Goal: Task Accomplishment & Management: Use online tool/utility

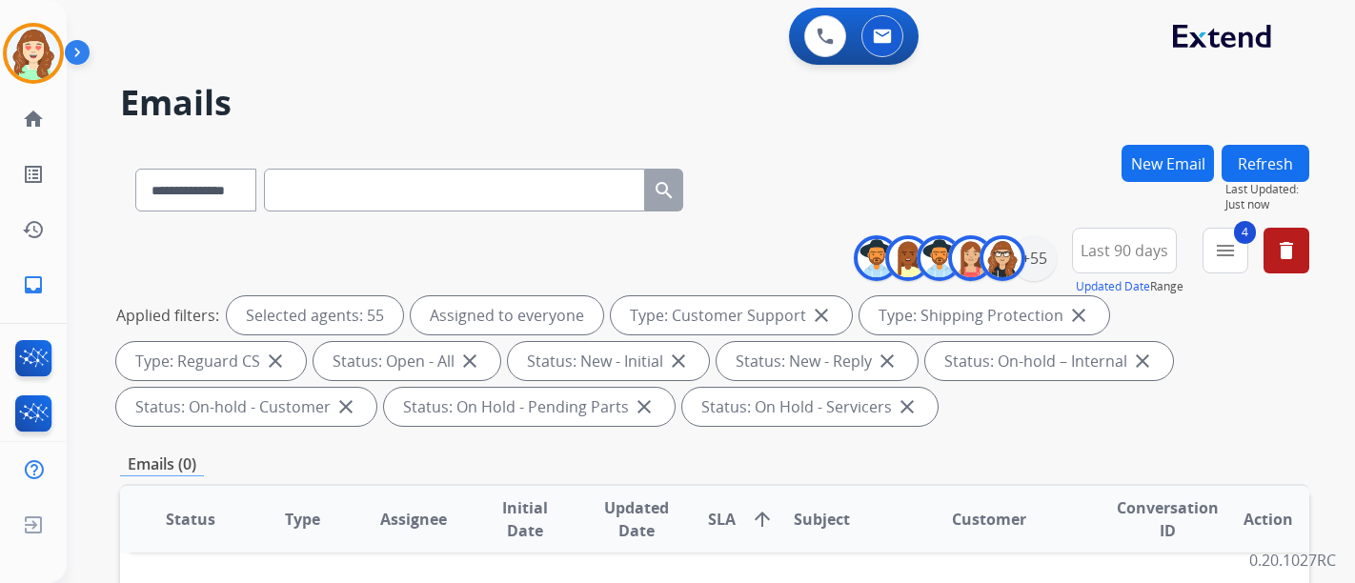
select select "**********"
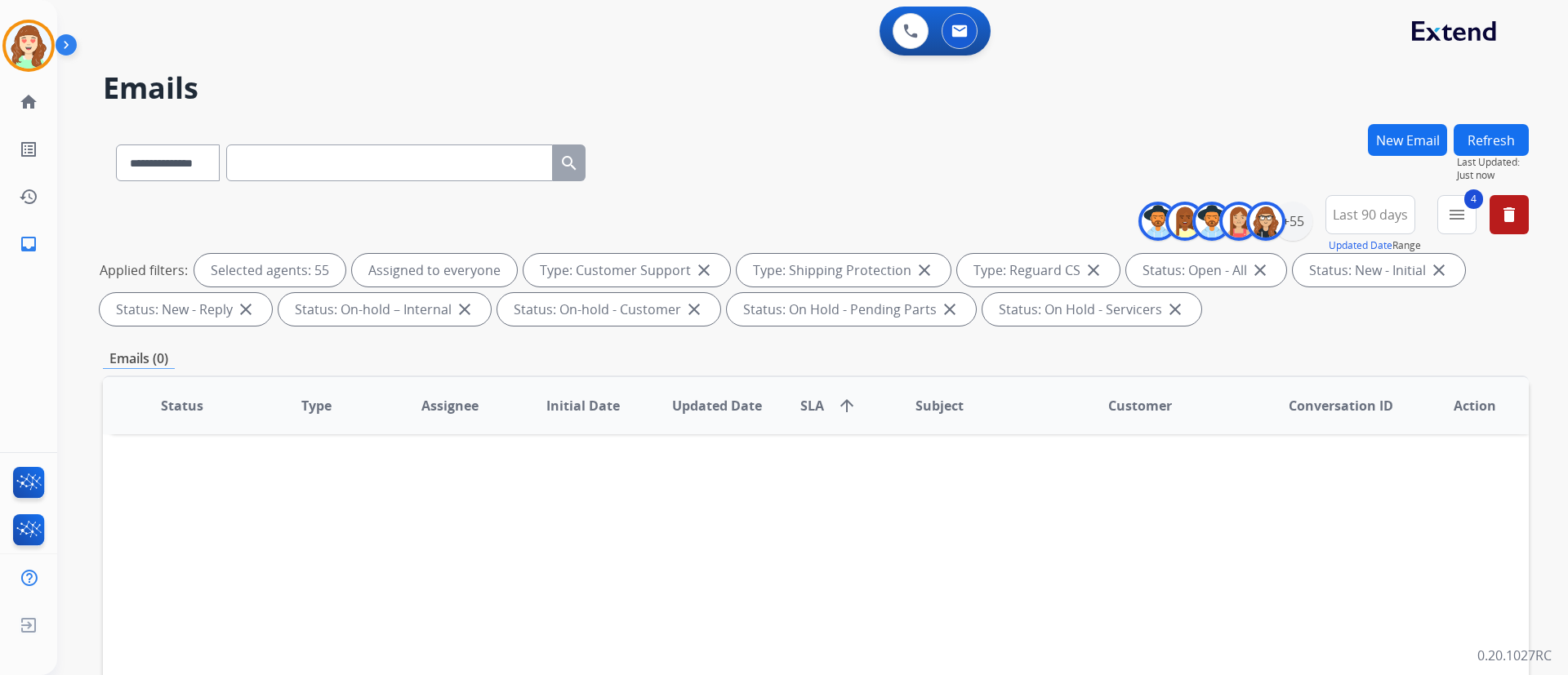
drag, startPoint x: 1160, startPoint y: 3, endPoint x: 752, endPoint y: 118, distance: 423.9
click at [752, 118] on div "**********" at bounding box center [793, 397] width 1471 height 675
click at [1160, 225] on div "+55" at bounding box center [1293, 221] width 39 height 39
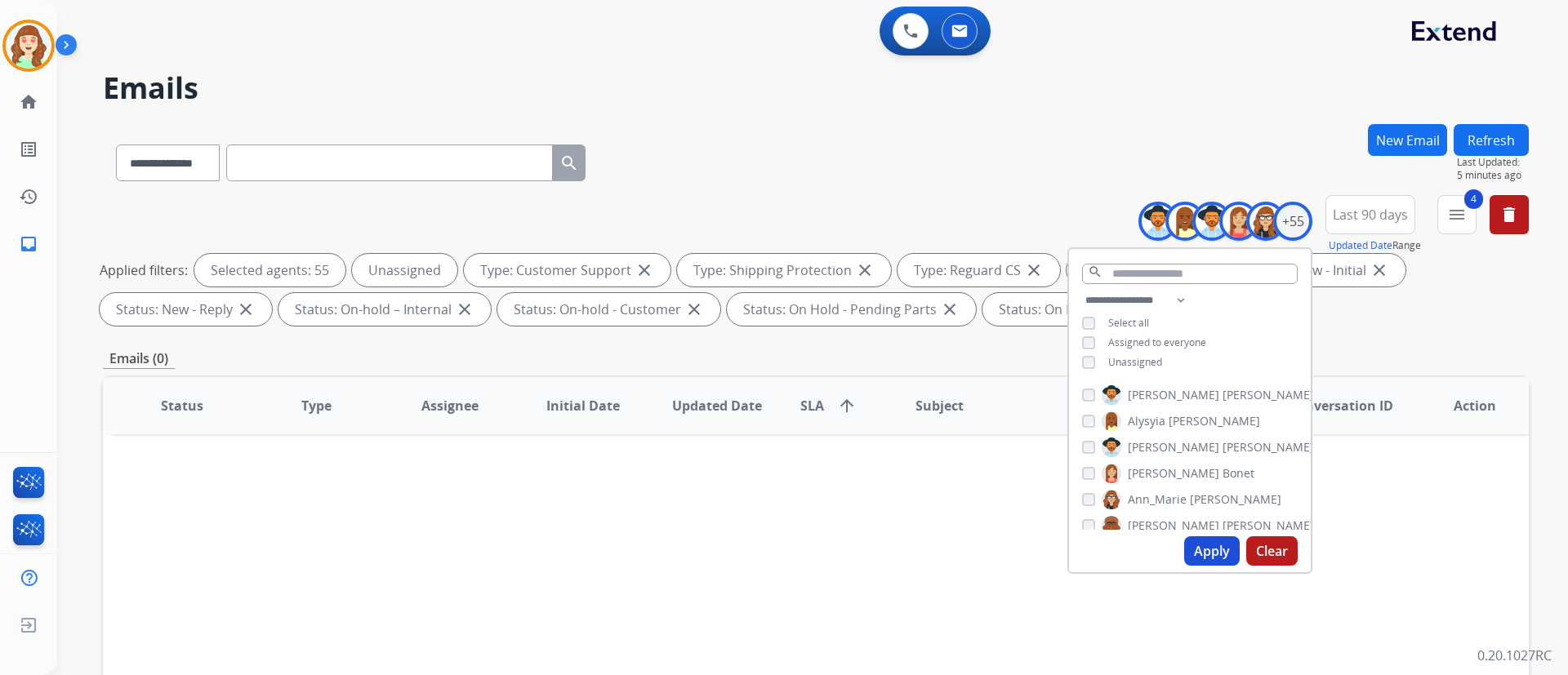
click at [1160, 499] on button "Apply" at bounding box center [1212, 551] width 56 height 29
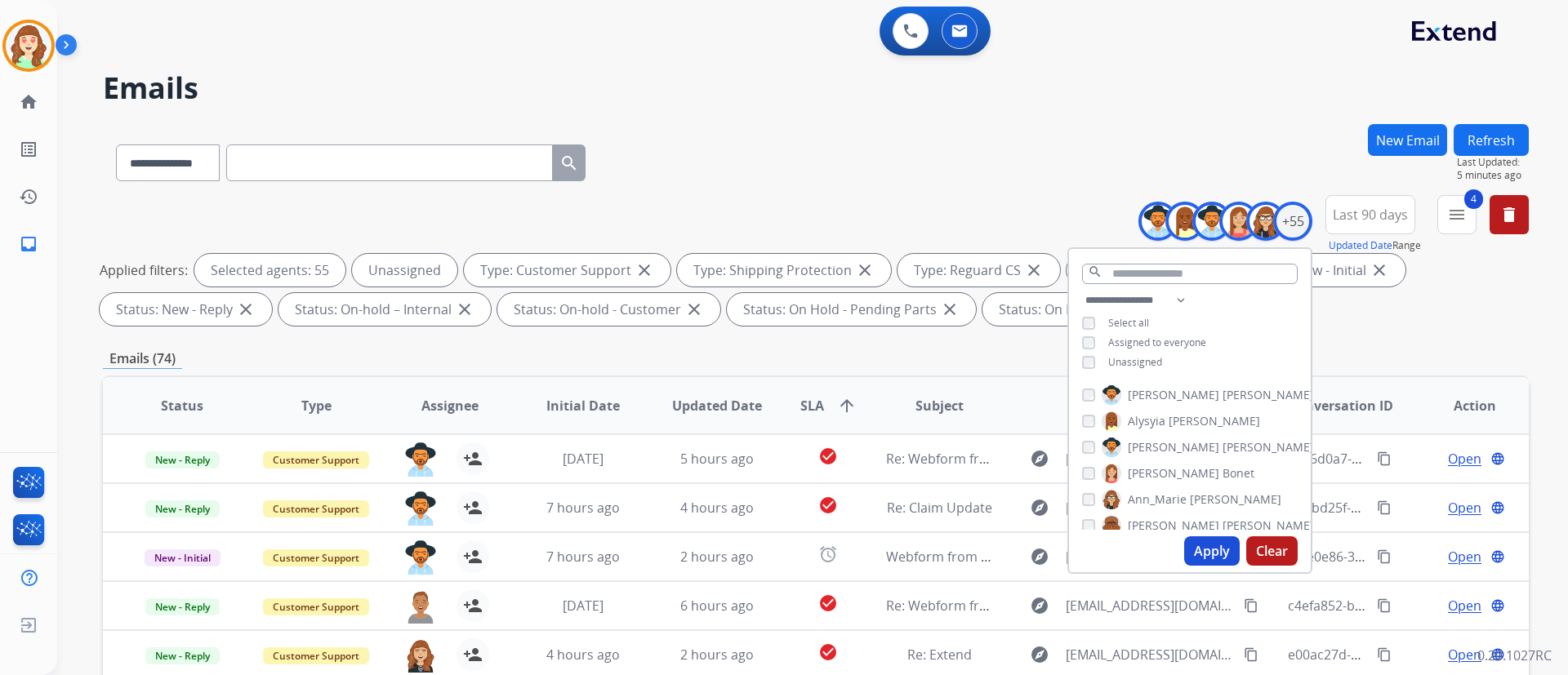
click at [1160, 499] on button "Clear" at bounding box center [1272, 551] width 51 height 29
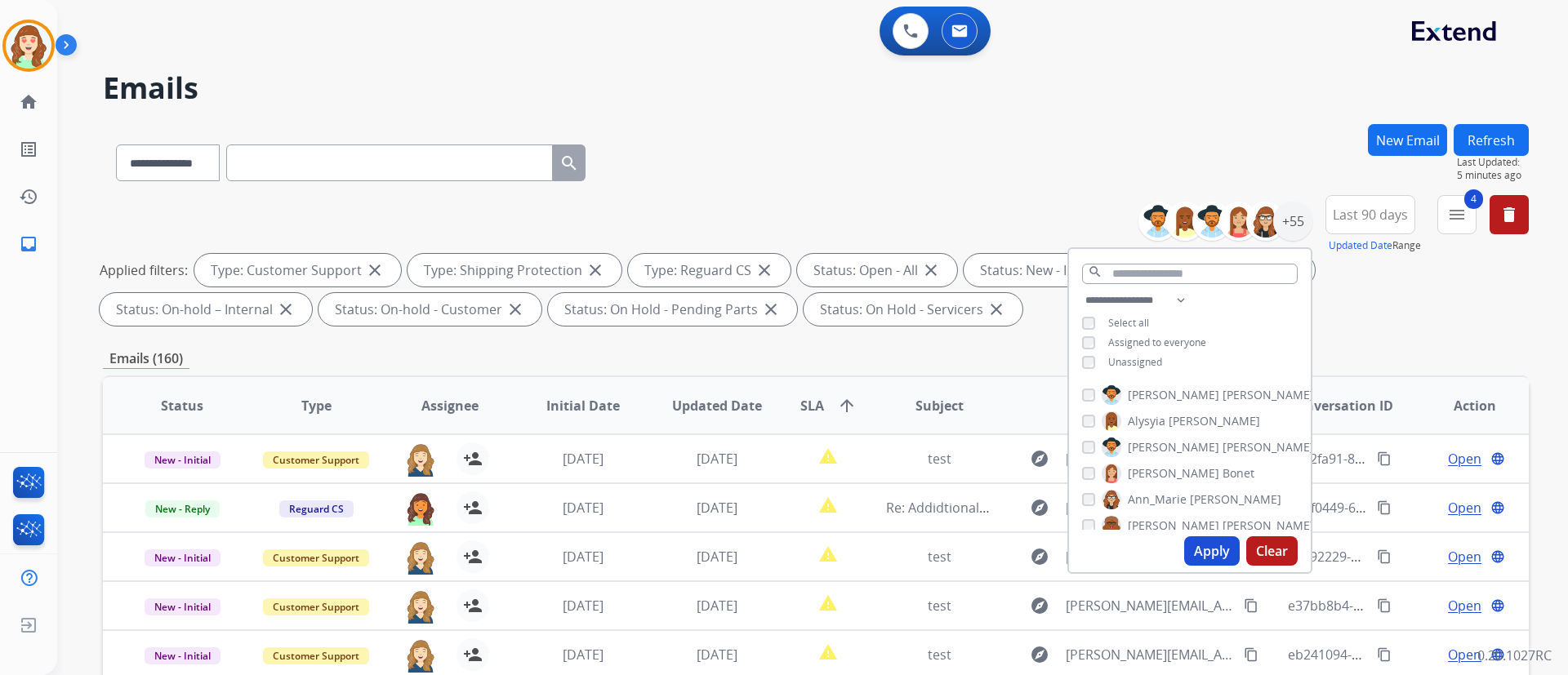
click at [1084, 350] on div "**********" at bounding box center [1189, 332] width 242 height 85
click at [1160, 499] on button "Apply" at bounding box center [1212, 551] width 56 height 29
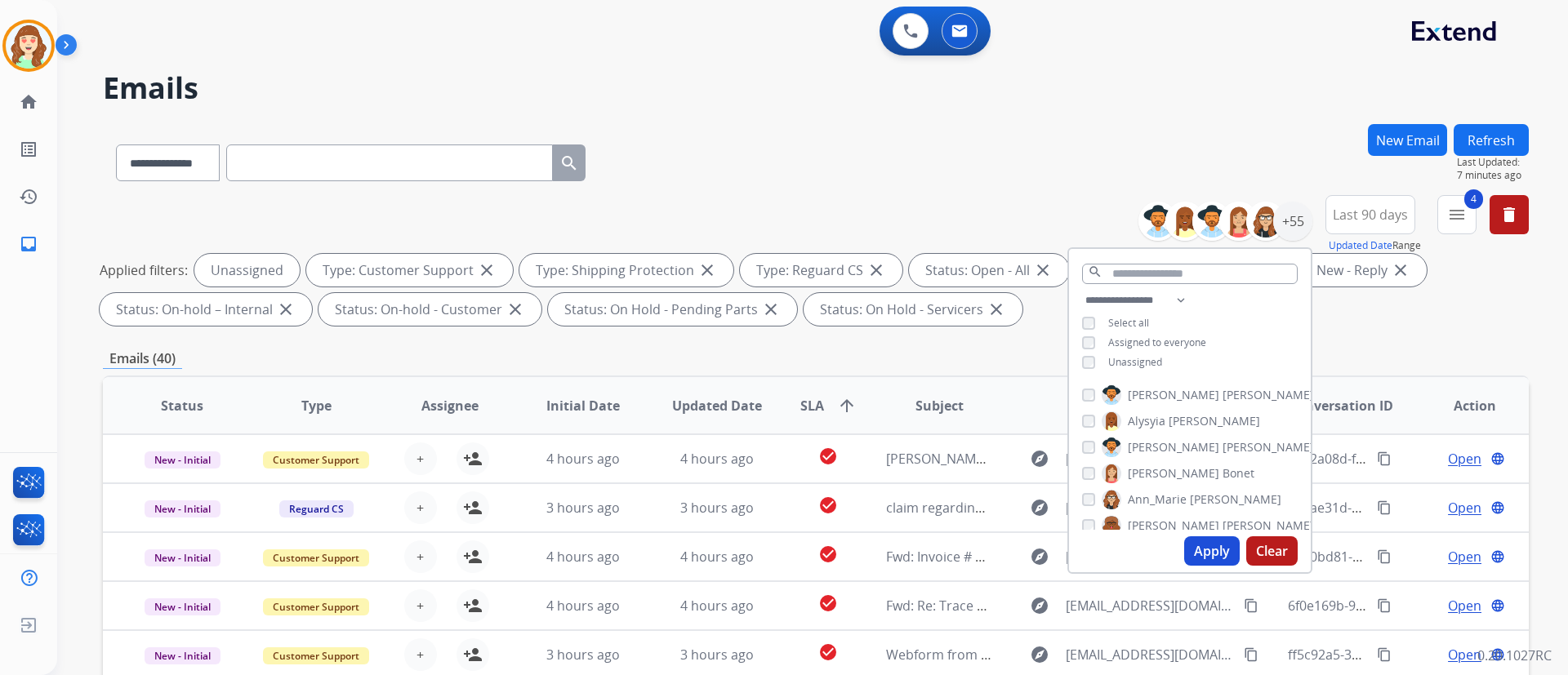
click at [770, 152] on div "**********" at bounding box center [816, 159] width 1426 height 71
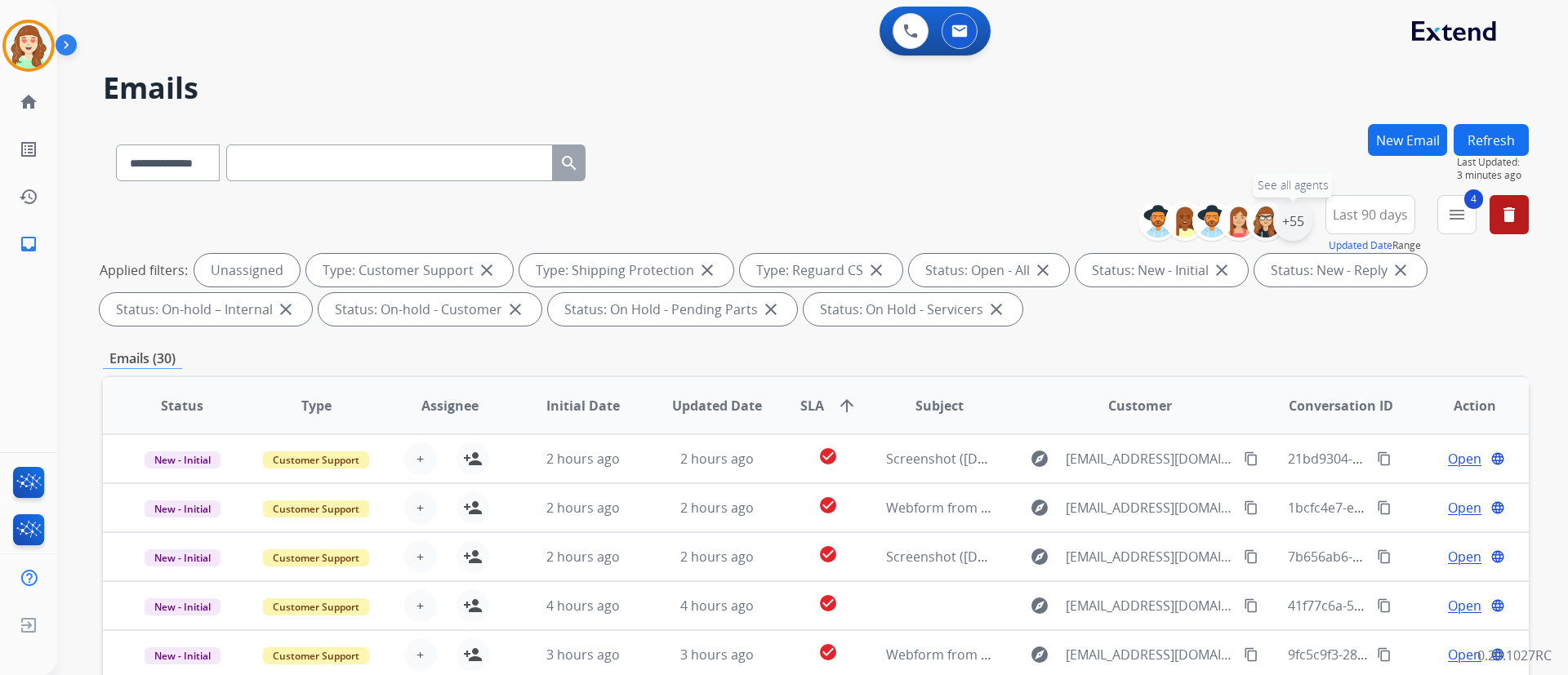
click at [1160, 231] on div "+55" at bounding box center [1293, 221] width 39 height 39
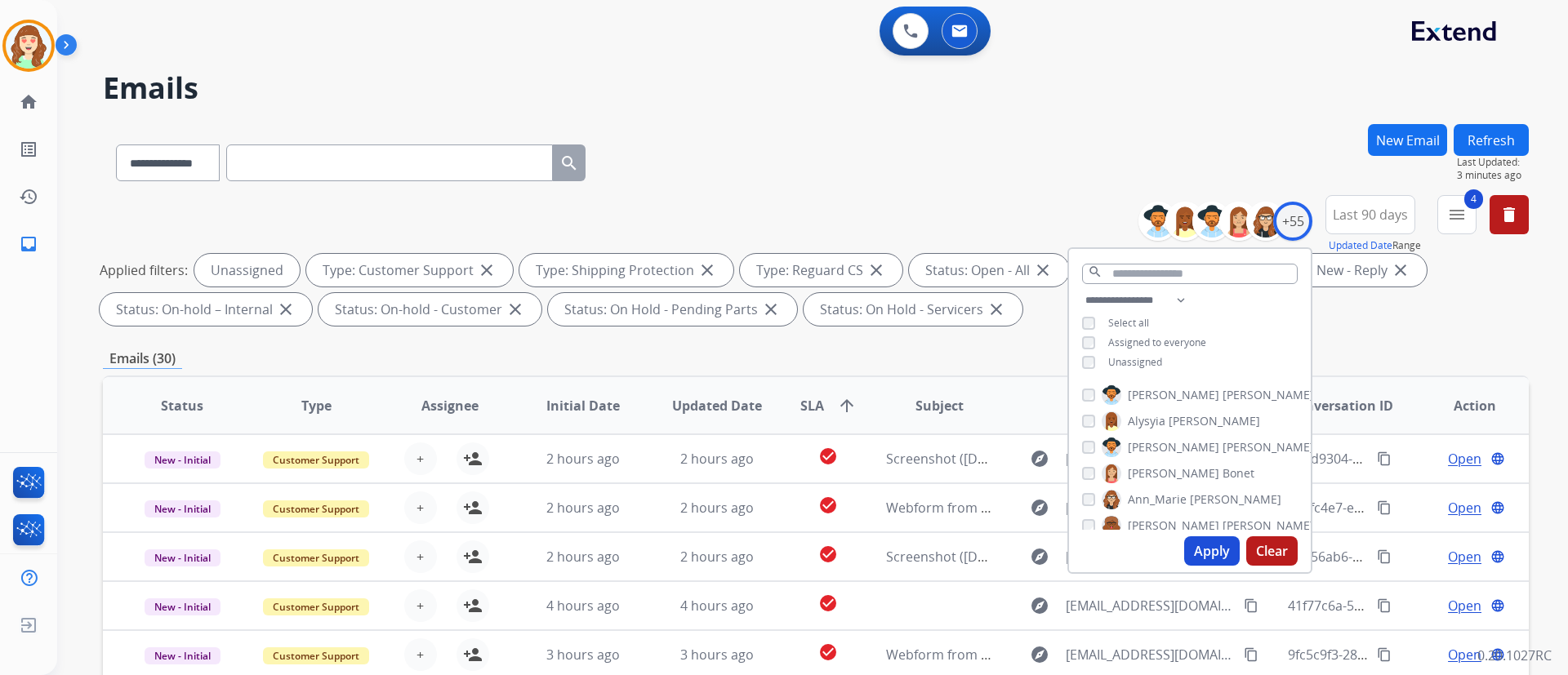
click at [1160, 499] on button "Apply" at bounding box center [1212, 551] width 56 height 29
click at [1160, 296] on div "Applied filters: Unassigned Type: Customer Support close Type: Shipping Protect…" at bounding box center [812, 290] width 1426 height 72
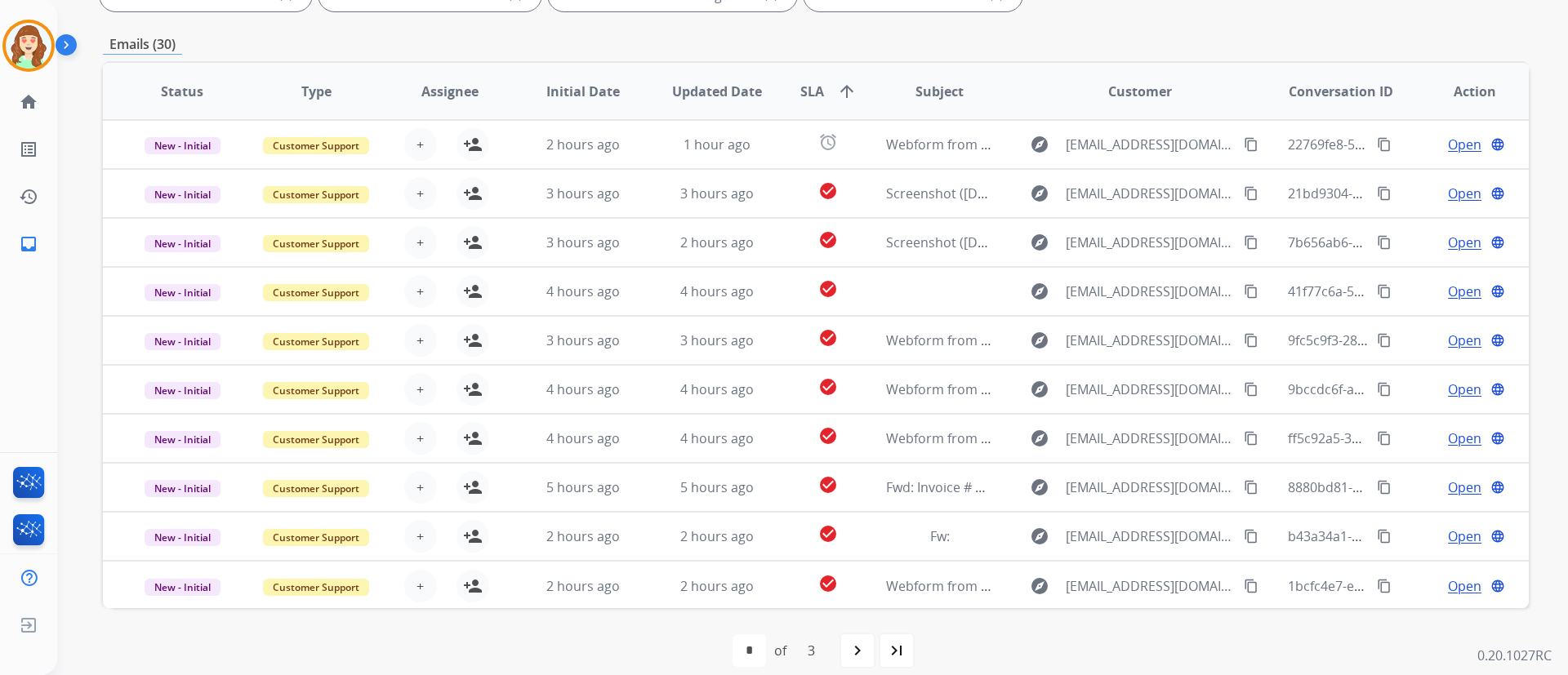
scroll to position [332, 0]
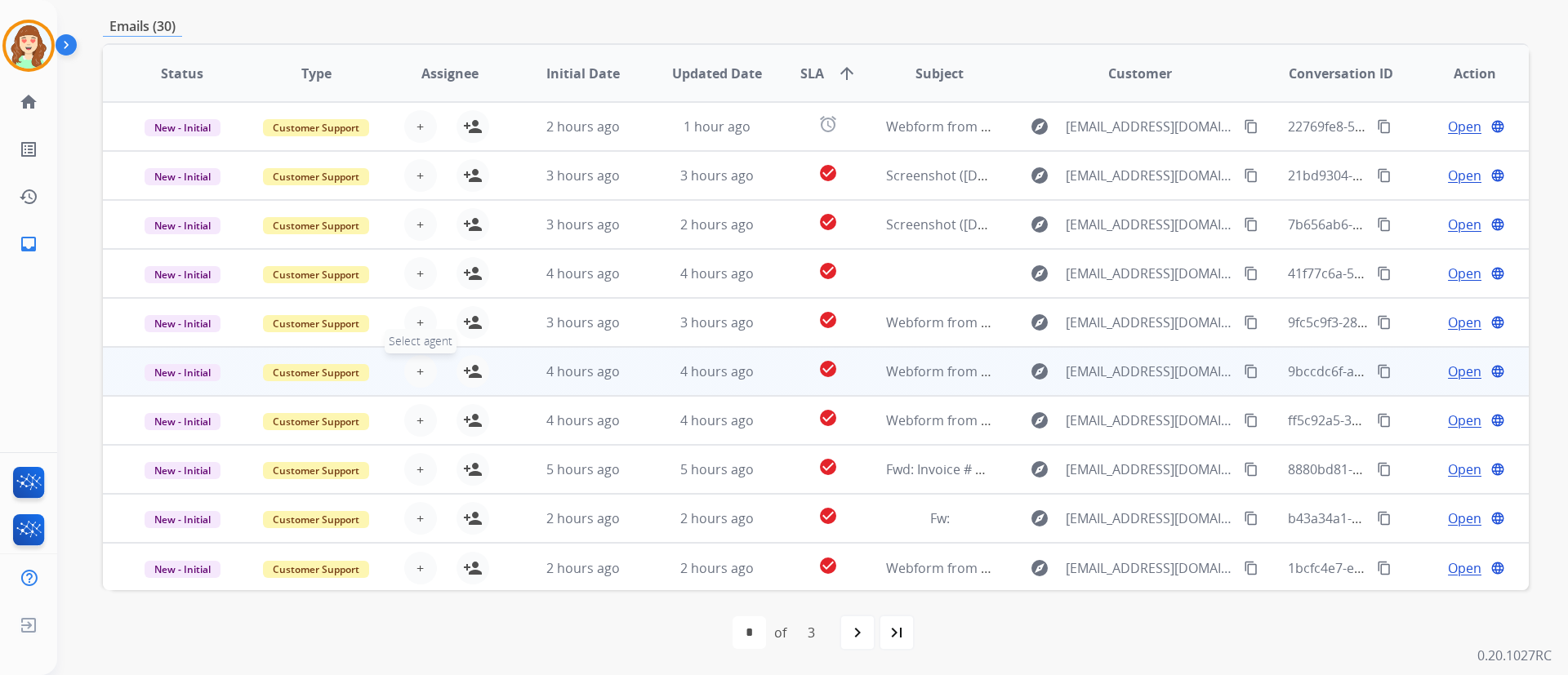
click at [416, 365] on span "+" at bounding box center [420, 371] width 8 height 20
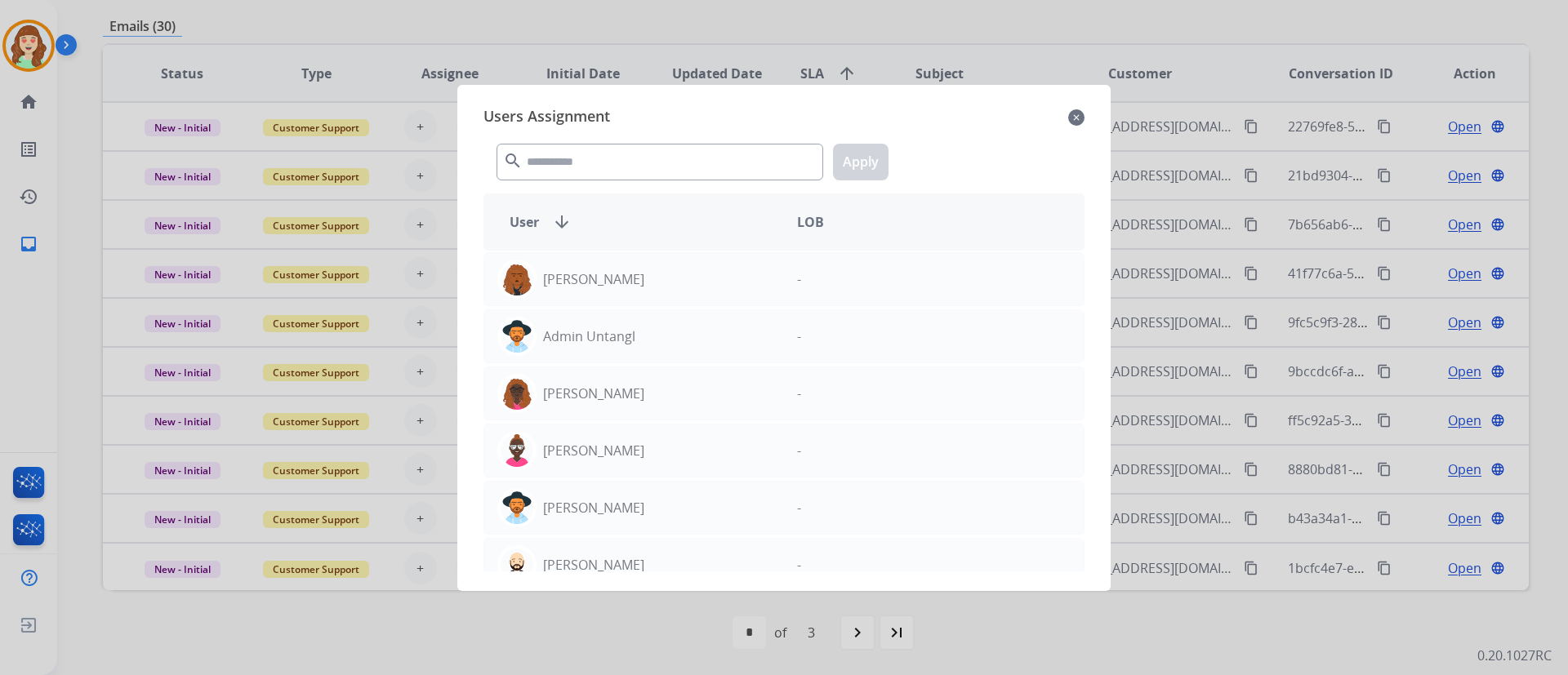
click at [555, 180] on div "search Apply" at bounding box center [783, 158] width 601 height 57
click at [544, 168] on input "text" at bounding box center [659, 162] width 326 height 37
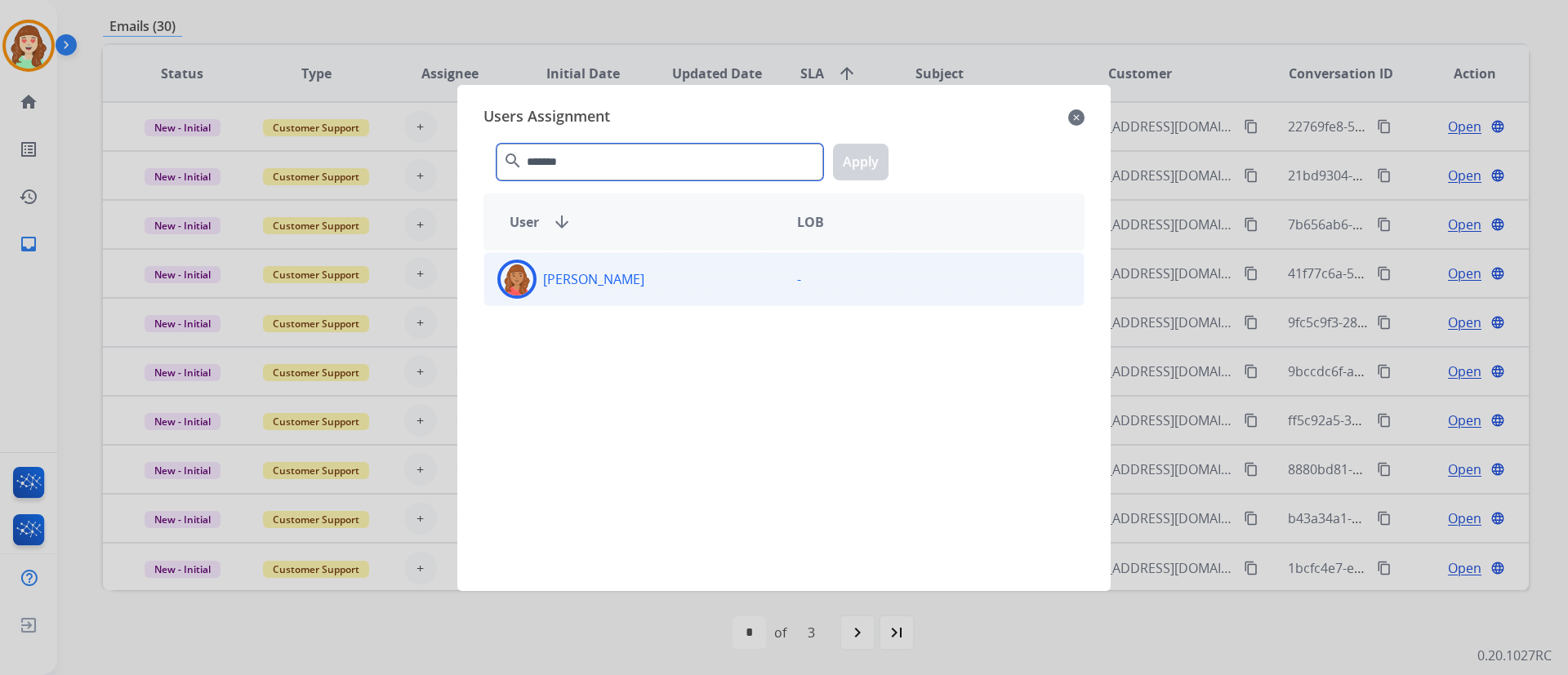
type input "*******"
click at [709, 274] on div "[PERSON_NAME]" at bounding box center [634, 279] width 300 height 39
click at [854, 168] on button "Apply" at bounding box center [860, 162] width 56 height 37
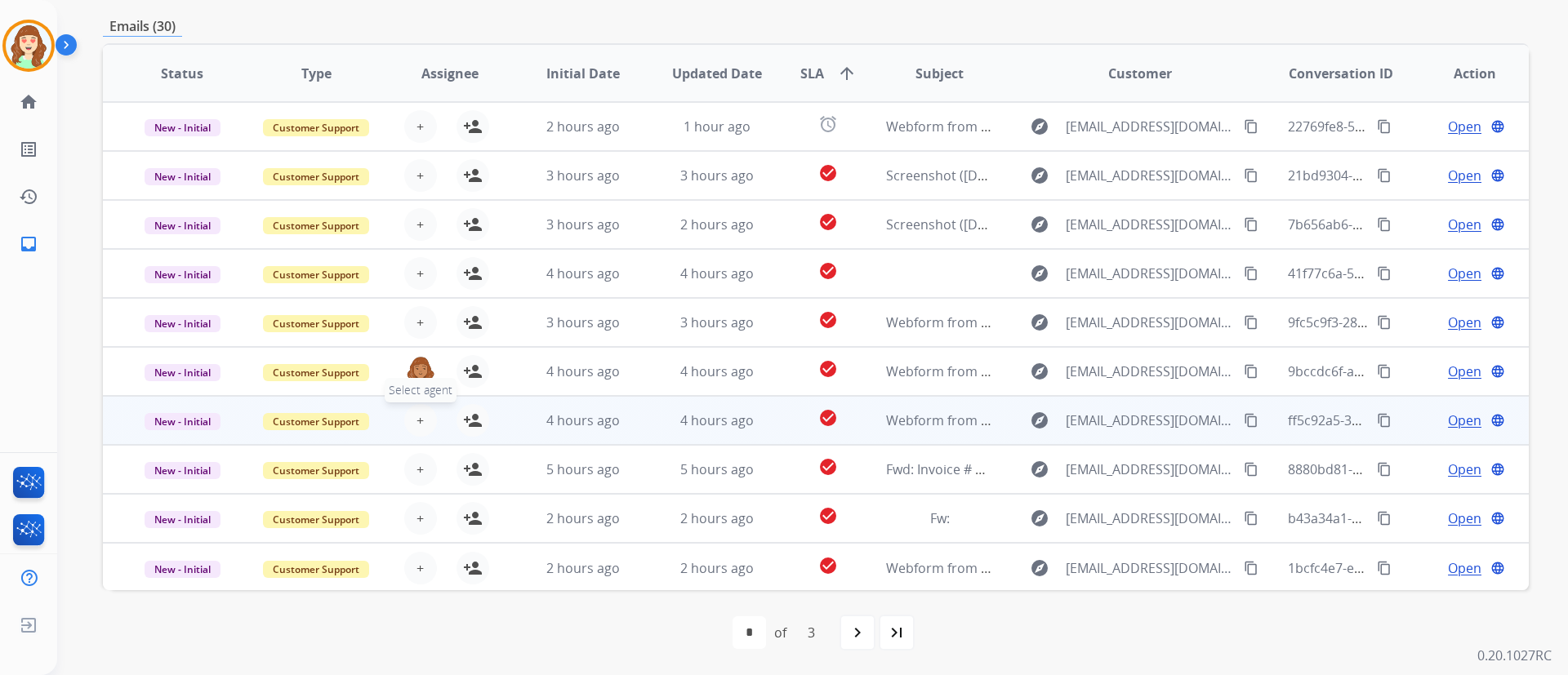
click at [422, 416] on button "+ Select agent" at bounding box center [421, 421] width 33 height 33
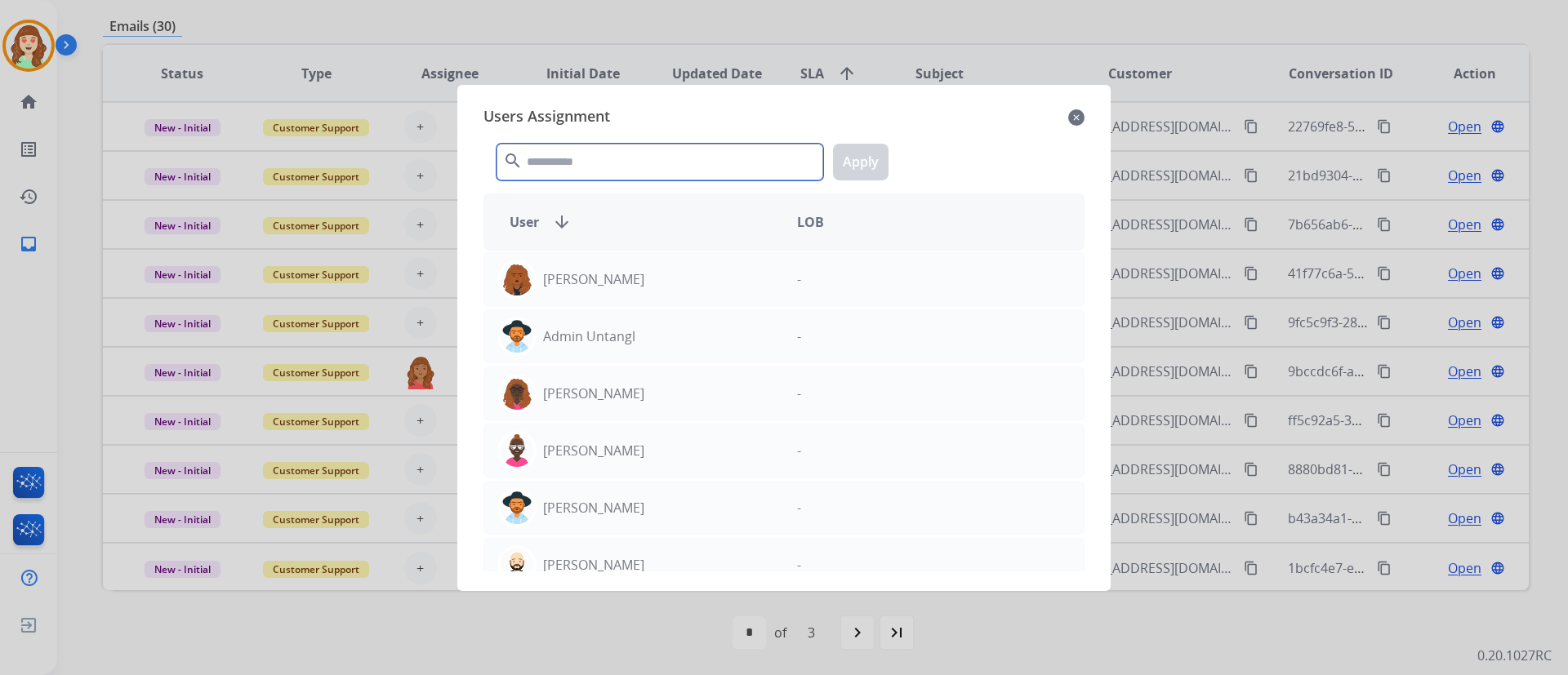
click at [619, 169] on input "text" at bounding box center [659, 162] width 326 height 37
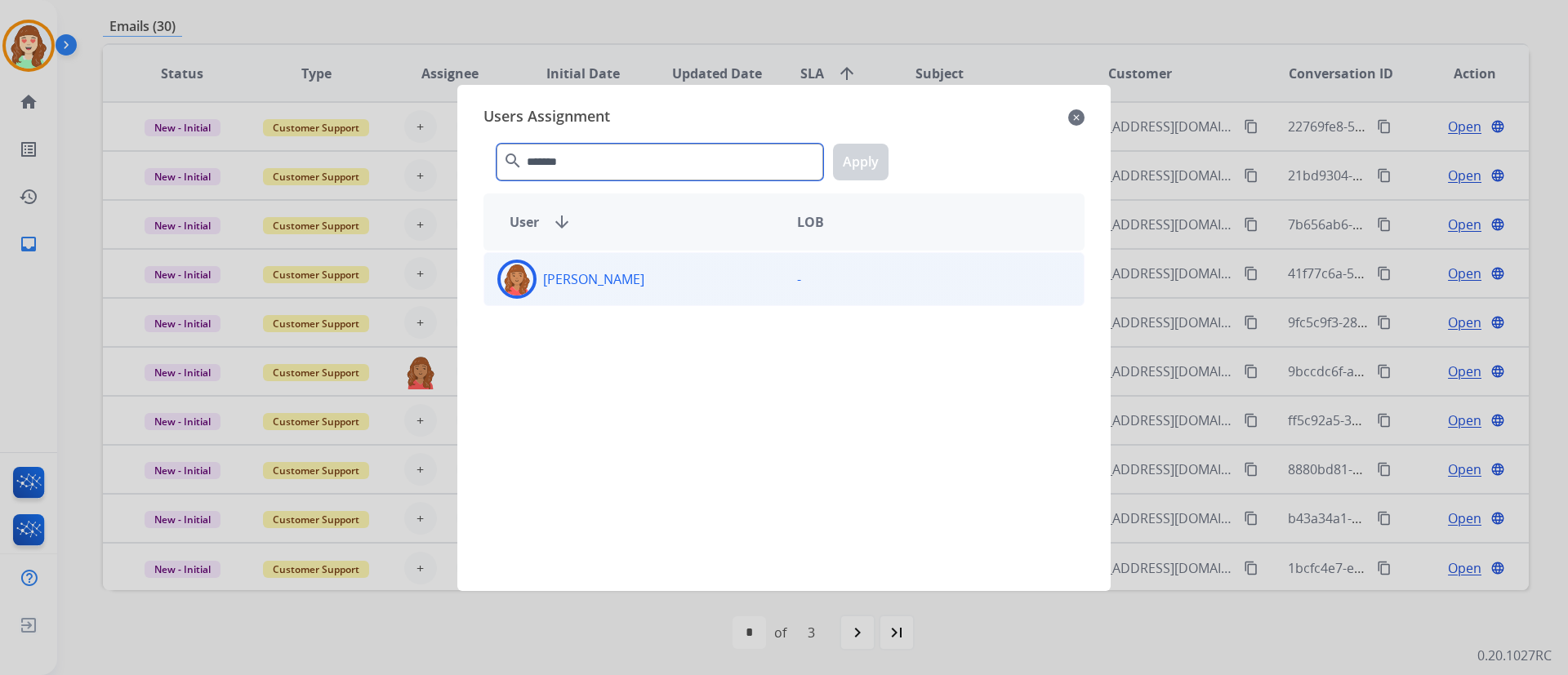
type input "*******"
click at [668, 278] on div "[PERSON_NAME]" at bounding box center [634, 279] width 300 height 39
click at [859, 161] on button "Apply" at bounding box center [860, 162] width 56 height 37
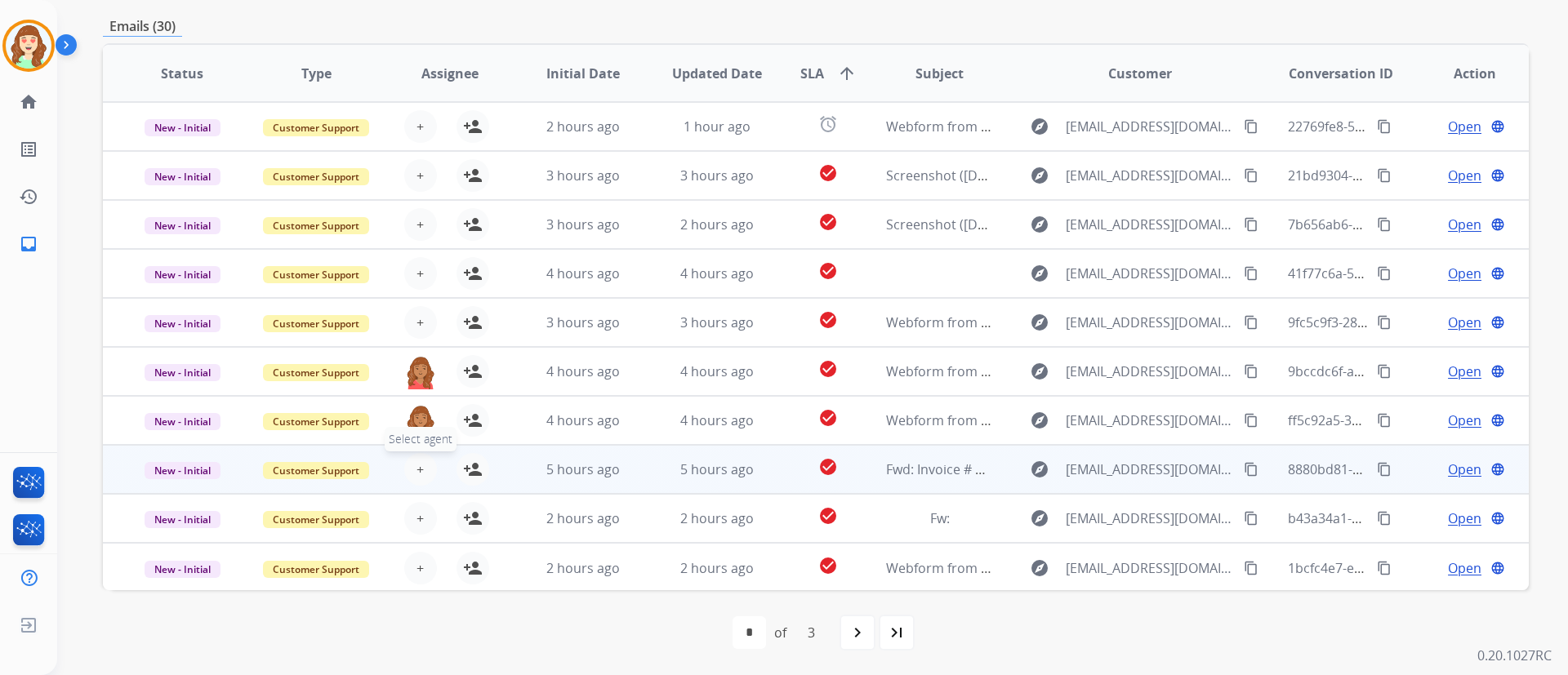
click at [421, 466] on span "+" at bounding box center [420, 469] width 8 height 20
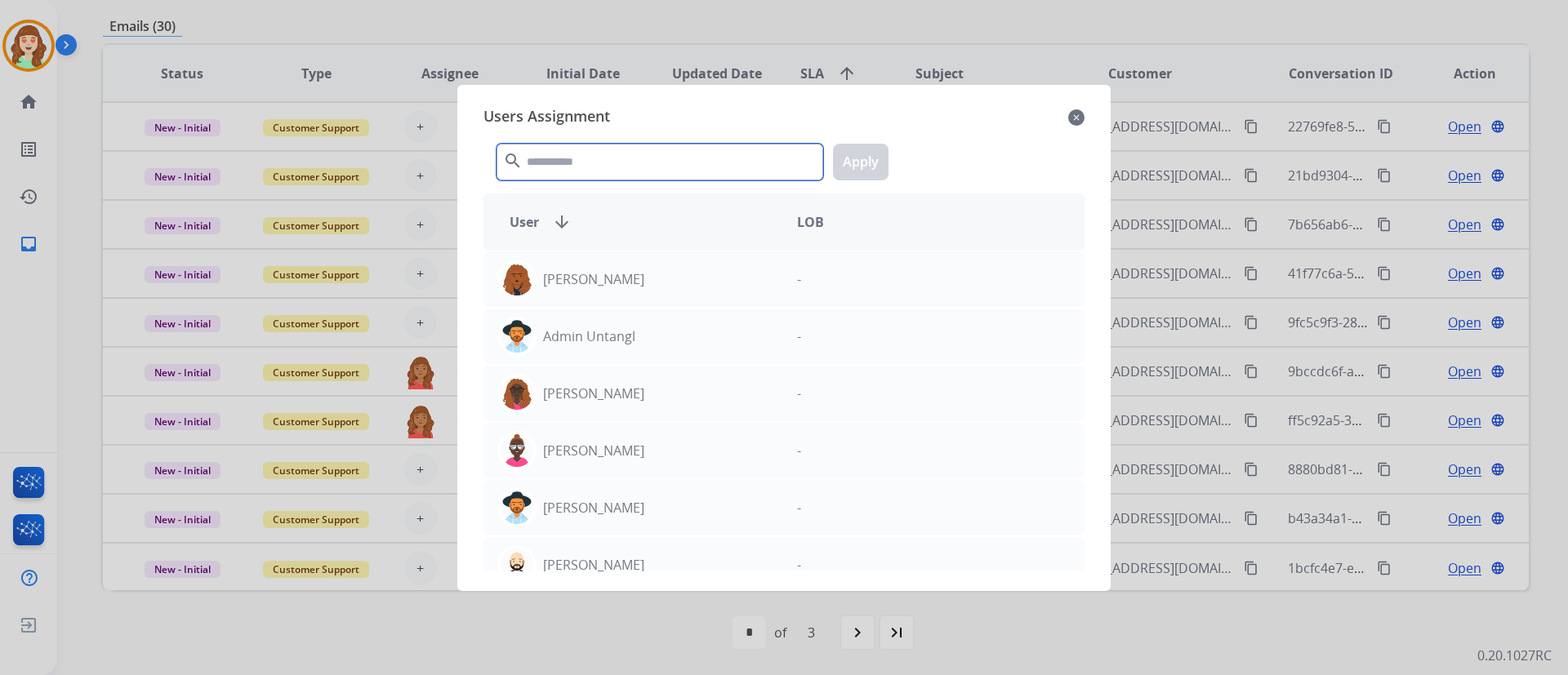
click at [560, 151] on input "text" at bounding box center [659, 162] width 326 height 37
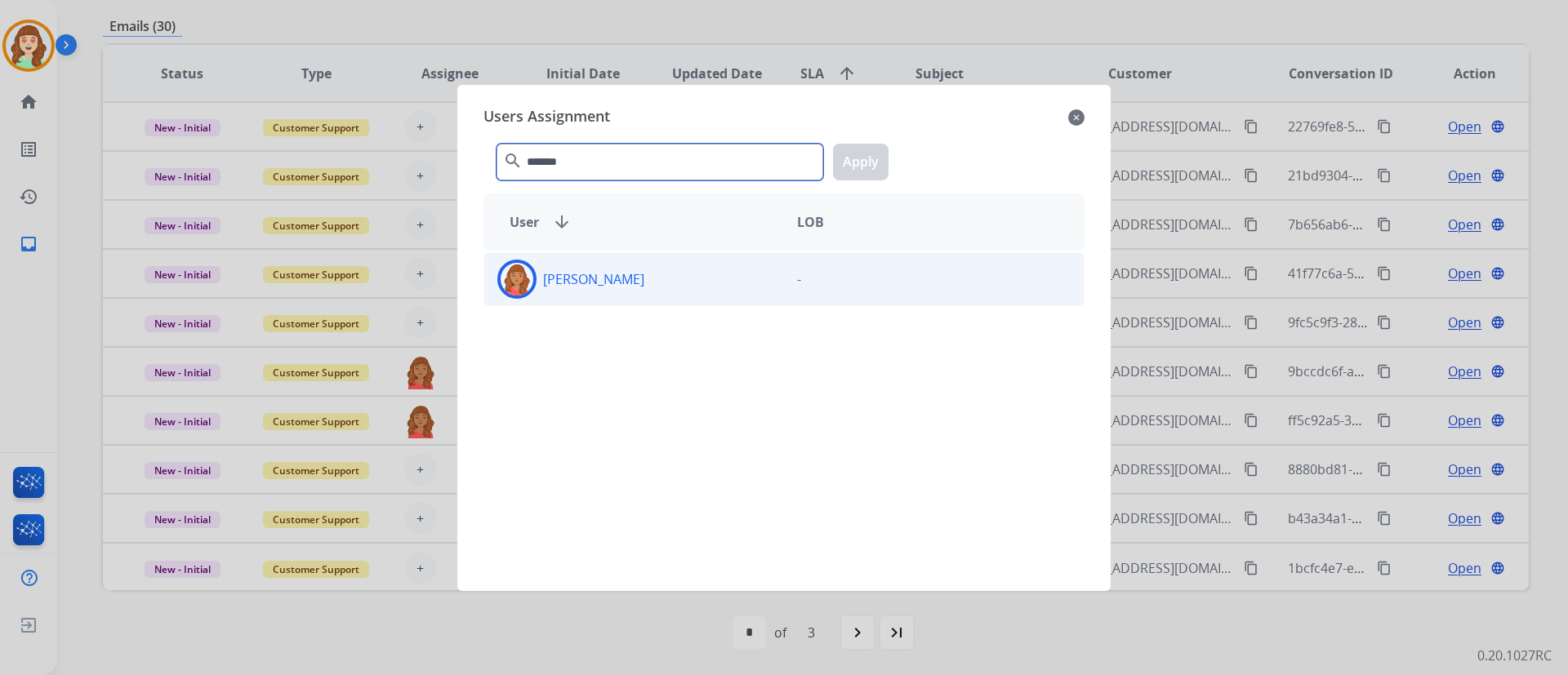
type input "*******"
click at [699, 277] on div "[PERSON_NAME]" at bounding box center [634, 279] width 300 height 39
click at [874, 155] on button "Apply" at bounding box center [860, 162] width 56 height 37
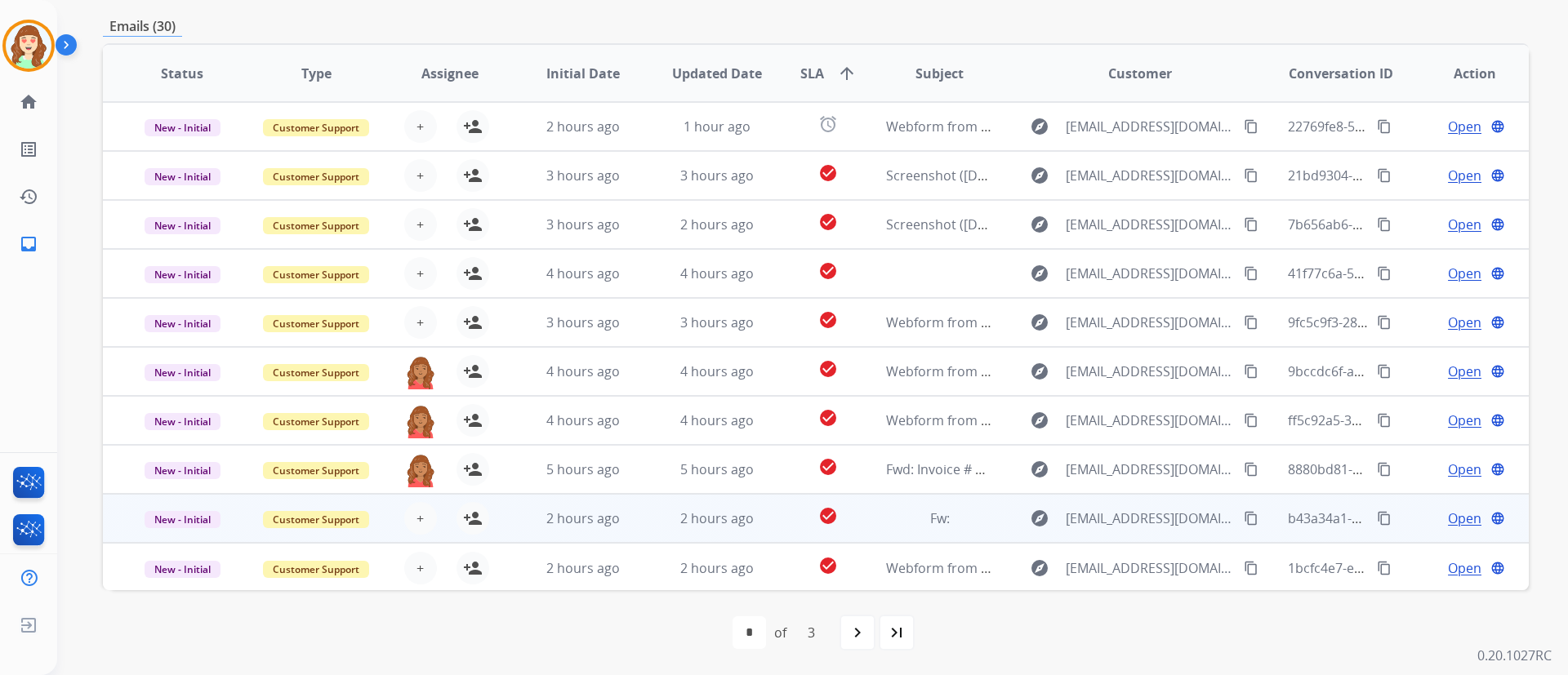
click at [428, 499] on div "+ Select agent person_add Assign to Me" at bounding box center [437, 518] width 105 height 33
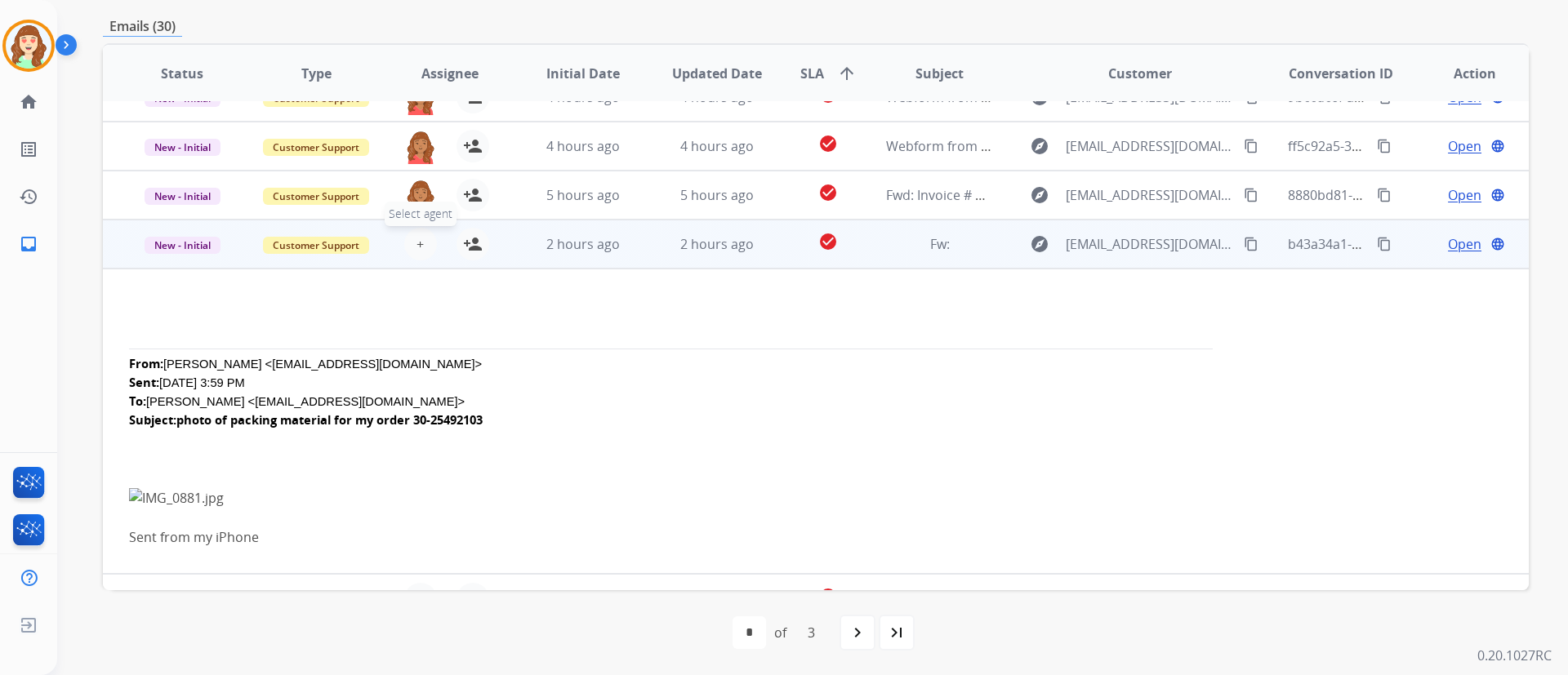
click at [418, 499] on td "From: [PERSON_NAME] <[EMAIL_ADDRESS][DOMAIN_NAME]> Sent: [DATE] 3:59 PM To: [PE…" at bounding box center [682, 421] width 1158 height 305
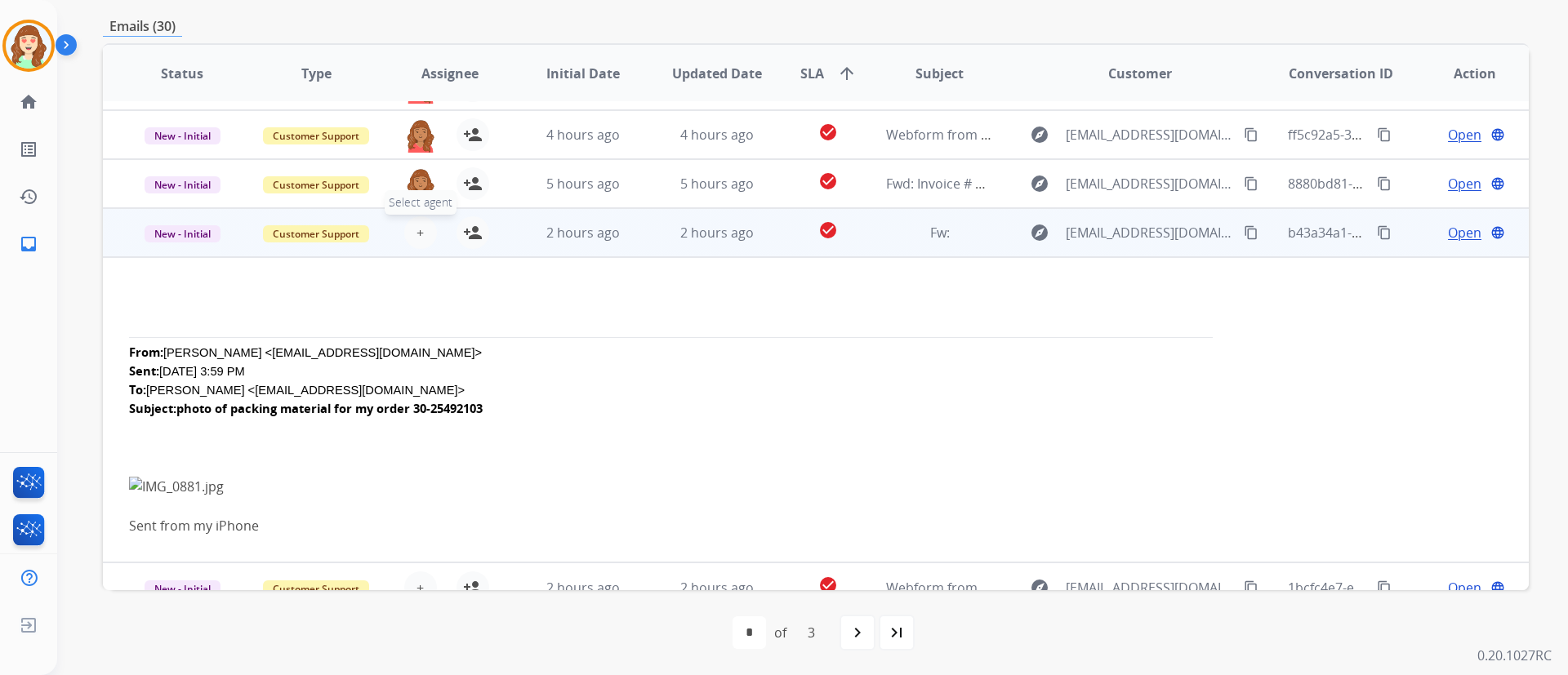
scroll to position [307, 0]
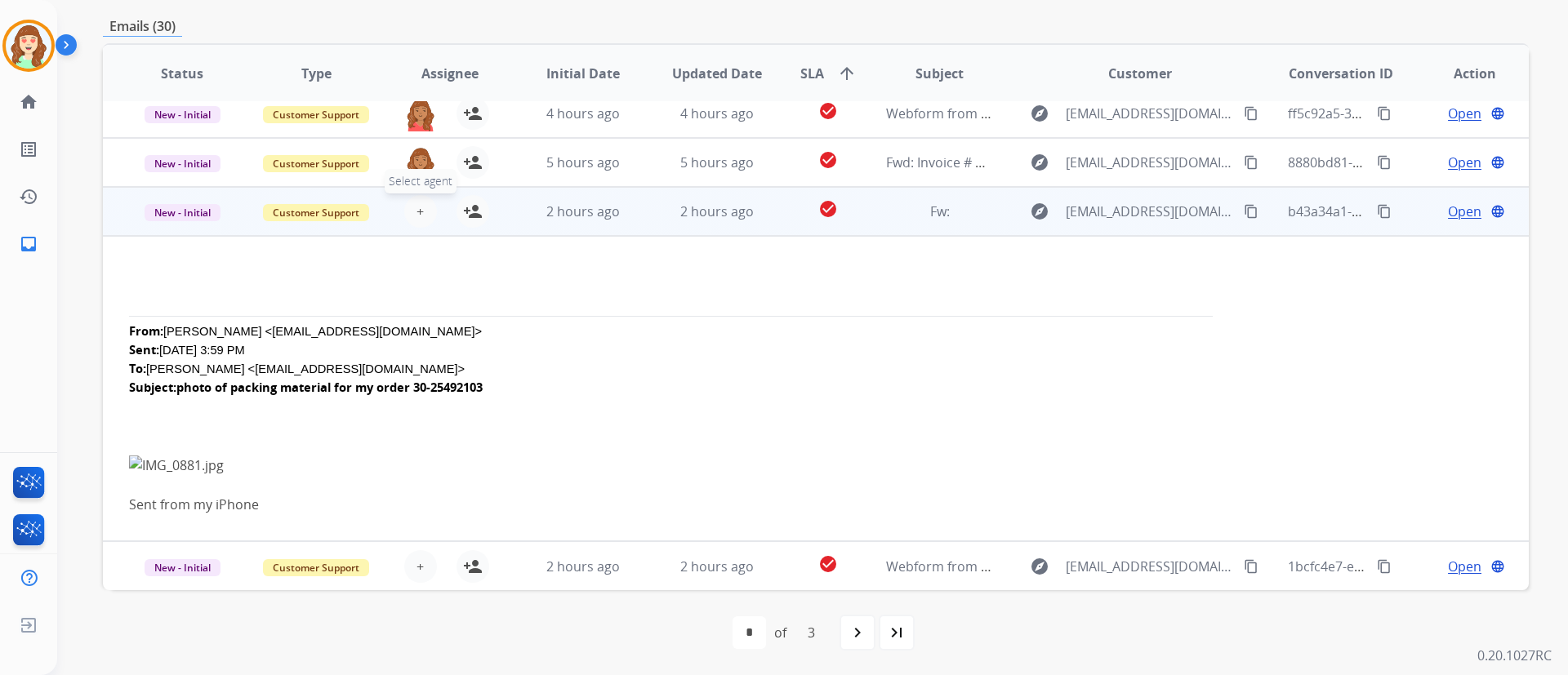
click at [416, 210] on span "+" at bounding box center [420, 211] width 8 height 20
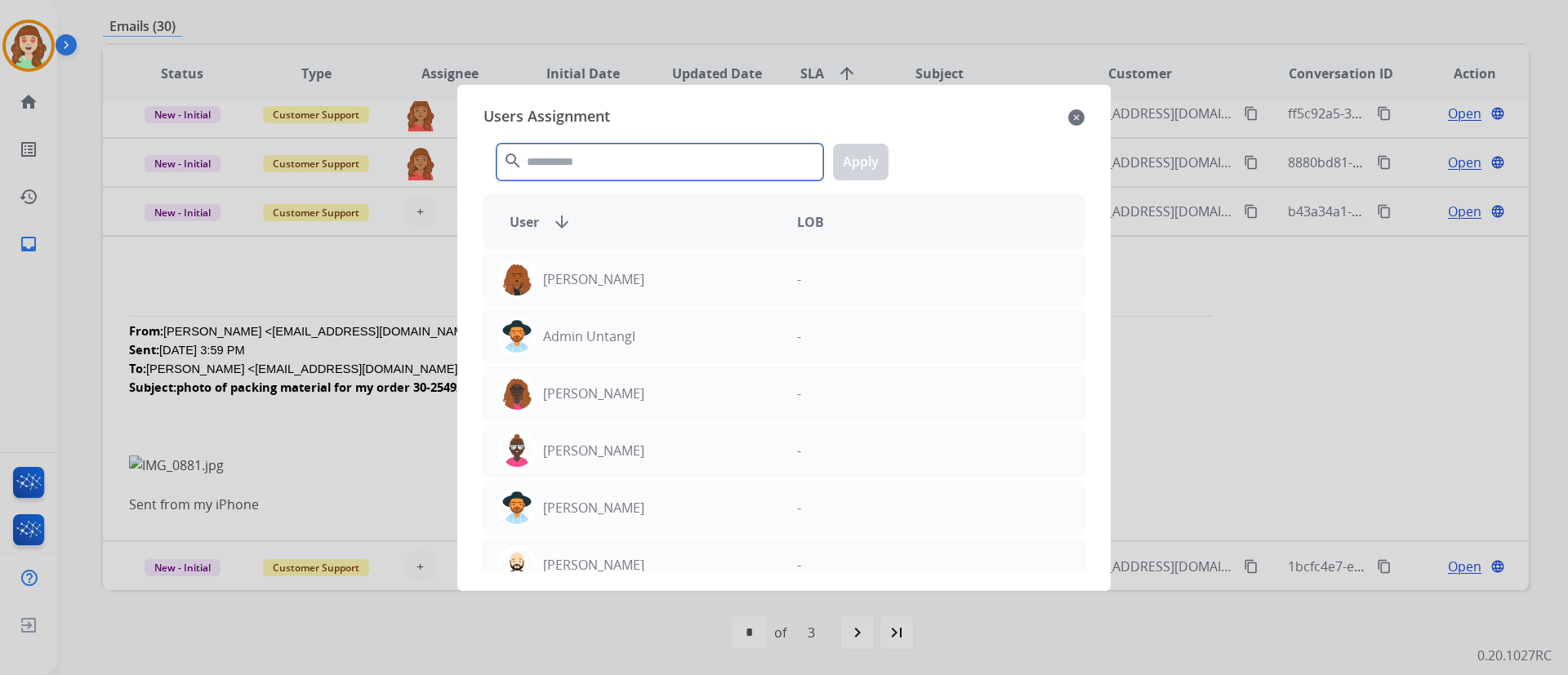
click at [714, 160] on input "text" at bounding box center [659, 162] width 326 height 37
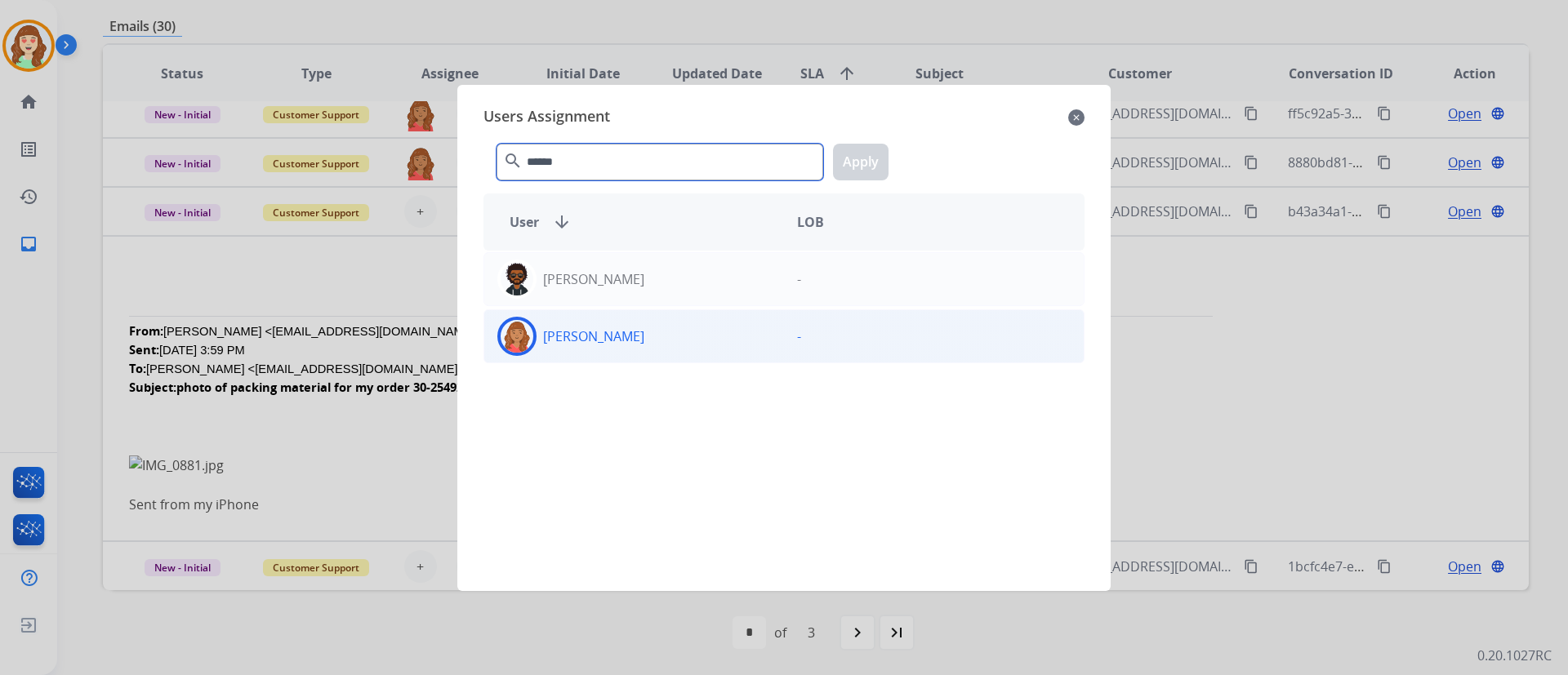
type input "******"
click at [673, 341] on div "[PERSON_NAME]" at bounding box center [634, 337] width 300 height 39
click at [858, 156] on button "Apply" at bounding box center [860, 162] width 56 height 37
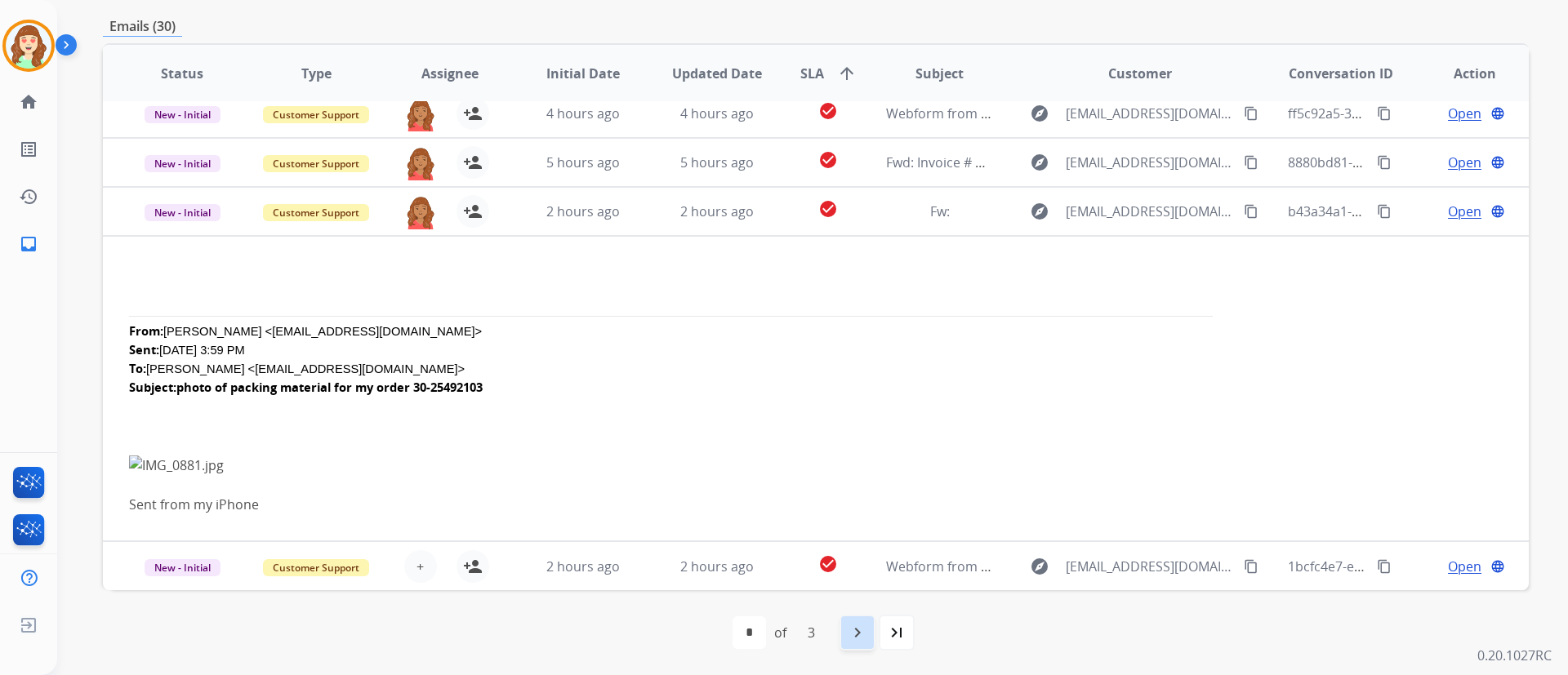
click at [846, 499] on div "navigate_next" at bounding box center [858, 633] width 36 height 36
select select "*"
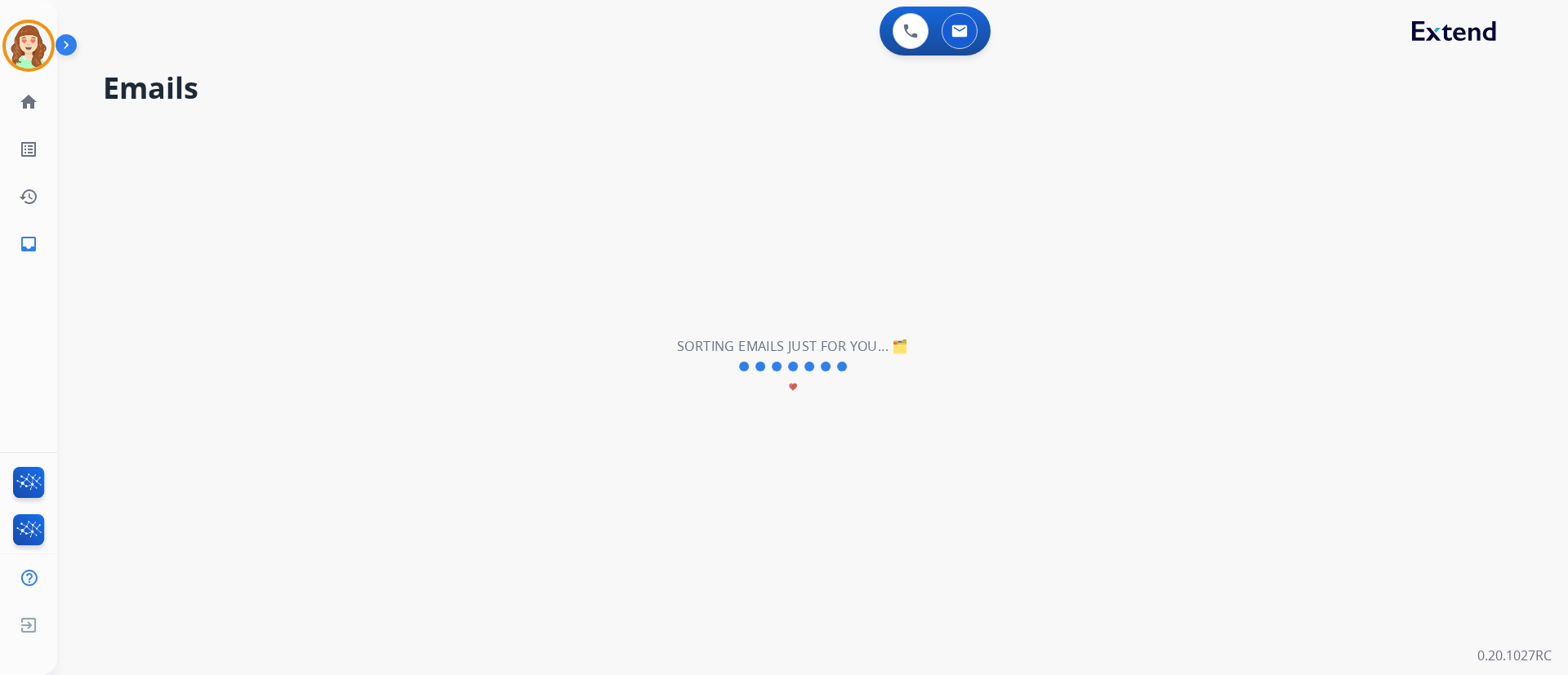
scroll to position [56, 0]
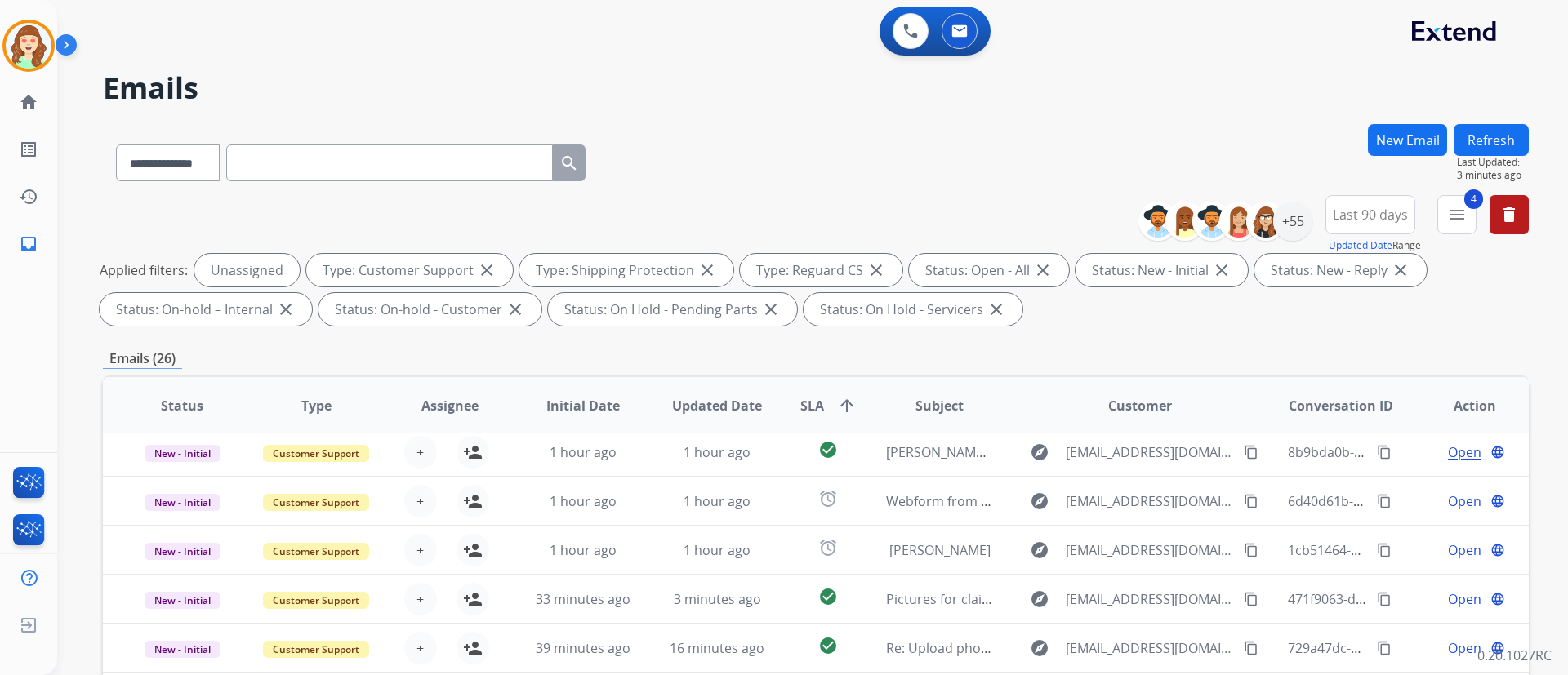
click at [1160, 463] on div "**********" at bounding box center [812, 338] width 1511 height 675
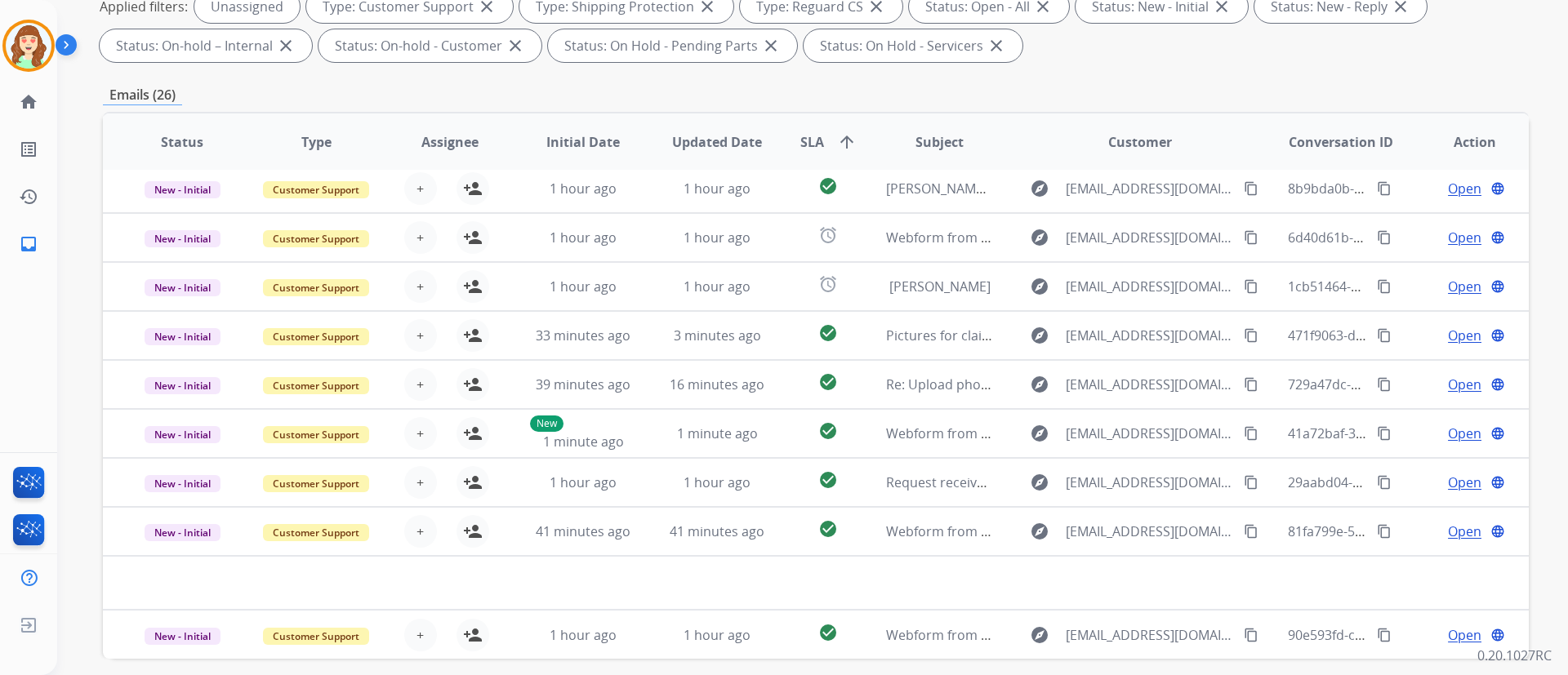
scroll to position [332, 0]
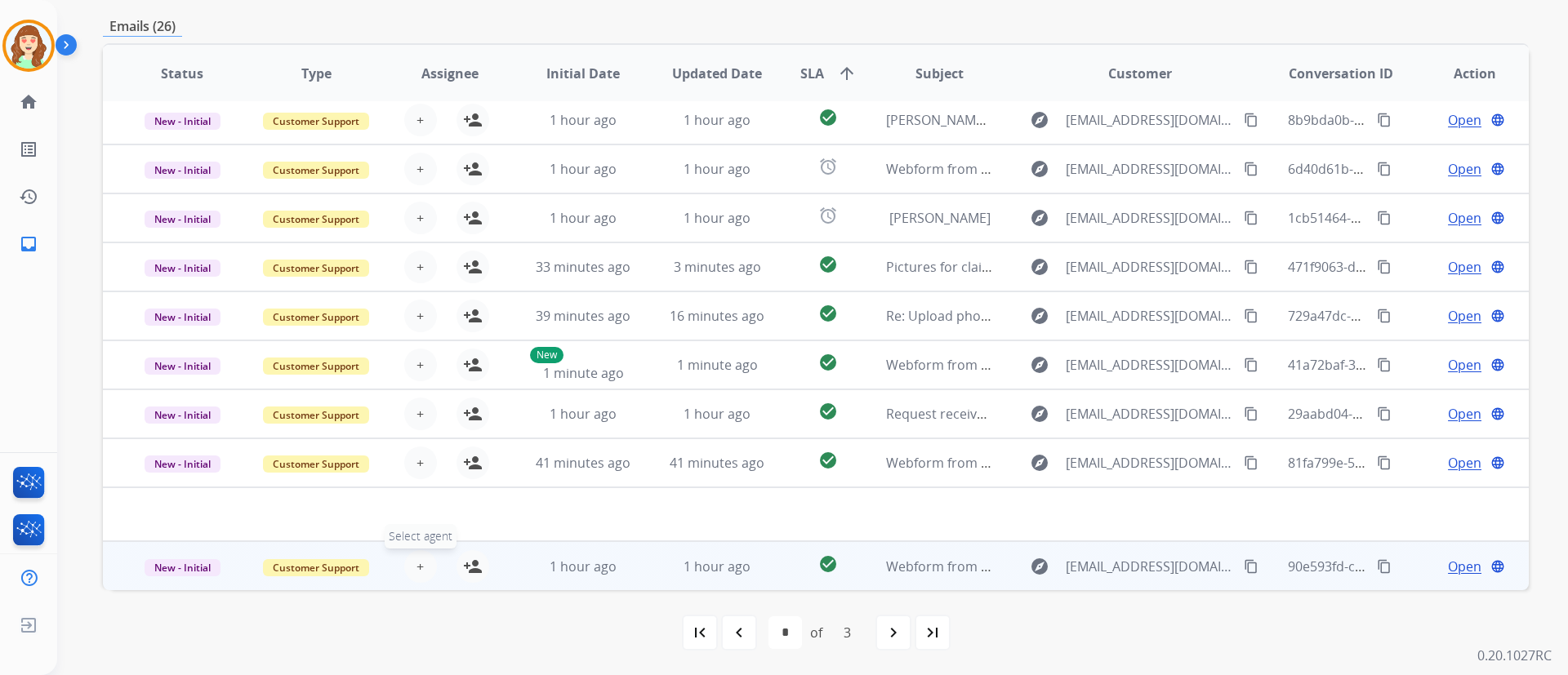
click at [416, 499] on span "+" at bounding box center [420, 566] width 8 height 20
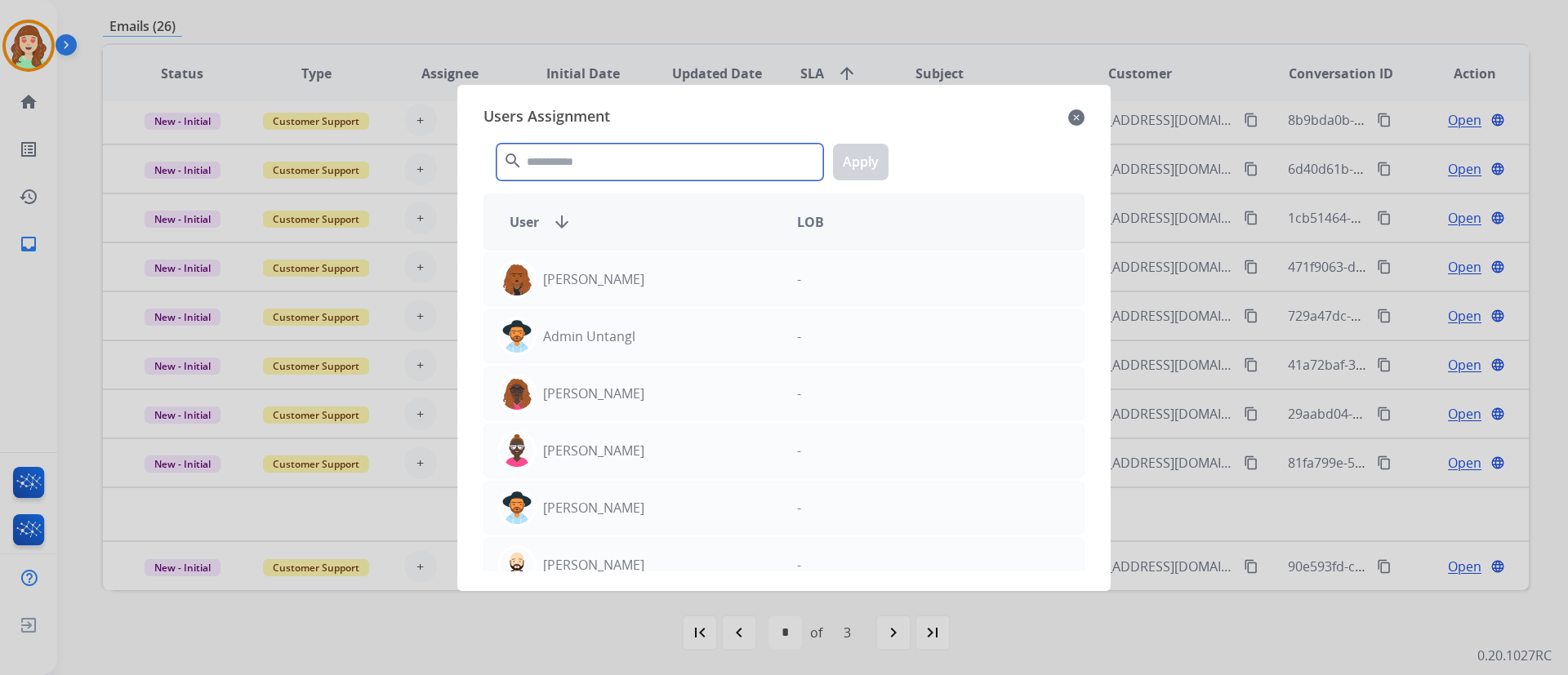
click at [530, 152] on input "text" at bounding box center [659, 162] width 326 height 37
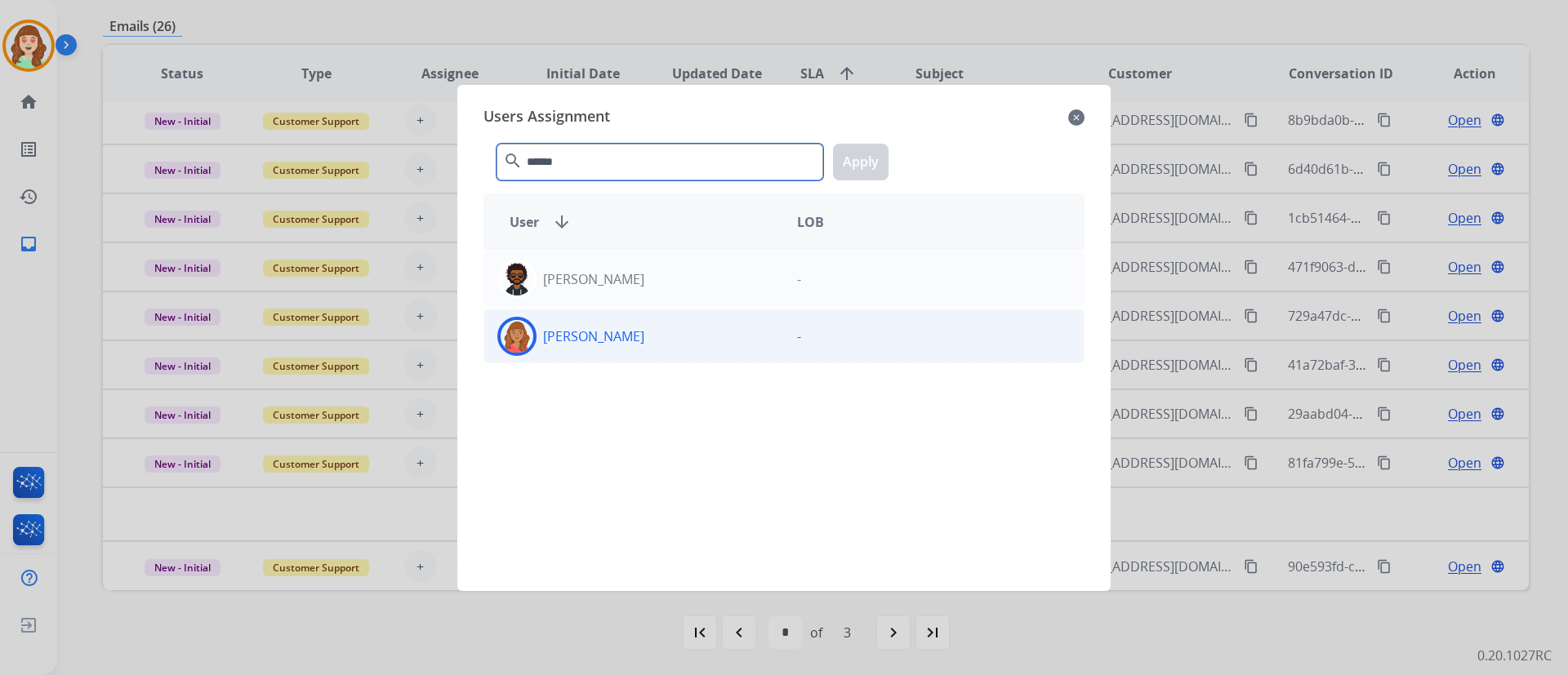
type input "******"
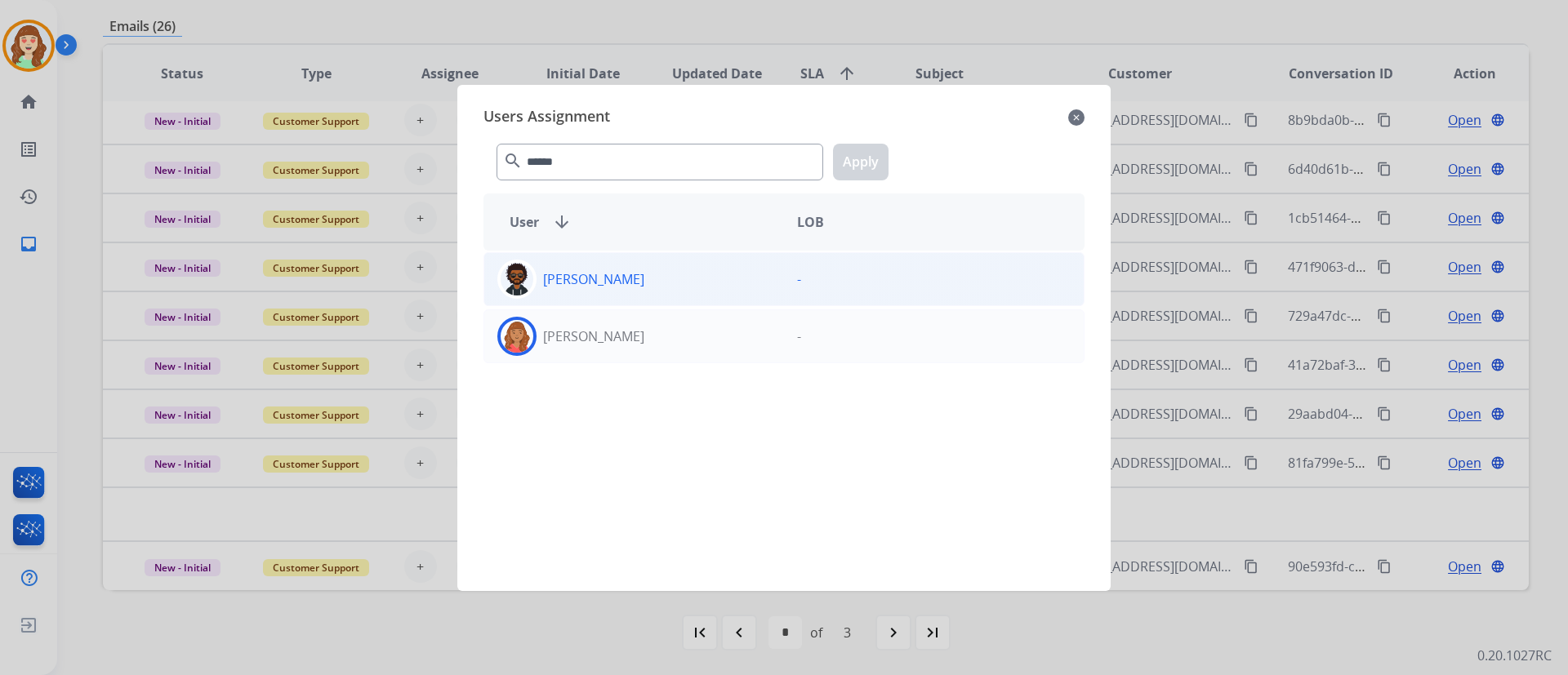
drag, startPoint x: 665, startPoint y: 338, endPoint x: 746, endPoint y: 278, distance: 100.8
click at [665, 335] on div "[PERSON_NAME]" at bounding box center [634, 337] width 300 height 39
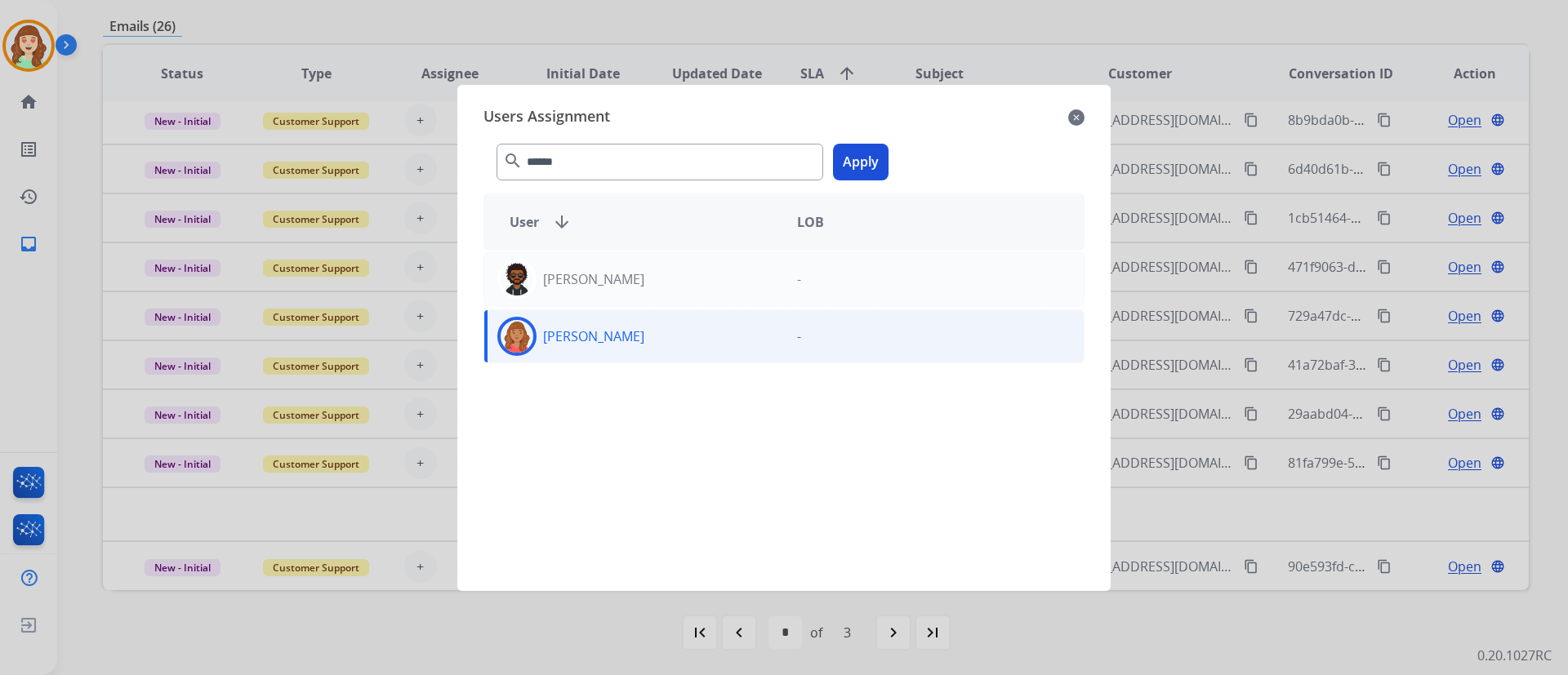
click at [881, 160] on button "Apply" at bounding box center [860, 162] width 56 height 37
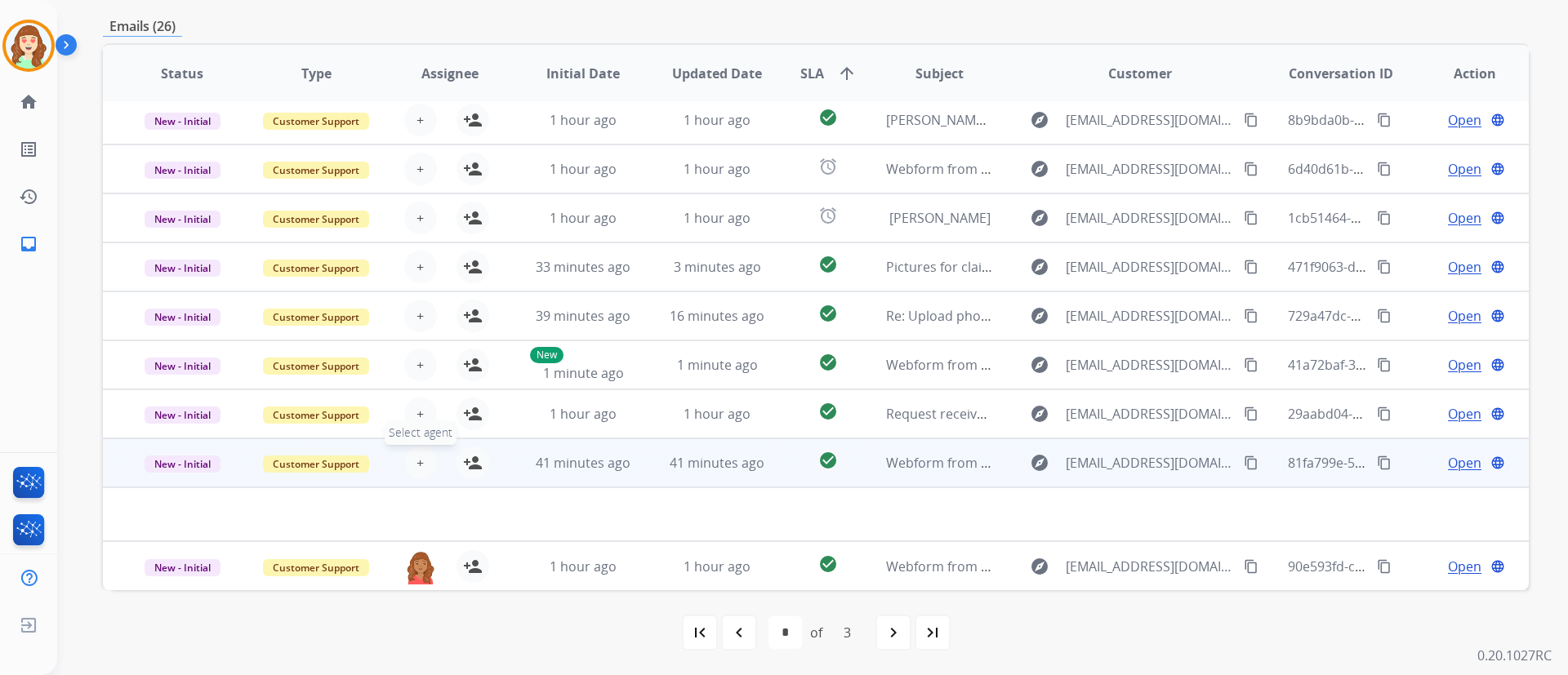
click at [408, 456] on button "+ Select agent" at bounding box center [421, 463] width 33 height 33
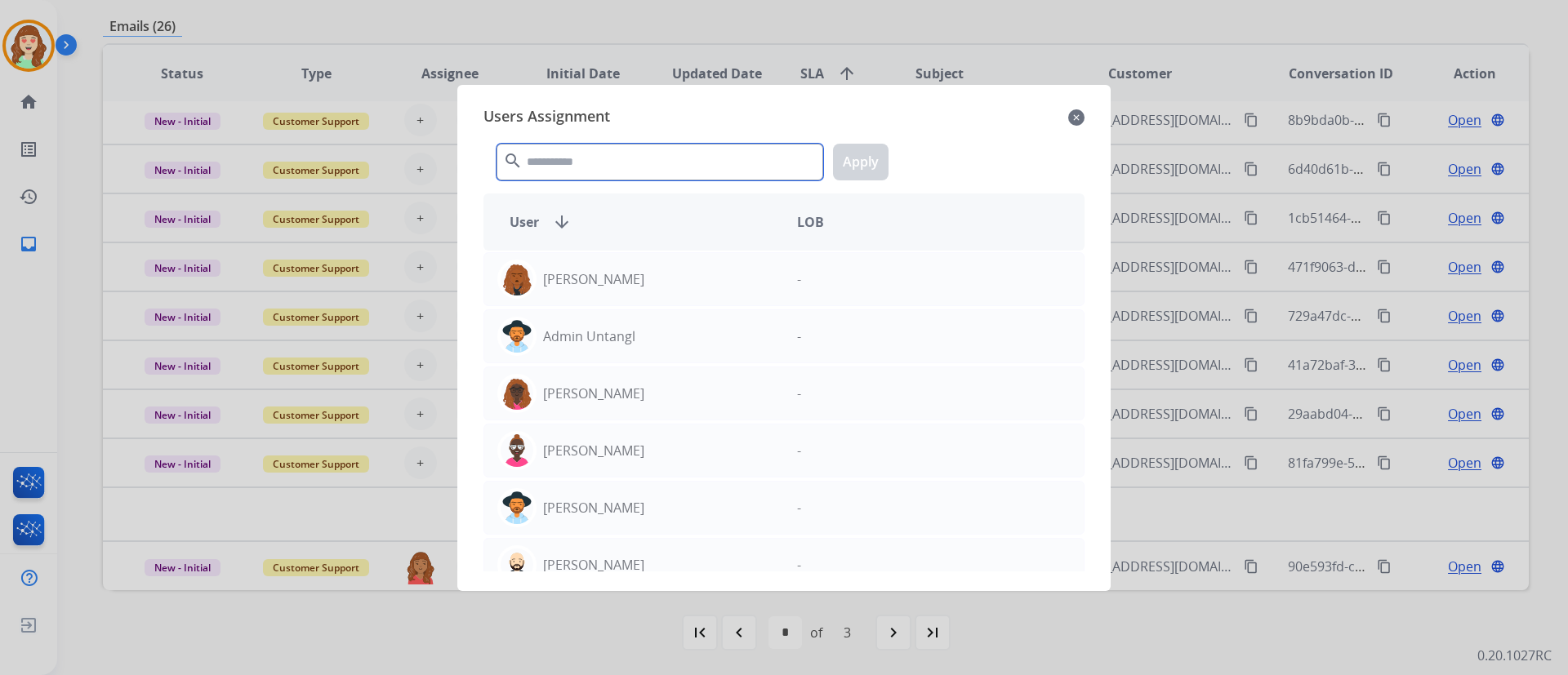
click at [598, 155] on input "text" at bounding box center [659, 162] width 326 height 37
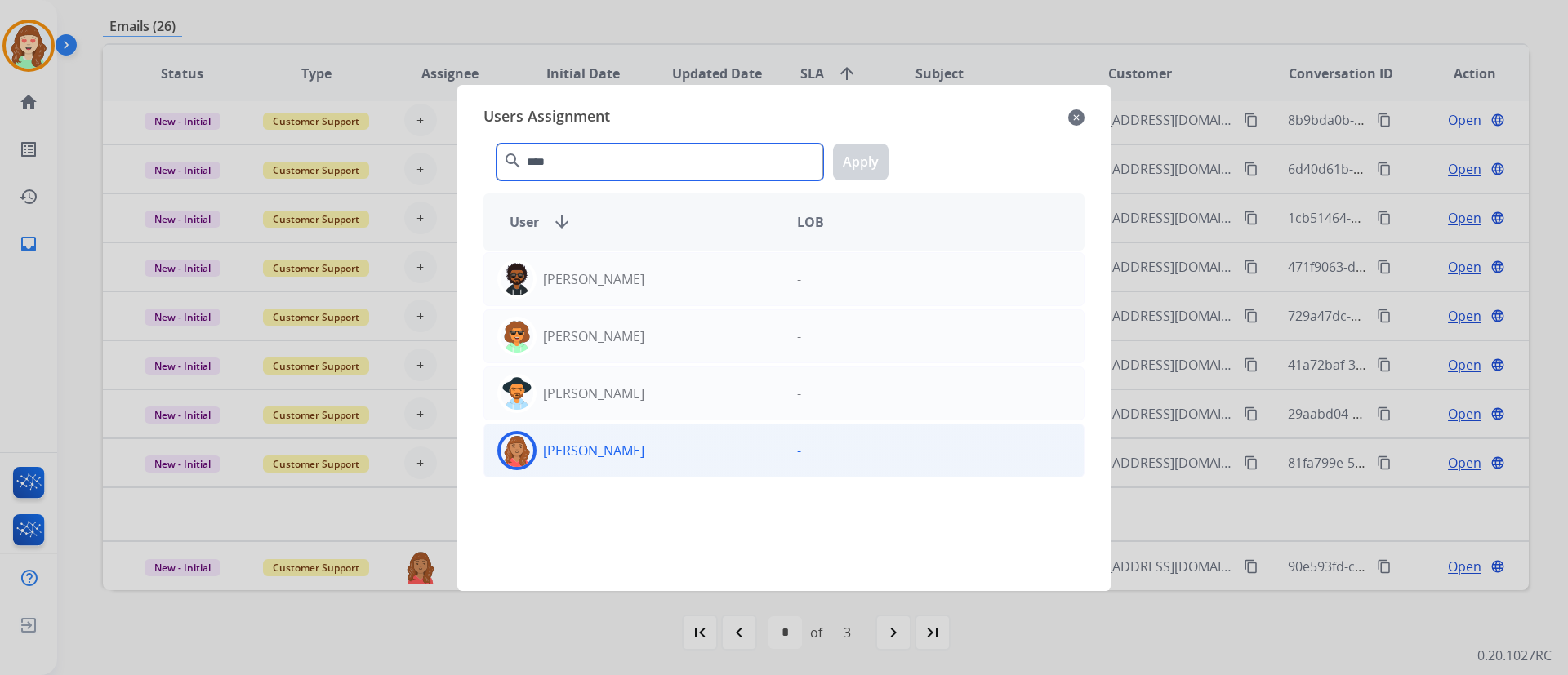
type input "****"
click at [660, 439] on div "[PERSON_NAME]" at bounding box center [634, 451] width 300 height 39
click at [869, 152] on button "Apply" at bounding box center [860, 162] width 56 height 37
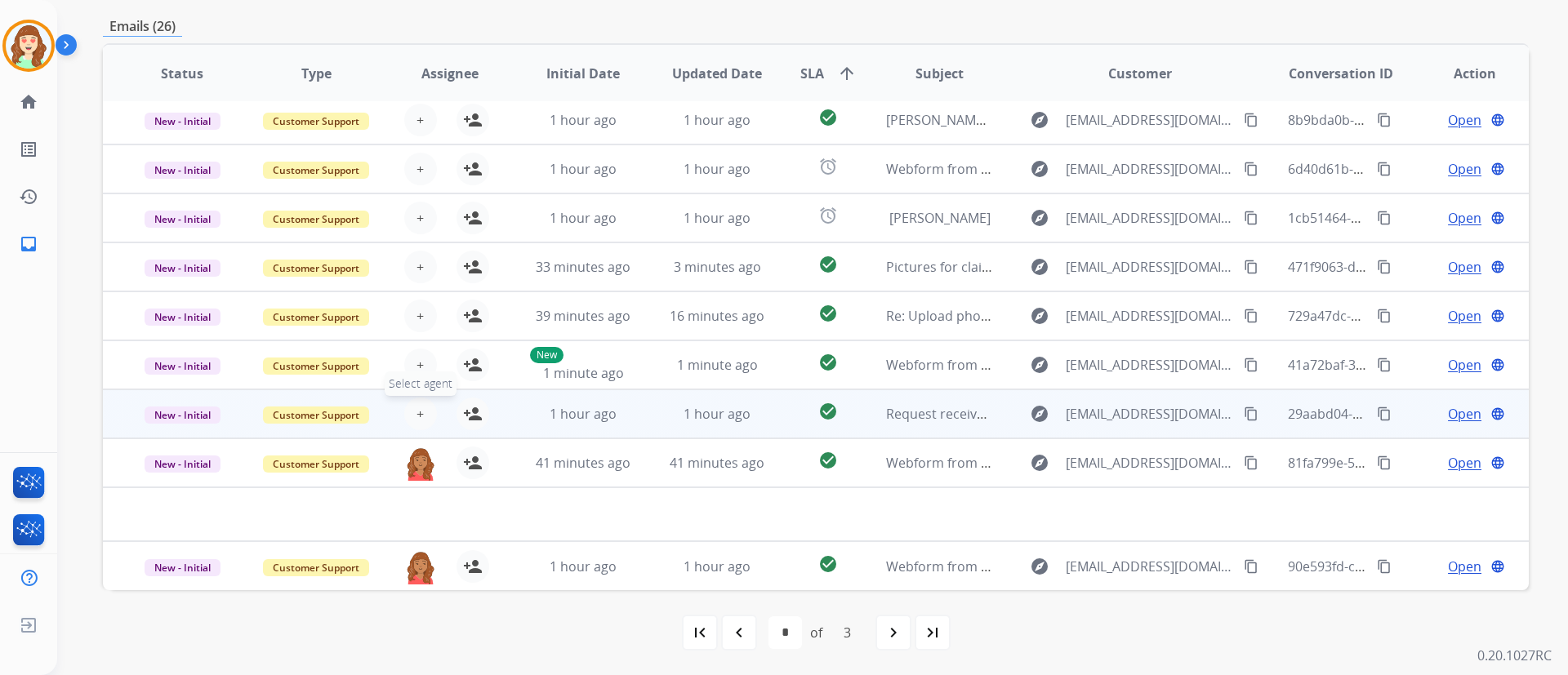
click at [419, 408] on span "+" at bounding box center [420, 414] width 8 height 20
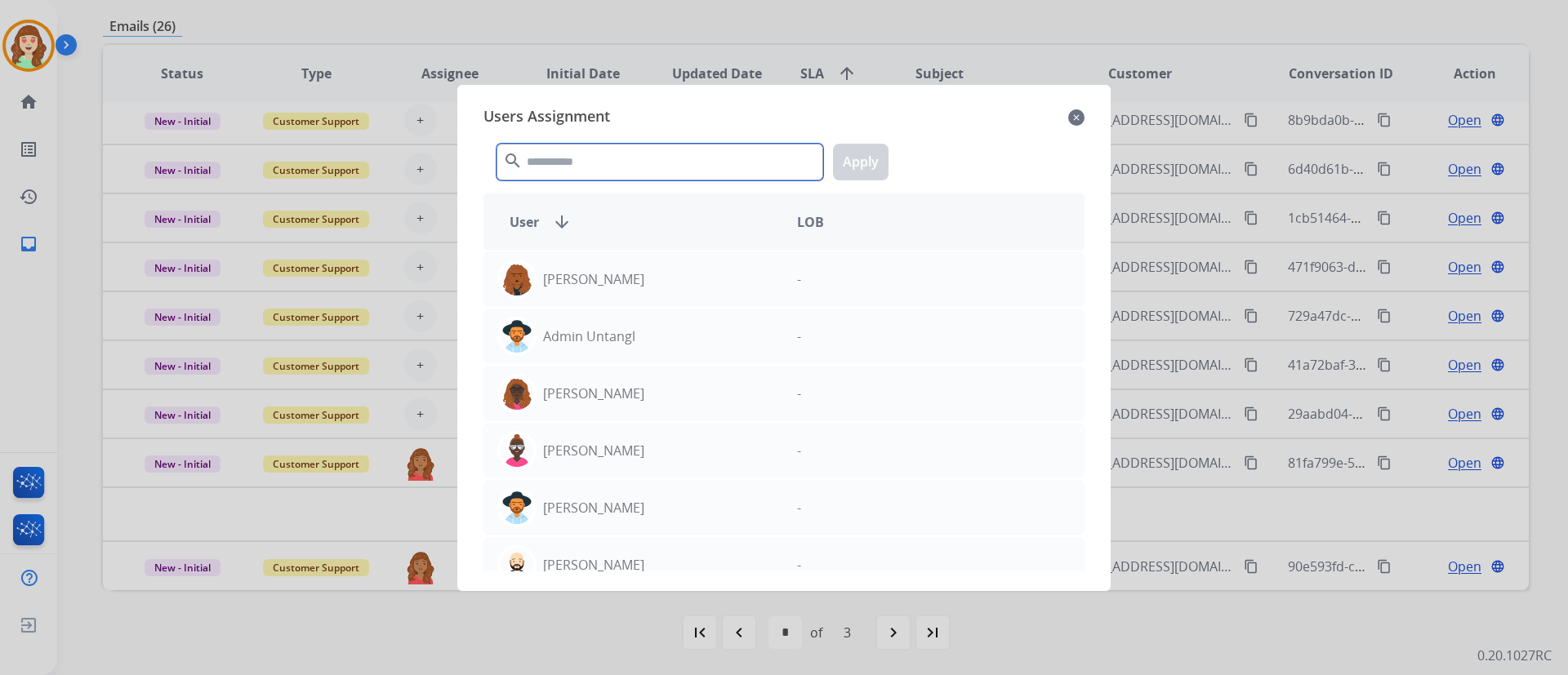
click at [680, 156] on input "text" at bounding box center [659, 162] width 326 height 37
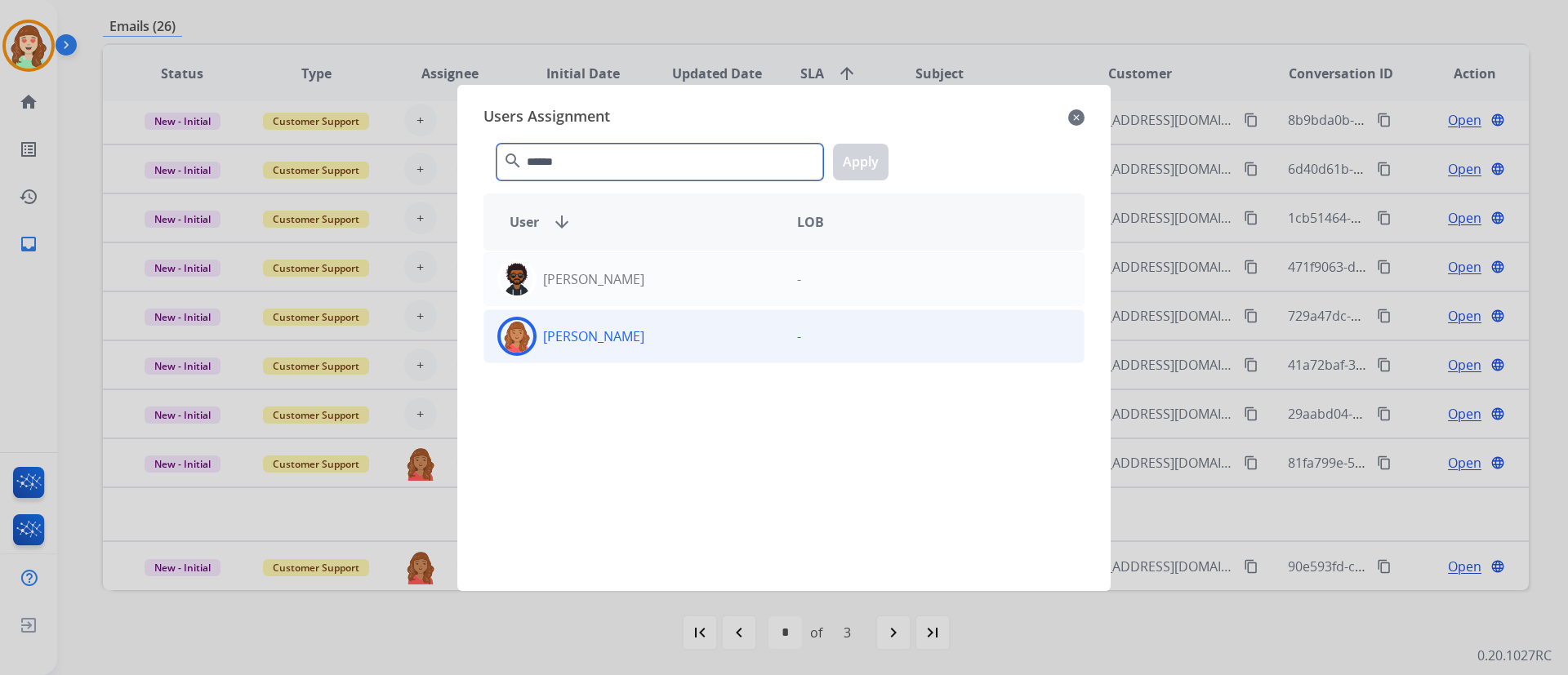
type input "******"
click at [691, 338] on div "[PERSON_NAME]" at bounding box center [634, 337] width 300 height 39
click at [860, 150] on button "Apply" at bounding box center [860, 162] width 56 height 37
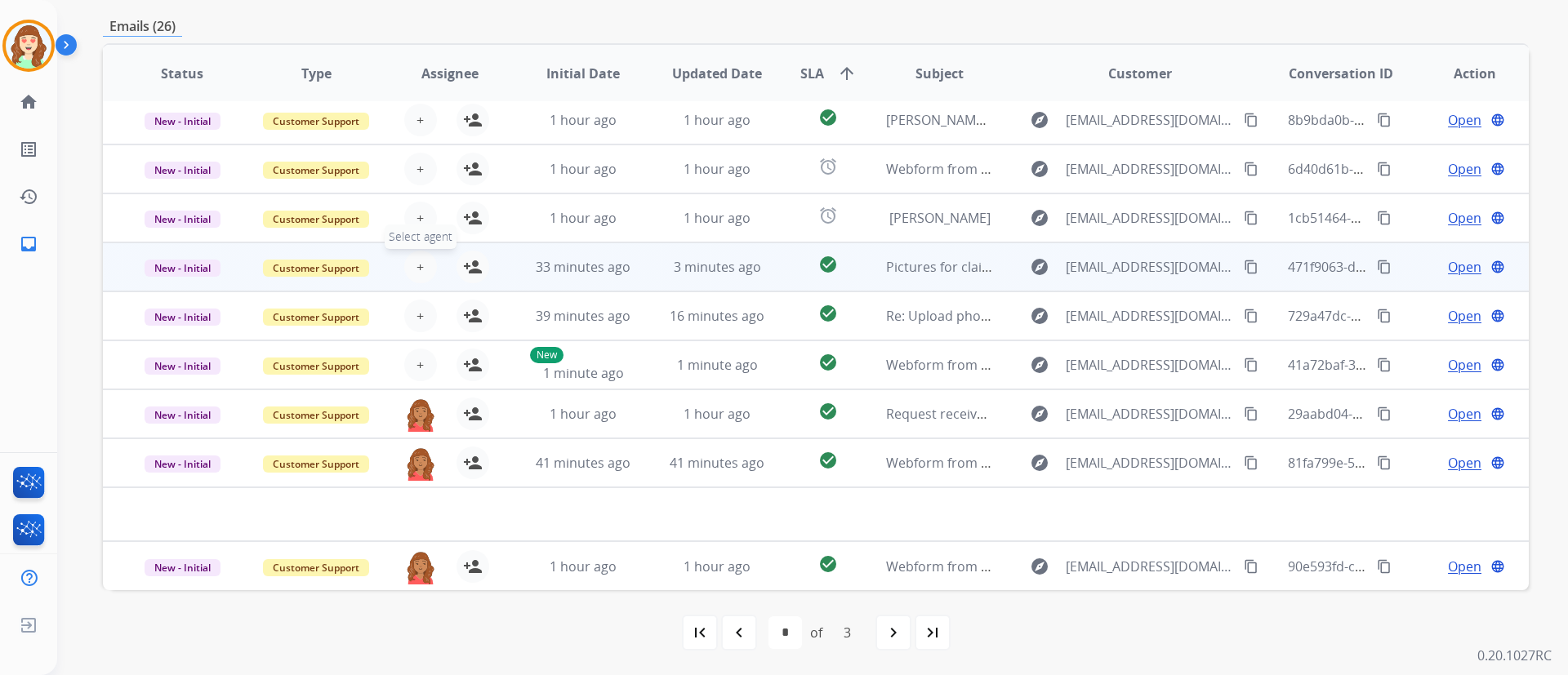
click at [407, 266] on button "+ Select agent" at bounding box center [421, 267] width 33 height 33
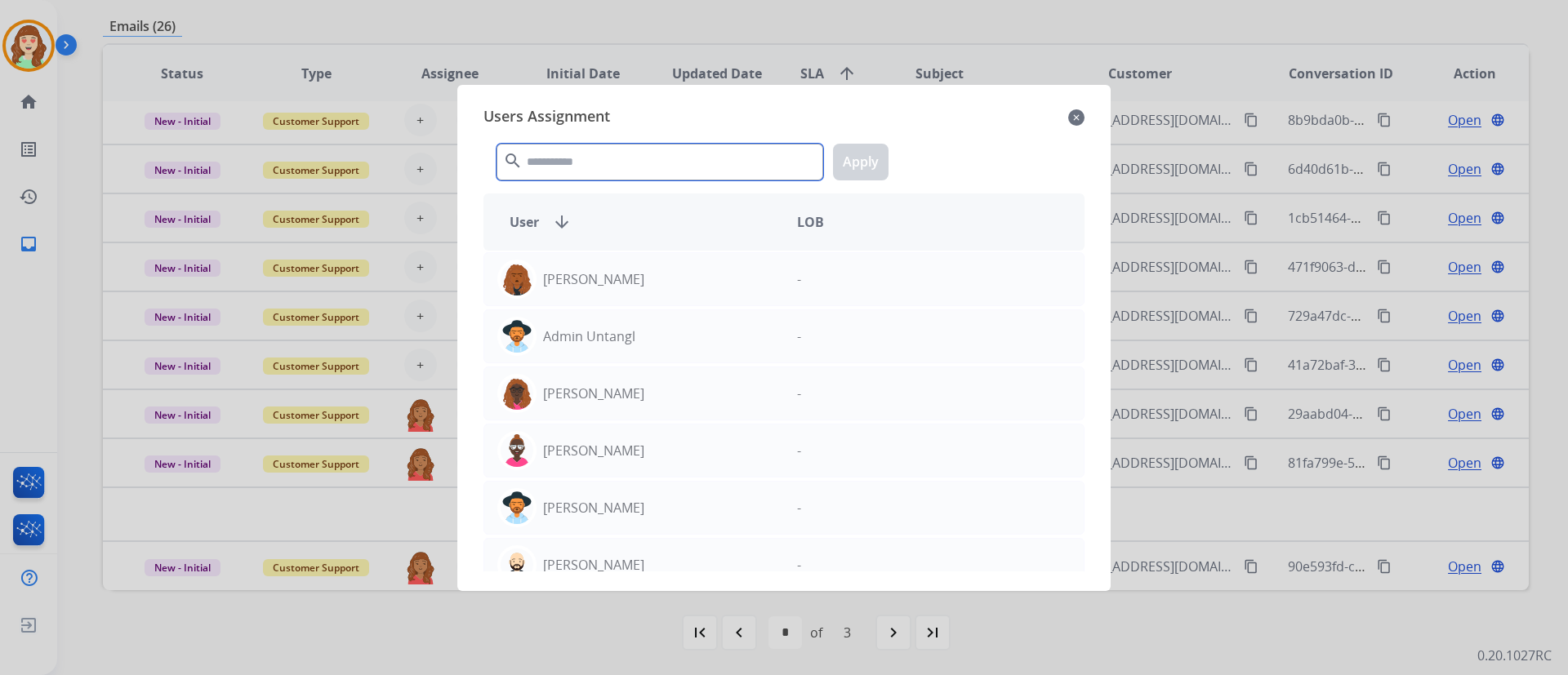
click at [617, 158] on input "text" at bounding box center [659, 162] width 326 height 37
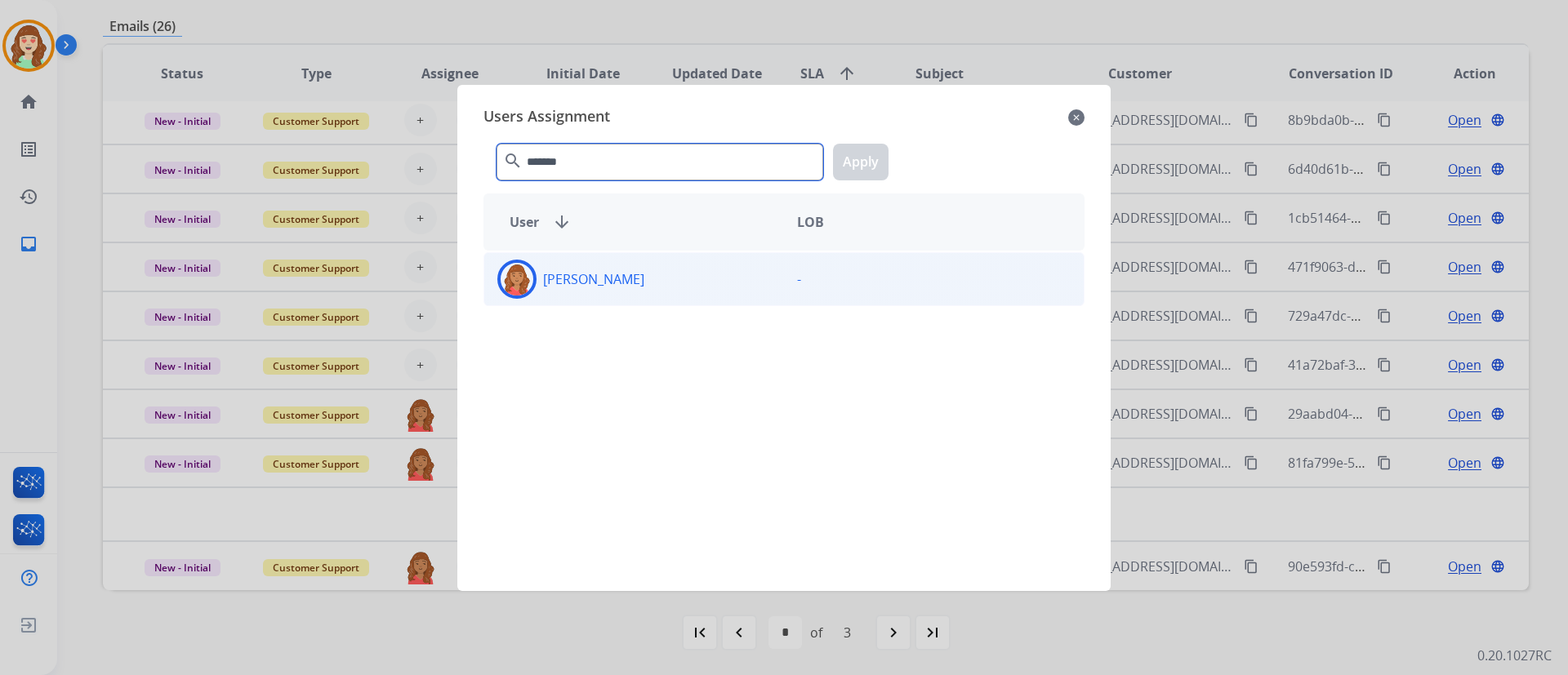
type input "*******"
click at [709, 290] on div "[PERSON_NAME]" at bounding box center [634, 279] width 300 height 39
click at [866, 155] on button "Apply" at bounding box center [860, 162] width 56 height 37
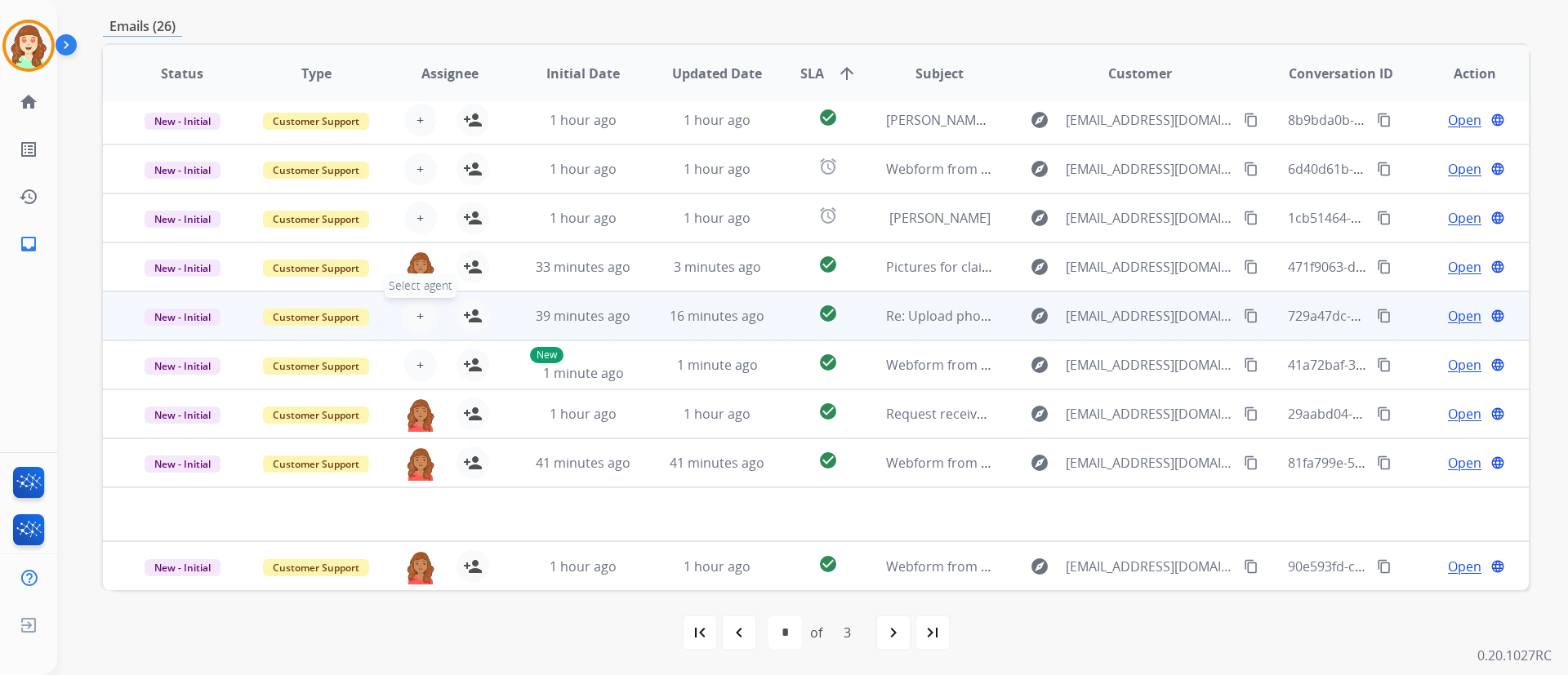
click at [417, 315] on span "+" at bounding box center [420, 315] width 8 height 20
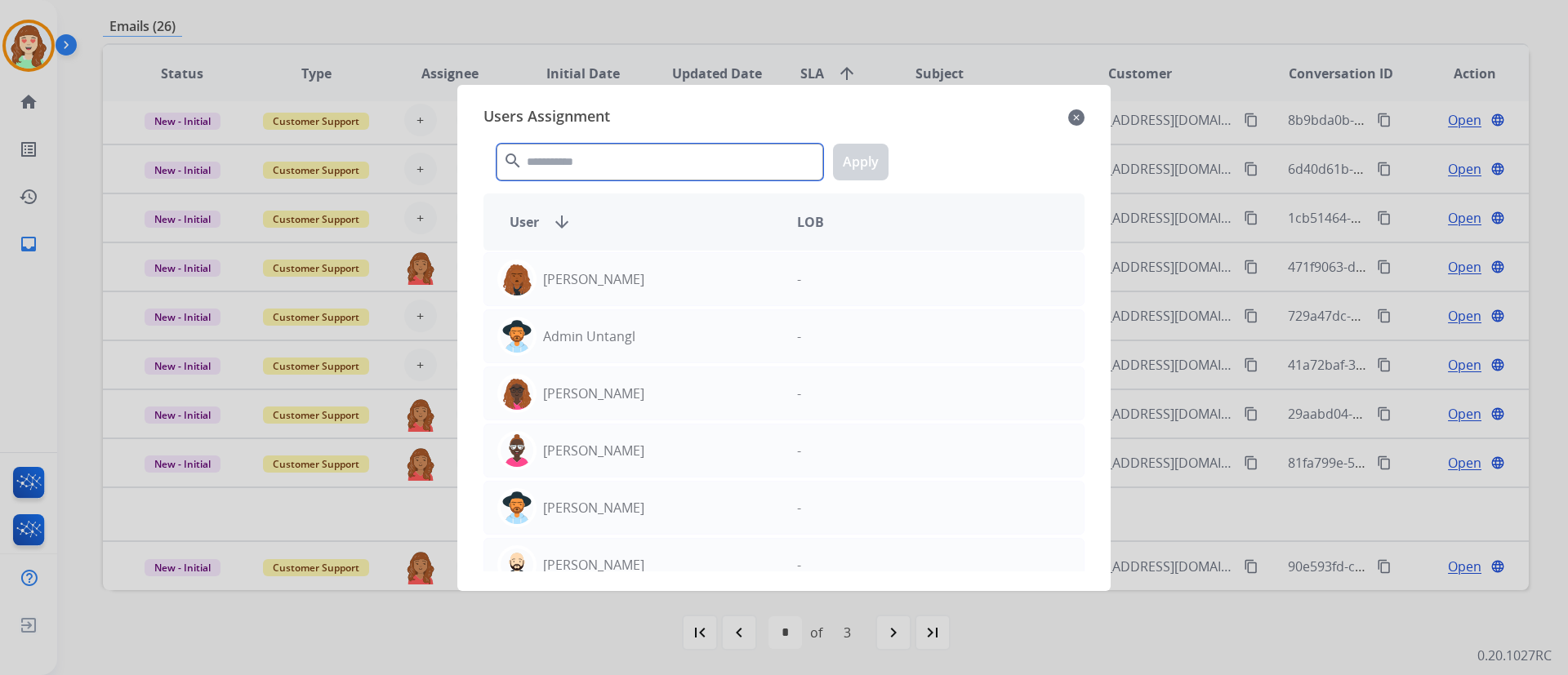
click at [667, 155] on input "text" at bounding box center [659, 162] width 326 height 37
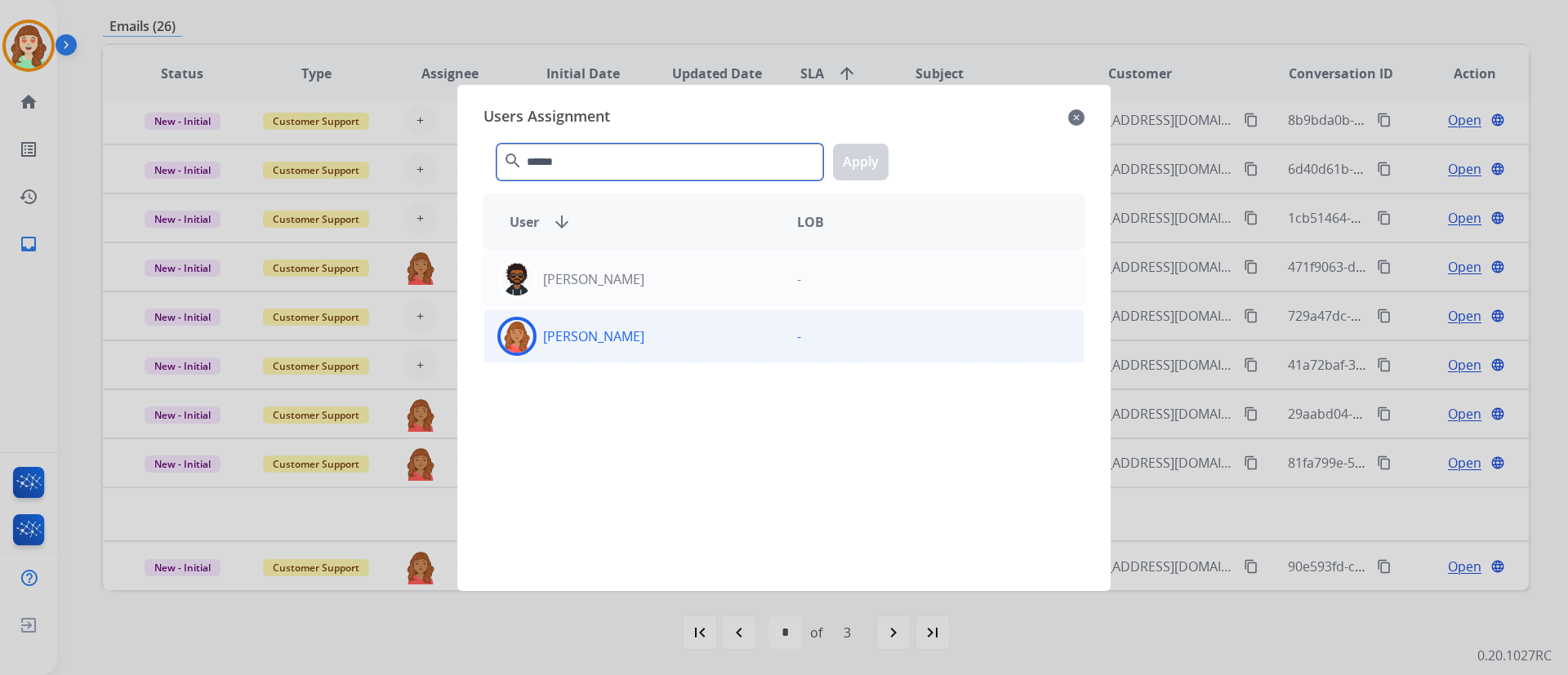
type input "******"
click at [684, 340] on div "[PERSON_NAME]" at bounding box center [634, 337] width 300 height 39
click at [867, 151] on button "Apply" at bounding box center [860, 162] width 56 height 37
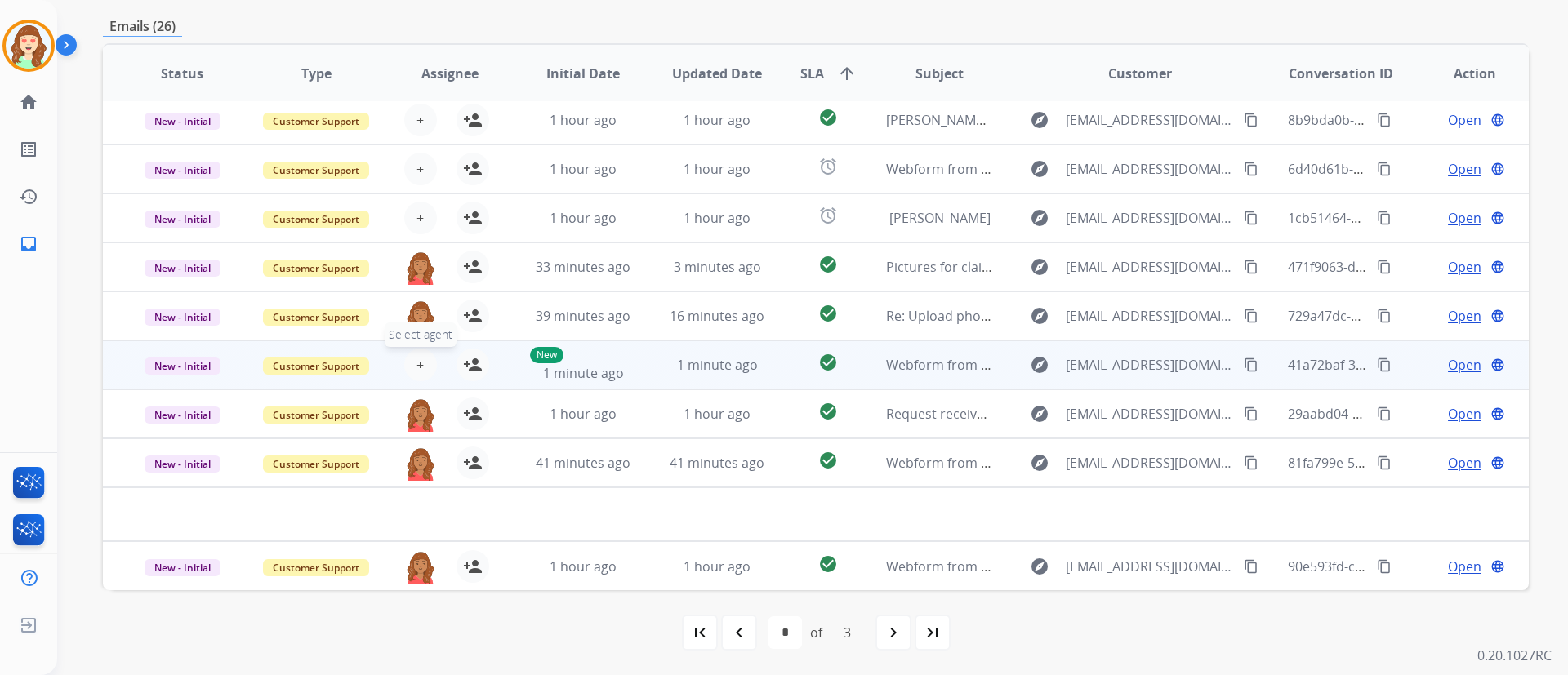
click at [425, 372] on button "+ Select agent" at bounding box center [421, 365] width 33 height 33
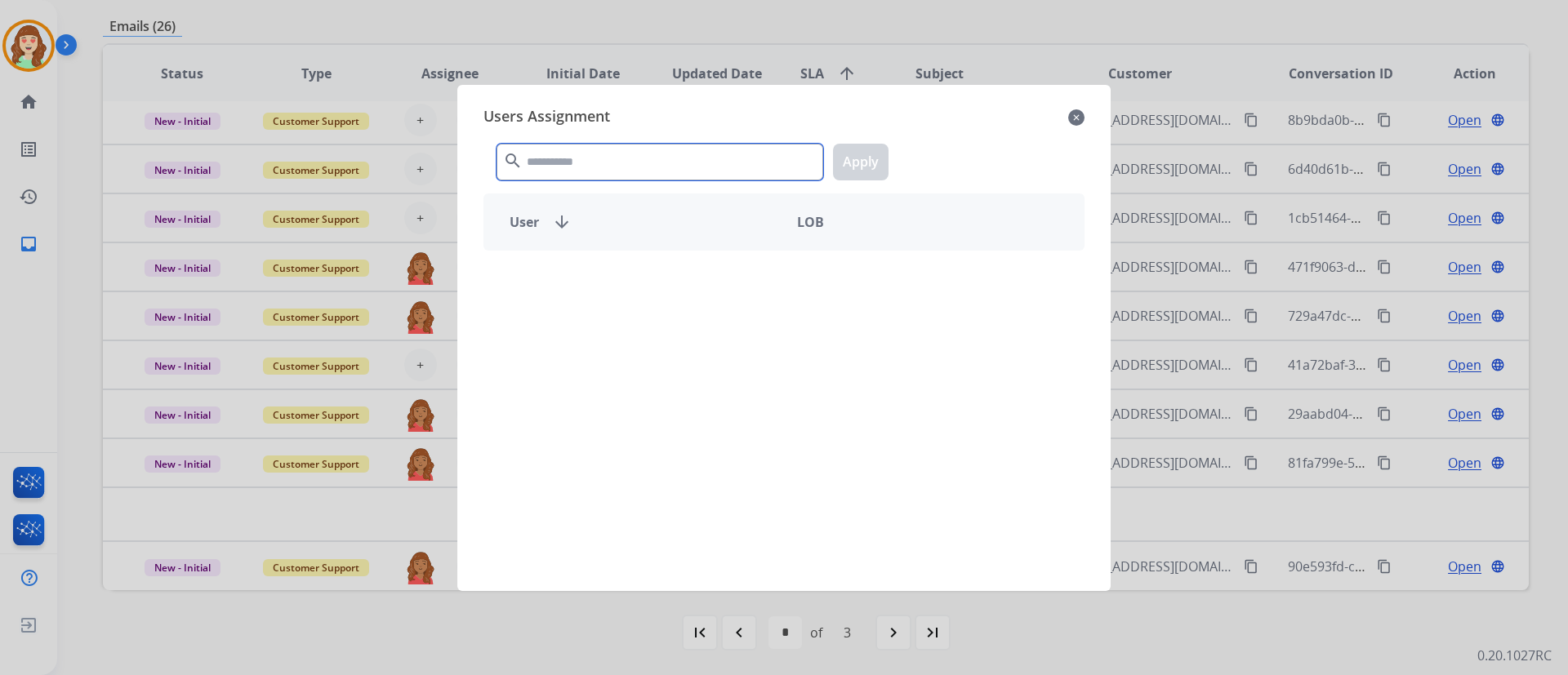
click at [633, 147] on input "text" at bounding box center [659, 162] width 326 height 37
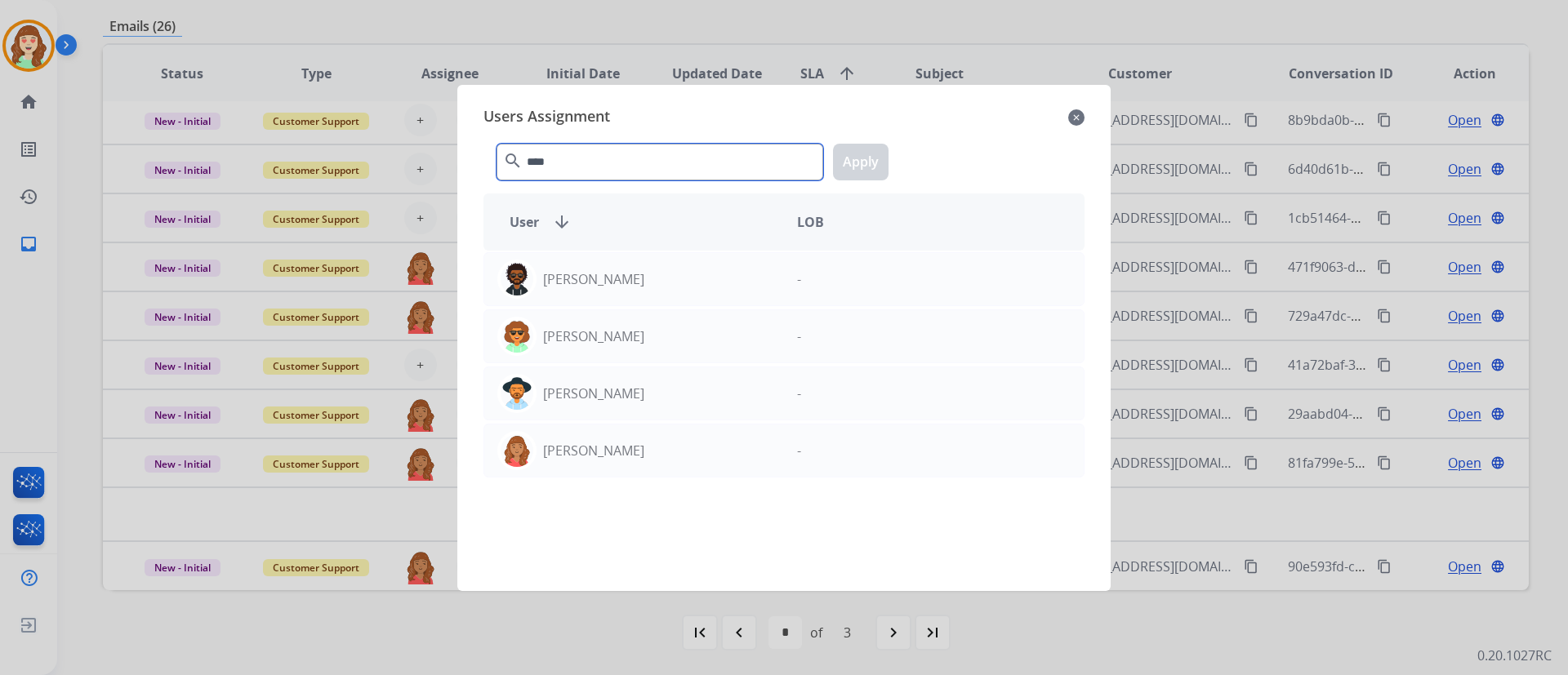
click at [633, 147] on input "****" at bounding box center [659, 162] width 326 height 37
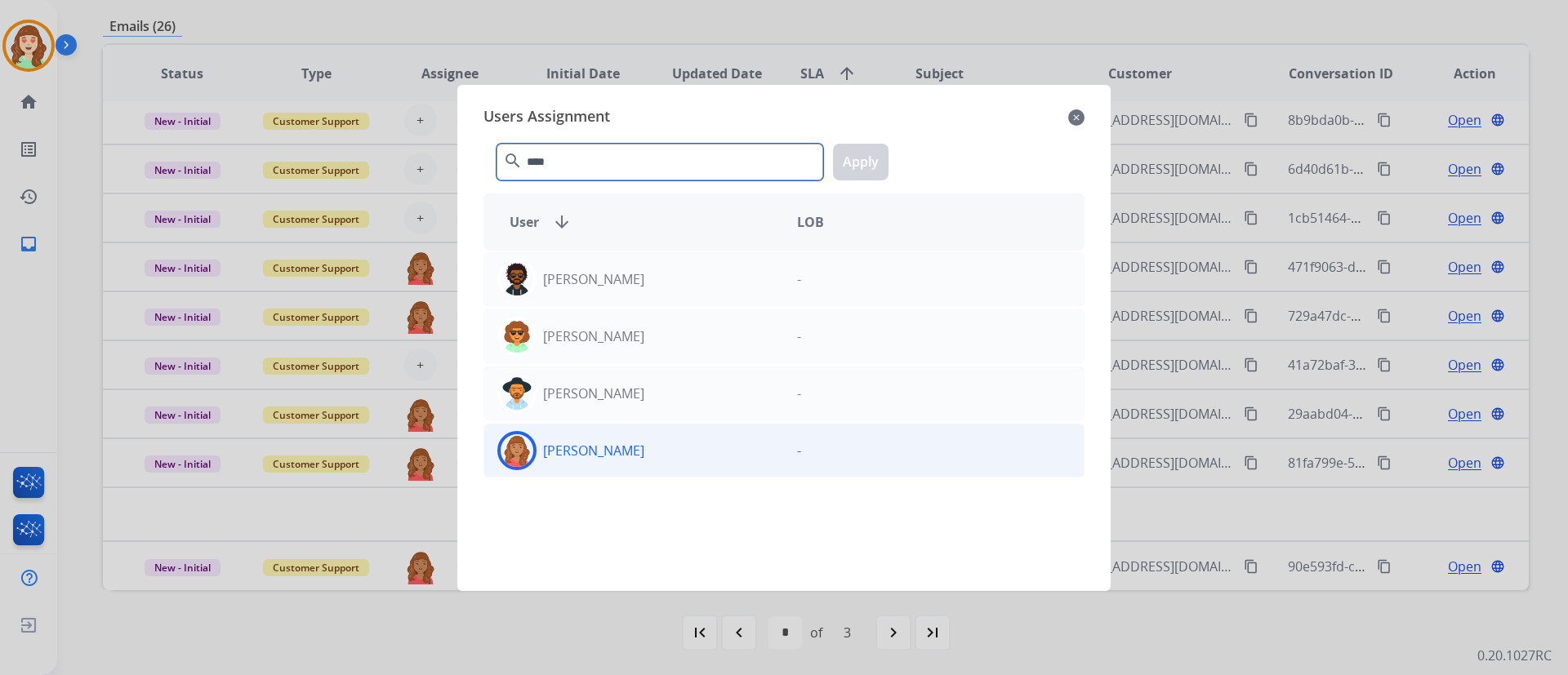
type input "****"
click at [653, 454] on div "[PERSON_NAME]" at bounding box center [634, 451] width 300 height 39
click at [862, 158] on button "Apply" at bounding box center [860, 162] width 56 height 37
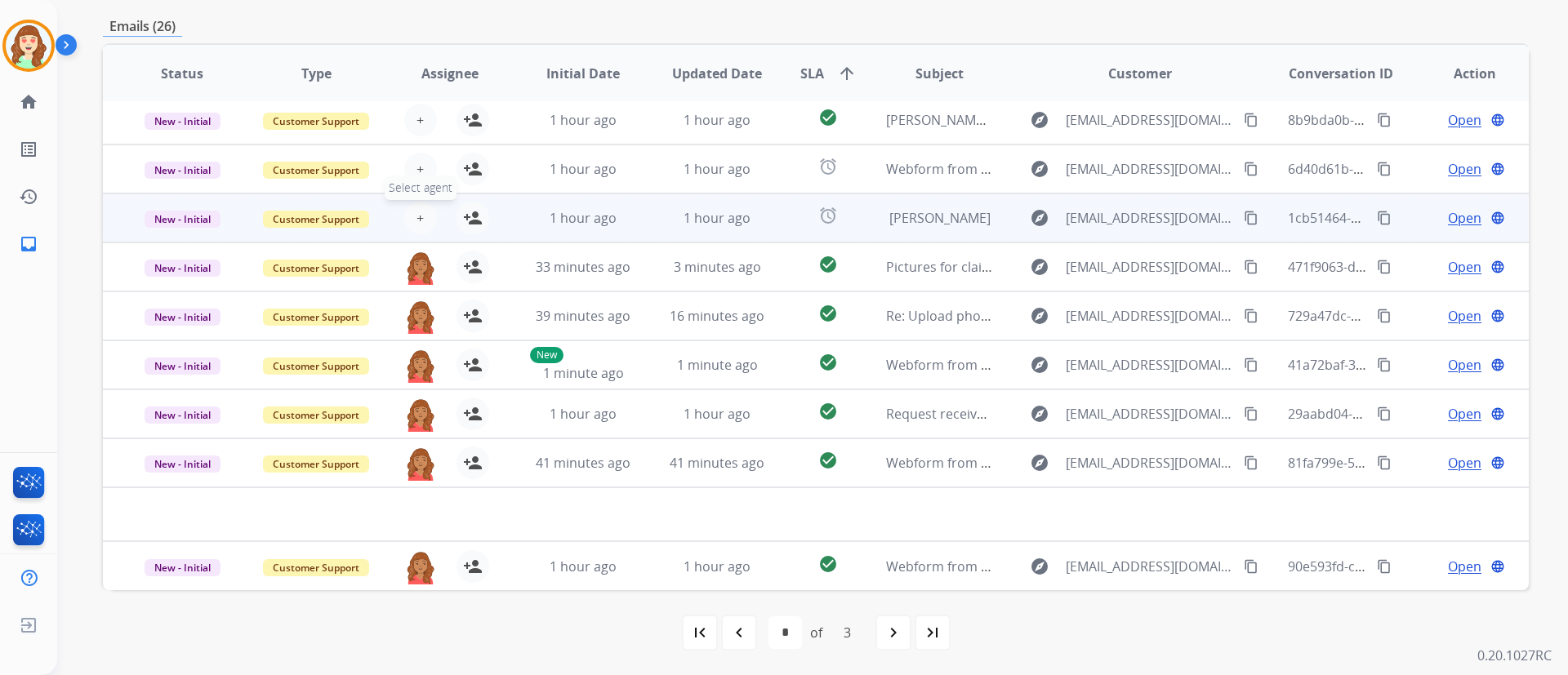
click at [422, 215] on button "+ Select agent" at bounding box center [421, 218] width 33 height 33
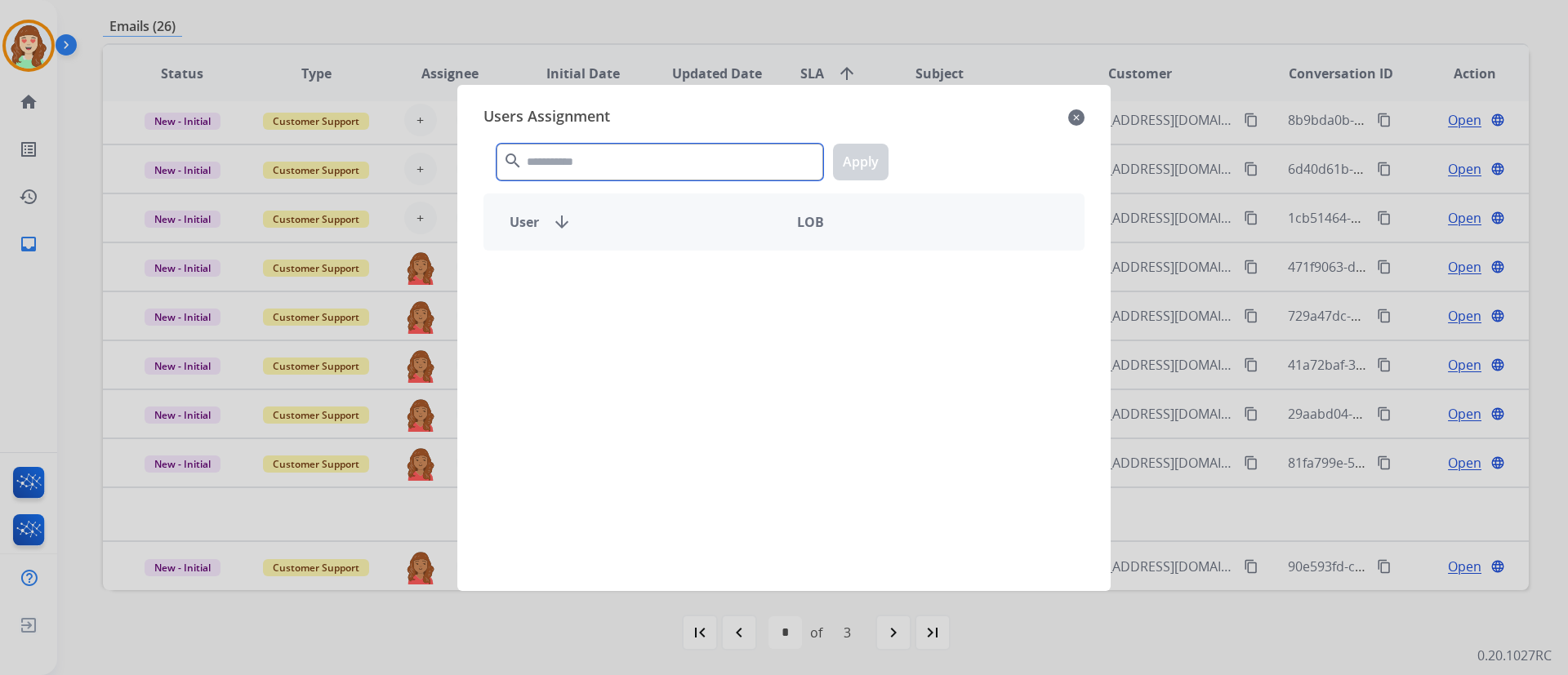
click at [601, 152] on input "text" at bounding box center [659, 162] width 326 height 37
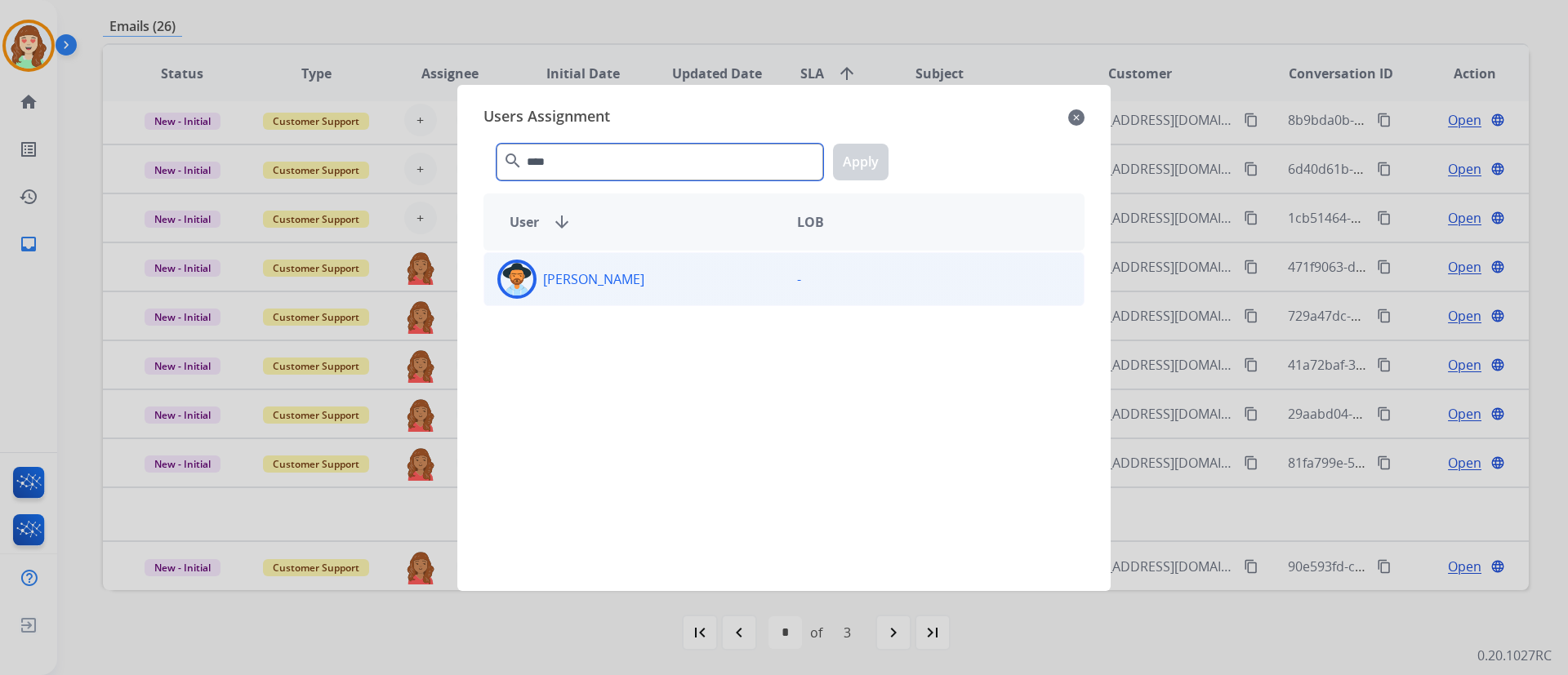
type input "****"
click at [710, 281] on div "[PERSON_NAME]" at bounding box center [634, 279] width 300 height 39
click at [862, 146] on button "Apply" at bounding box center [860, 162] width 56 height 37
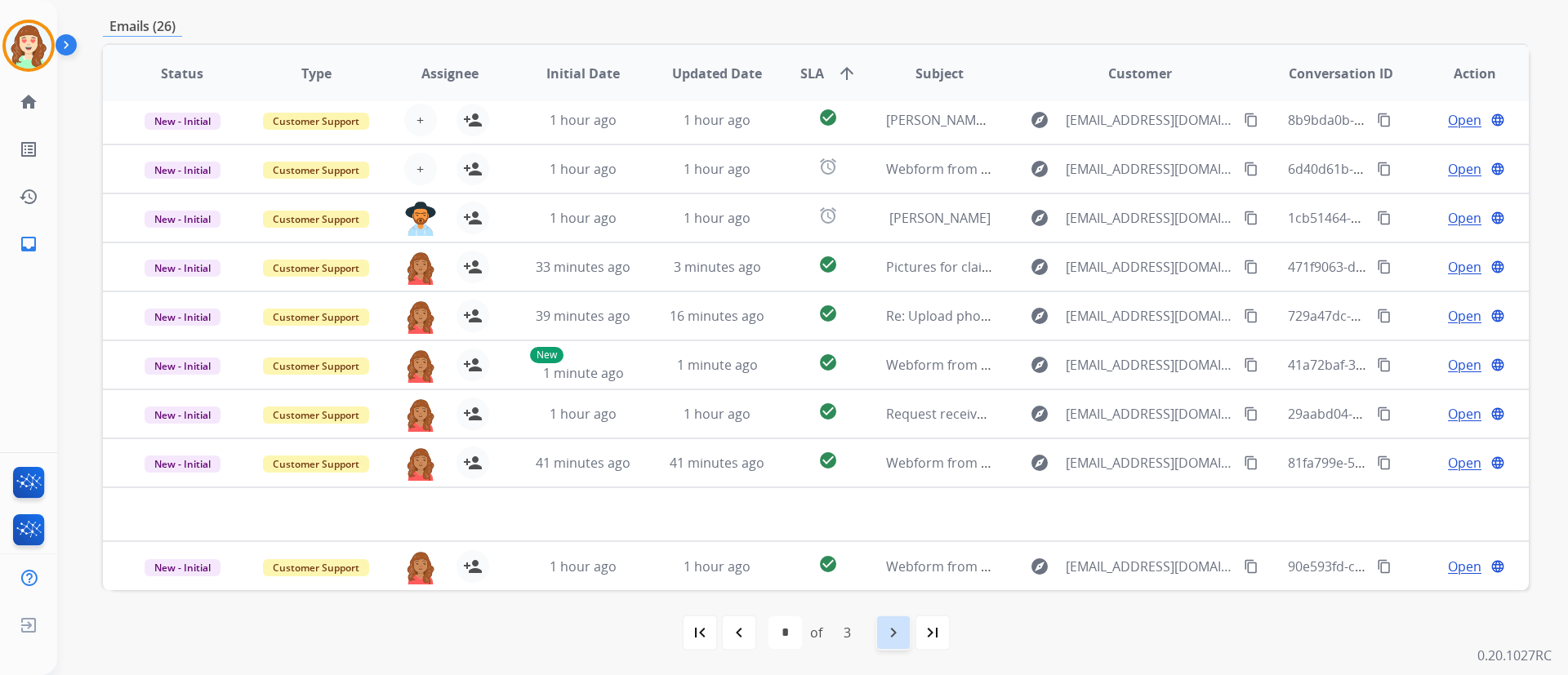
click at [890, 499] on mat-icon "navigate_next" at bounding box center [893, 632] width 20 height 20
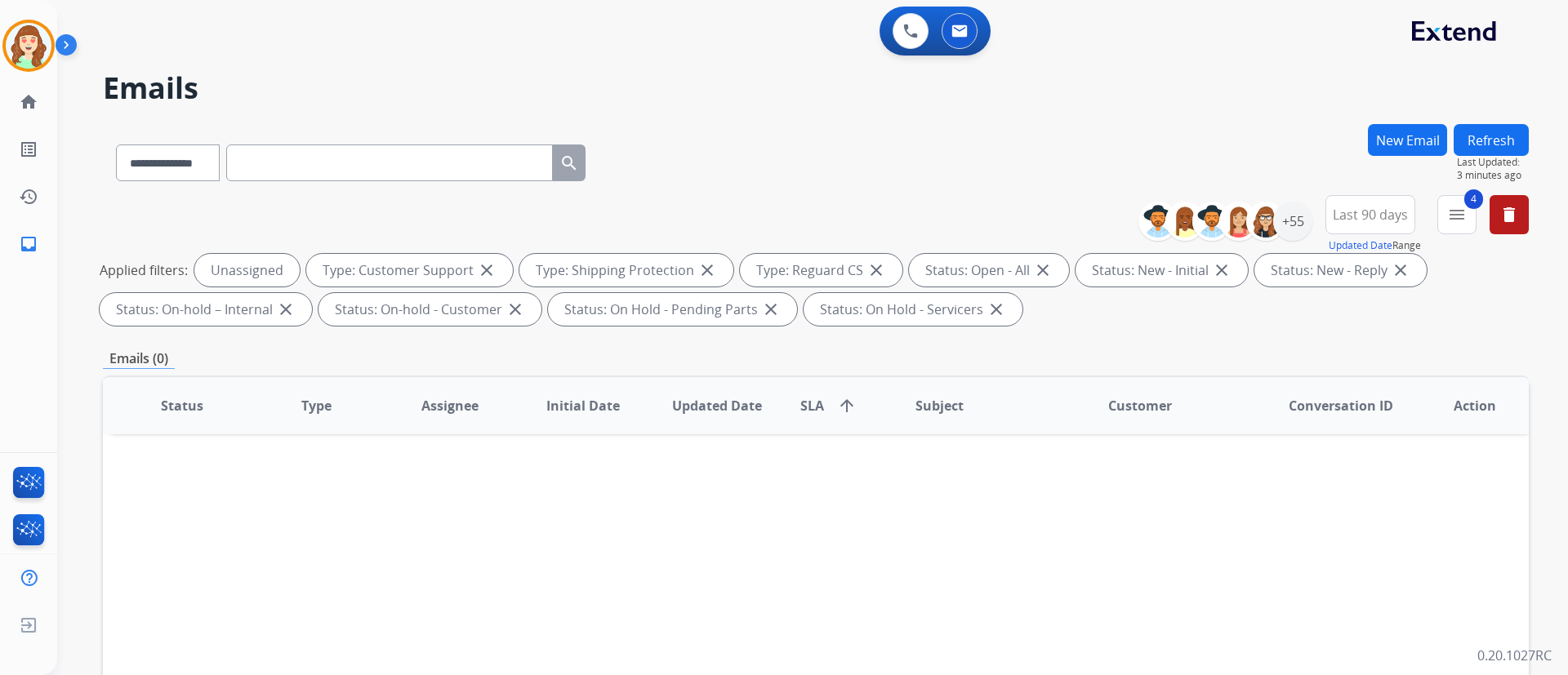
scroll to position [0, 0]
click at [1160, 223] on div "+55" at bounding box center [1293, 221] width 39 height 39
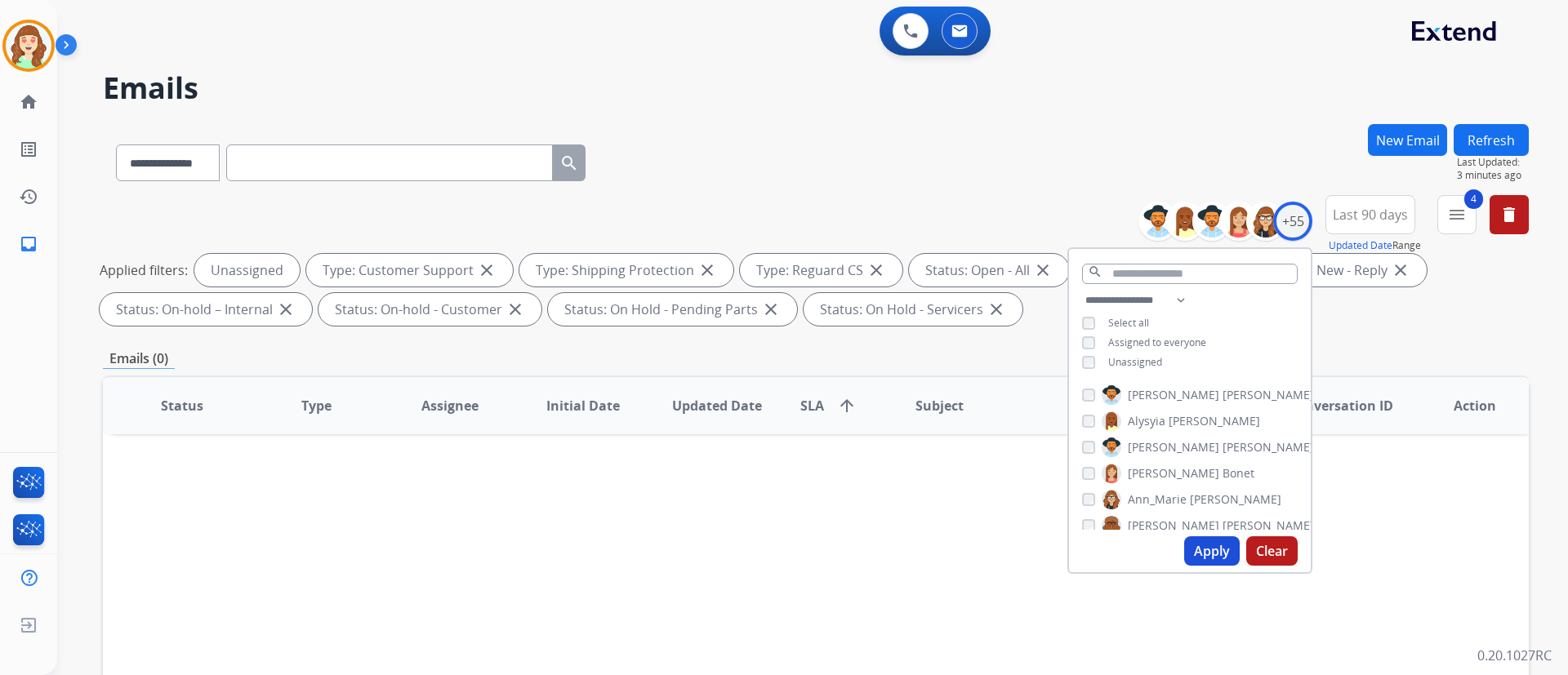
click at [1160, 499] on button "Apply" at bounding box center [1212, 551] width 56 height 29
select select "*"
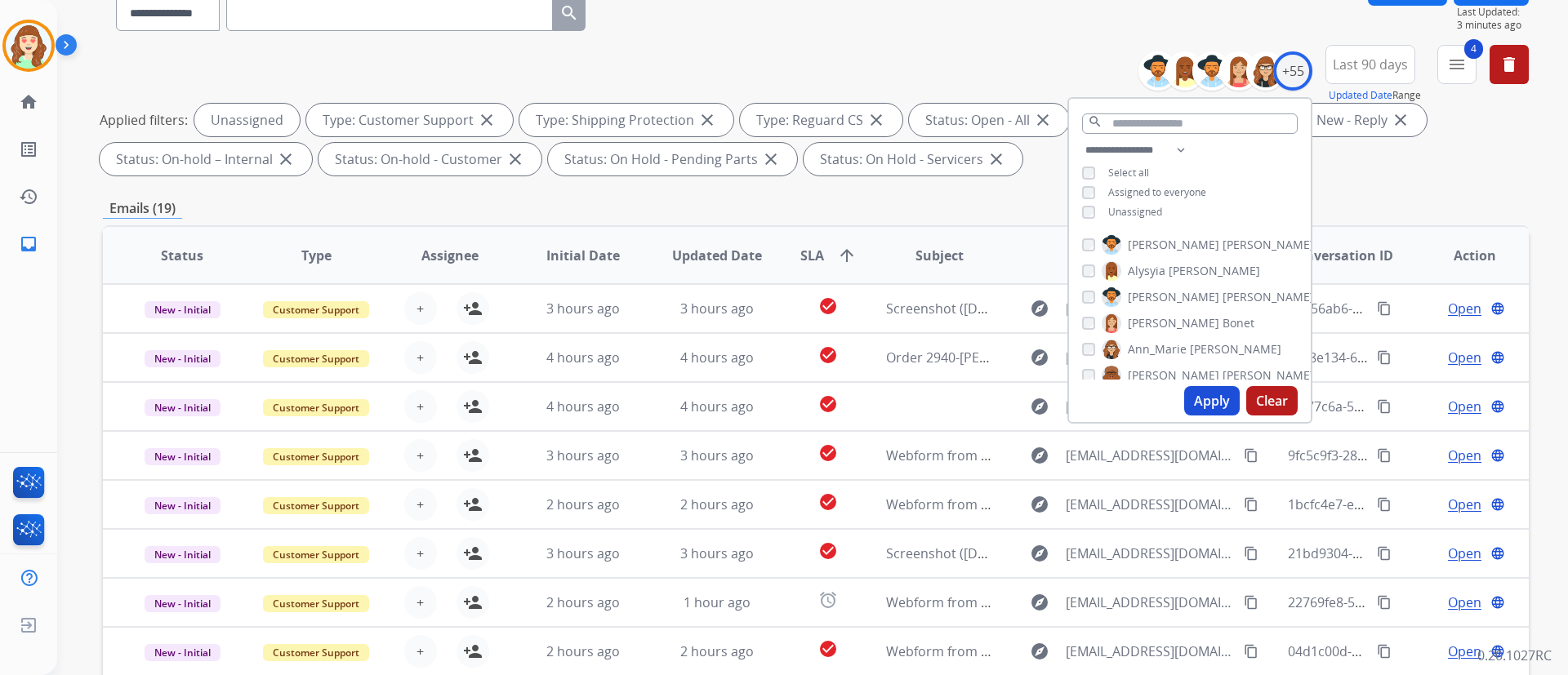
scroll to position [196, 0]
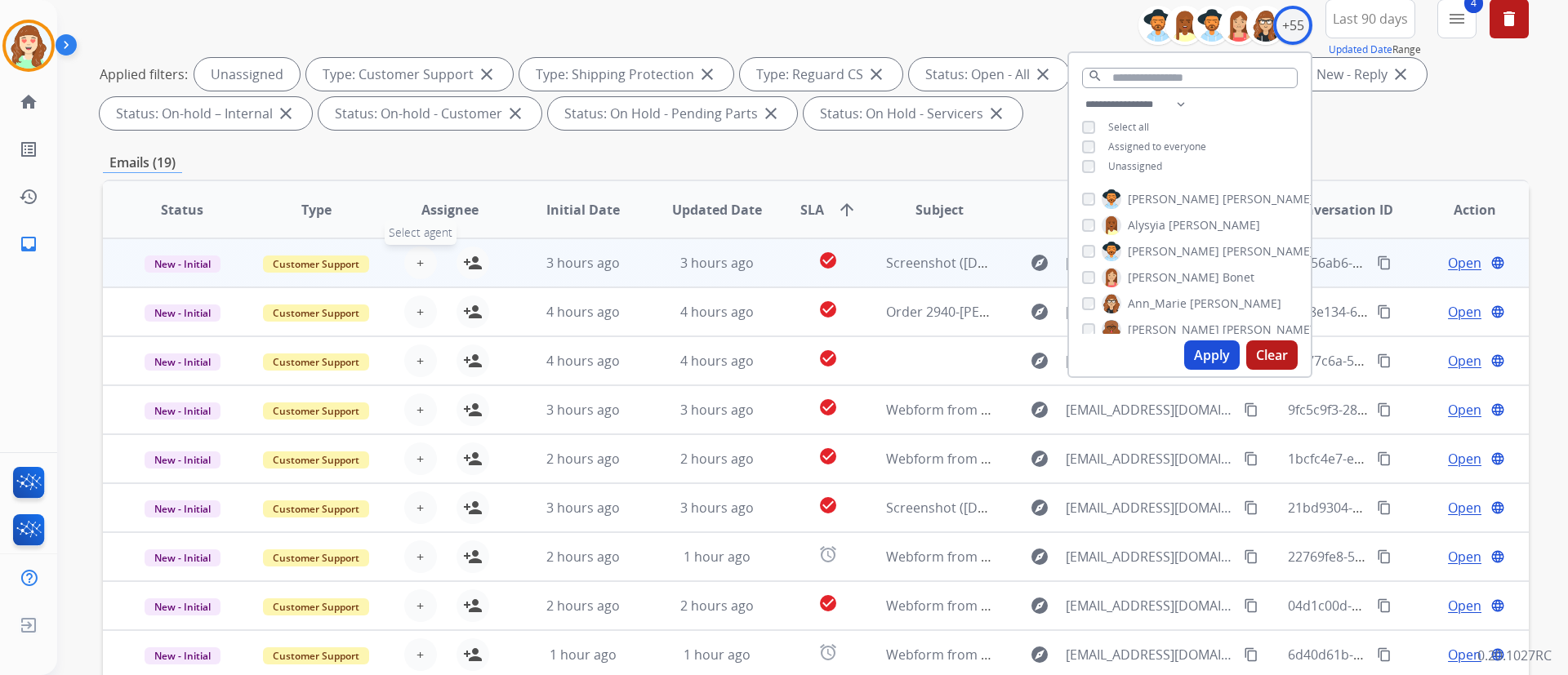
click at [420, 260] on span "+" at bounding box center [420, 262] width 8 height 20
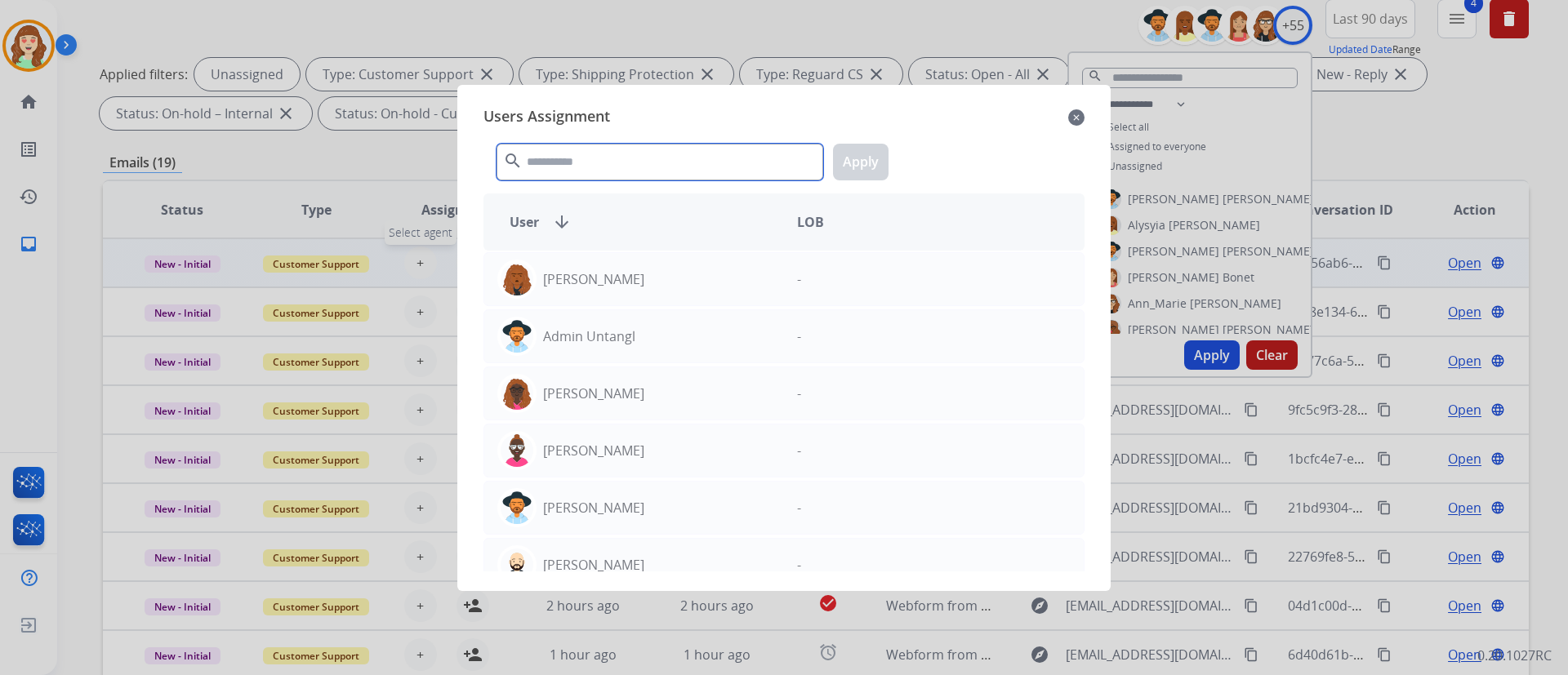
click at [631, 151] on input "text" at bounding box center [659, 162] width 326 height 37
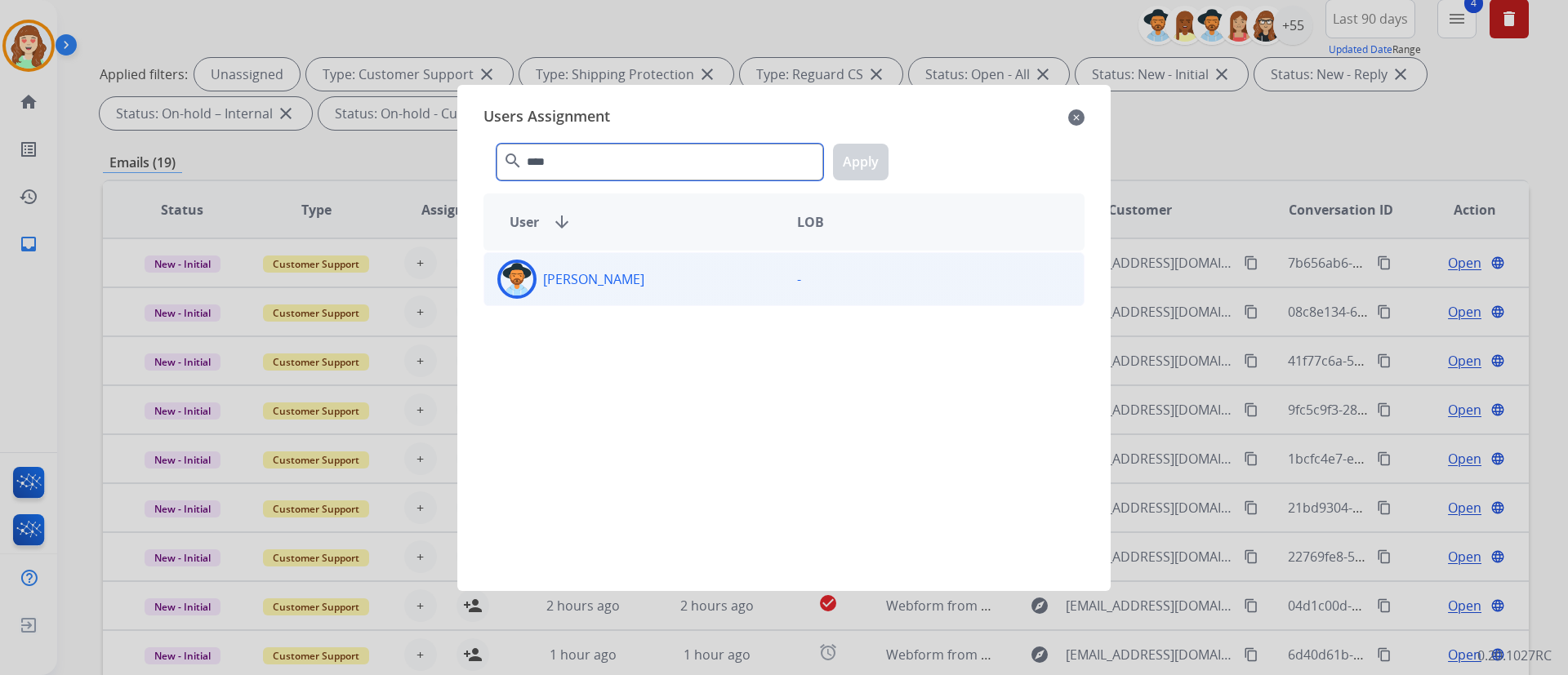
type input "****"
click at [698, 285] on div "[PERSON_NAME]" at bounding box center [634, 279] width 300 height 39
click at [865, 168] on button "Apply" at bounding box center [860, 162] width 56 height 37
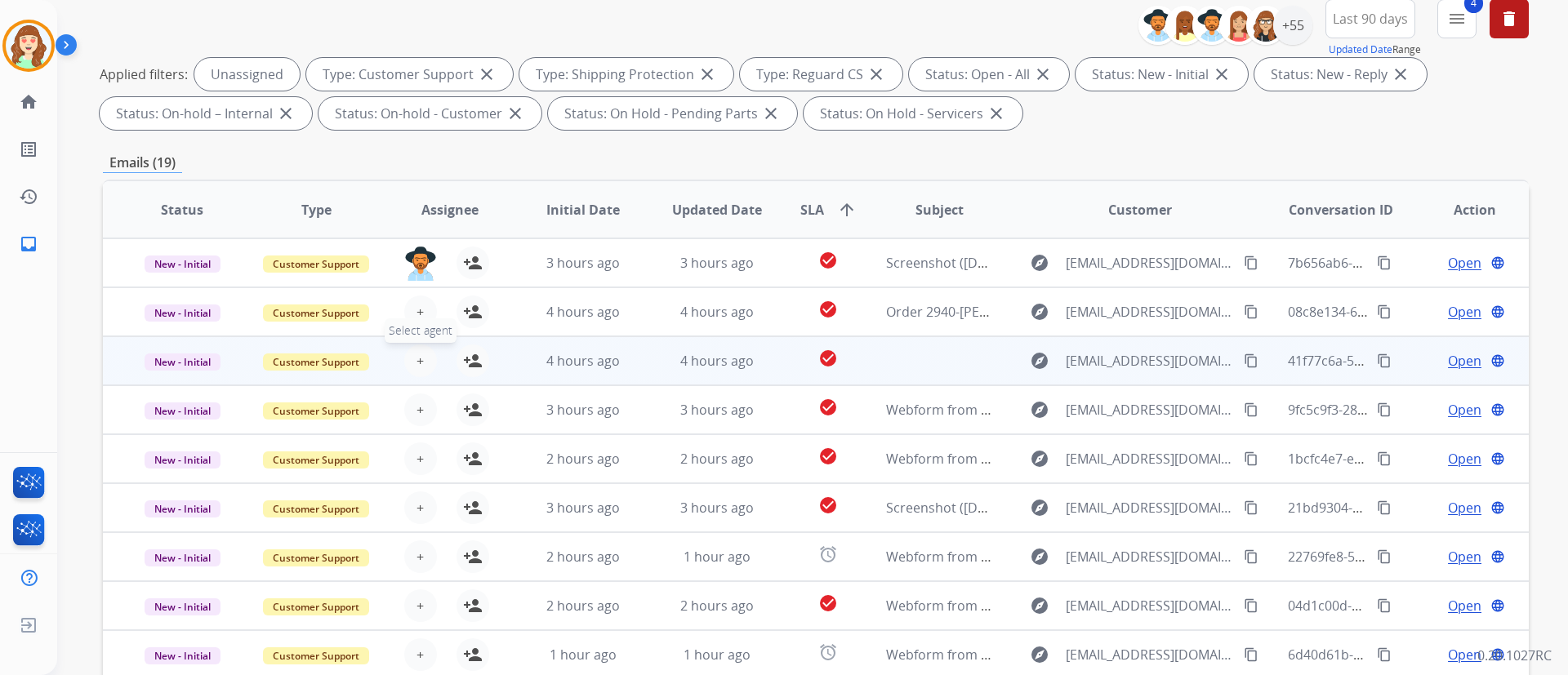
click at [411, 355] on button "+ Select agent" at bounding box center [421, 361] width 33 height 33
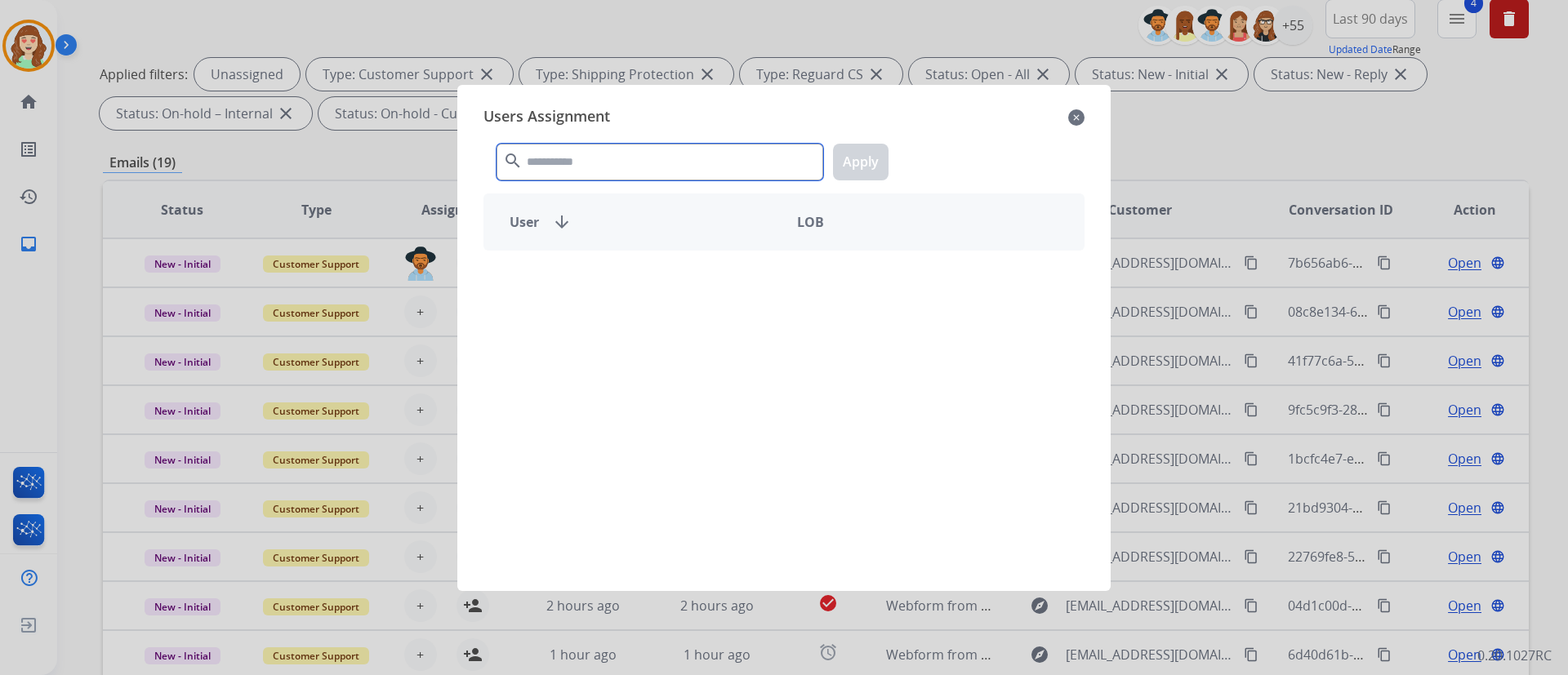
click at [686, 170] on input "text" at bounding box center [659, 162] width 326 height 37
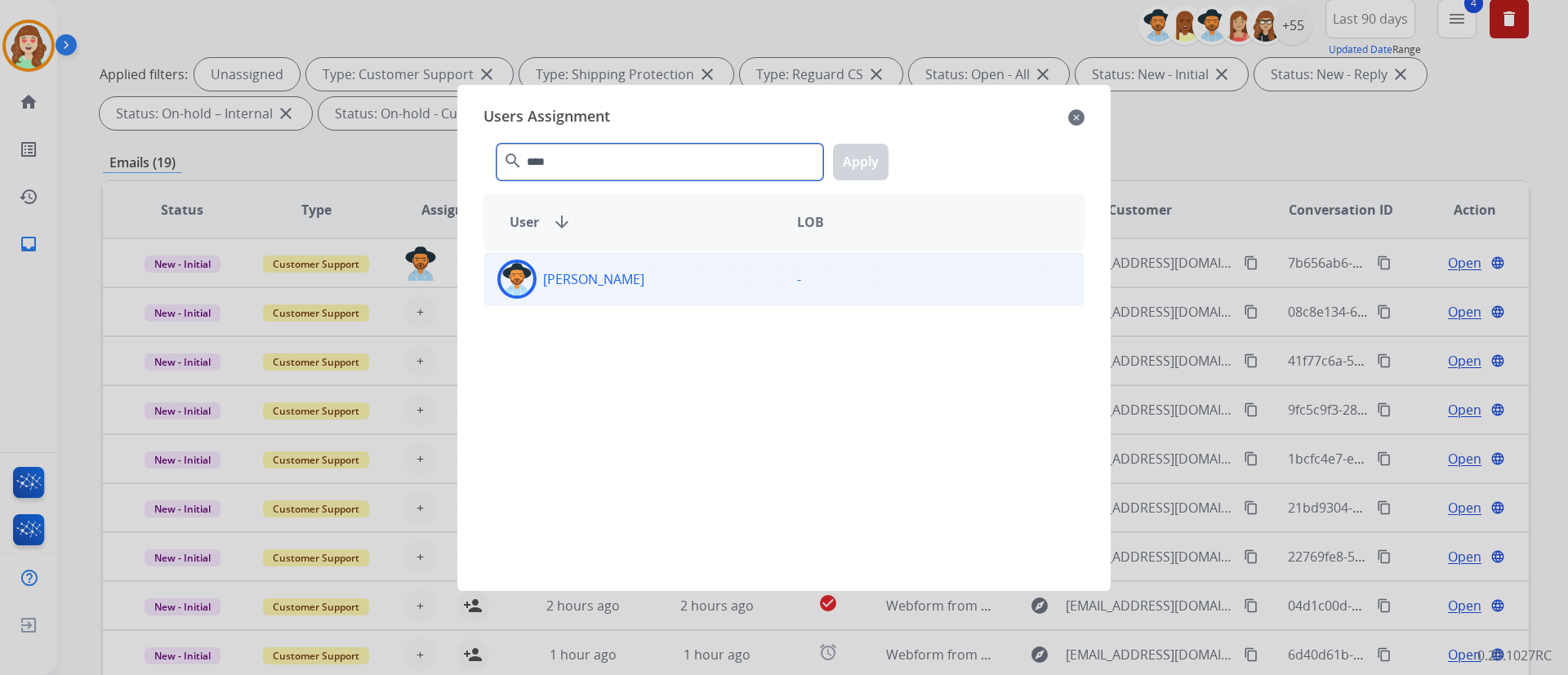
type input "****"
click at [807, 278] on div "-" at bounding box center [934, 279] width 300 height 39
click at [854, 163] on button "Apply" at bounding box center [860, 162] width 56 height 37
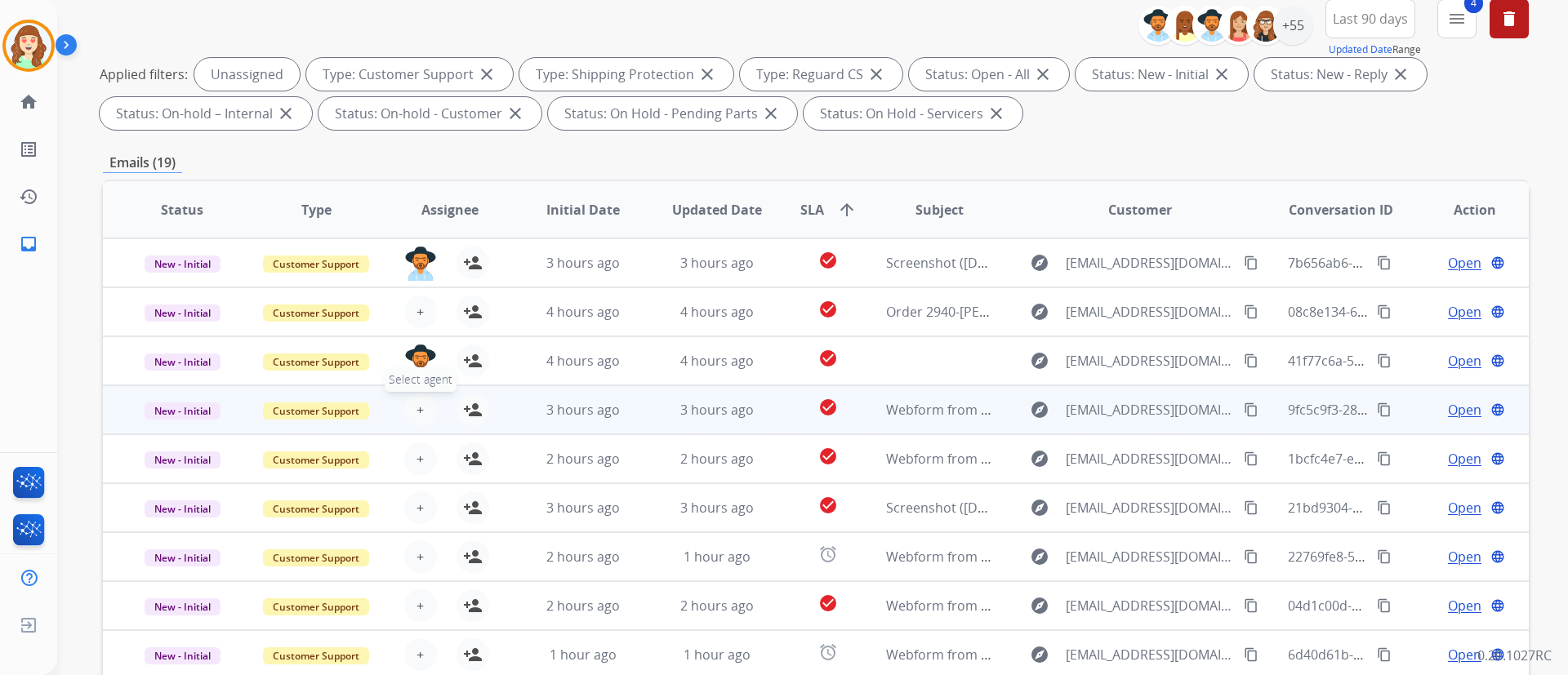
click at [409, 409] on button "+ Select agent" at bounding box center [421, 409] width 33 height 33
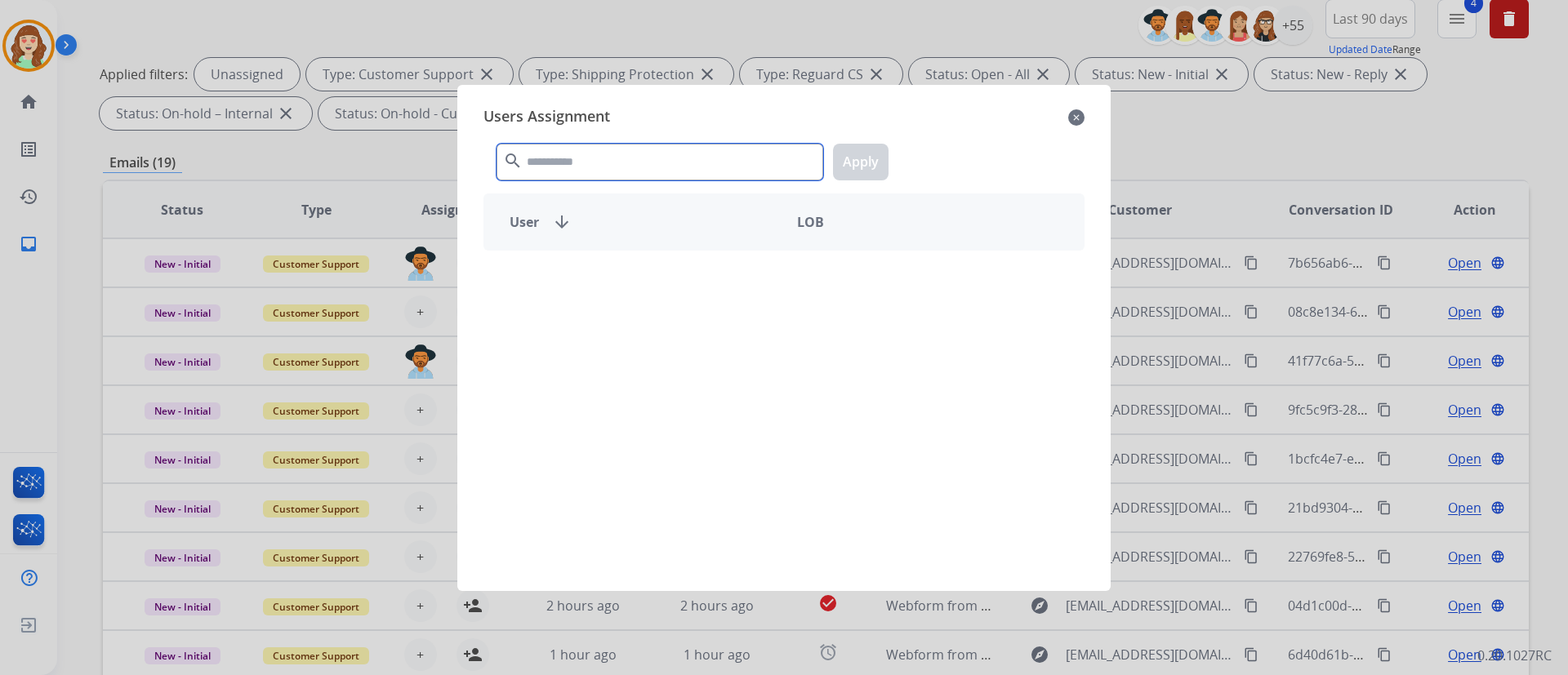
click at [632, 151] on input "text" at bounding box center [659, 162] width 326 height 37
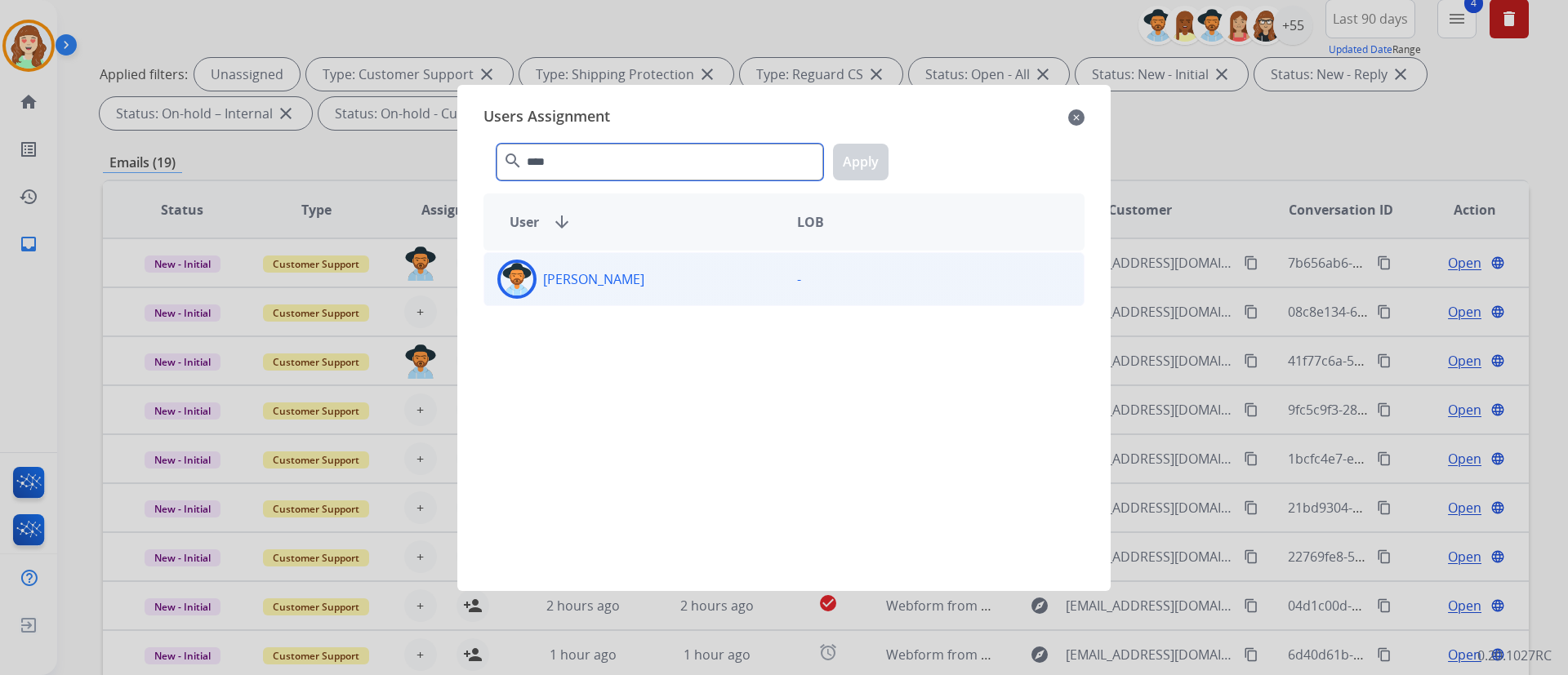
type input "****"
click at [746, 281] on div "[PERSON_NAME]" at bounding box center [634, 279] width 300 height 39
click at [864, 158] on button "Apply" at bounding box center [860, 162] width 56 height 37
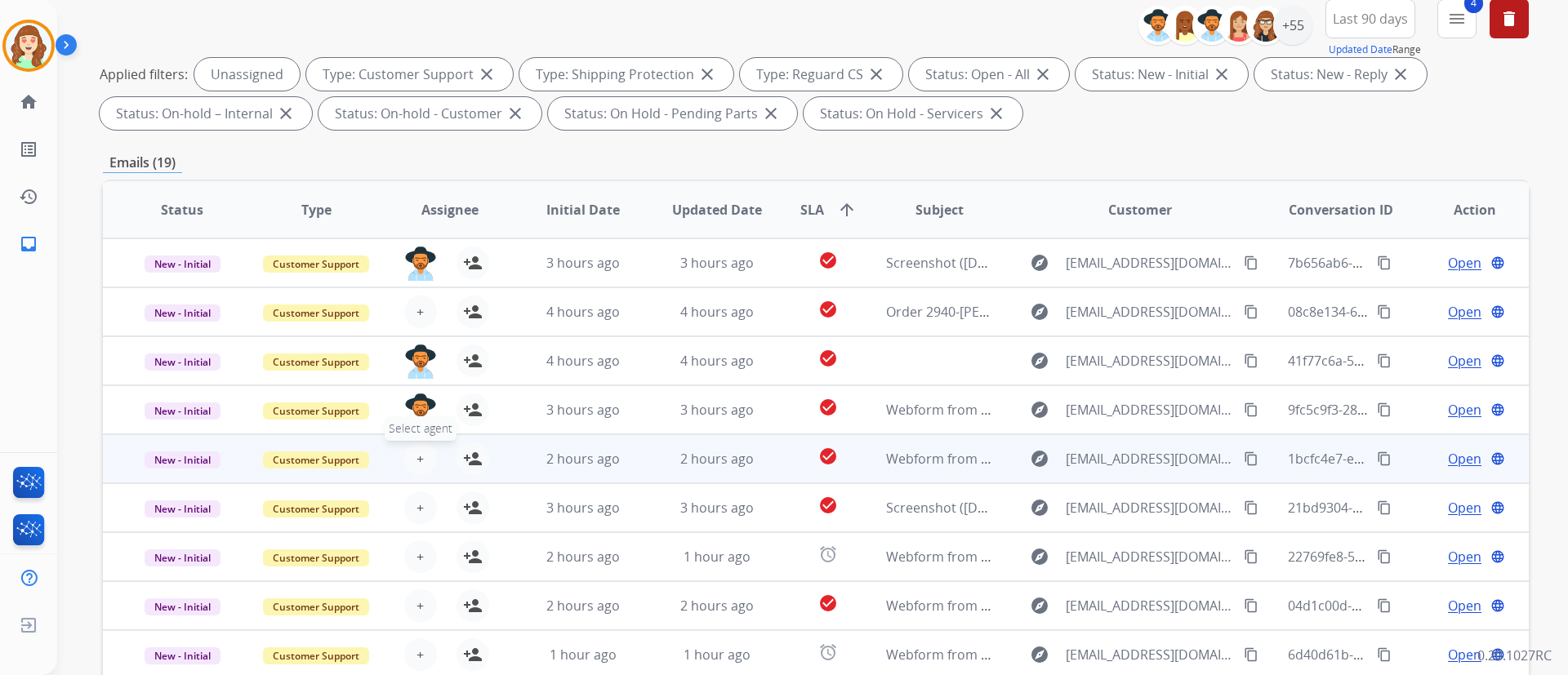
click at [416, 451] on span "+" at bounding box center [420, 458] width 8 height 20
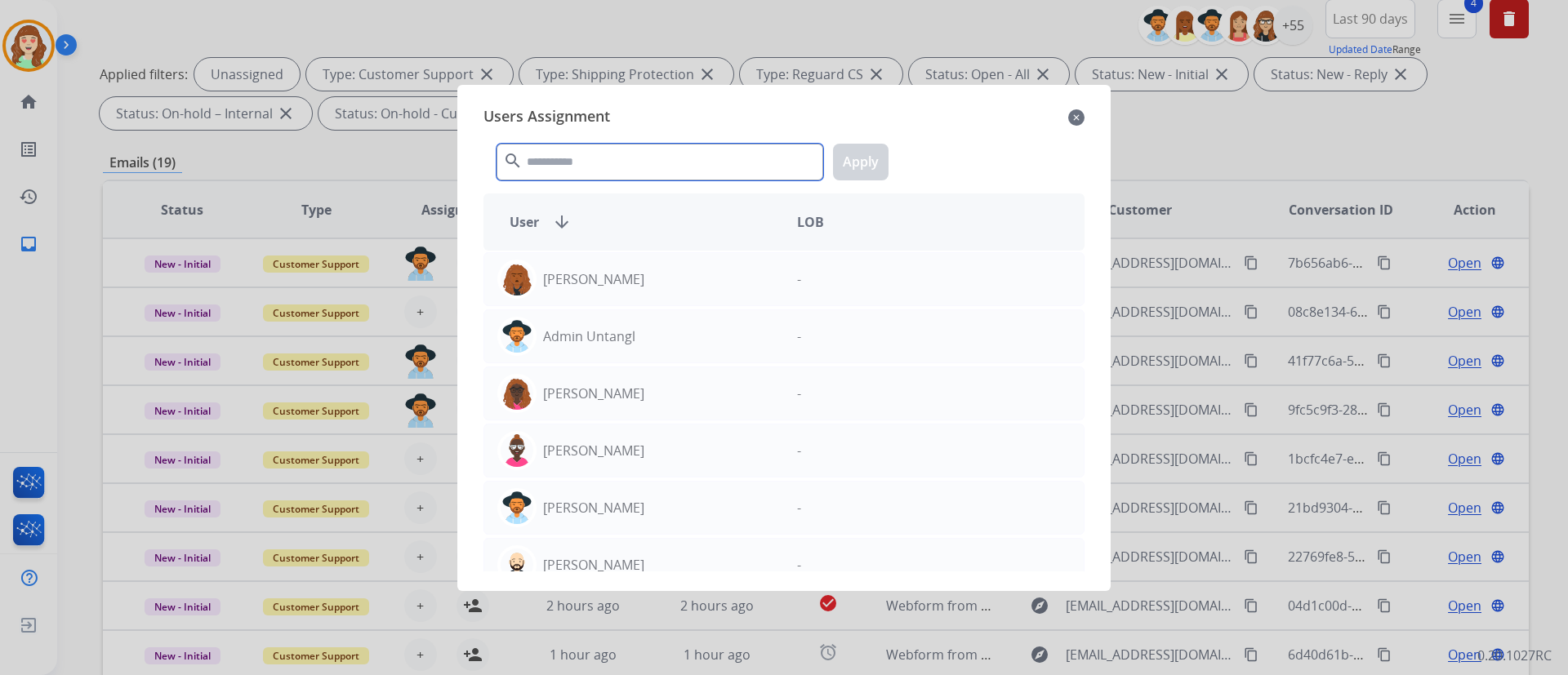
click at [719, 170] on input "text" at bounding box center [659, 162] width 326 height 37
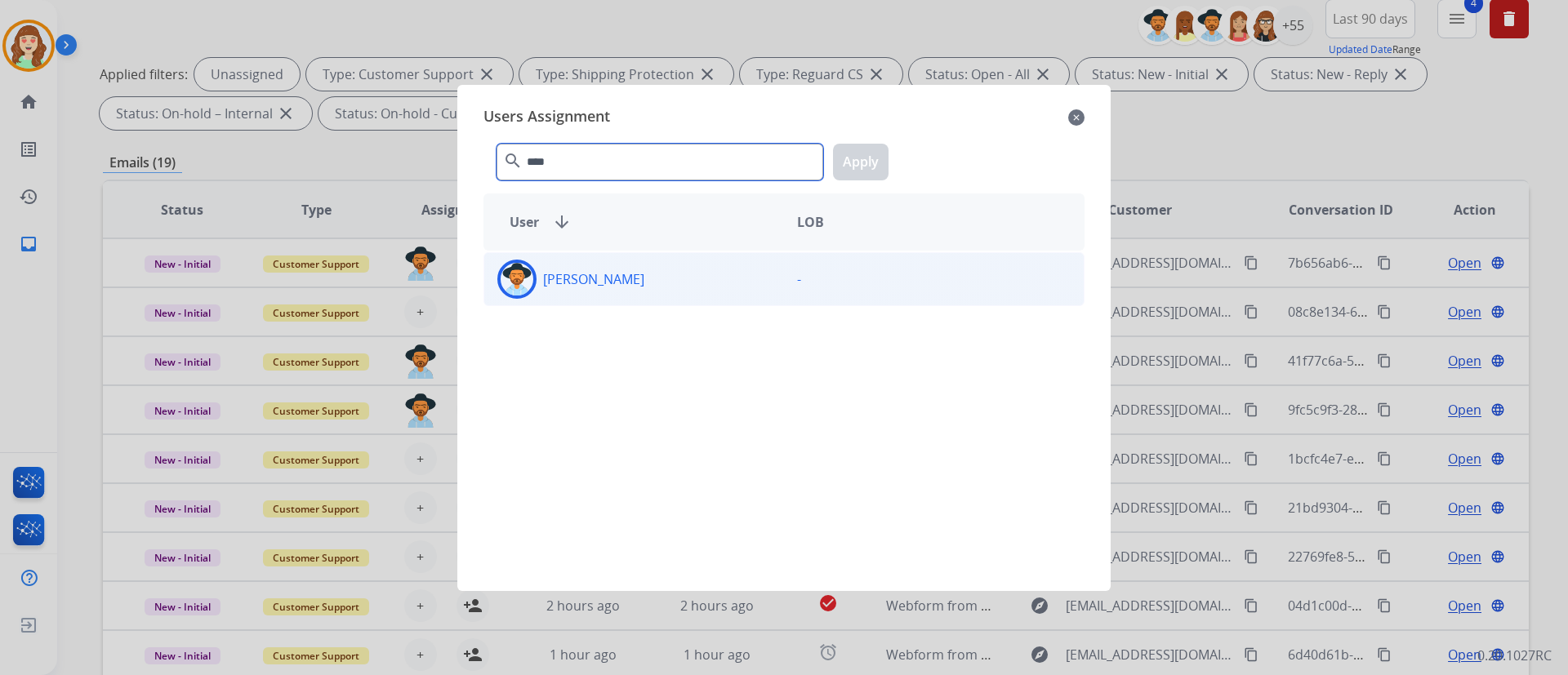
type input "****"
click at [729, 279] on div "[PERSON_NAME]" at bounding box center [634, 279] width 300 height 39
click at [873, 164] on button "Apply" at bounding box center [860, 162] width 56 height 37
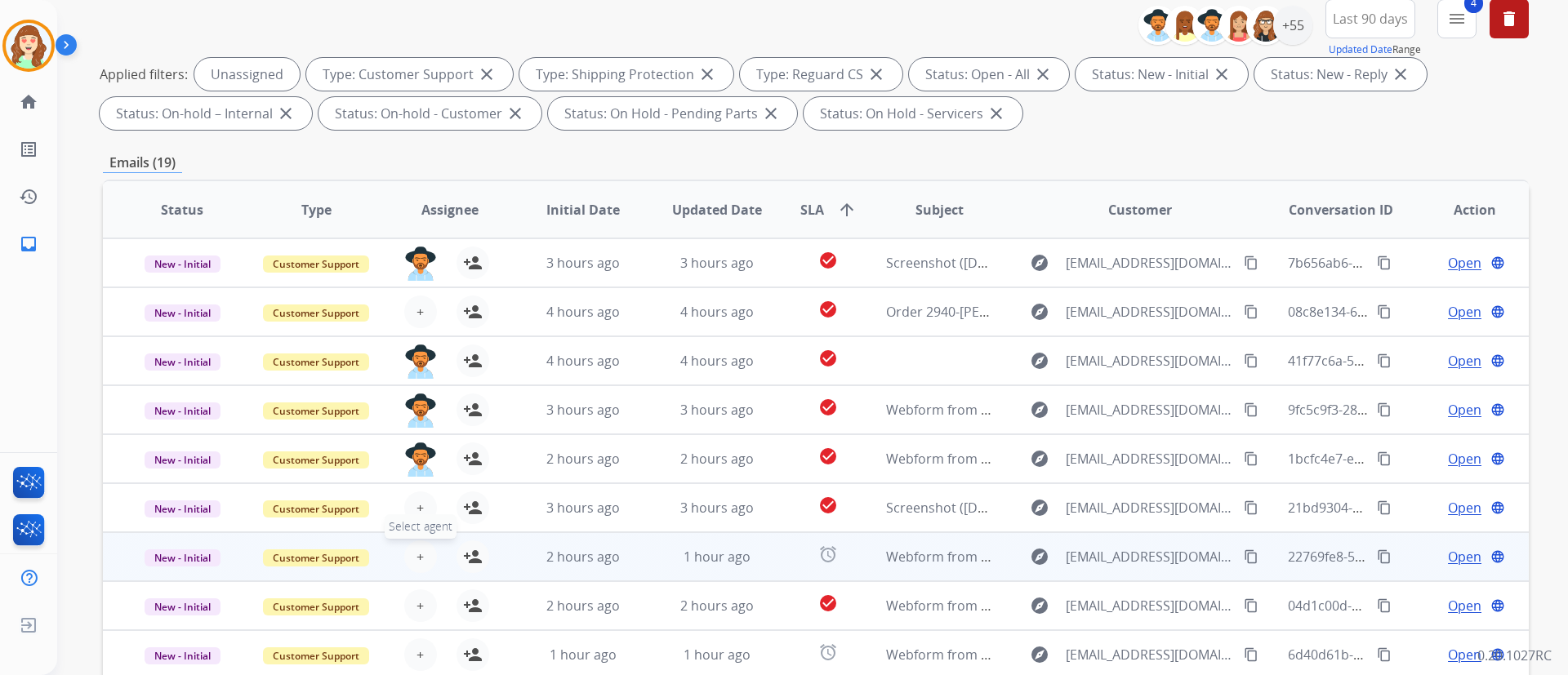
click at [423, 499] on button "+ Select agent" at bounding box center [421, 557] width 33 height 33
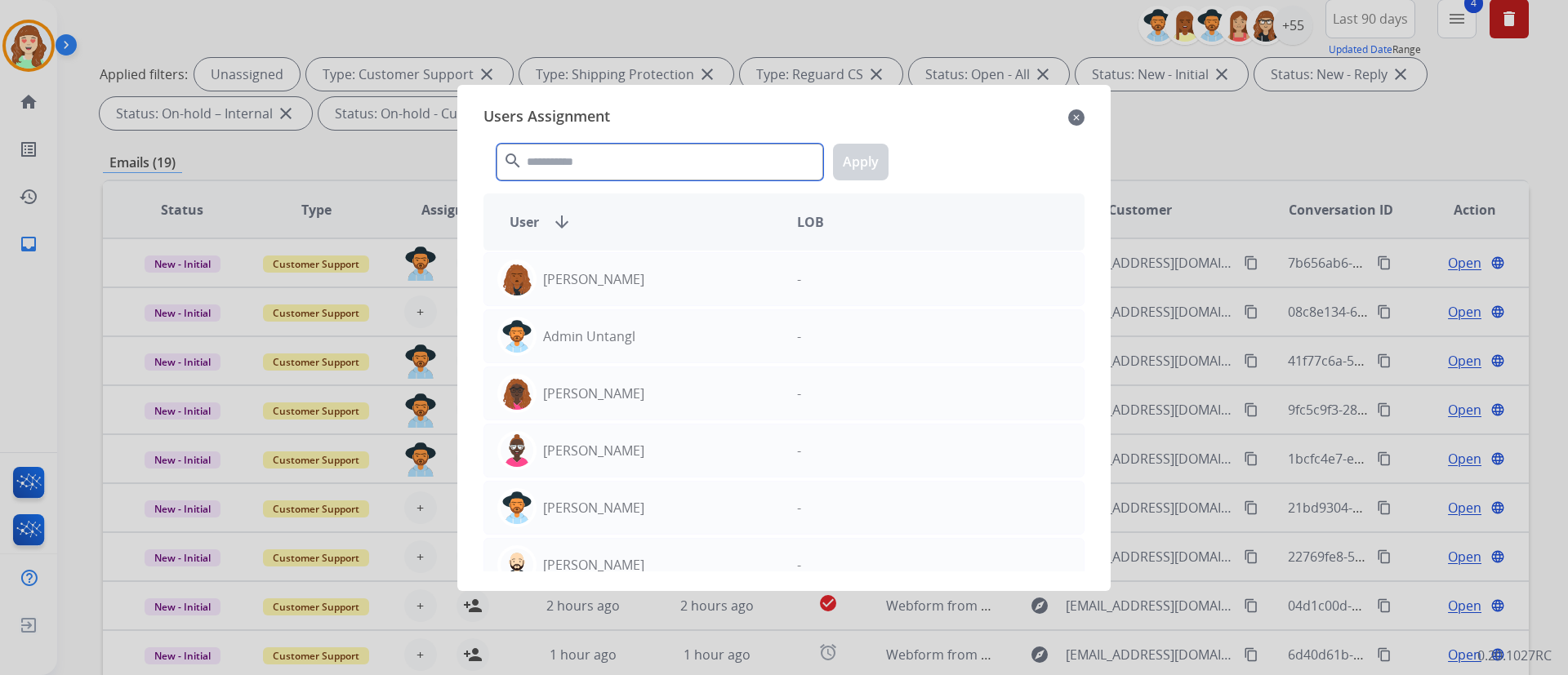
click at [640, 164] on input "text" at bounding box center [659, 162] width 326 height 37
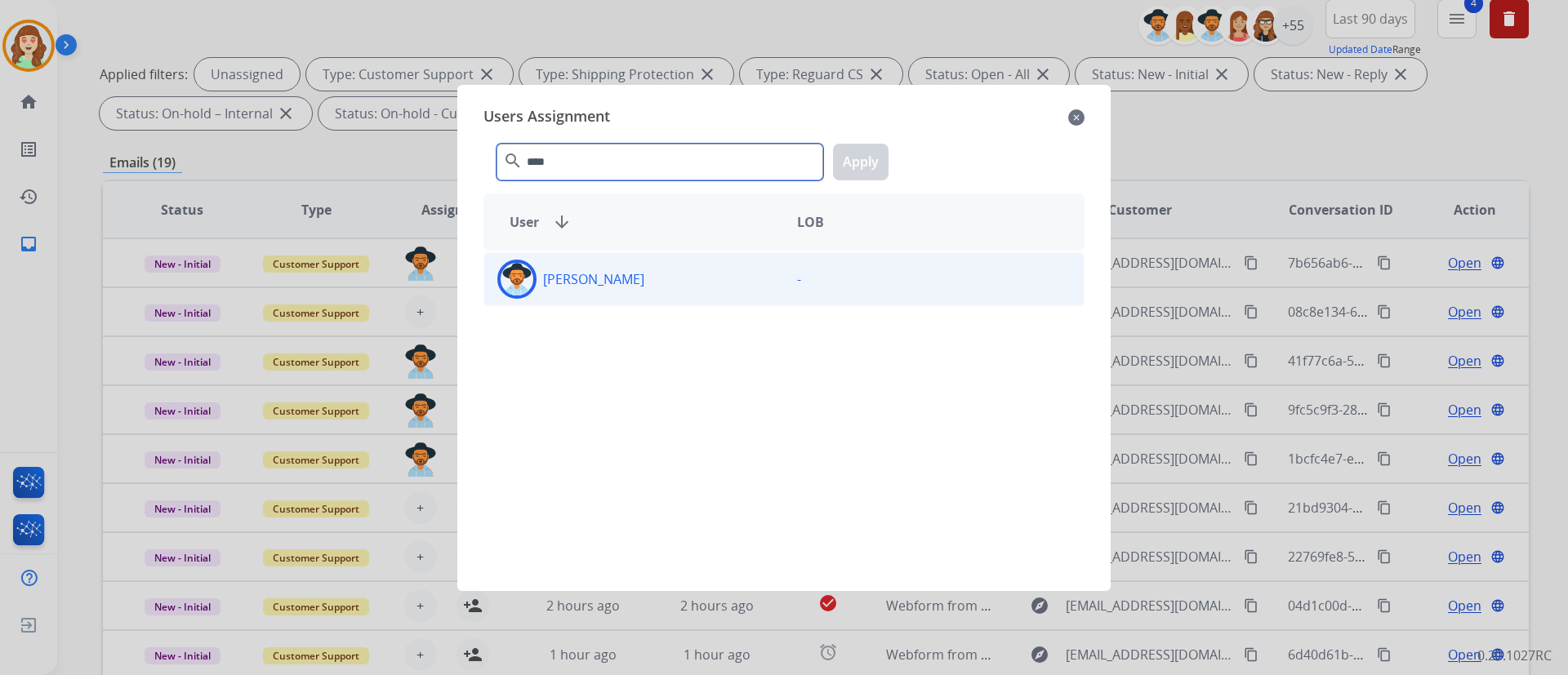
type input "****"
click at [746, 289] on div "[PERSON_NAME]" at bounding box center [634, 279] width 300 height 39
click at [853, 168] on button "Apply" at bounding box center [860, 162] width 56 height 37
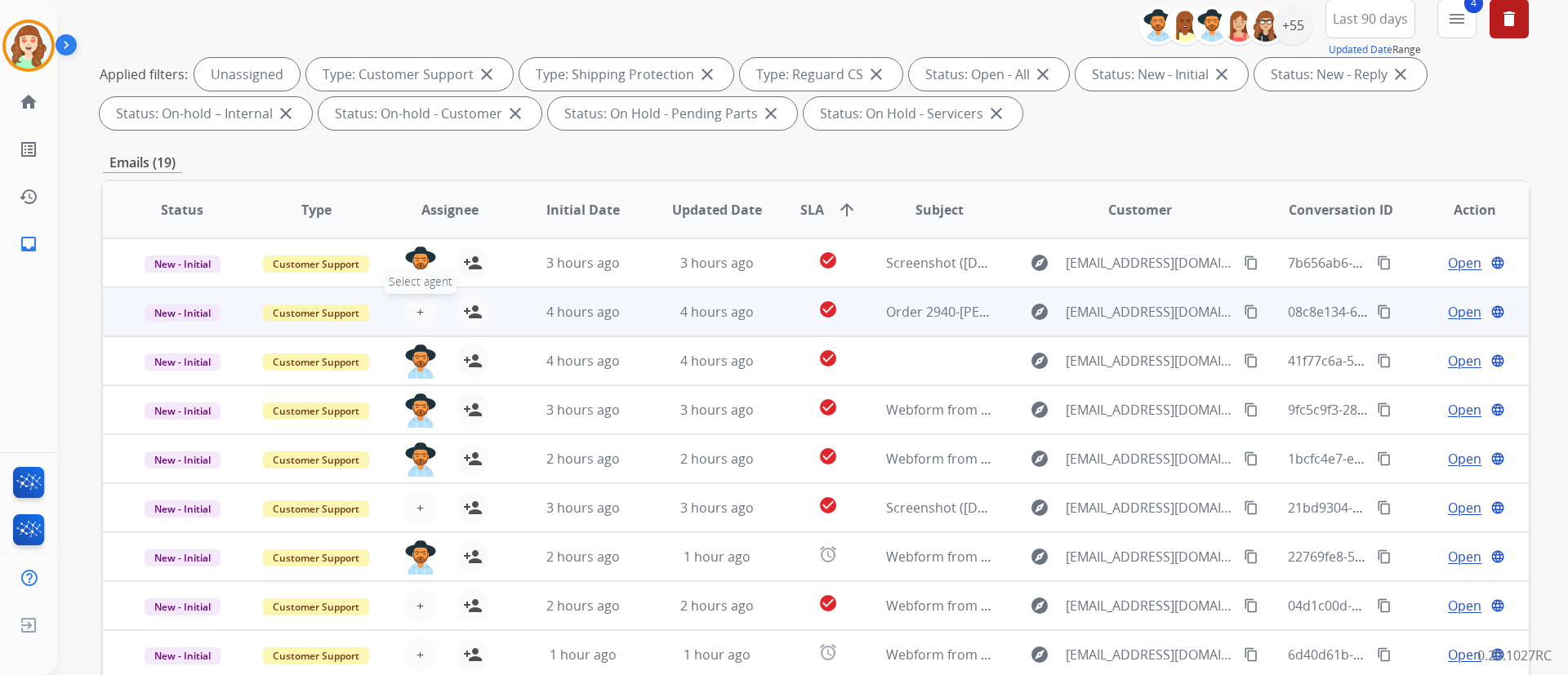
click at [424, 313] on button "+ Select agent" at bounding box center [421, 312] width 33 height 33
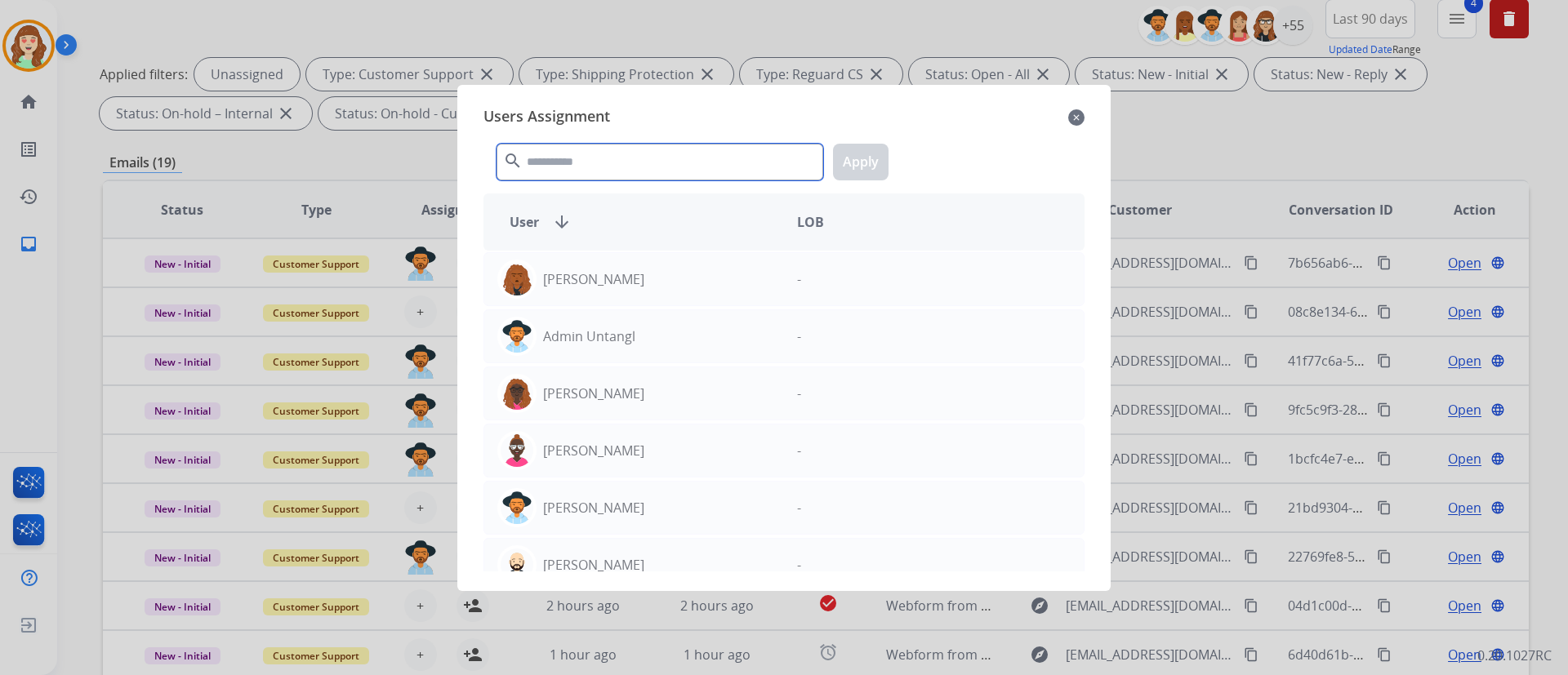
click at [608, 160] on input "text" at bounding box center [659, 162] width 326 height 37
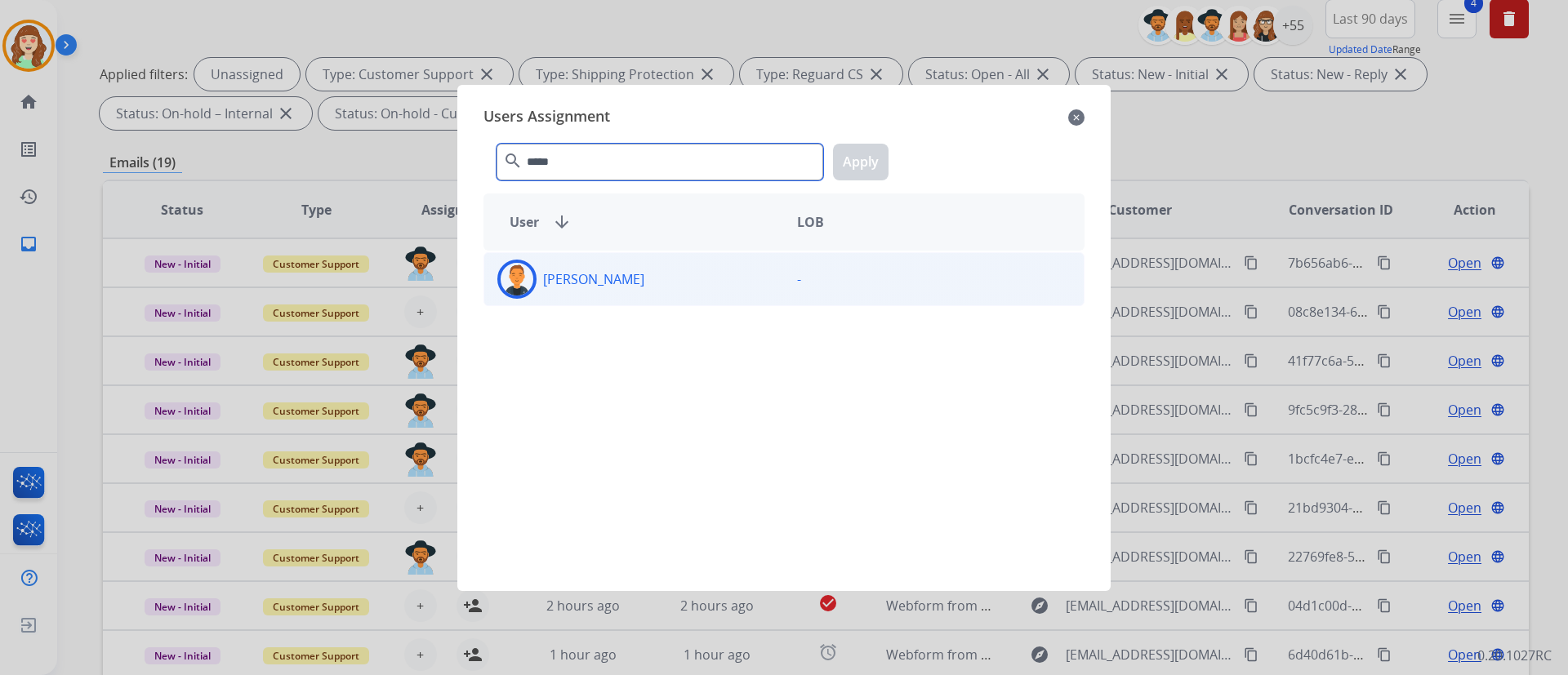
type input "*****"
click at [653, 286] on div "[PERSON_NAME]" at bounding box center [634, 279] width 300 height 39
click at [855, 178] on button "Apply" at bounding box center [860, 162] width 56 height 37
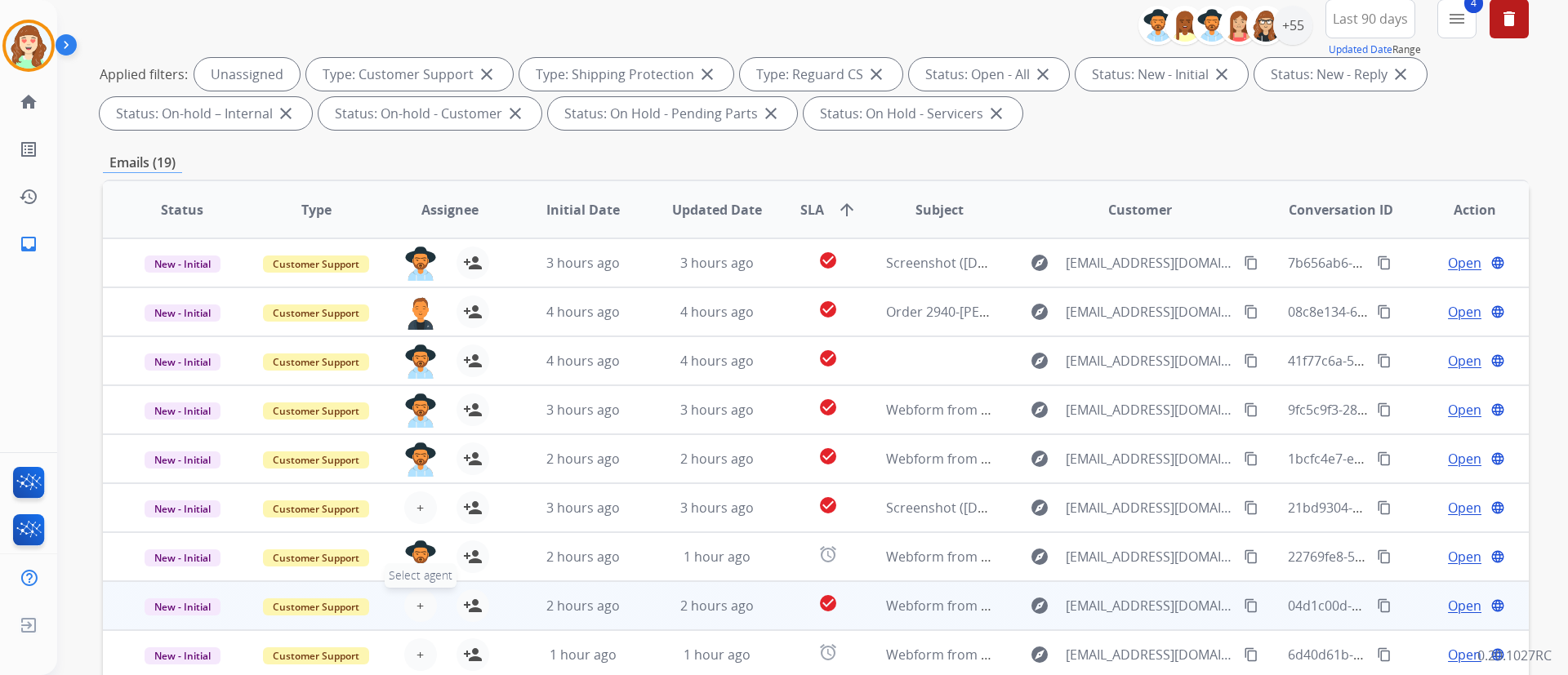
click at [419, 499] on span "+" at bounding box center [420, 606] width 8 height 20
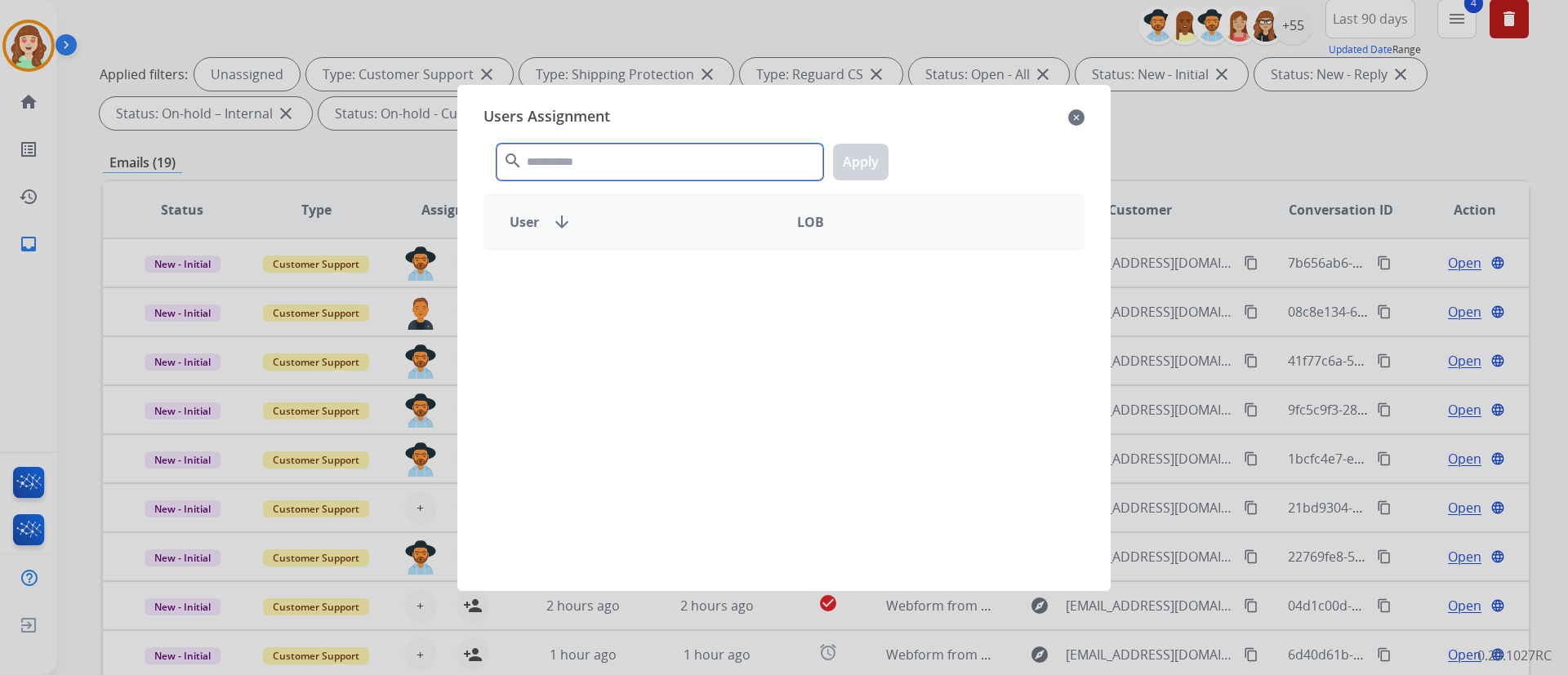
click at [693, 160] on input "text" at bounding box center [659, 162] width 326 height 37
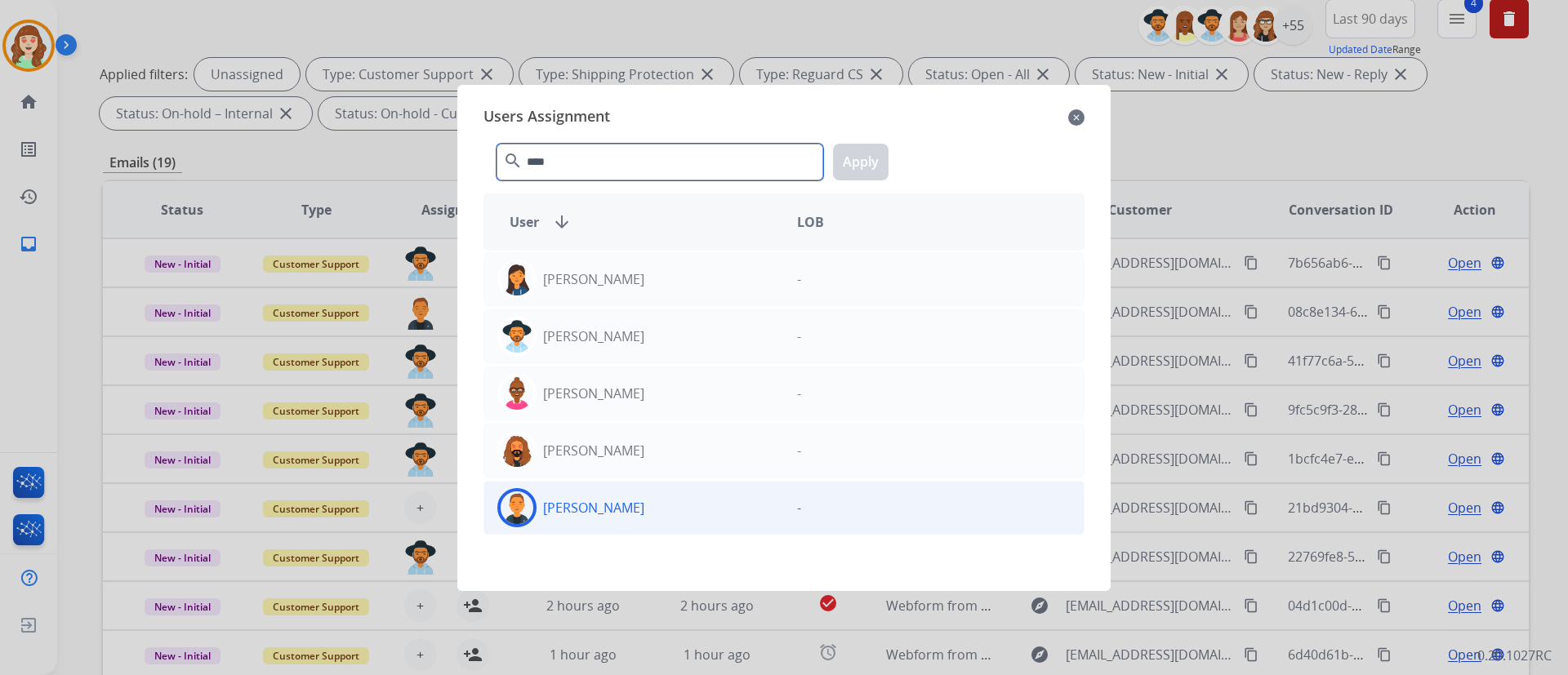
type input "****"
click at [641, 499] on div "[PERSON_NAME]" at bounding box center [634, 508] width 300 height 39
click at [851, 164] on button "Apply" at bounding box center [860, 162] width 56 height 37
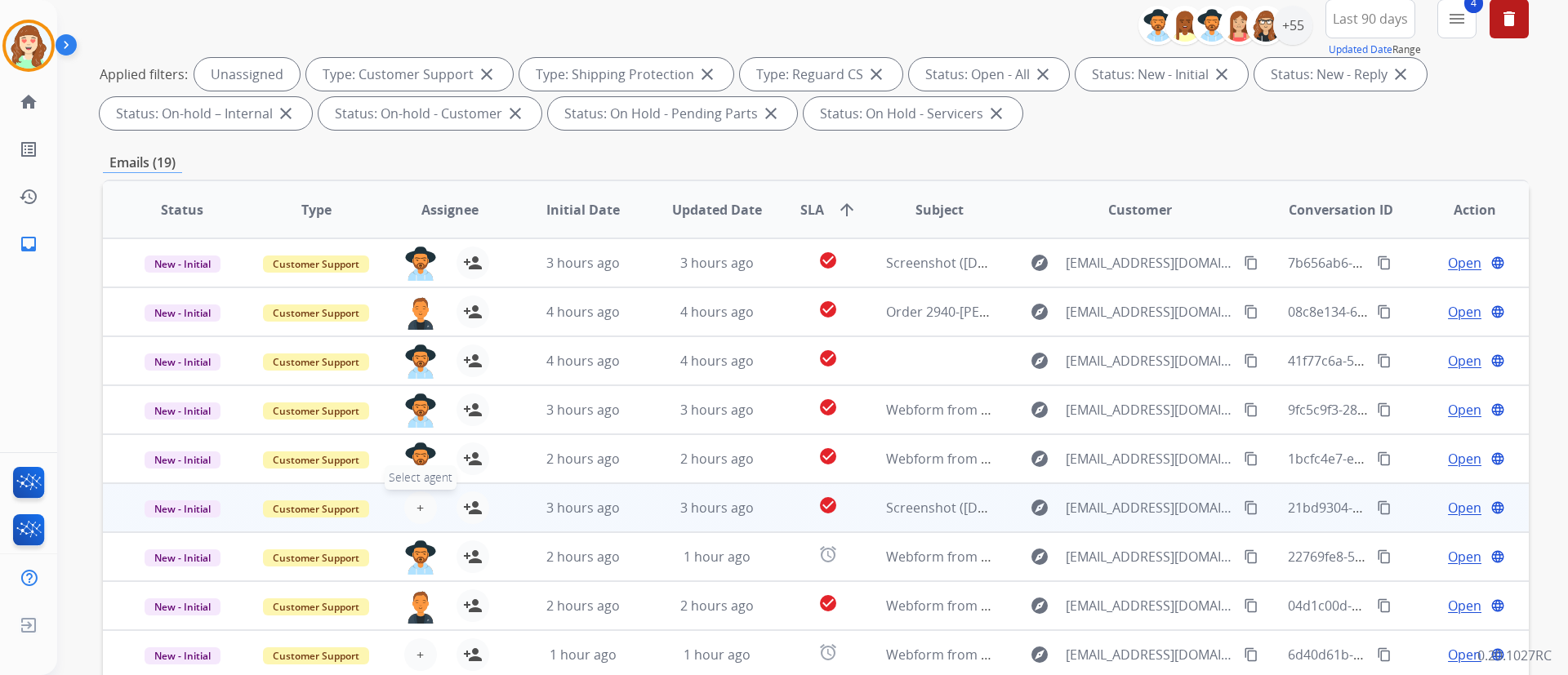
click at [416, 499] on span "+" at bounding box center [420, 507] width 8 height 20
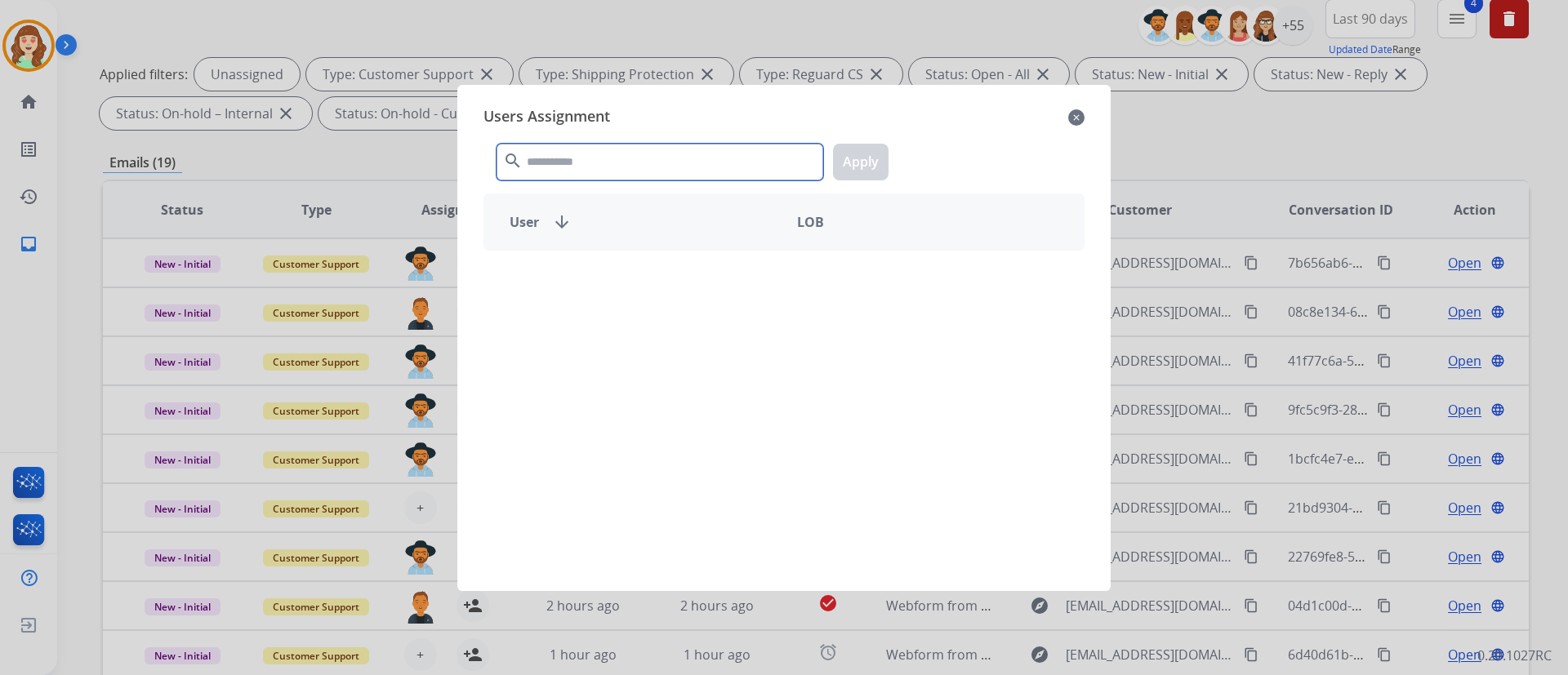
click at [660, 162] on input "text" at bounding box center [659, 162] width 326 height 37
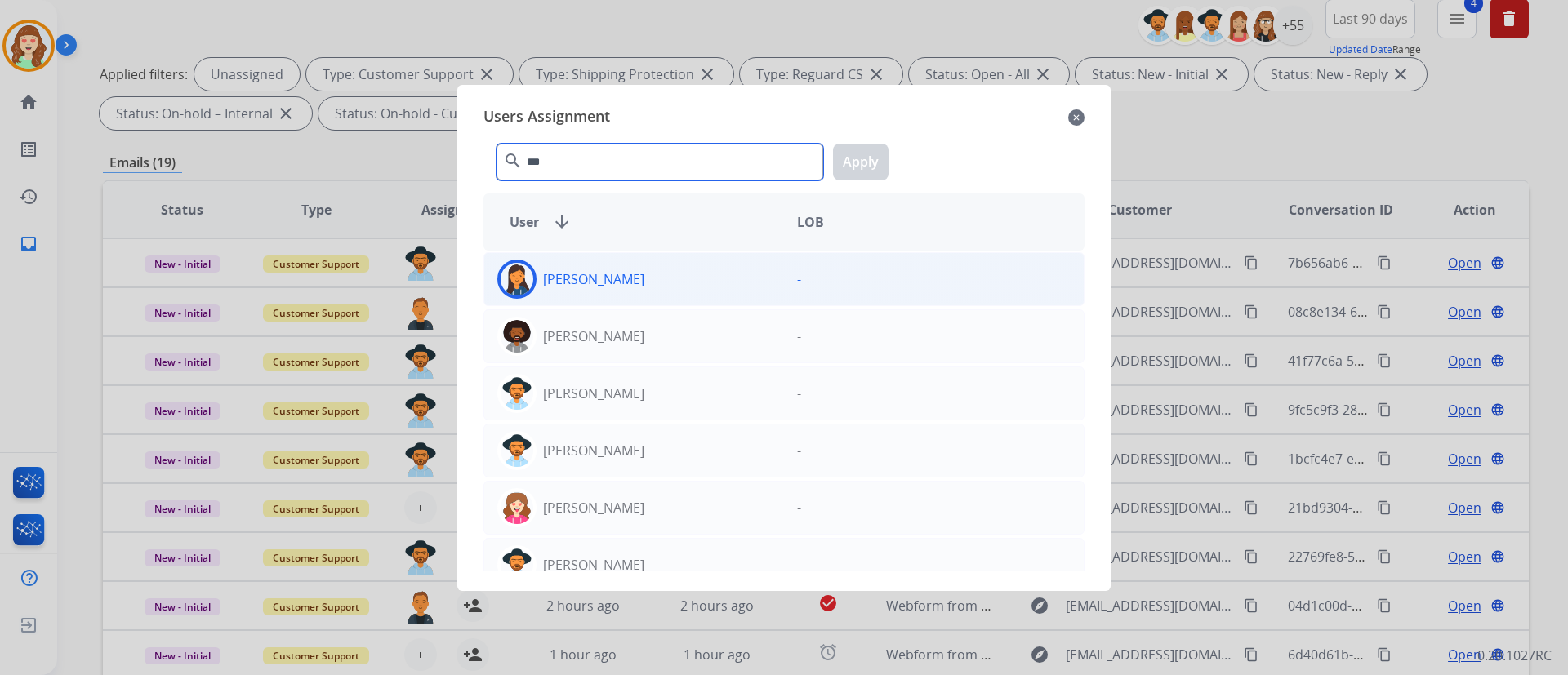
type input "***"
click at [652, 300] on div "[PERSON_NAME] -" at bounding box center [783, 278] width 601 height 54
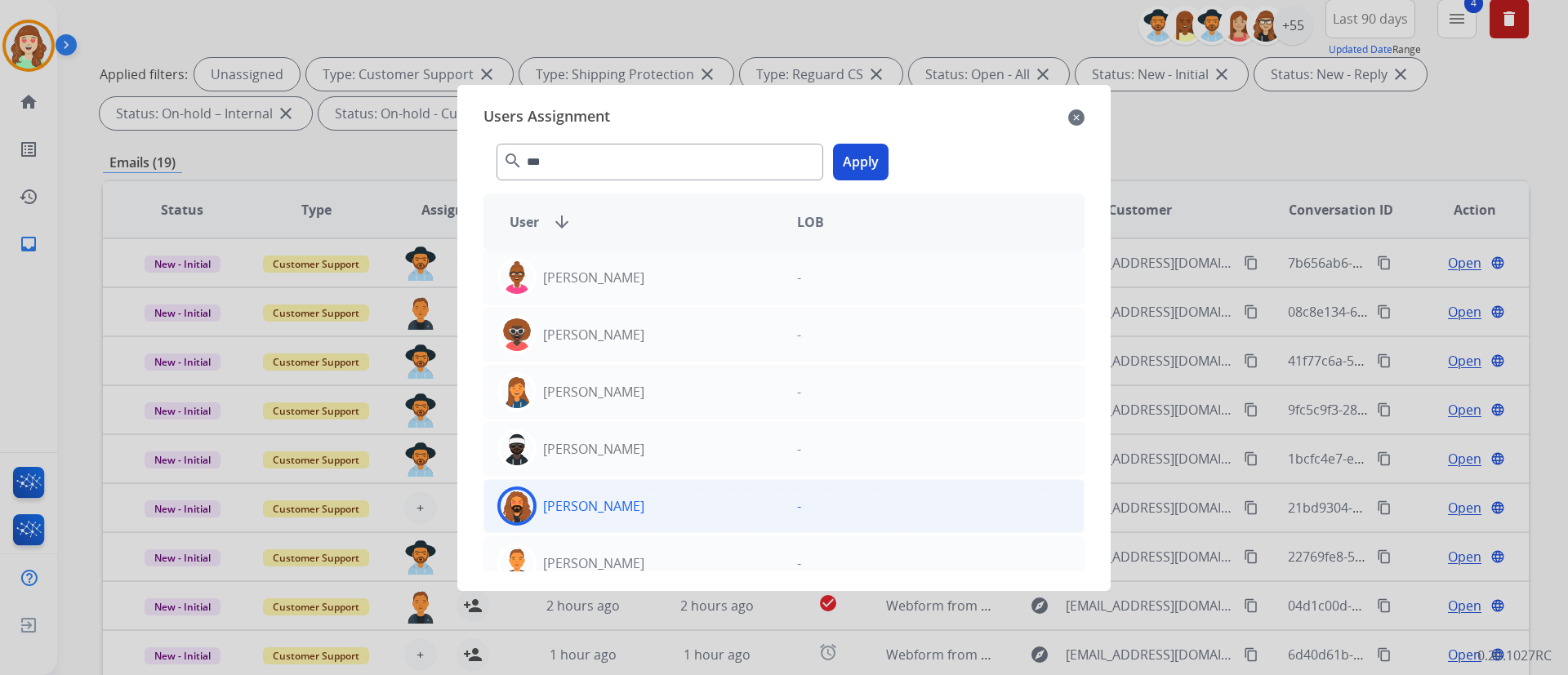
scroll to position [349, 0]
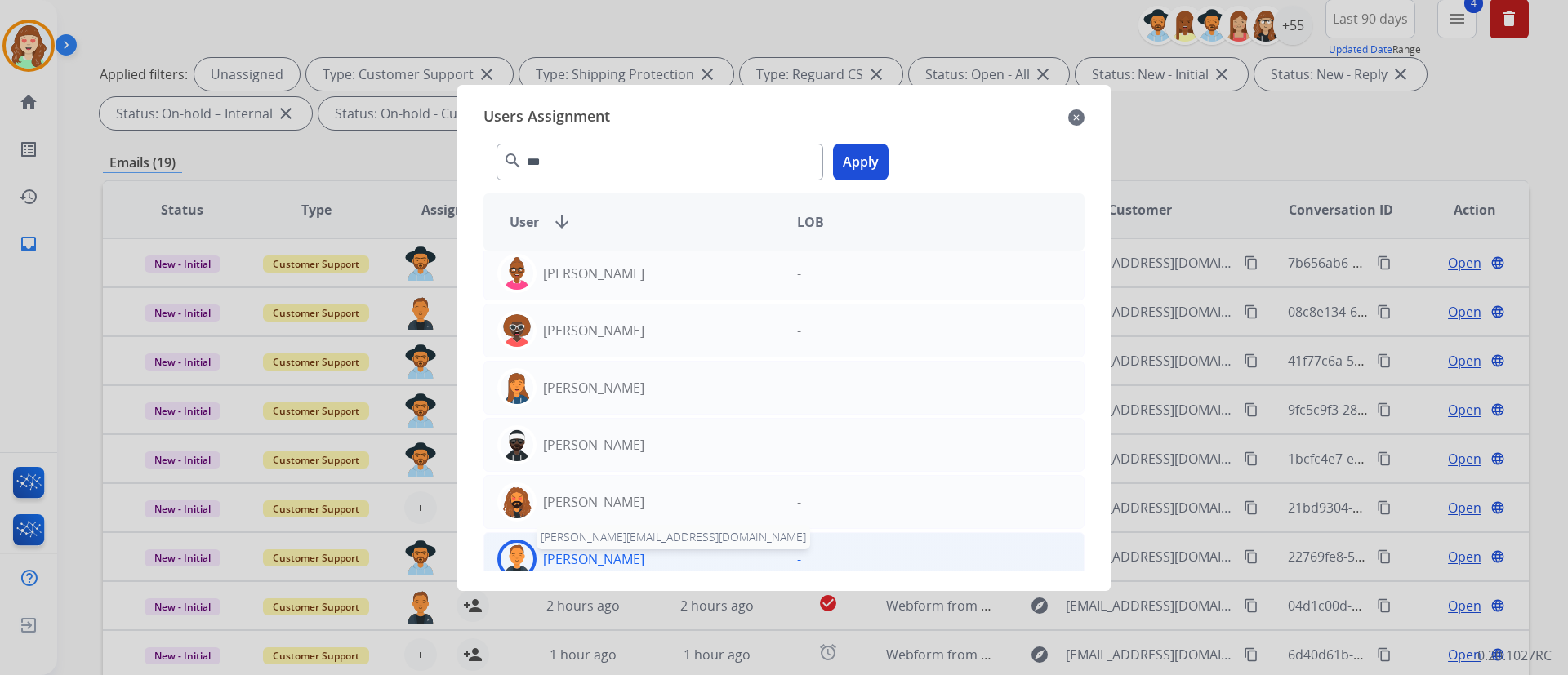
click at [595, 499] on p "[PERSON_NAME]" at bounding box center [594, 559] width 101 height 20
click at [858, 166] on button "Apply" at bounding box center [860, 162] width 56 height 37
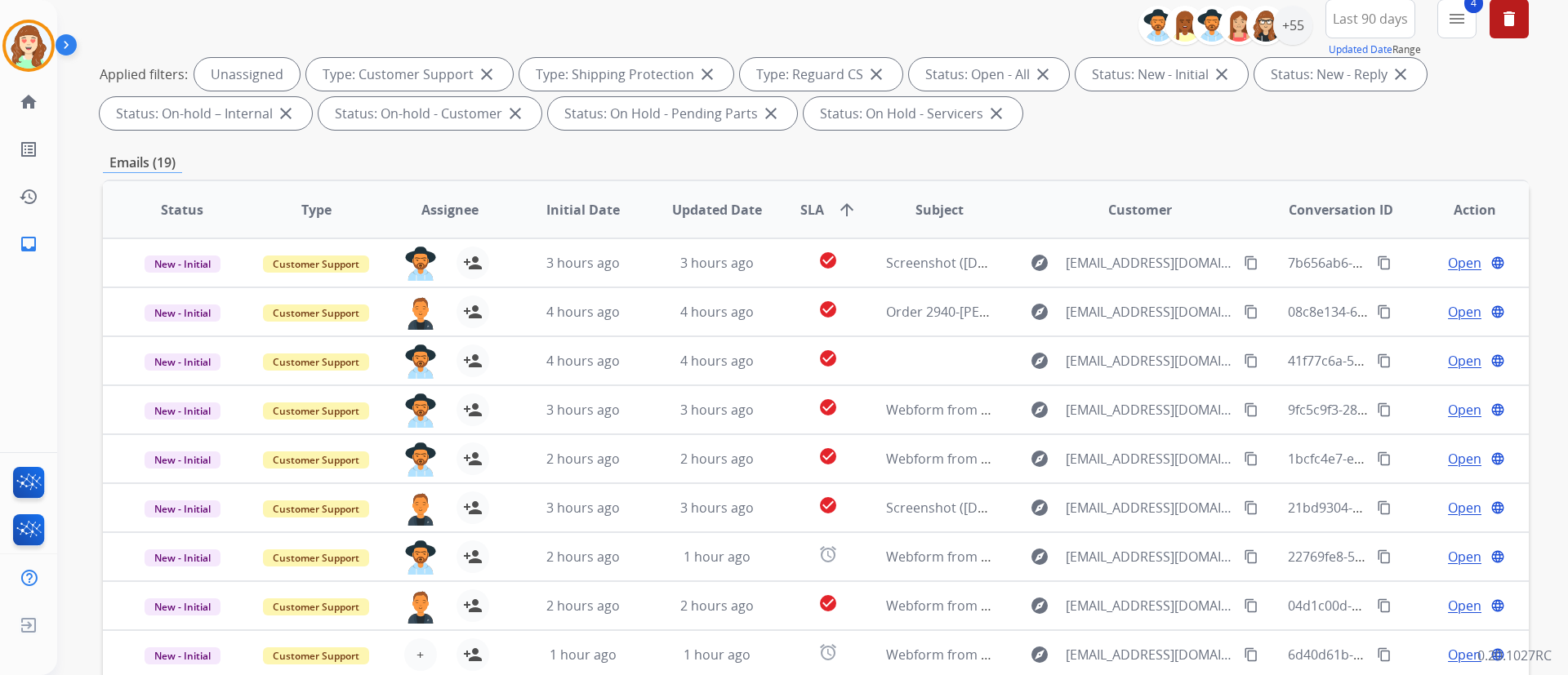
click at [1160, 380] on div "**********" at bounding box center [812, 338] width 1511 height 675
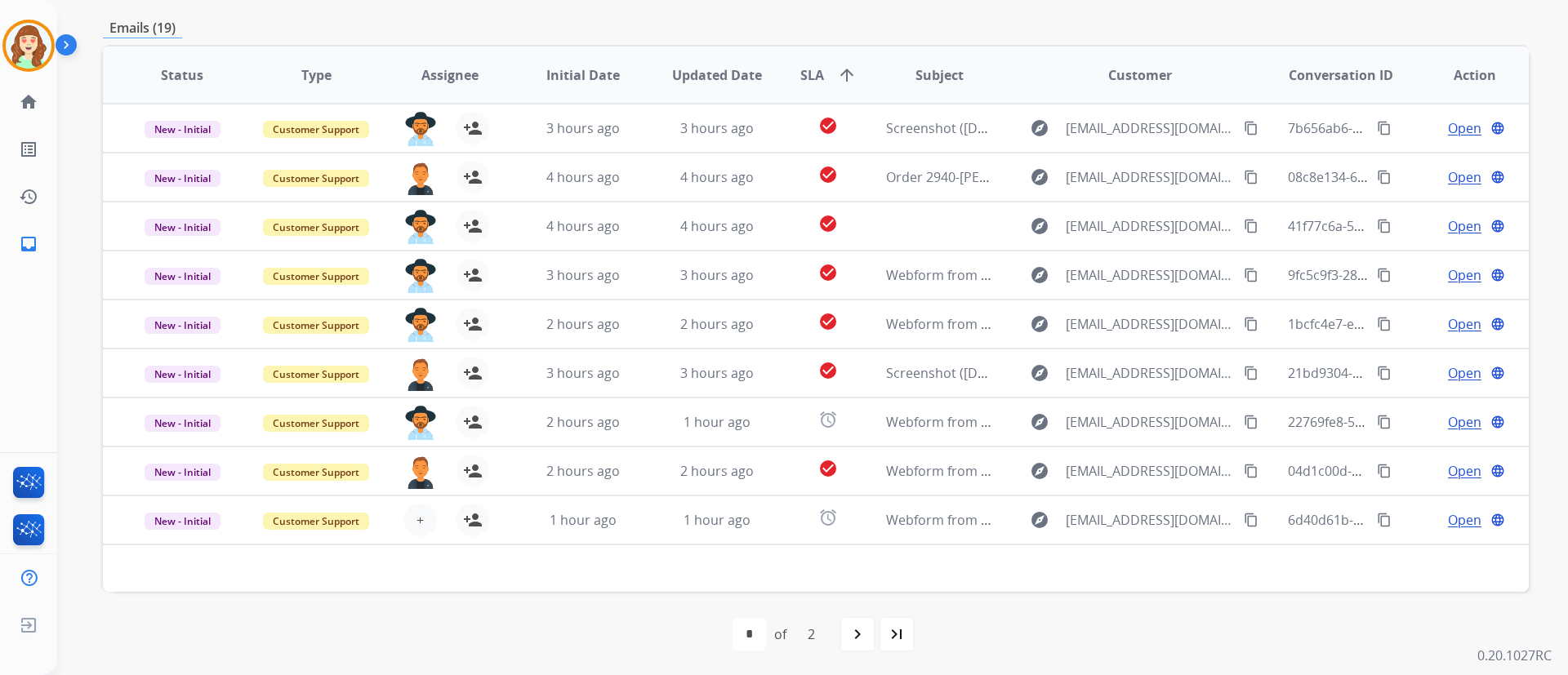
scroll to position [332, 0]
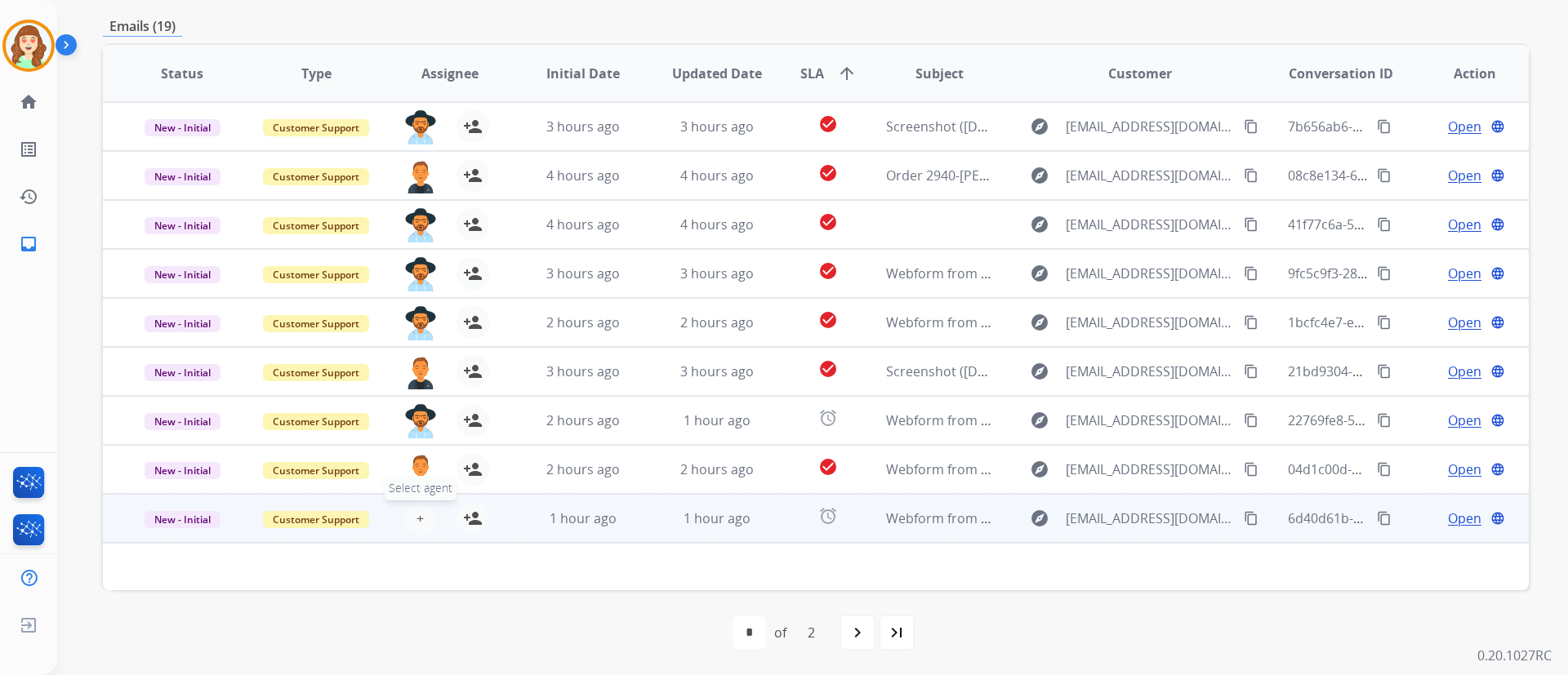
click at [416, 499] on span "+" at bounding box center [420, 518] width 8 height 20
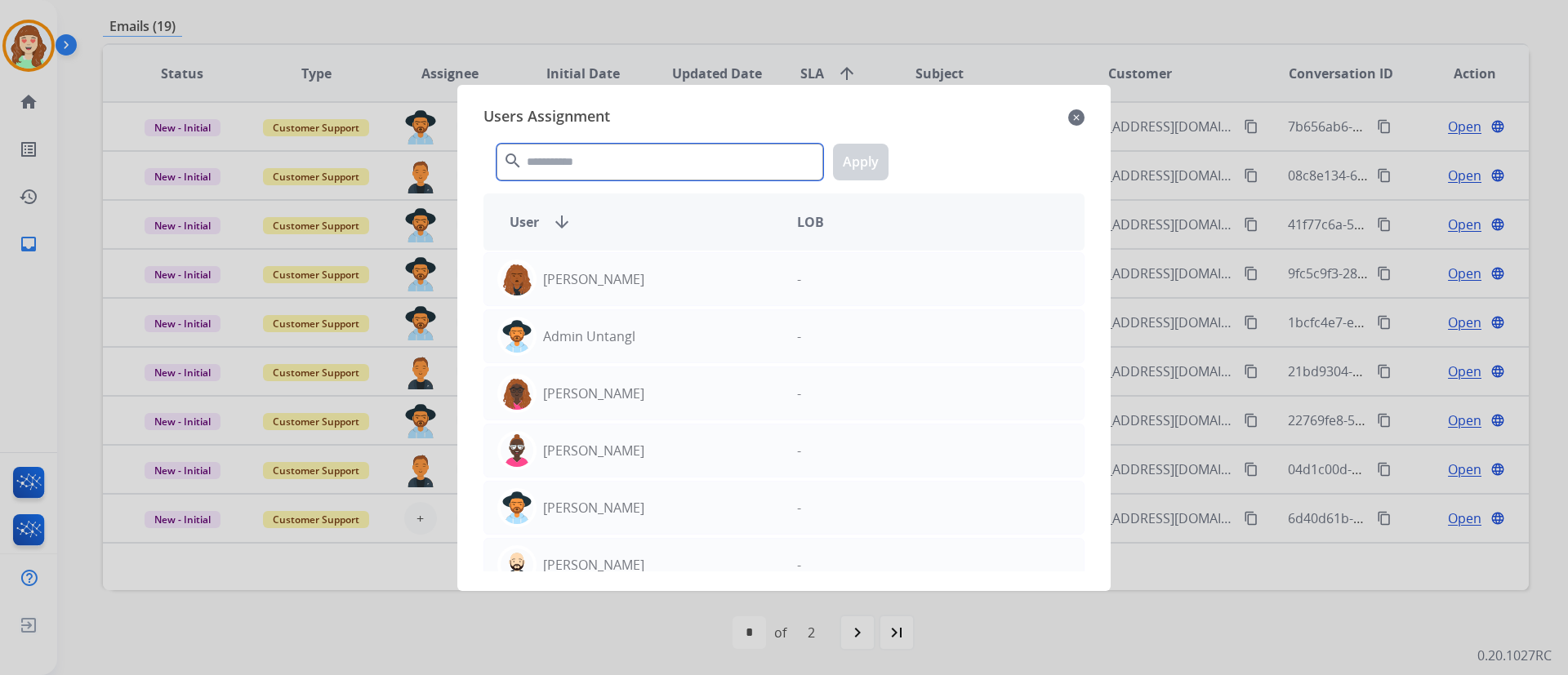
click at [643, 162] on input "text" at bounding box center [659, 162] width 326 height 37
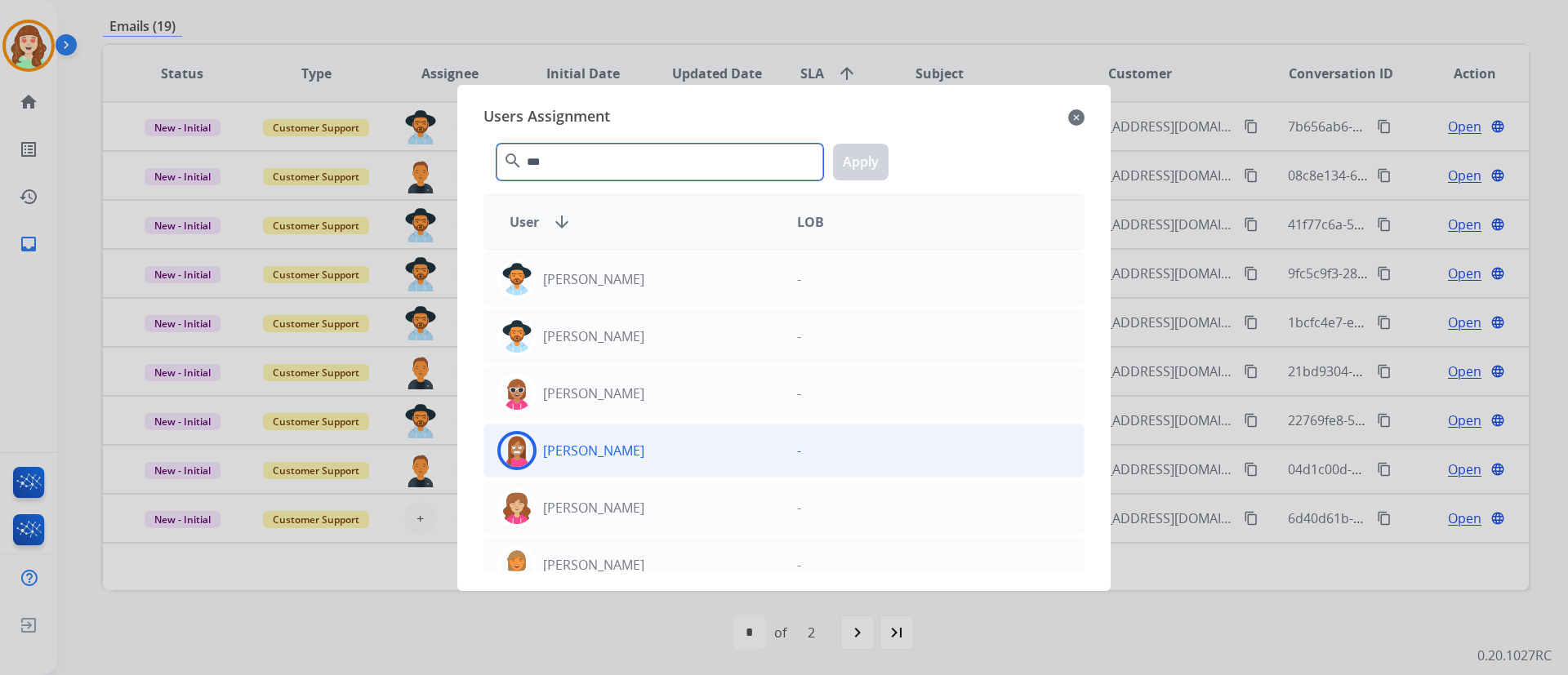
type input "***"
click at [634, 463] on div "[PERSON_NAME]" at bounding box center [634, 451] width 300 height 39
click at [859, 170] on button "Apply" at bounding box center [860, 162] width 56 height 37
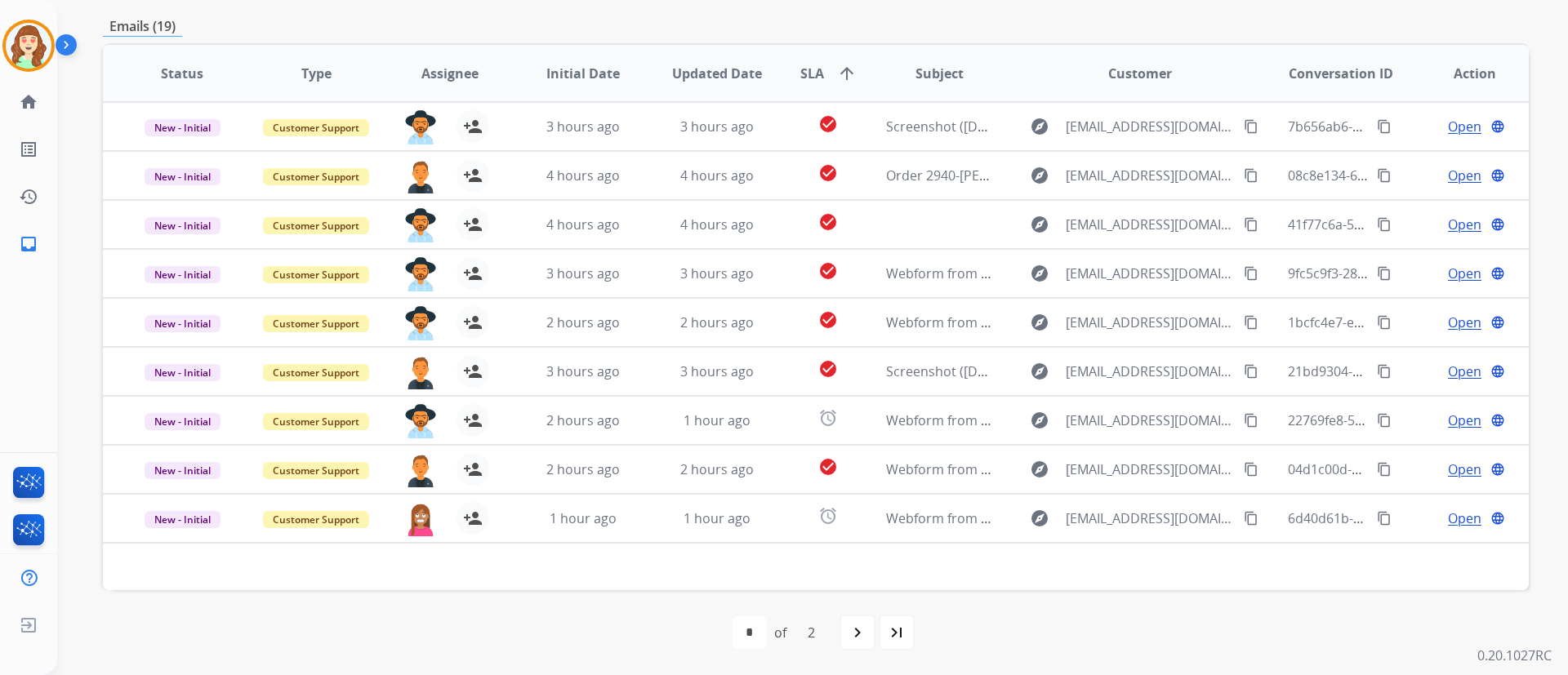
click at [1160, 282] on div "**********" at bounding box center [812, 338] width 1511 height 675
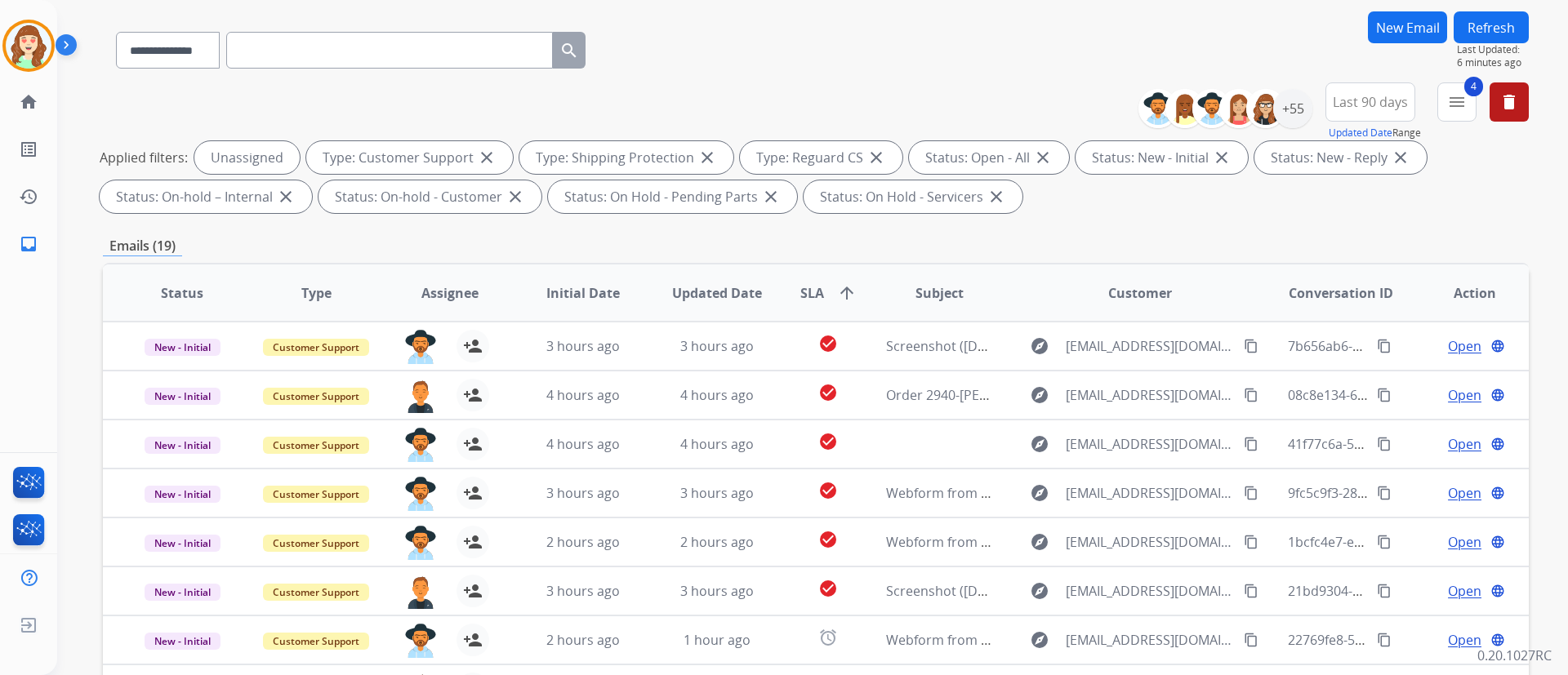
scroll to position [0, 0]
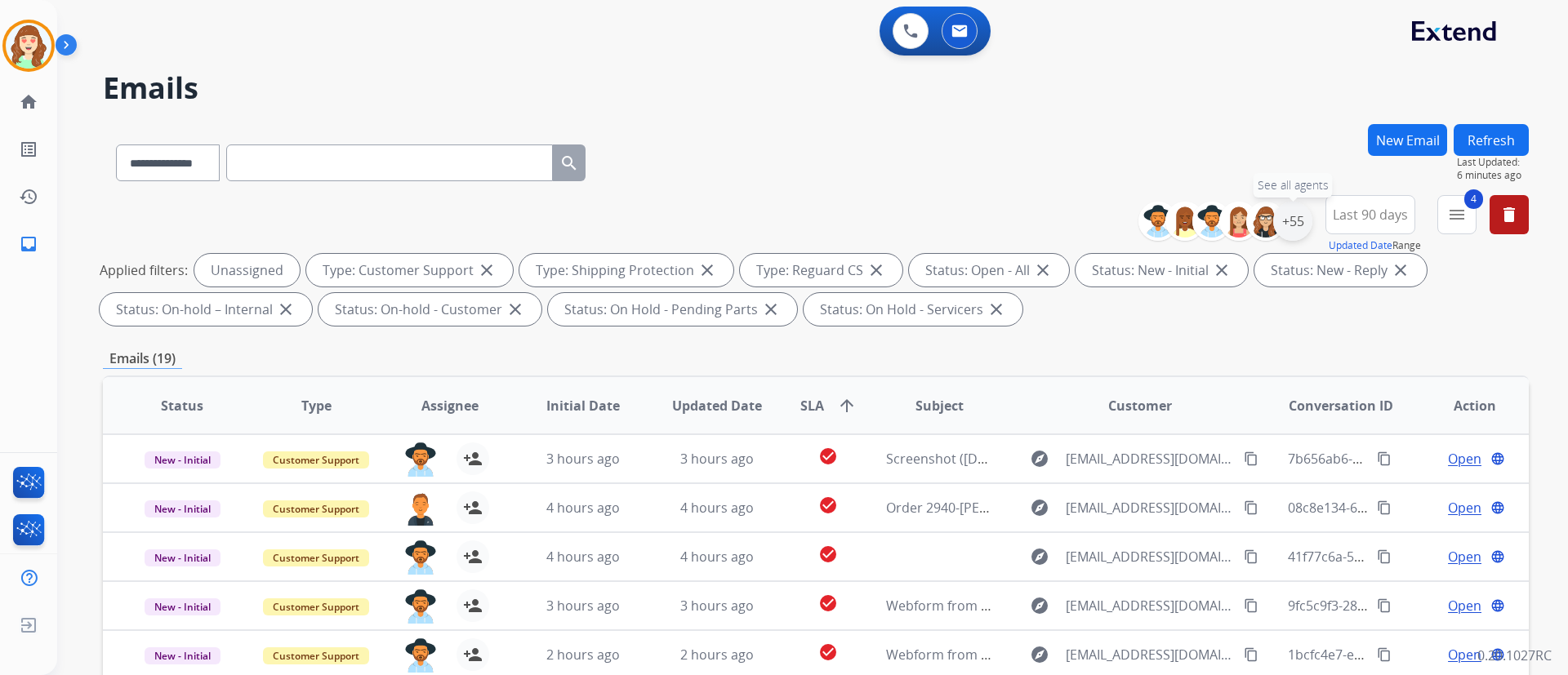
click at [1160, 219] on div "+55" at bounding box center [1293, 221] width 39 height 39
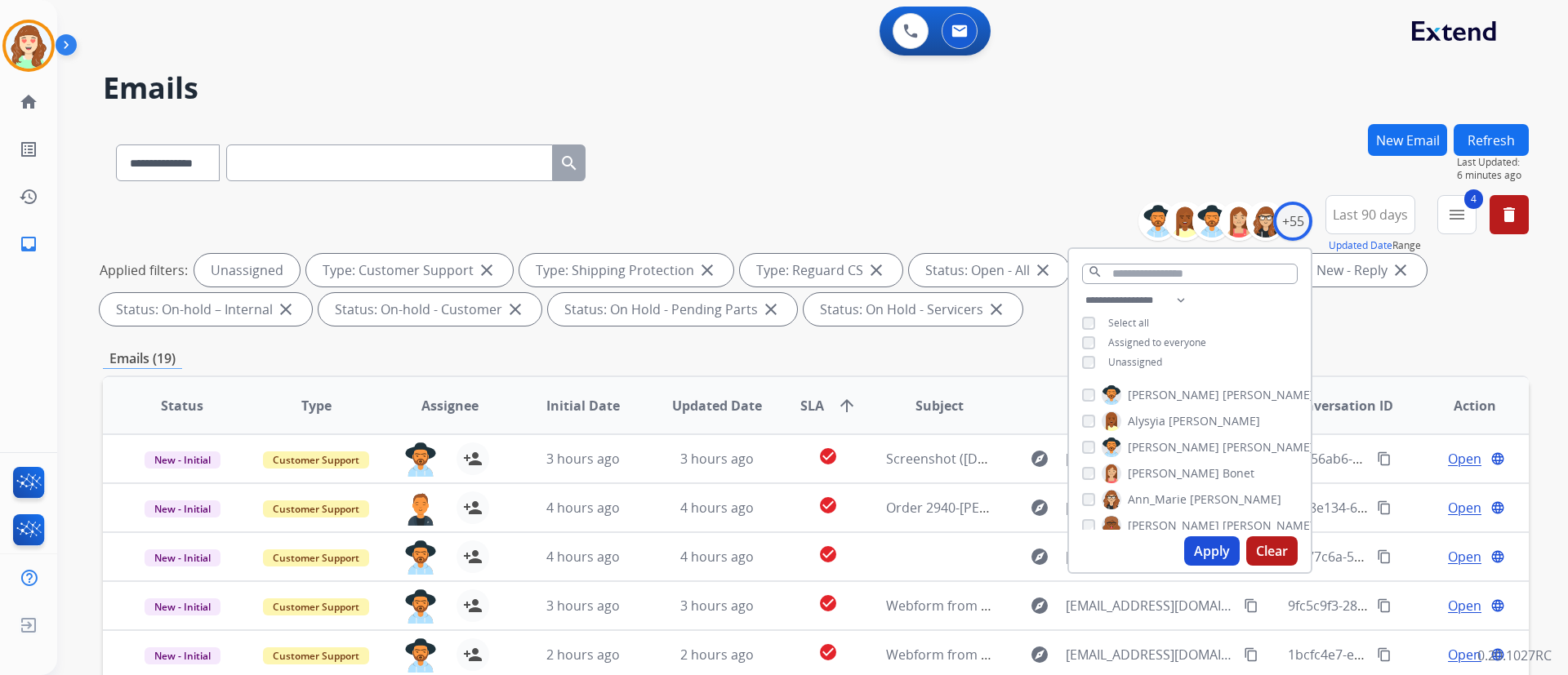
click at [1160, 499] on button "Apply" at bounding box center [1212, 551] width 56 height 29
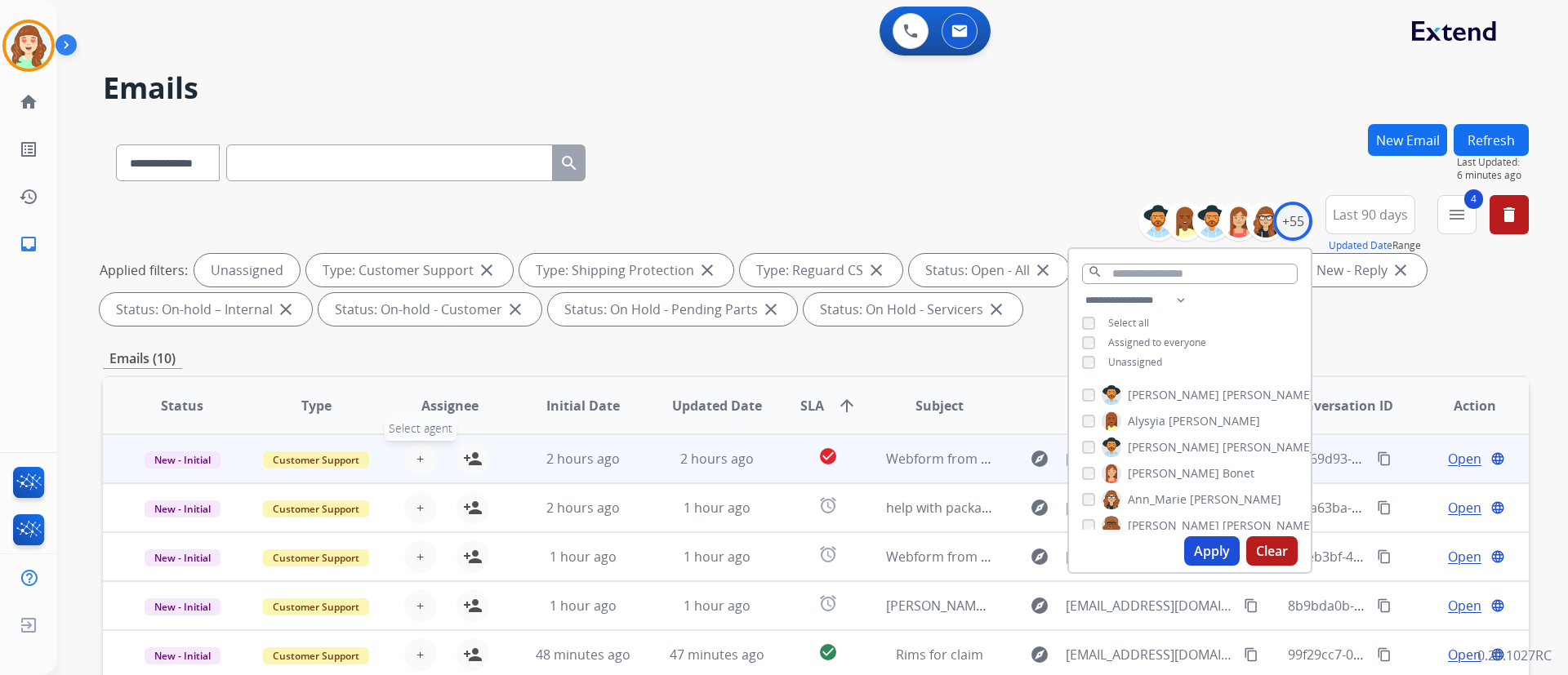
click at [425, 468] on button "+ Select agent" at bounding box center [421, 458] width 33 height 33
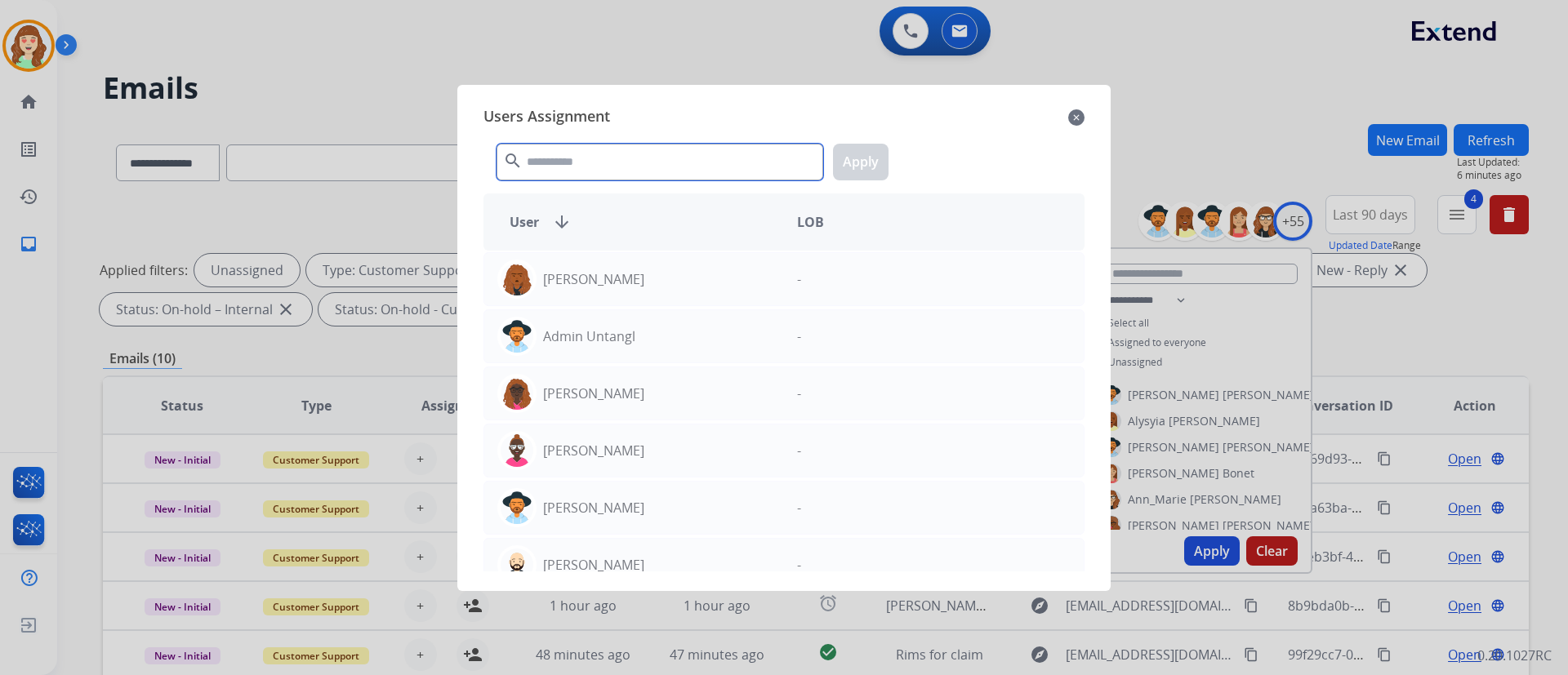
click at [598, 170] on input "text" at bounding box center [659, 162] width 326 height 37
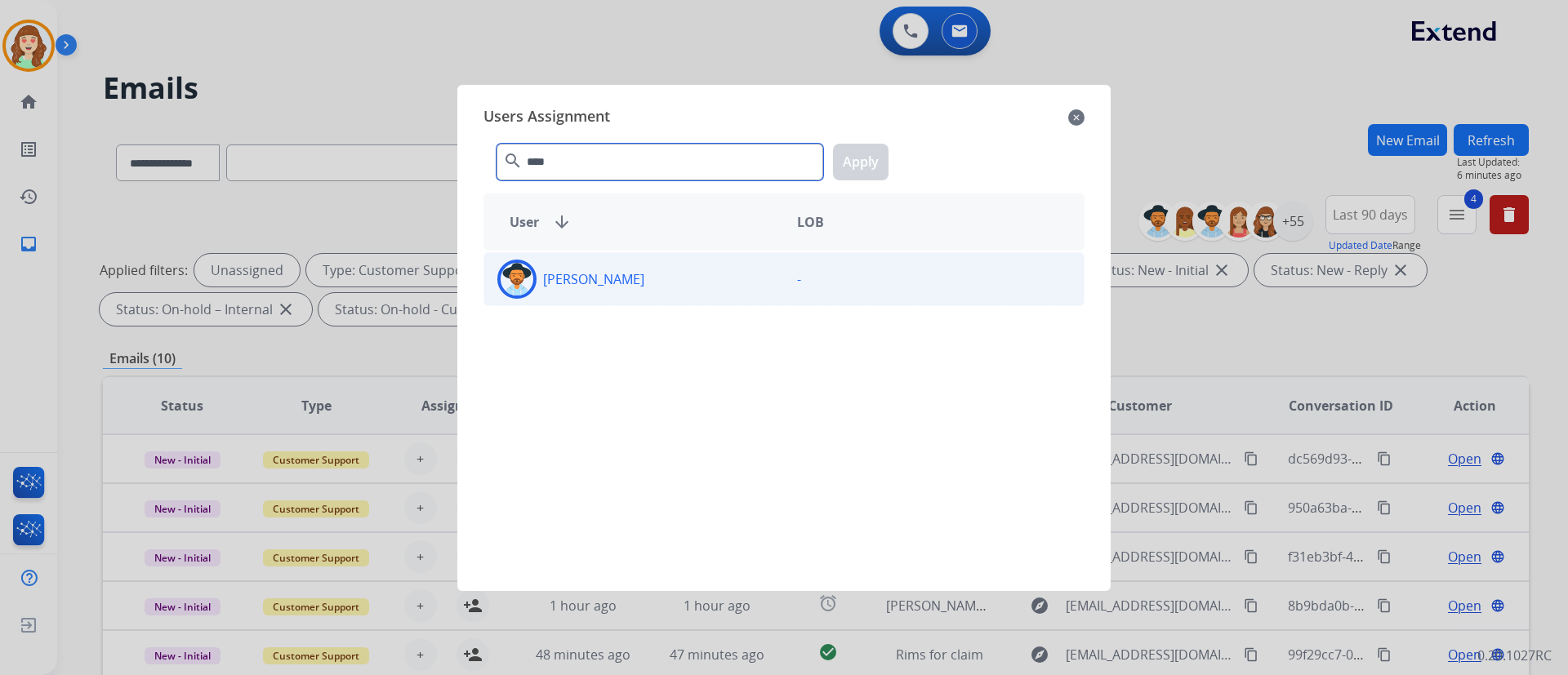
type input "****"
click at [718, 281] on div "[PERSON_NAME]" at bounding box center [634, 279] width 300 height 39
click at [865, 157] on button "Apply" at bounding box center [860, 162] width 56 height 37
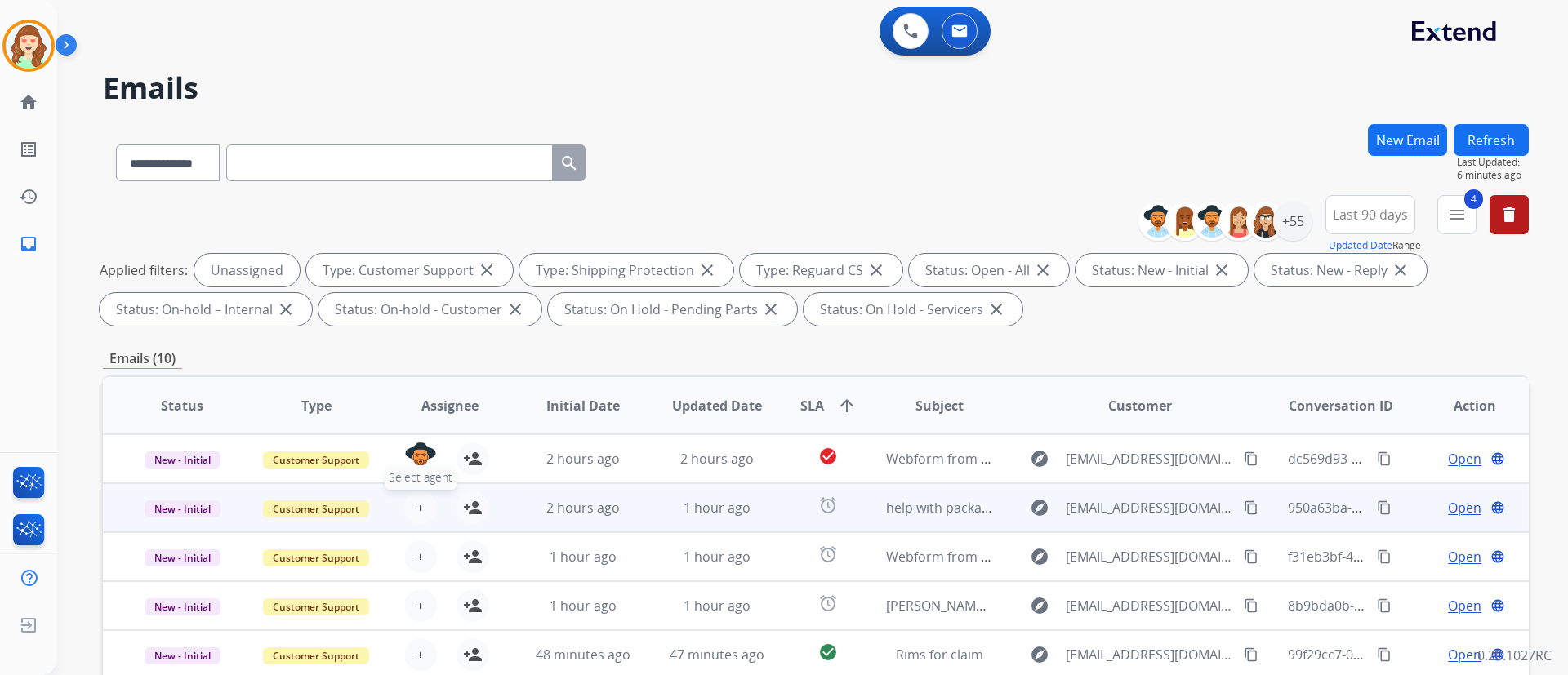
click at [422, 499] on button "+ Select agent" at bounding box center [421, 508] width 33 height 33
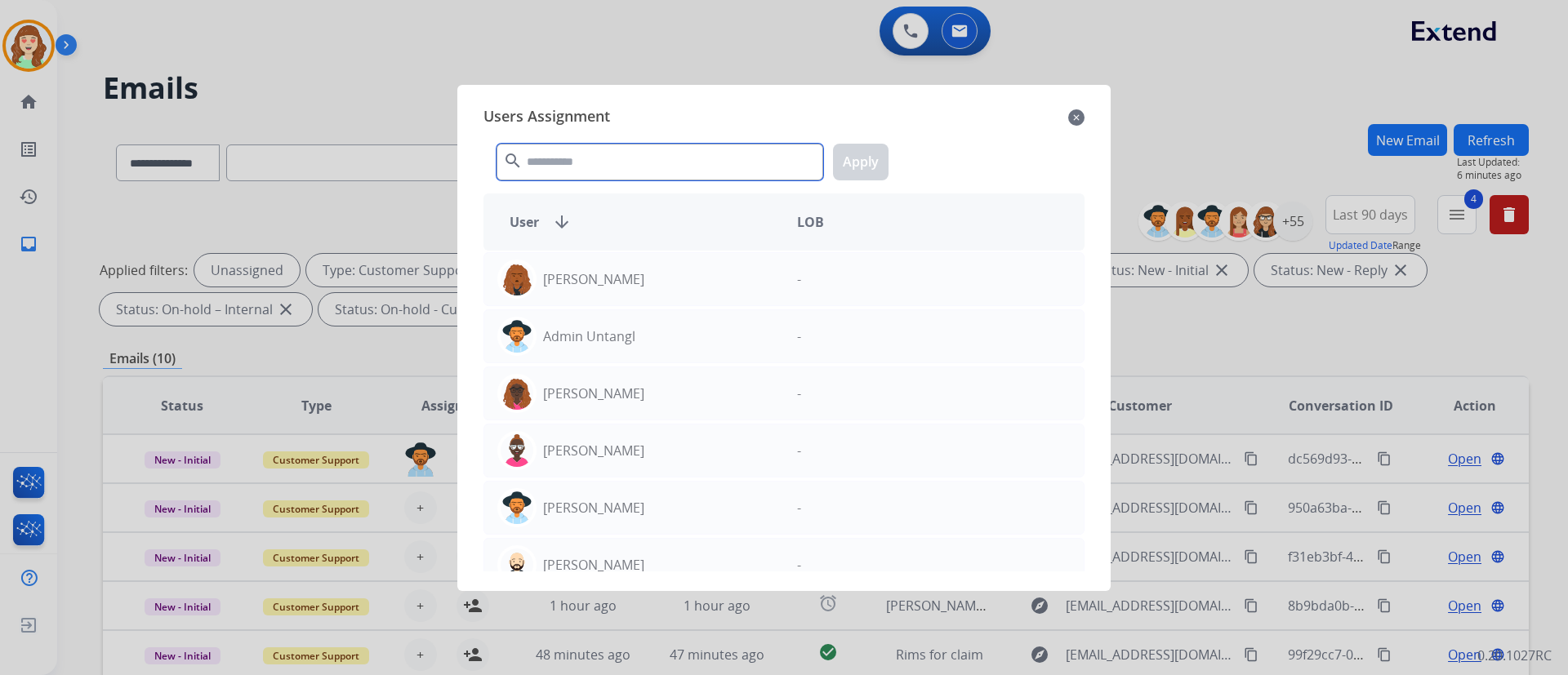
click at [719, 163] on input "text" at bounding box center [659, 162] width 326 height 37
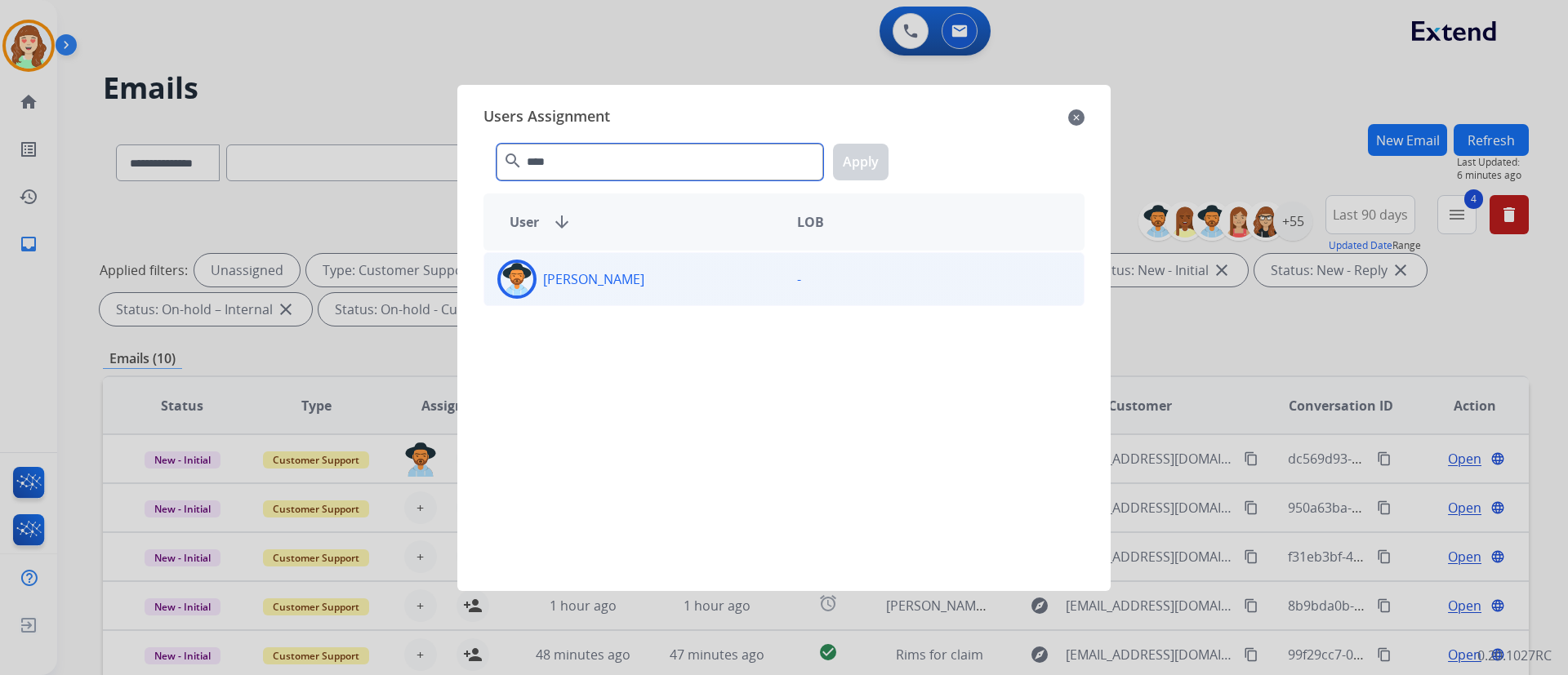
type input "****"
click at [726, 285] on div "[PERSON_NAME]" at bounding box center [634, 279] width 300 height 39
click at [864, 153] on button "Apply" at bounding box center [860, 162] width 56 height 37
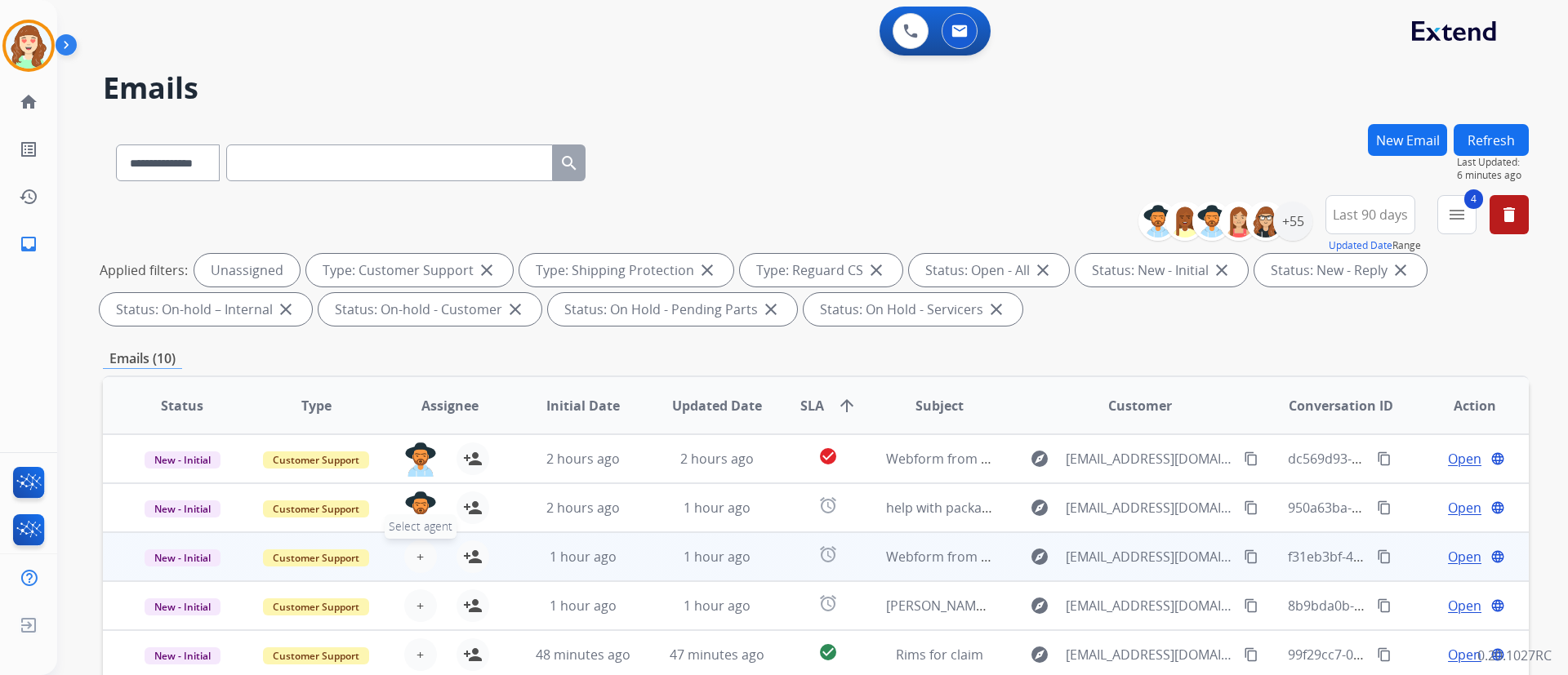
click at [411, 499] on button "+ Select agent" at bounding box center [421, 557] width 33 height 33
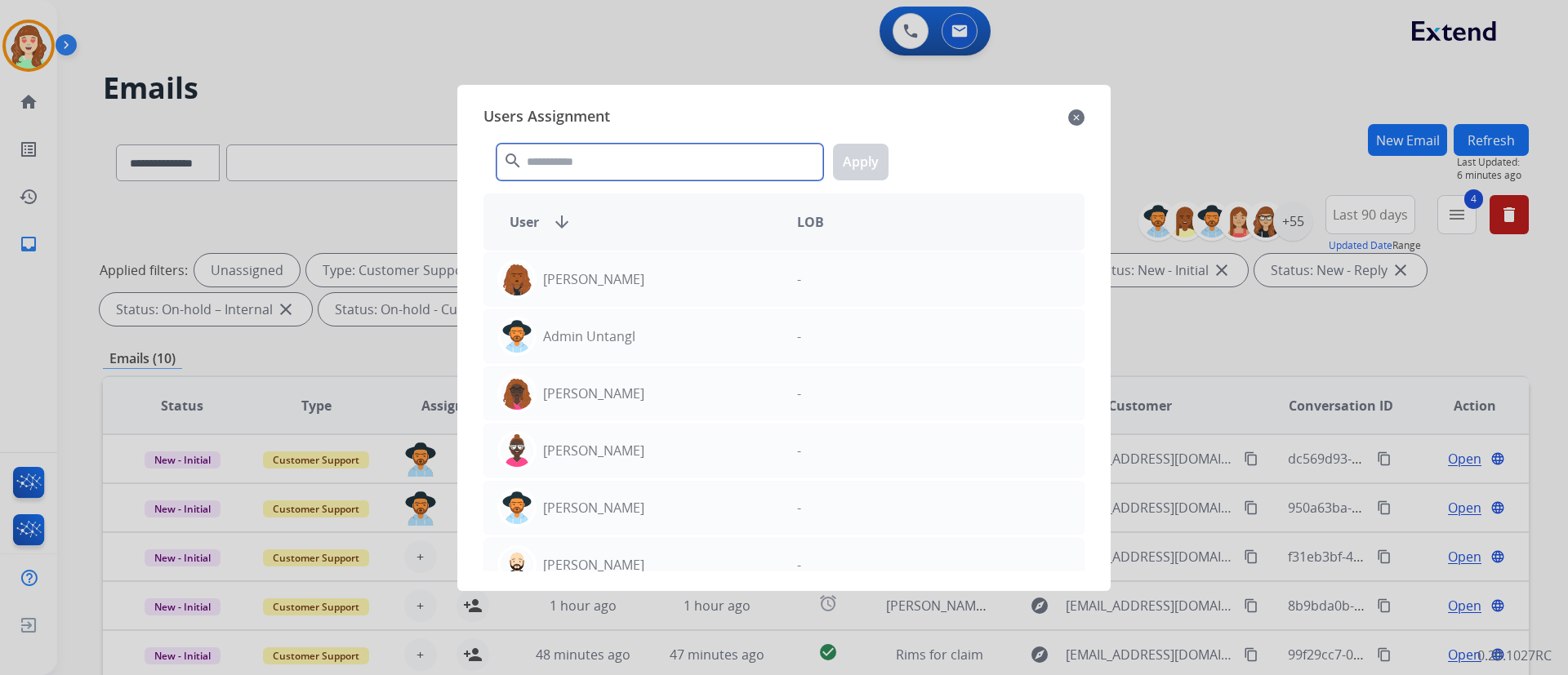
click at [584, 176] on input "text" at bounding box center [659, 162] width 326 height 37
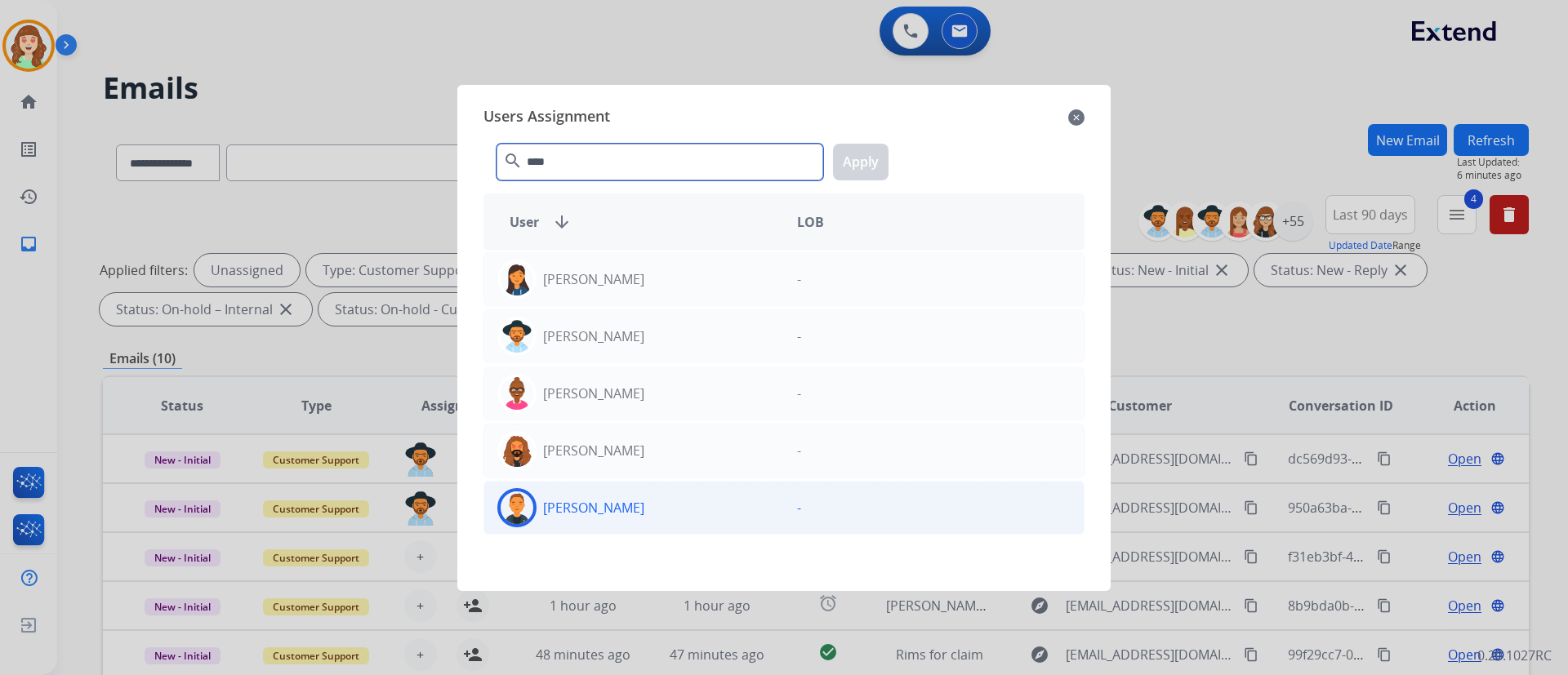
type input "****"
click at [642, 499] on div "[PERSON_NAME]" at bounding box center [634, 508] width 300 height 39
click at [852, 147] on button "Apply" at bounding box center [860, 162] width 56 height 37
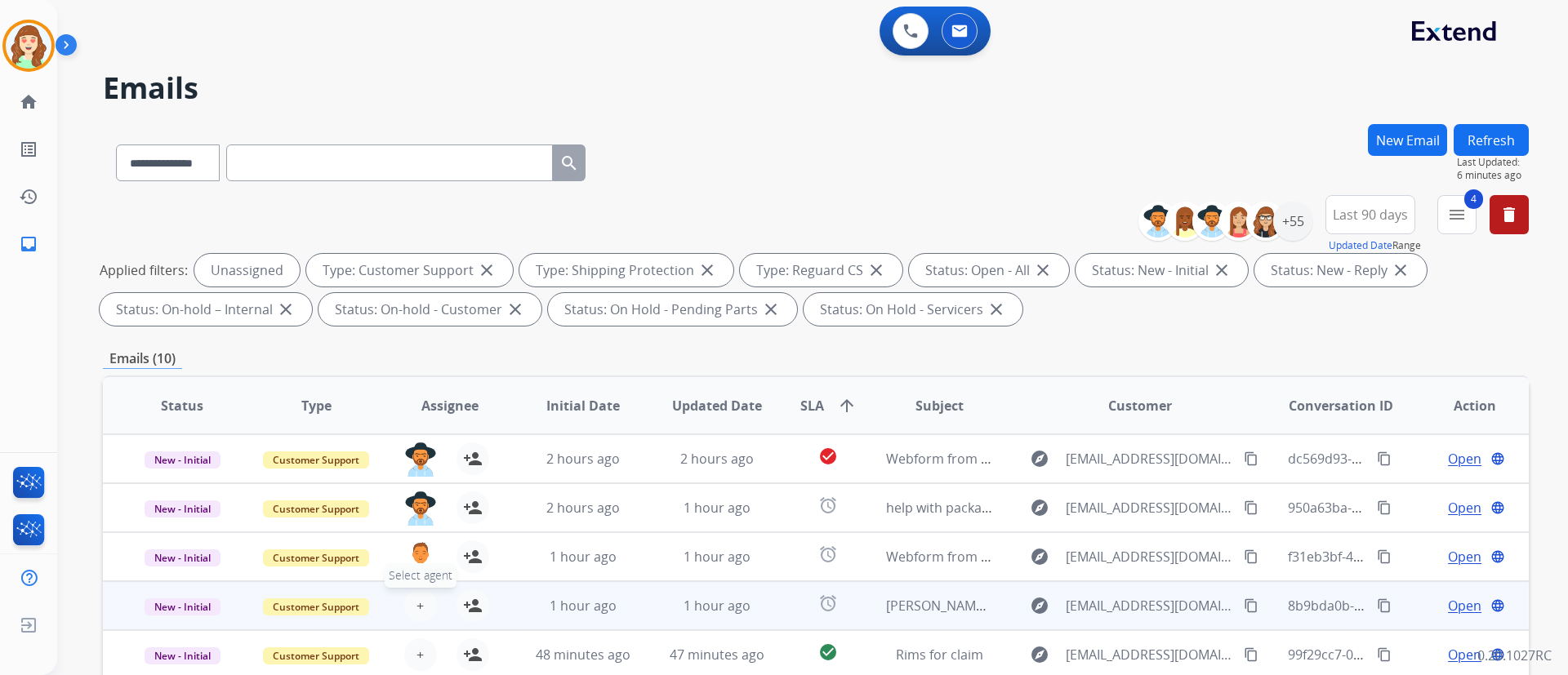
click at [411, 499] on button "+ Select agent" at bounding box center [421, 606] width 33 height 33
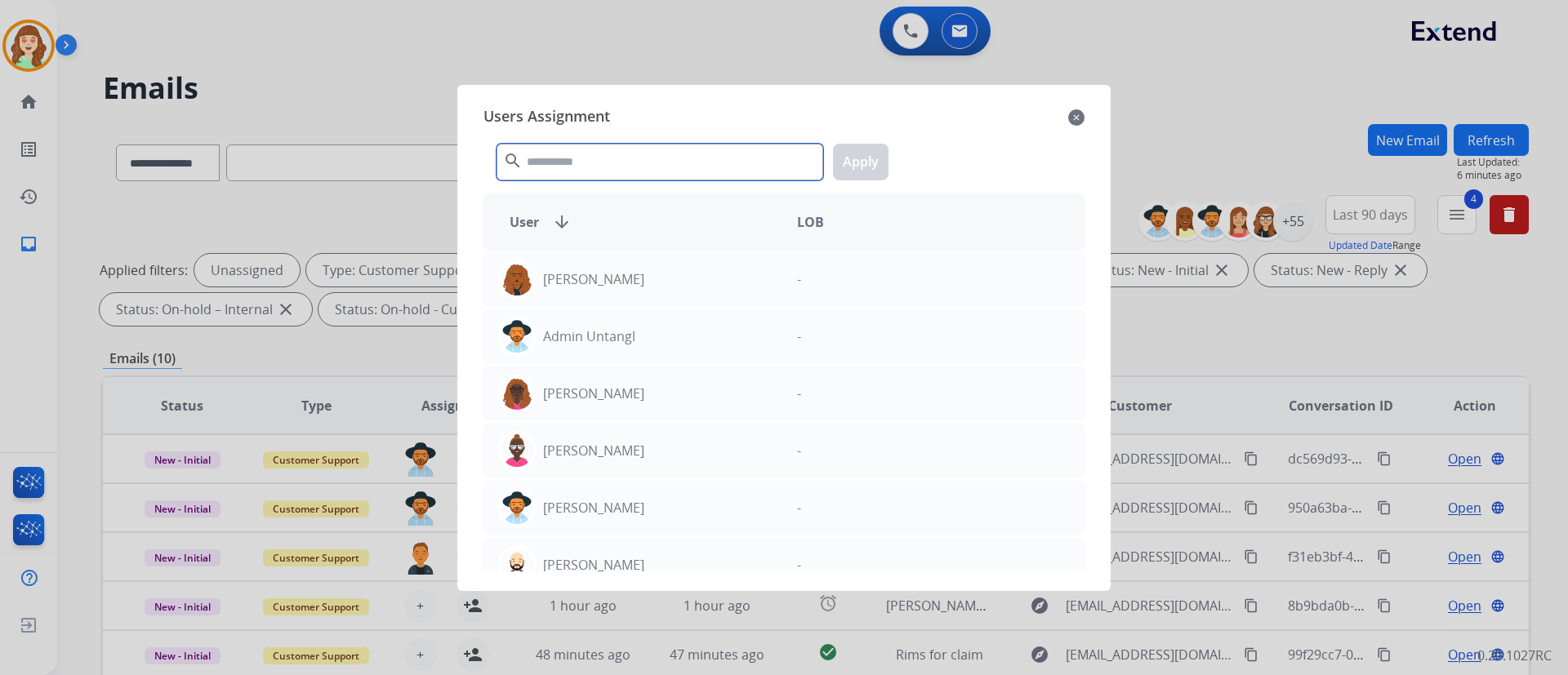
click at [646, 164] on input "text" at bounding box center [659, 162] width 326 height 37
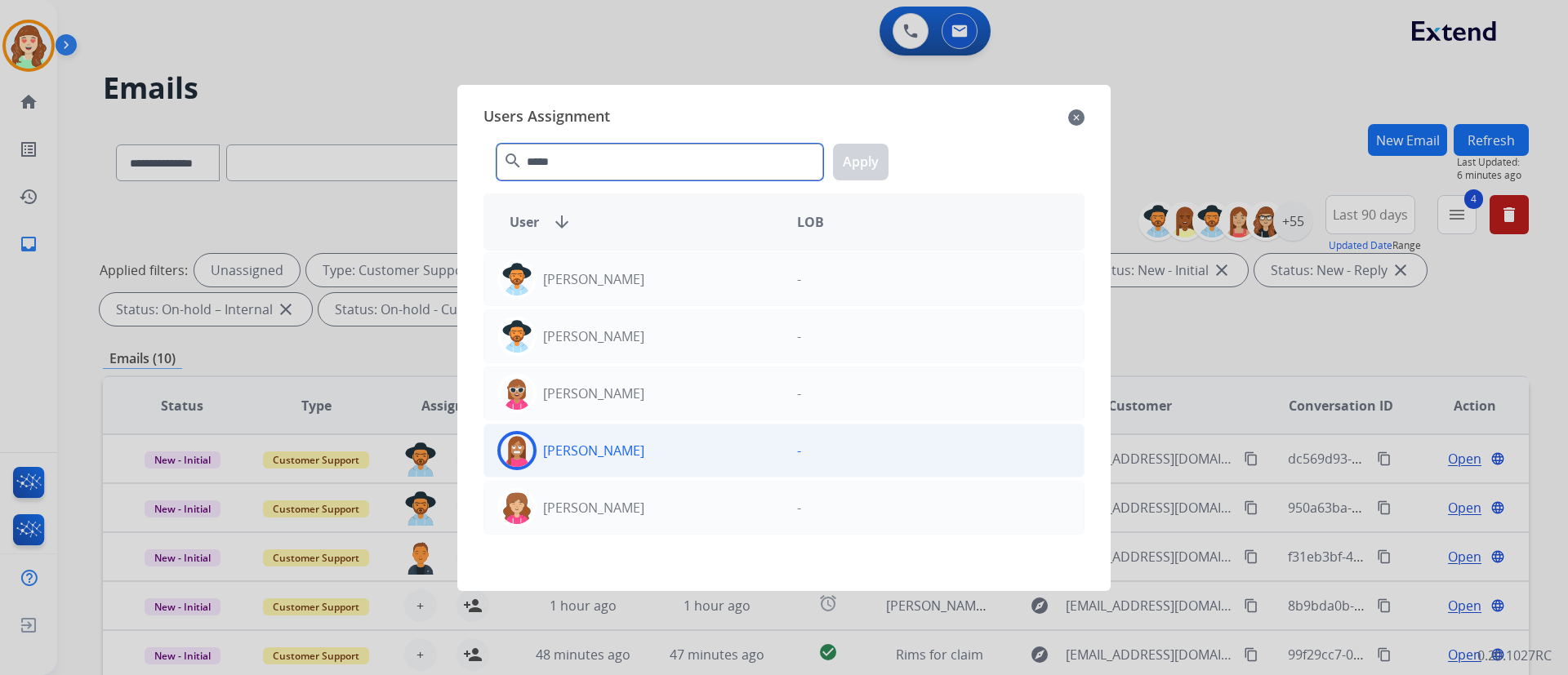
type input "*****"
click at [671, 457] on div "[PERSON_NAME]" at bounding box center [634, 451] width 300 height 39
click at [857, 179] on button "Apply" at bounding box center [860, 162] width 56 height 37
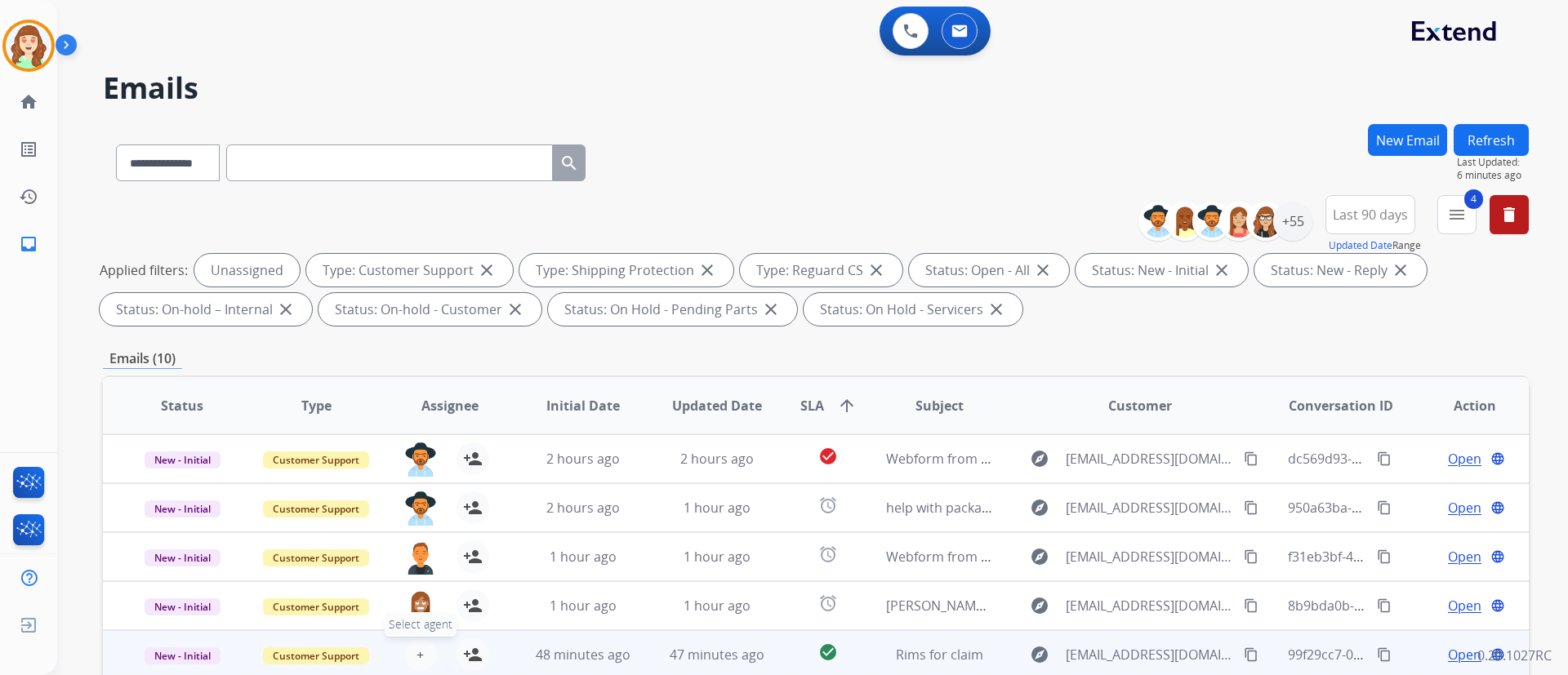
click at [416, 499] on span "+" at bounding box center [420, 654] width 8 height 20
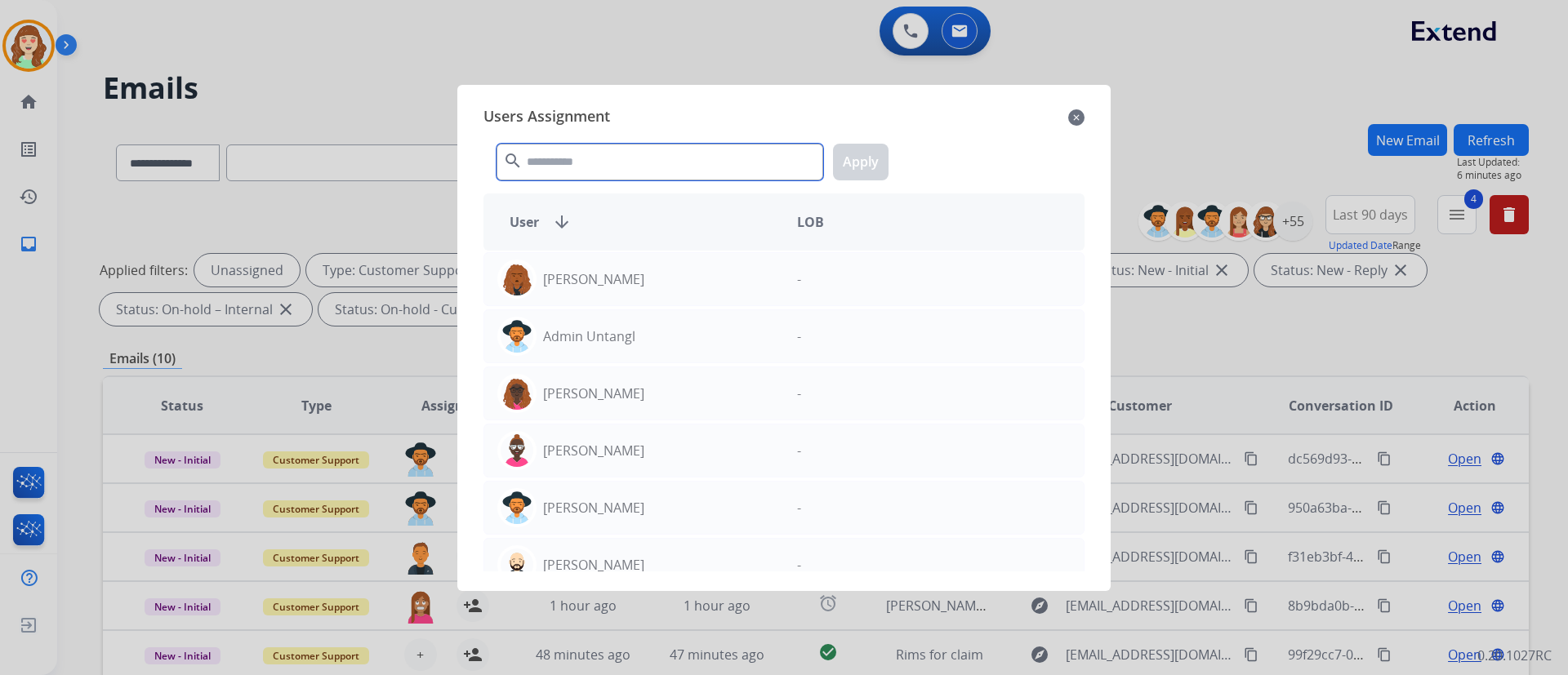
click at [607, 164] on input "text" at bounding box center [659, 162] width 326 height 37
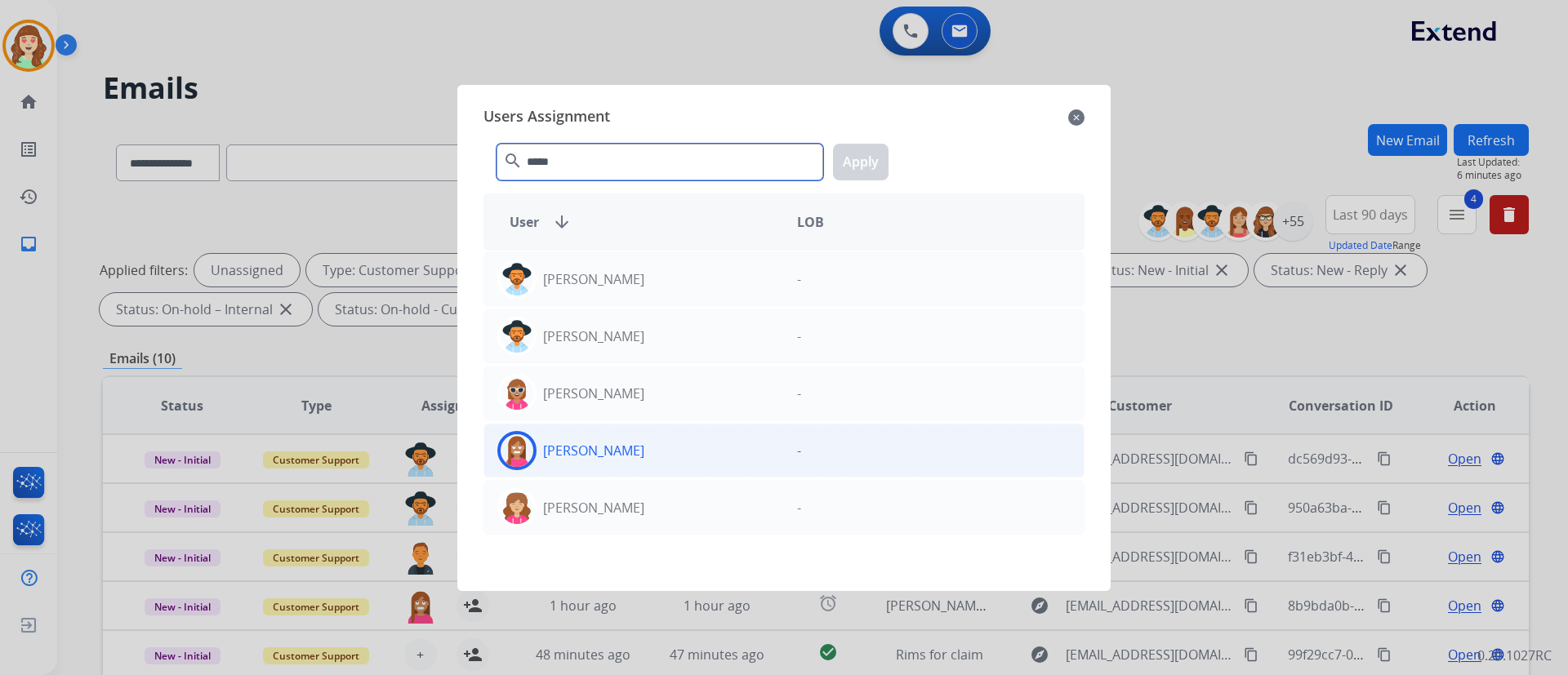
type input "*****"
click at [746, 457] on div "[PERSON_NAME]" at bounding box center [634, 451] width 300 height 39
click at [853, 166] on button "Apply" at bounding box center [860, 162] width 56 height 37
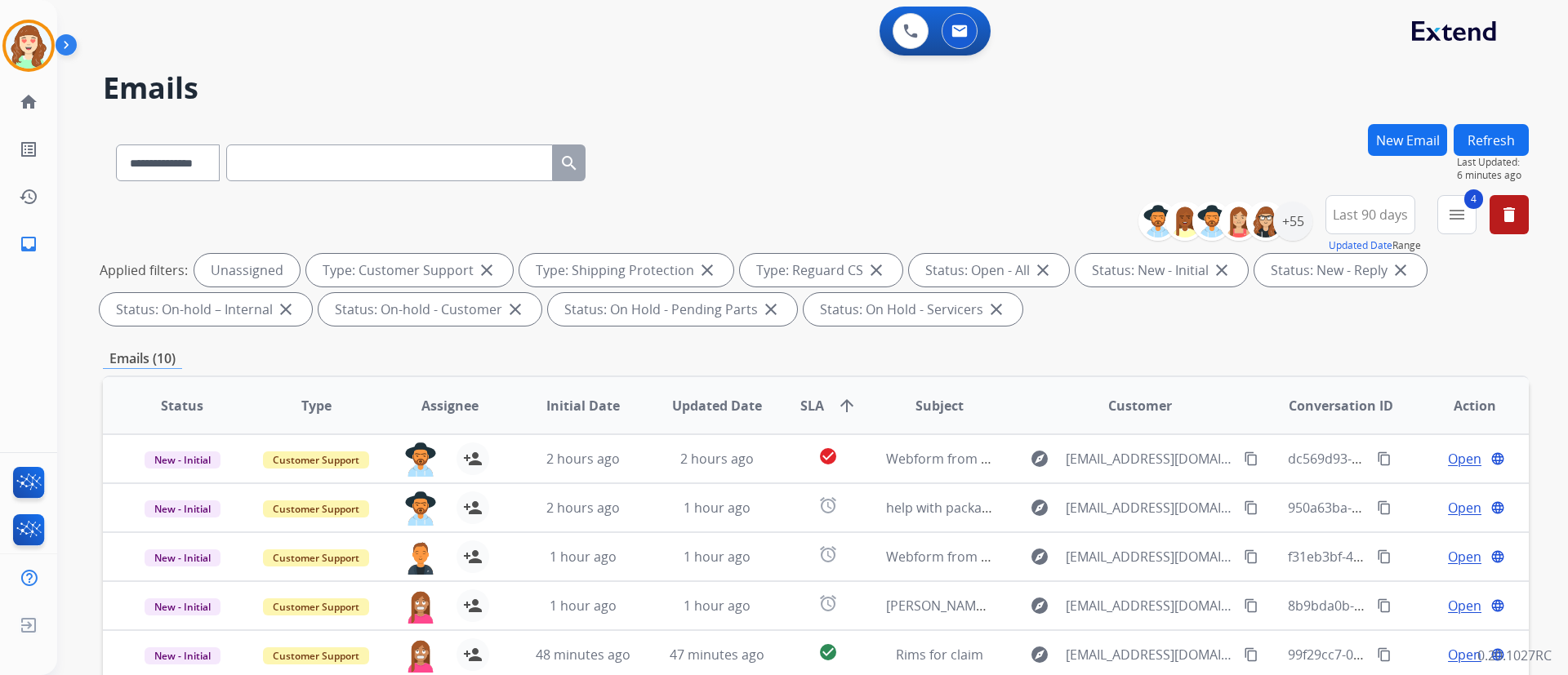
click at [1160, 330] on div "**********" at bounding box center [816, 264] width 1426 height 137
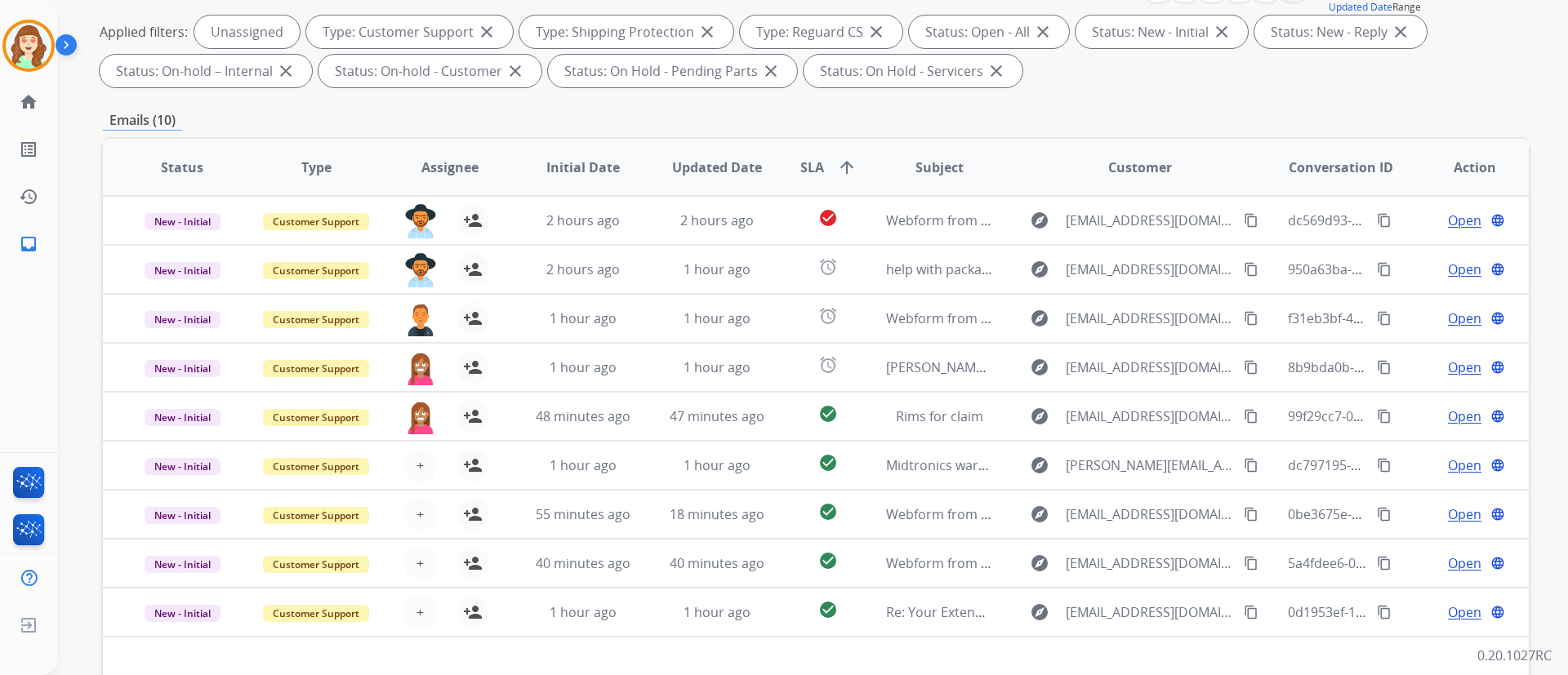
scroll to position [332, 0]
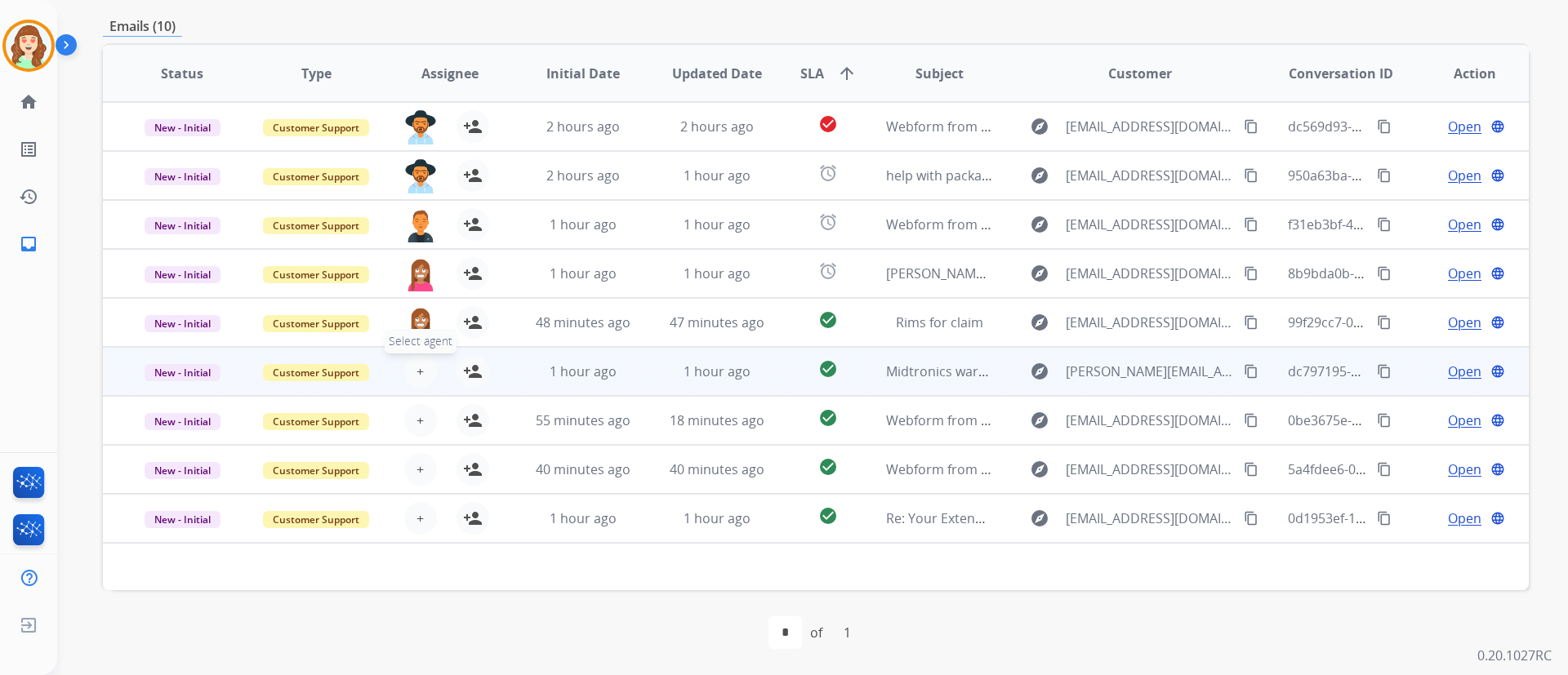
click at [415, 381] on button "+ Select agent" at bounding box center [421, 372] width 33 height 33
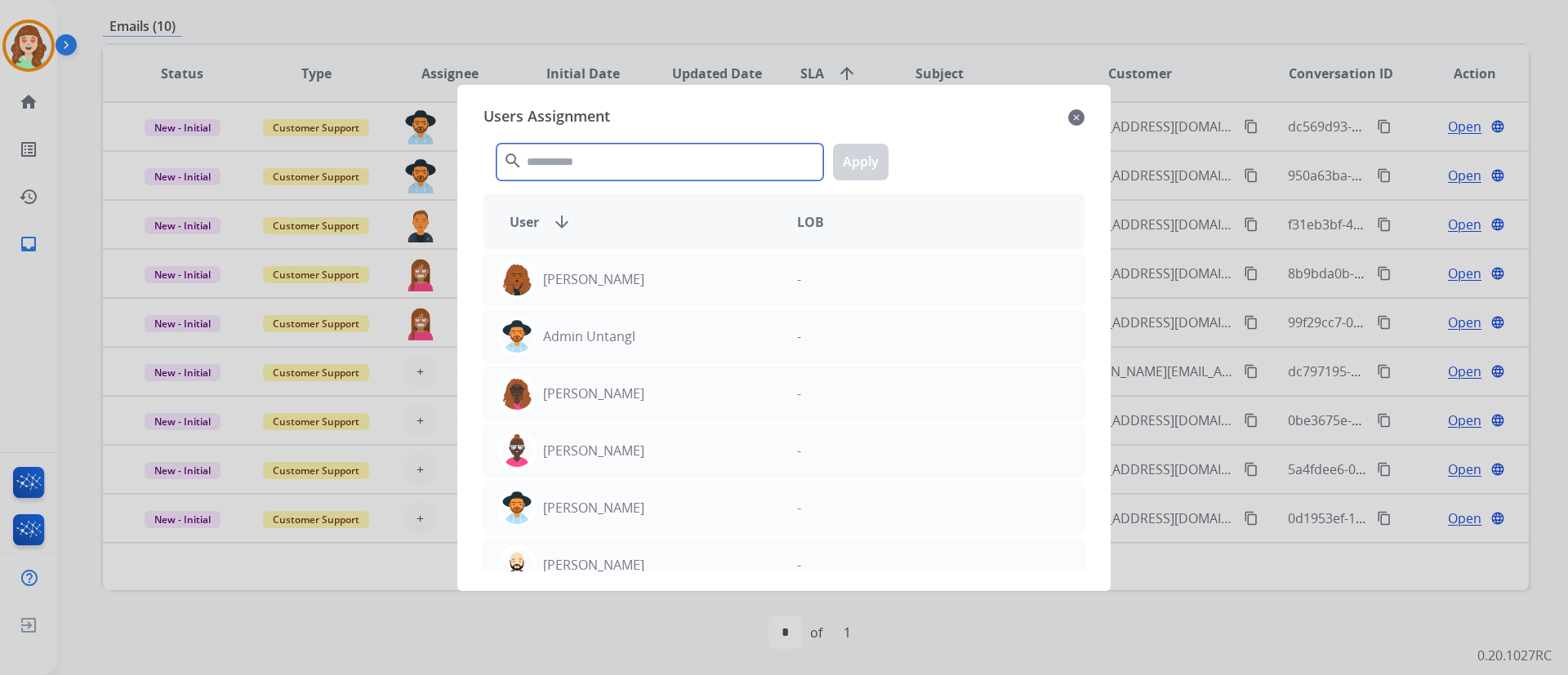
click at [596, 163] on input "text" at bounding box center [659, 162] width 326 height 37
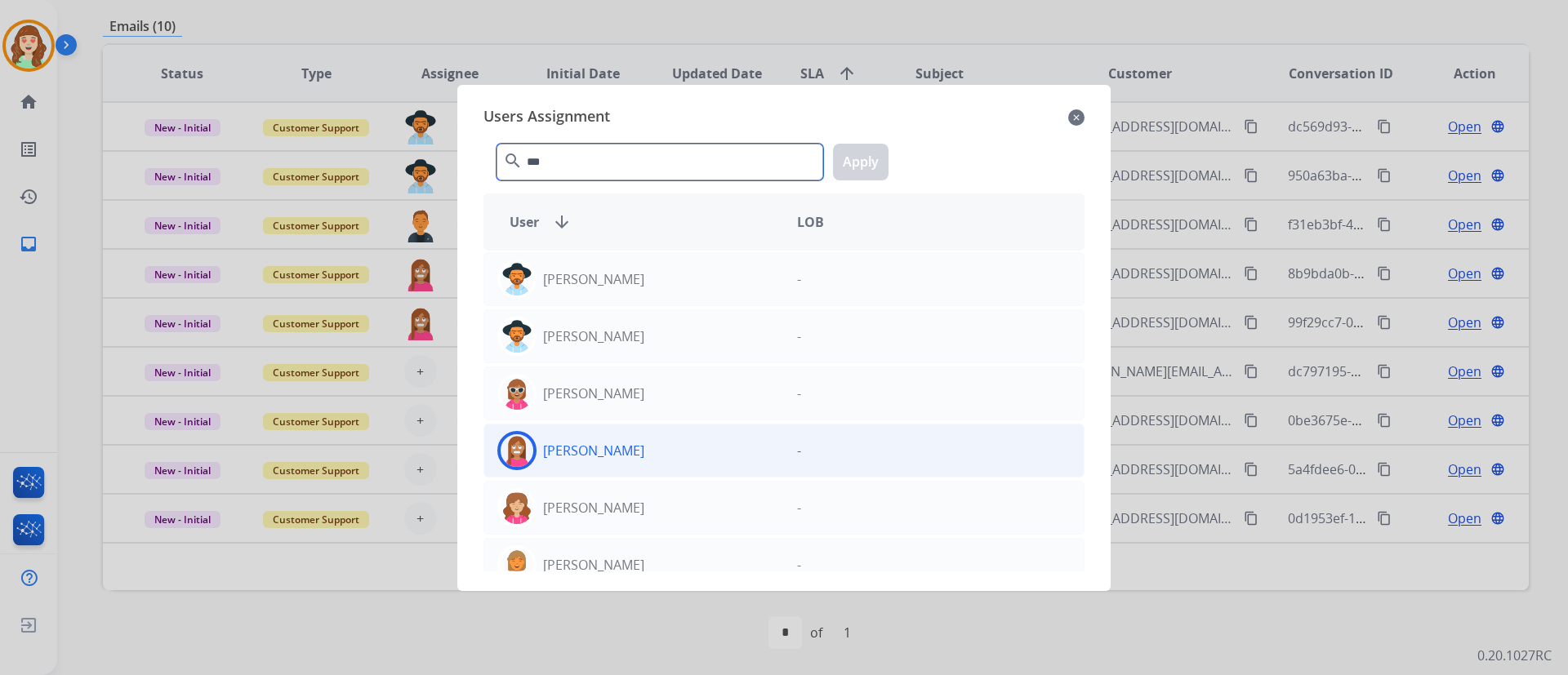
type input "***"
click at [672, 461] on div "[PERSON_NAME]" at bounding box center [634, 451] width 300 height 39
click at [864, 149] on button "Apply" at bounding box center [860, 162] width 56 height 37
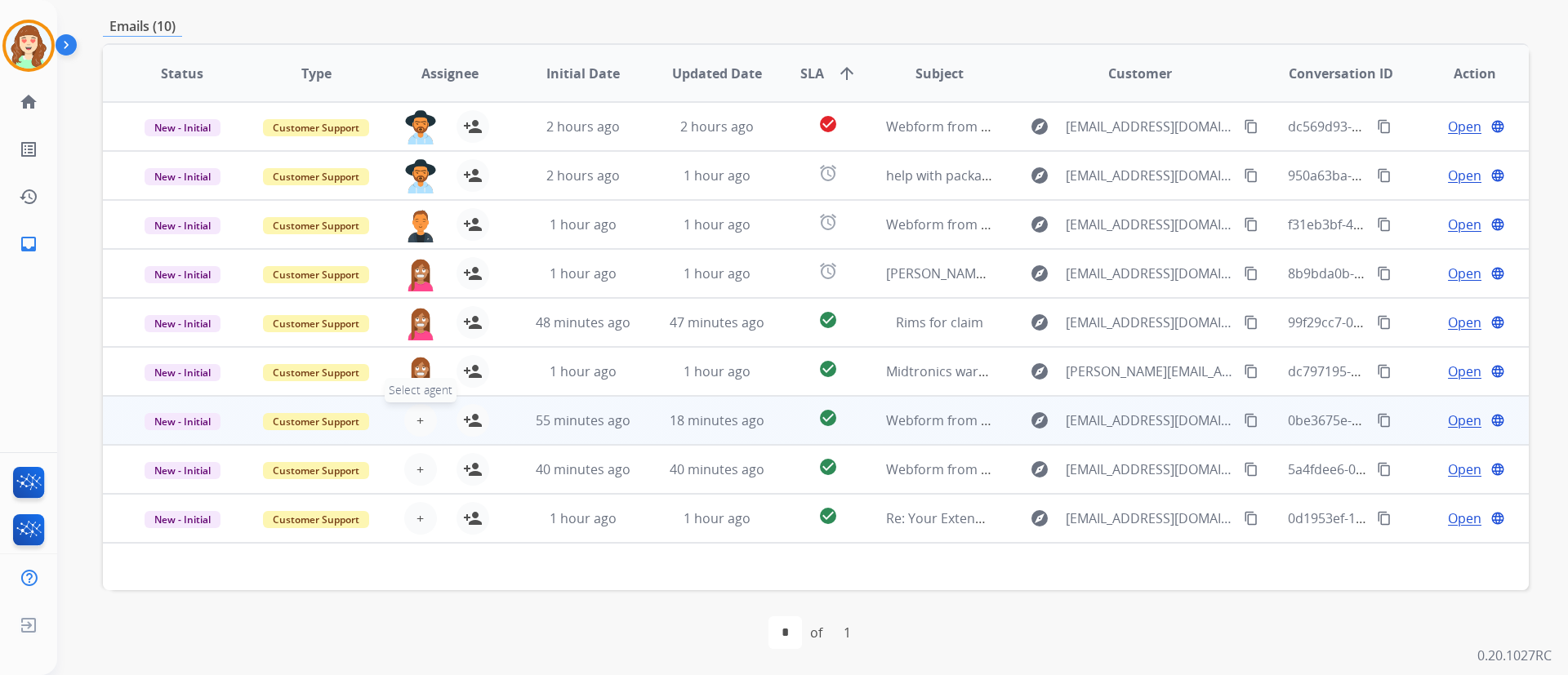
click at [419, 409] on button "+ Select agent" at bounding box center [421, 421] width 33 height 33
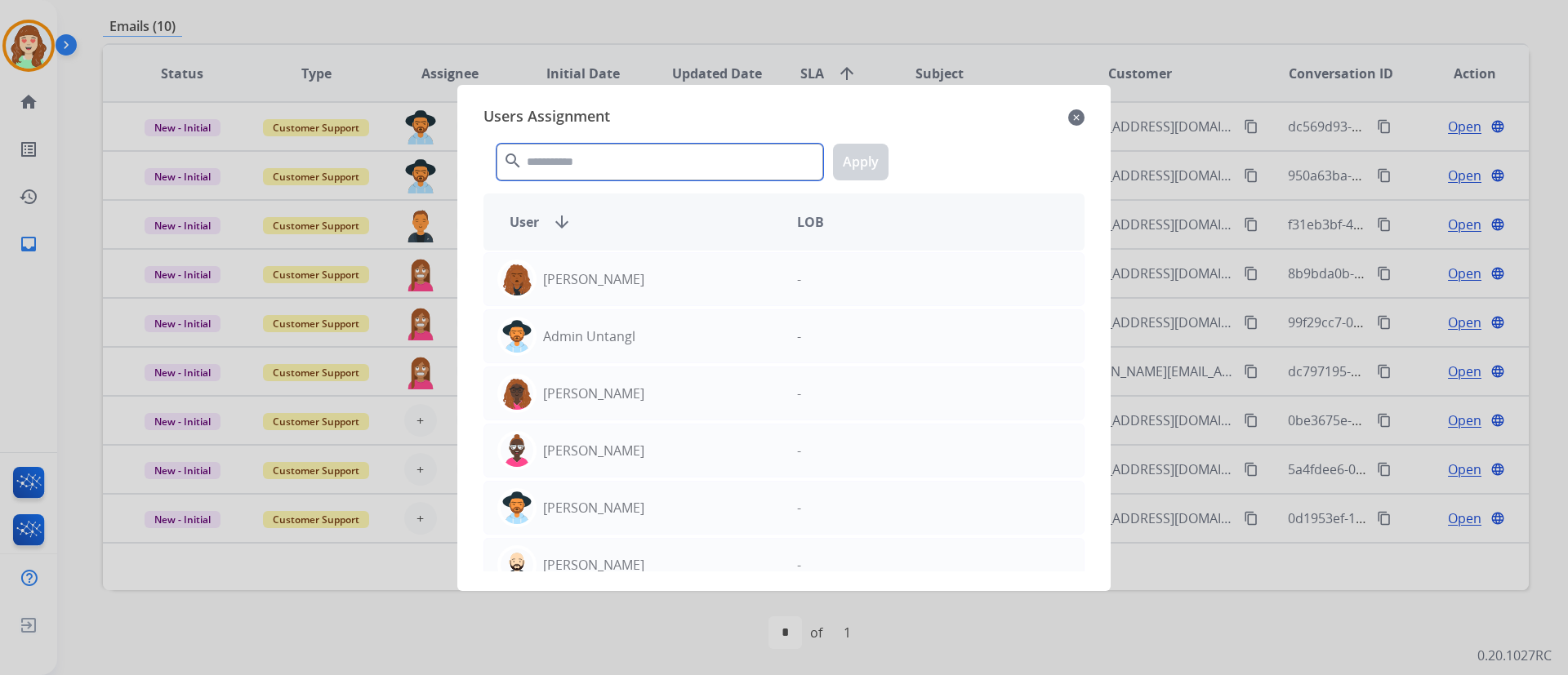
click at [667, 164] on input "text" at bounding box center [659, 162] width 326 height 37
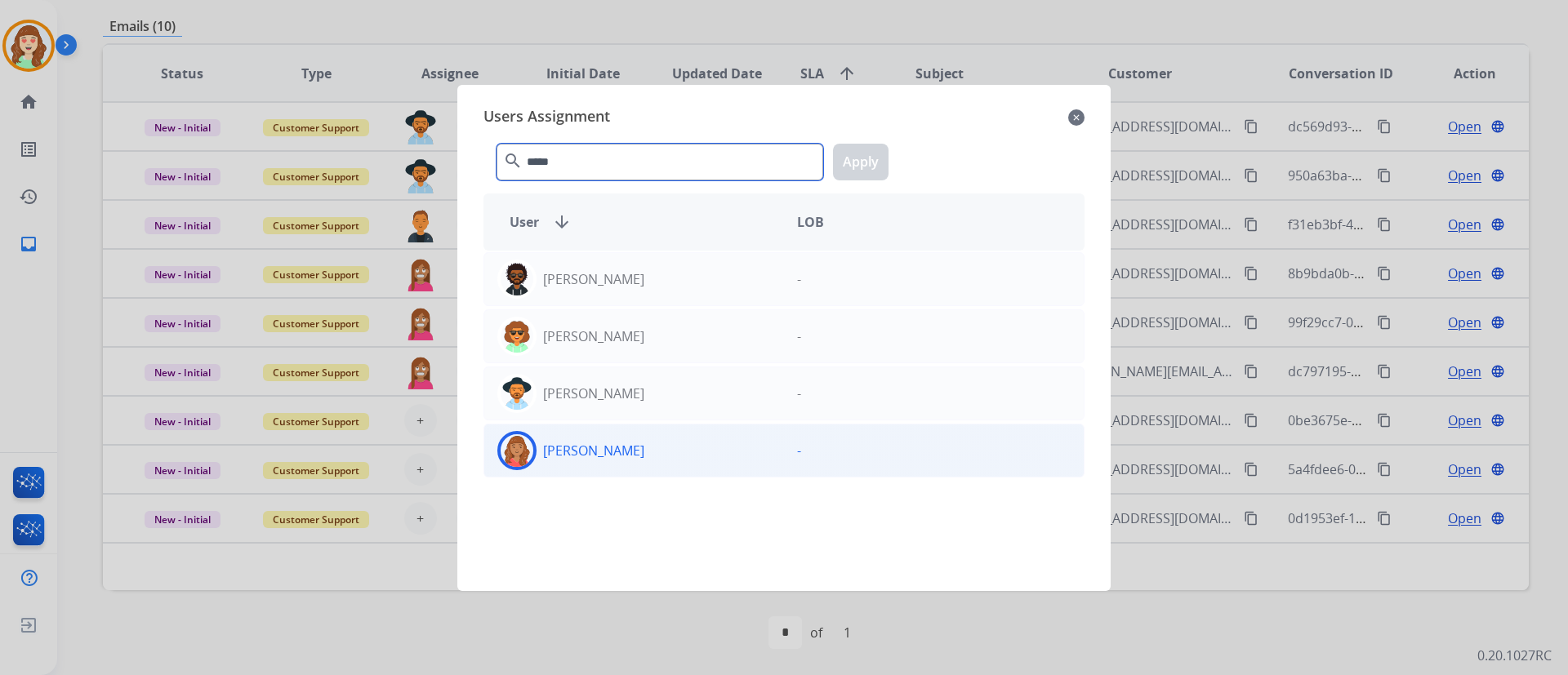
type input "*****"
click at [743, 457] on div "[PERSON_NAME]" at bounding box center [634, 451] width 300 height 39
click at [859, 166] on button "Apply" at bounding box center [860, 162] width 56 height 37
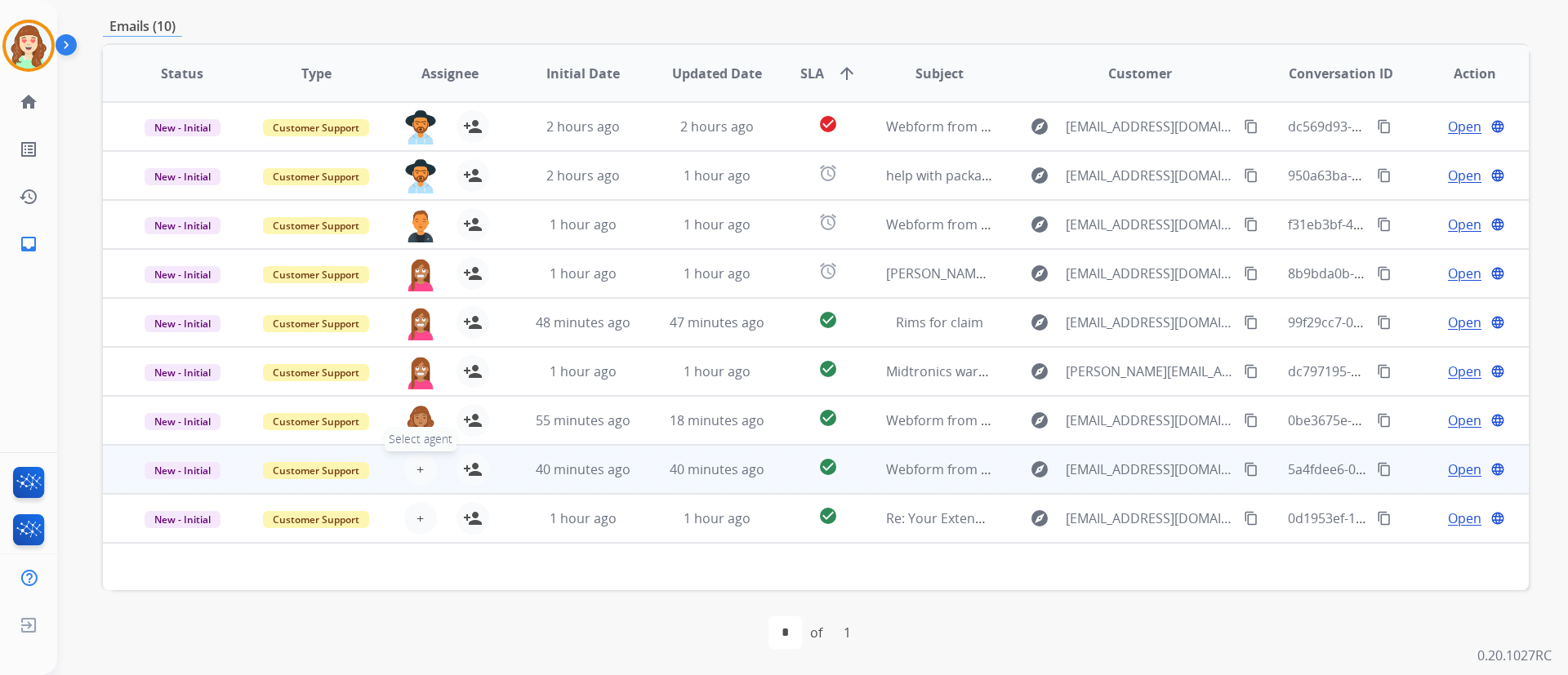
click at [408, 465] on button "+ Select agent" at bounding box center [421, 469] width 33 height 33
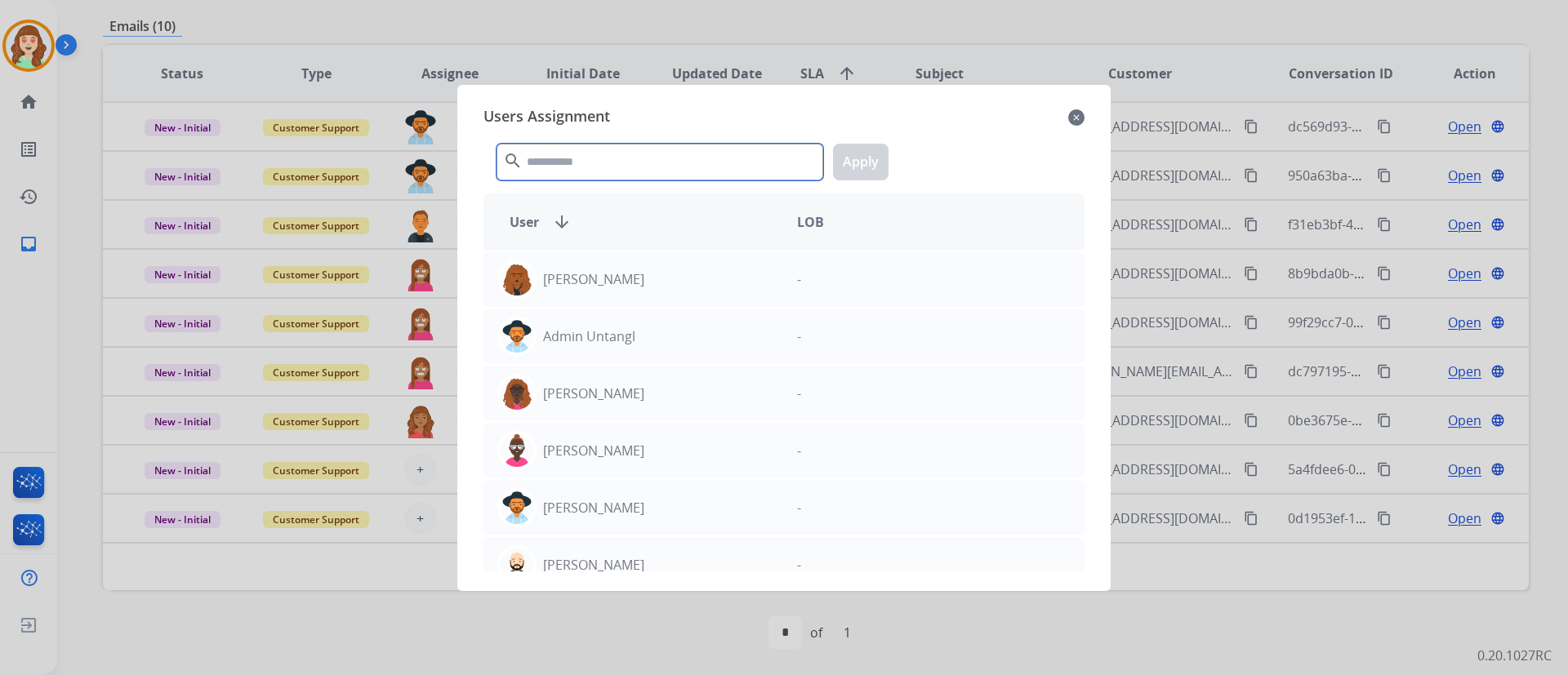
click at [657, 164] on input "text" at bounding box center [659, 162] width 326 height 37
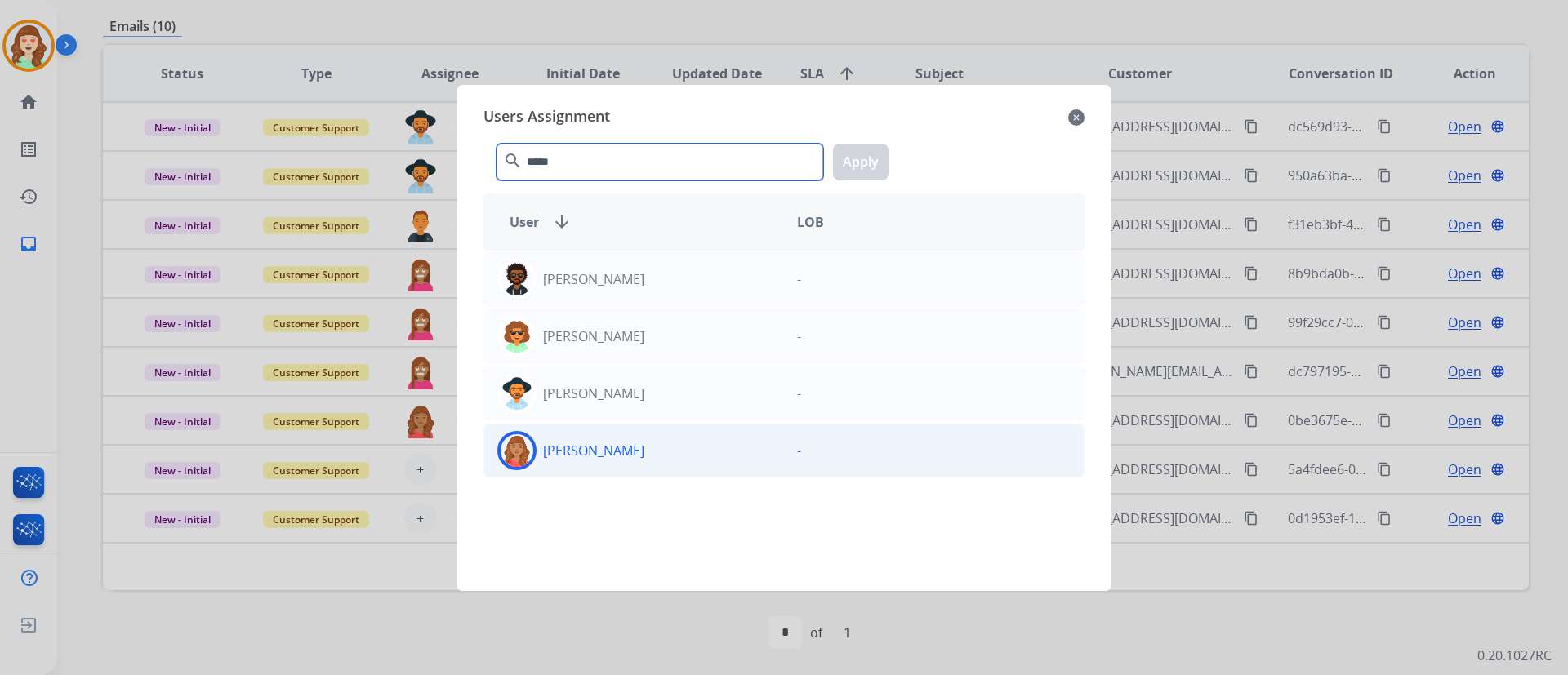
type input "*****"
click at [735, 448] on div "[PERSON_NAME]" at bounding box center [634, 451] width 300 height 39
click at [855, 167] on button "Apply" at bounding box center [860, 162] width 56 height 37
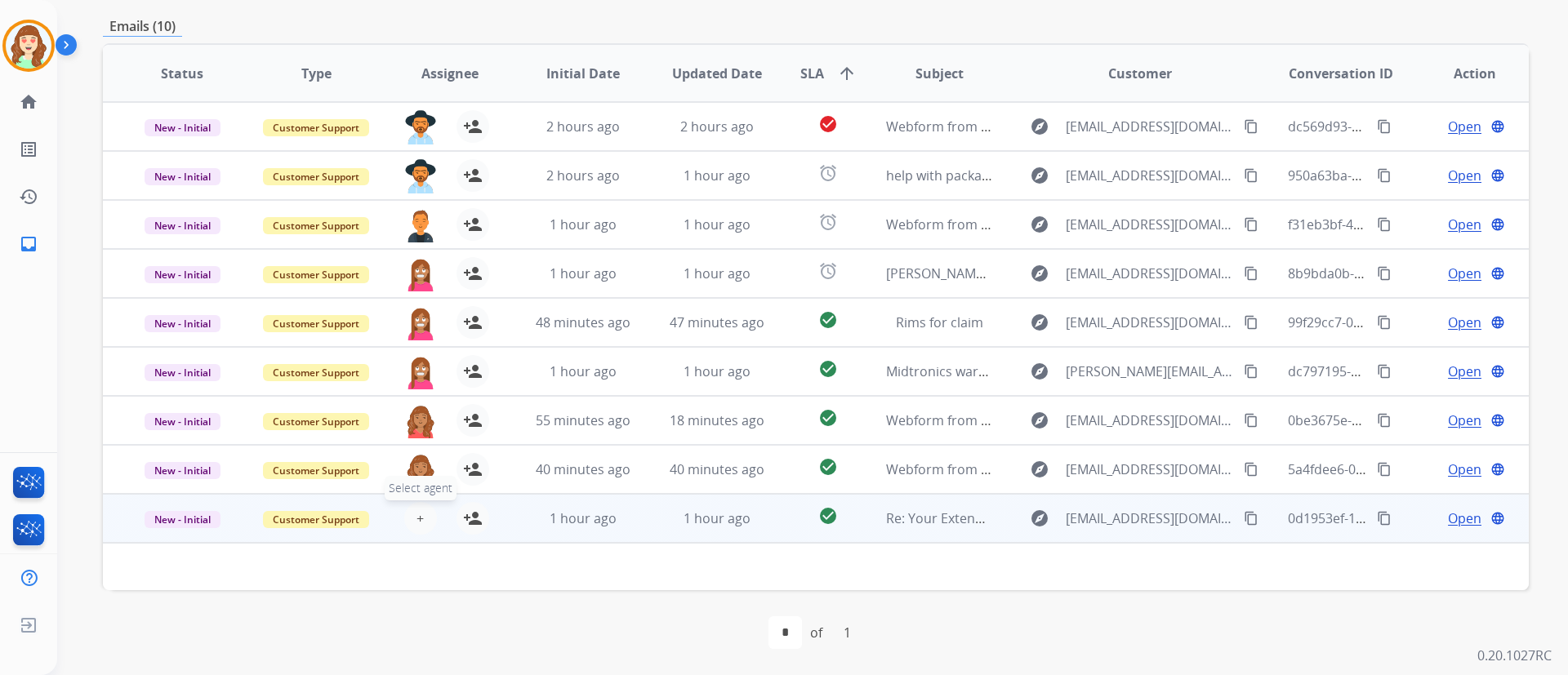
click at [420, 499] on span "+" at bounding box center [420, 518] width 8 height 20
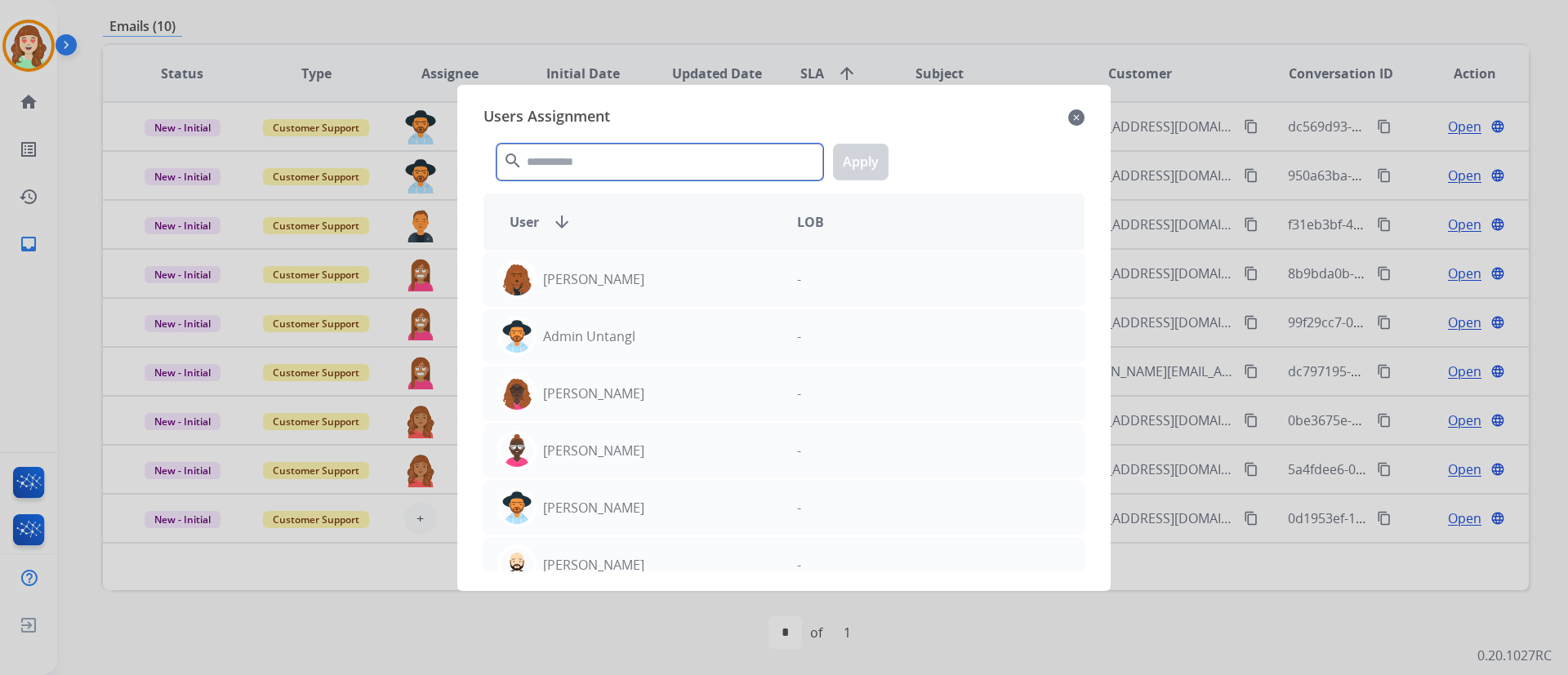
click at [649, 160] on input "text" at bounding box center [659, 162] width 326 height 37
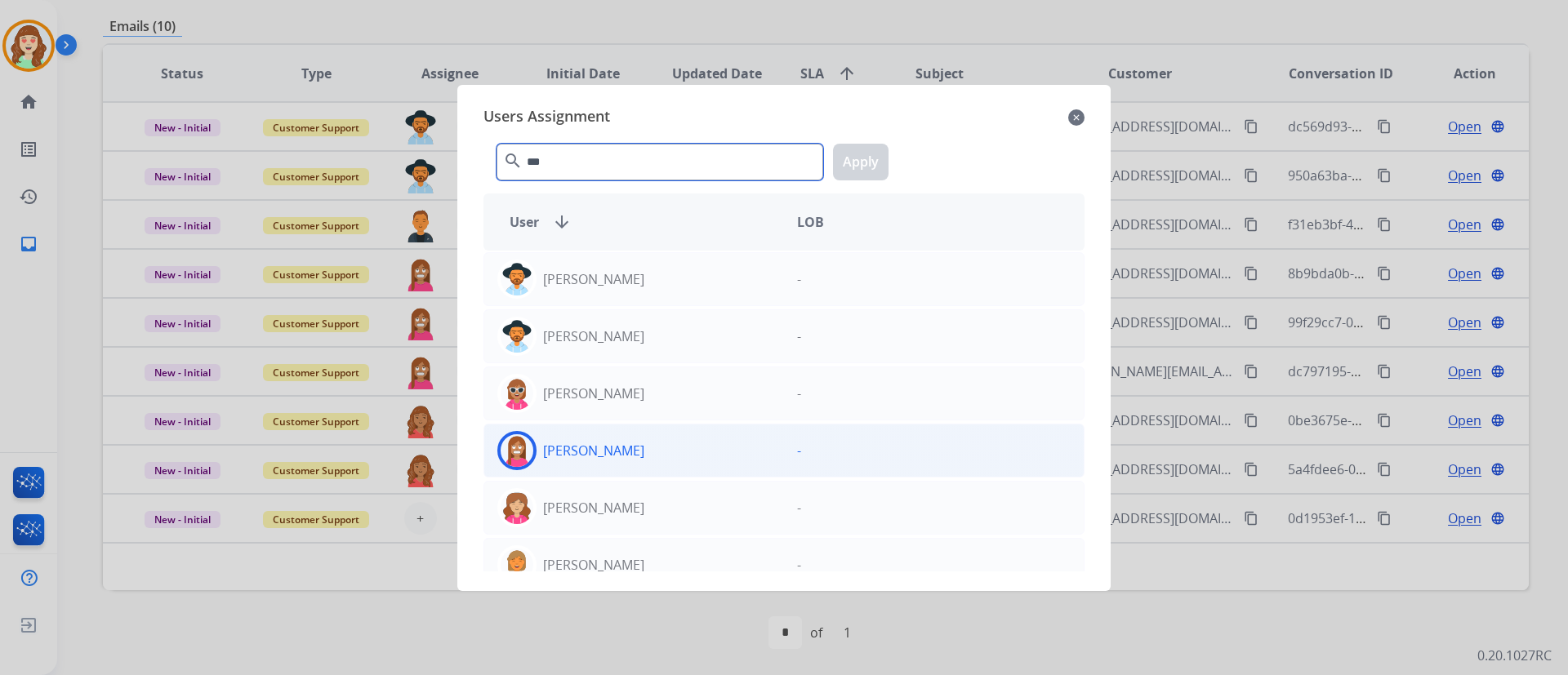
type input "***"
click at [644, 457] on p "[PERSON_NAME]" at bounding box center [594, 451] width 101 height 20
click at [864, 163] on button "Apply" at bounding box center [860, 162] width 56 height 37
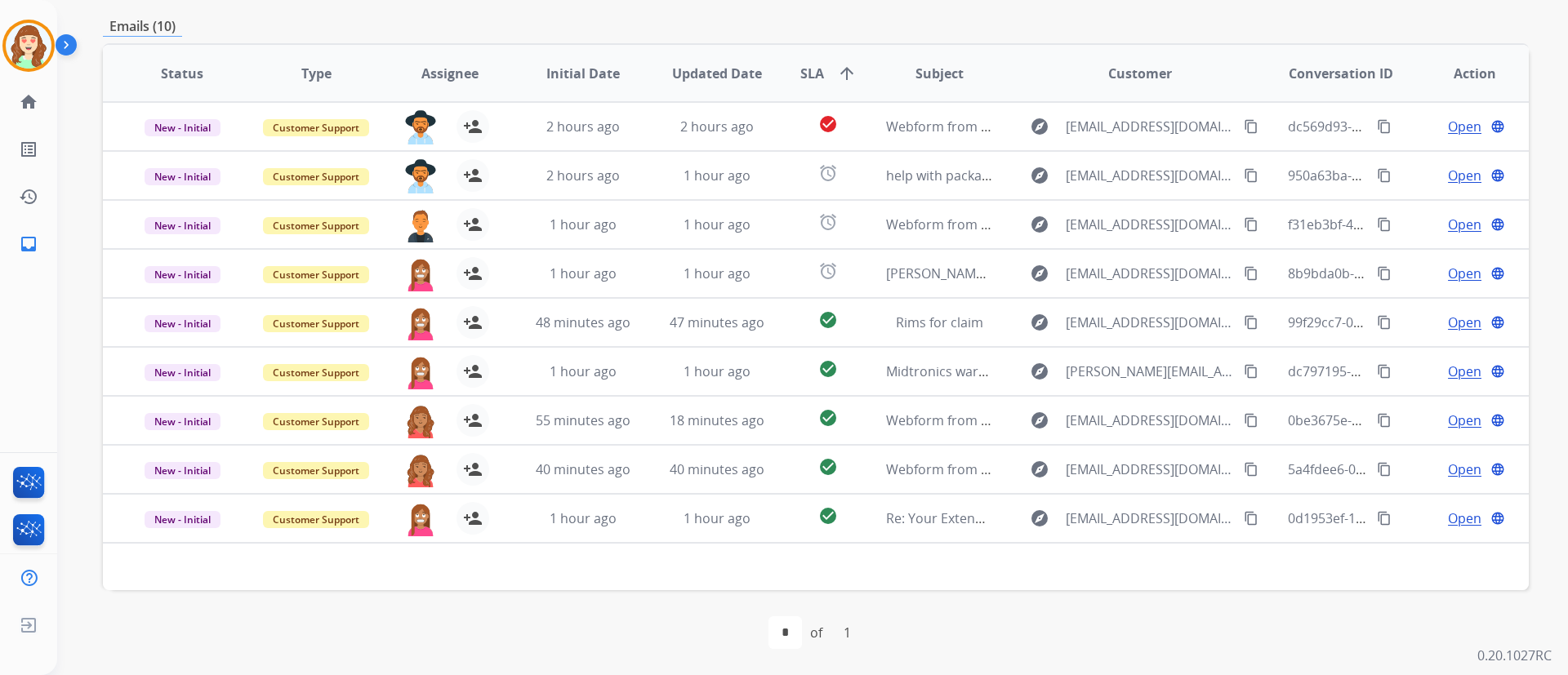
click at [1160, 282] on div "**********" at bounding box center [812, 338] width 1511 height 675
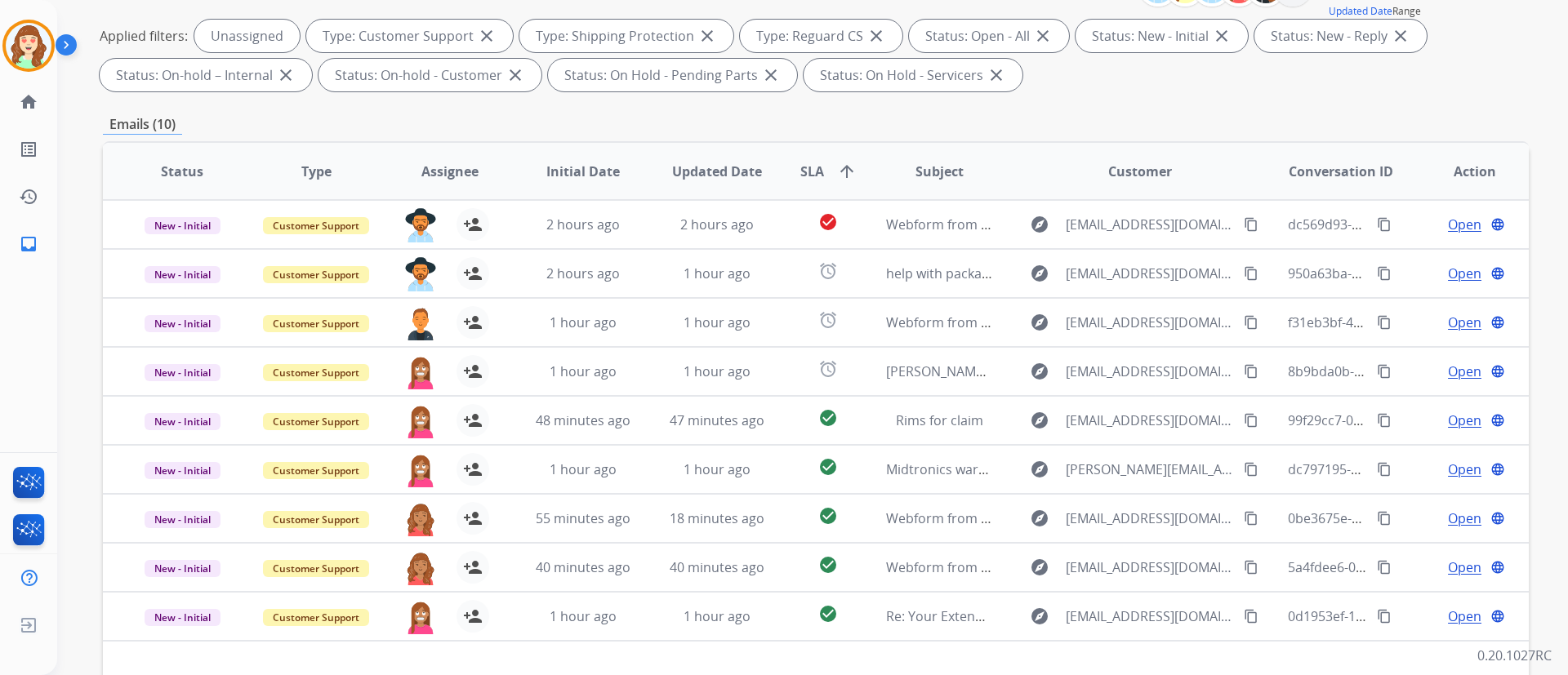
scroll to position [185, 0]
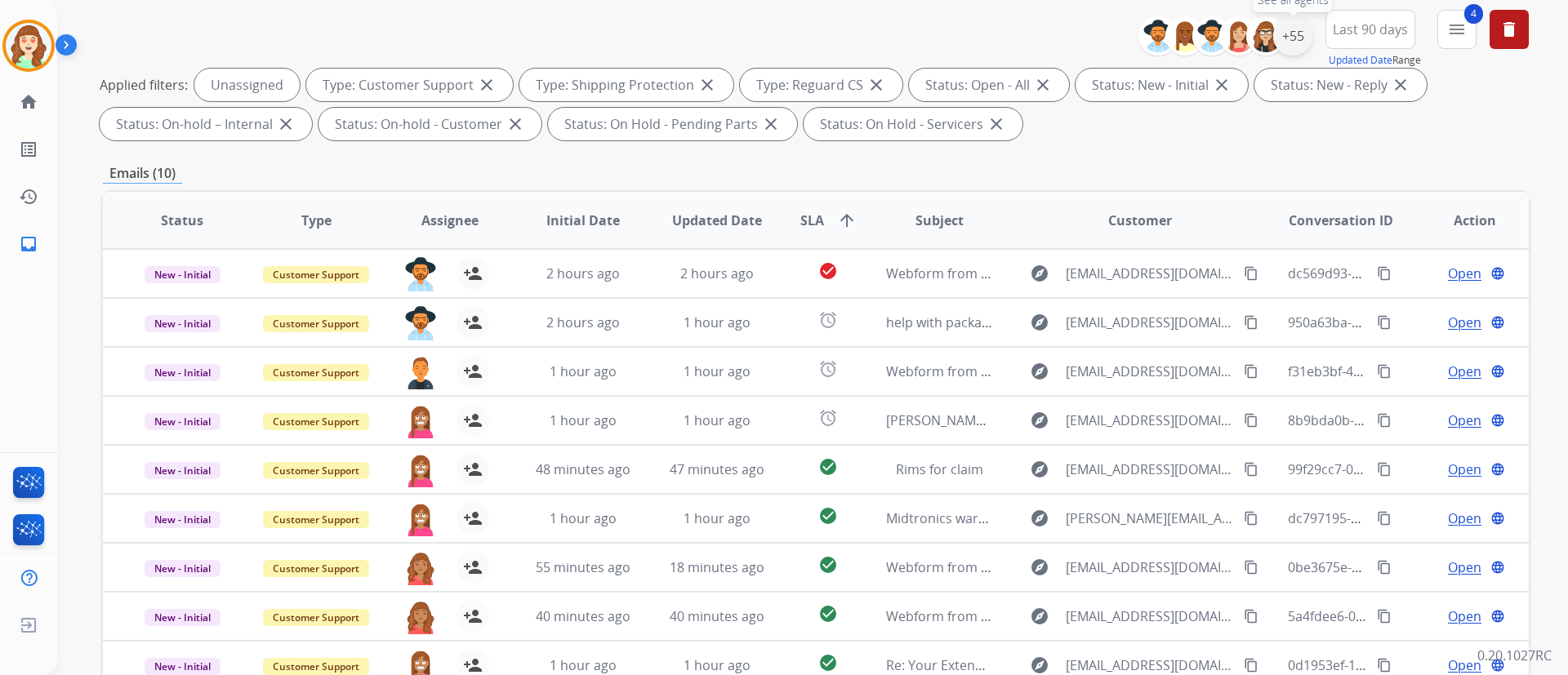
click at [1160, 40] on div "+55" at bounding box center [1293, 36] width 39 height 39
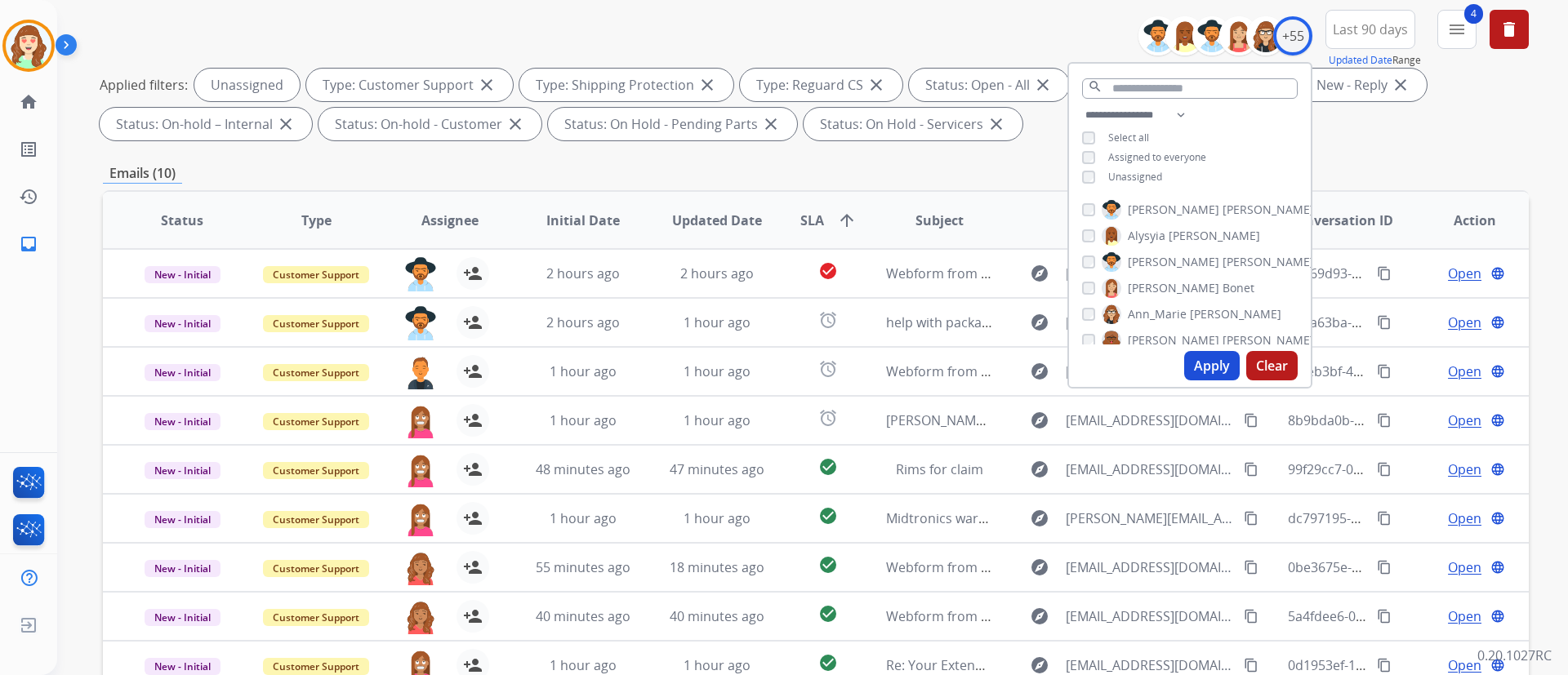
click at [1160, 349] on div "Apply Clear" at bounding box center [1189, 366] width 242 height 43
click at [1160, 366] on button "Apply" at bounding box center [1212, 366] width 56 height 29
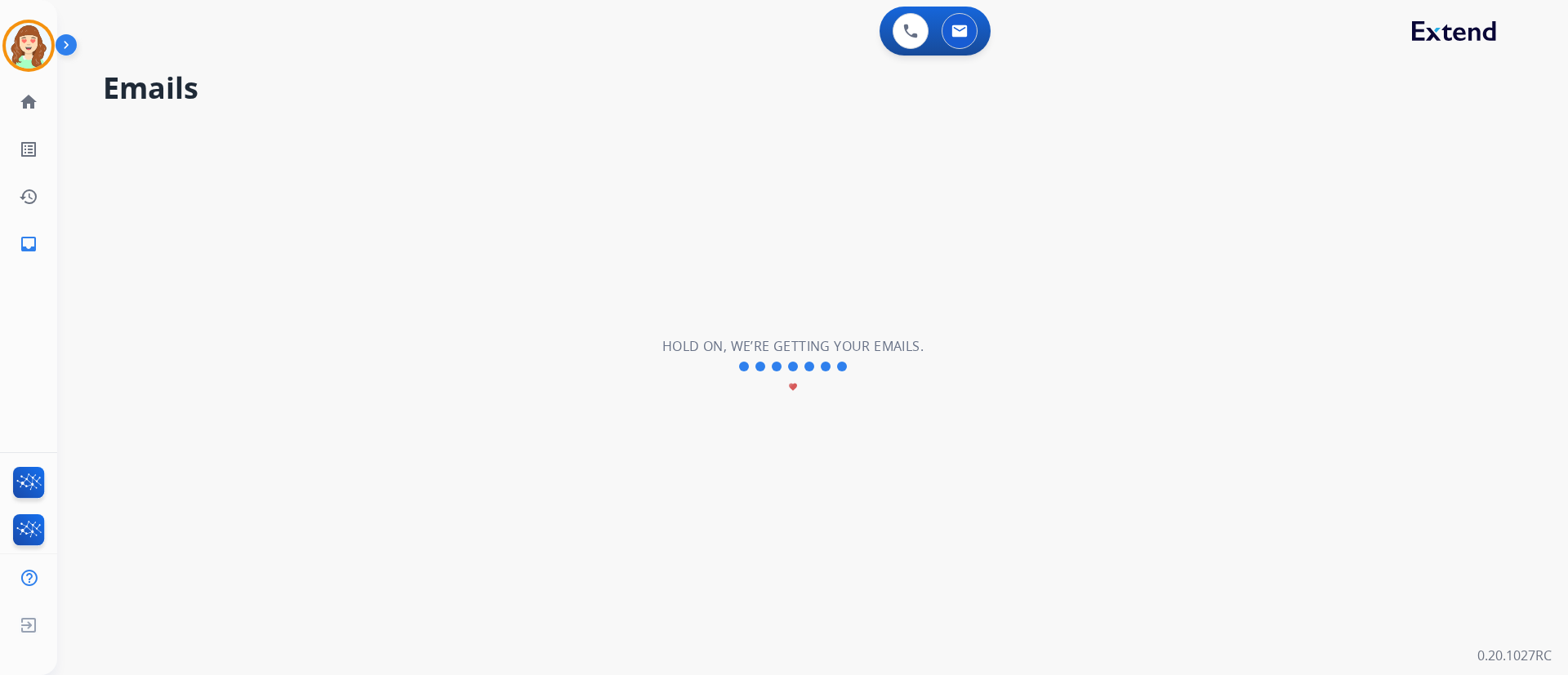
scroll to position [0, 0]
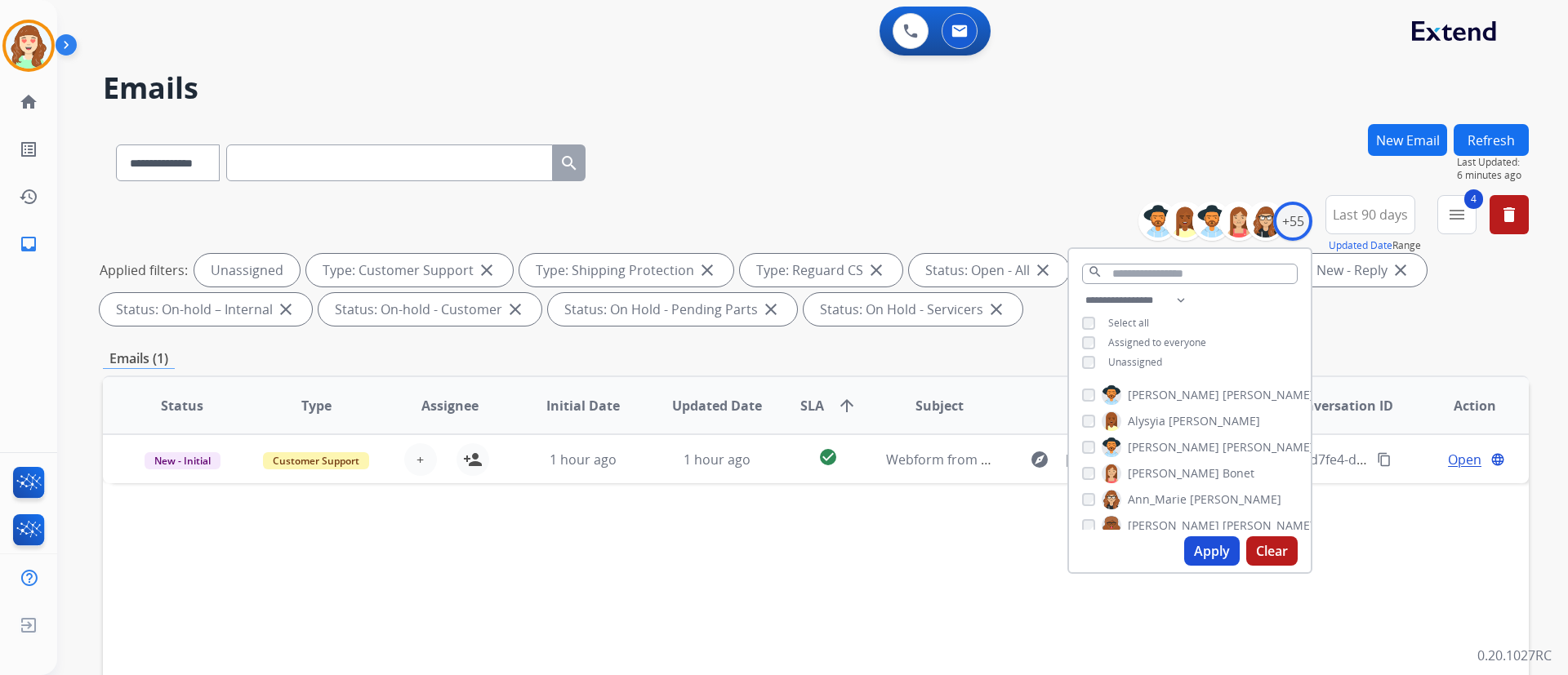
click at [380, 97] on h2 "Emails" at bounding box center [816, 88] width 1426 height 33
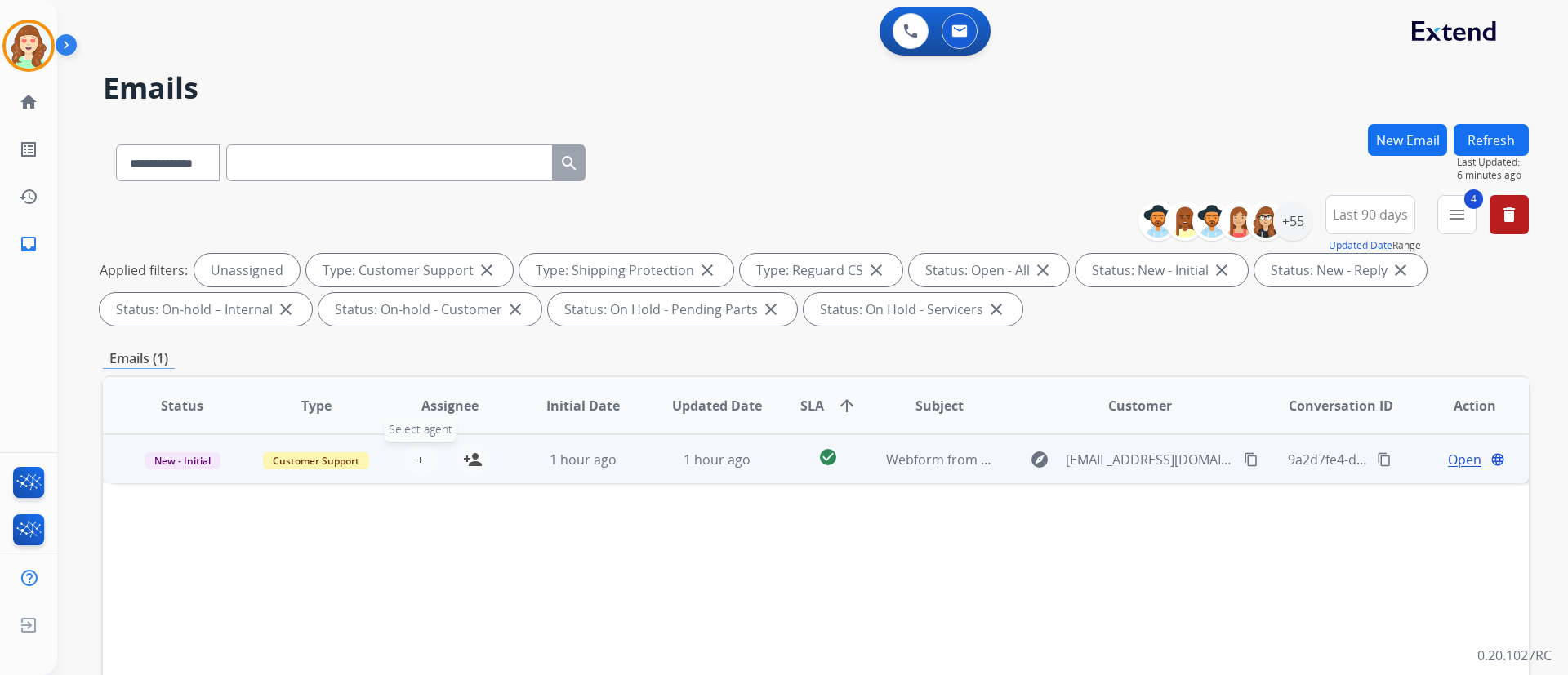
click at [423, 461] on button "+ Select agent" at bounding box center [421, 459] width 33 height 33
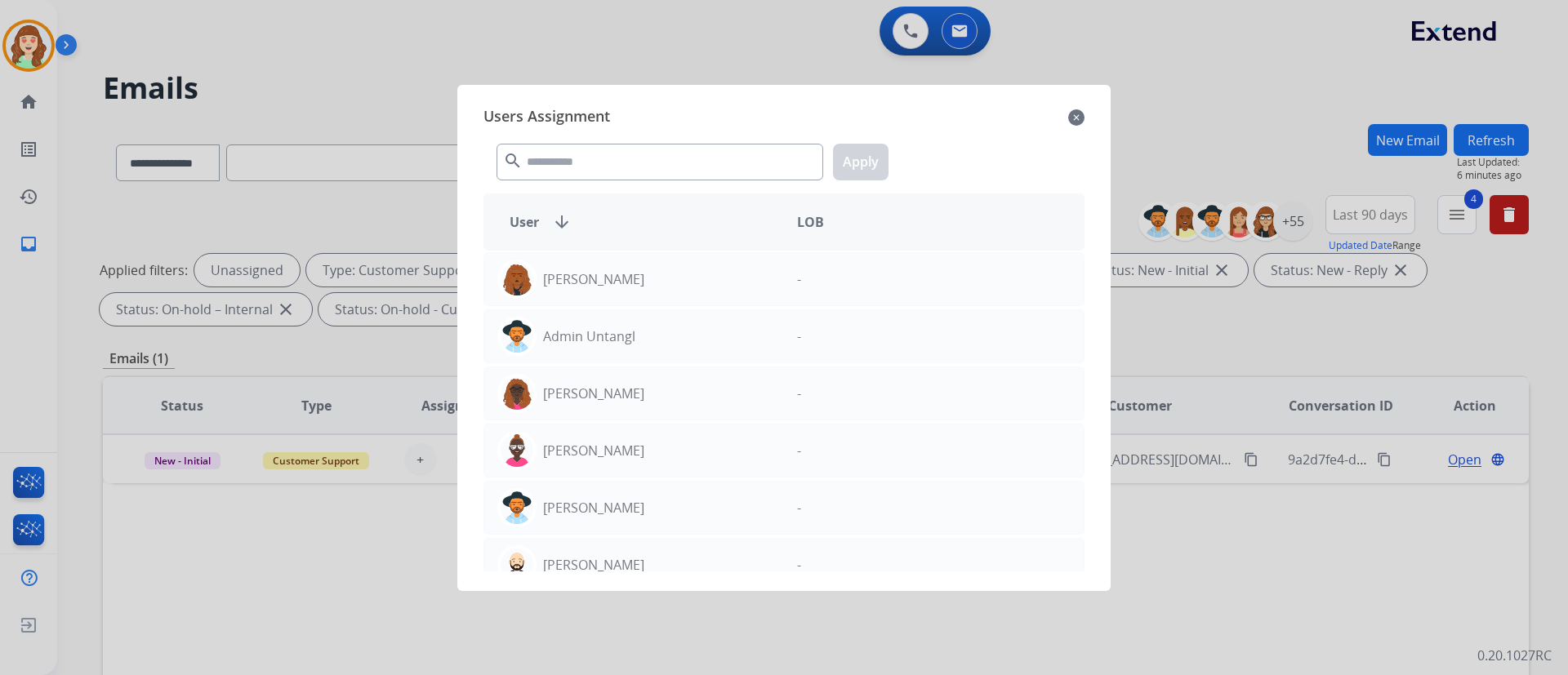
drag, startPoint x: 1368, startPoint y: 99, endPoint x: 928, endPoint y: 283, distance: 476.9
click at [1160, 99] on div at bounding box center [784, 338] width 1568 height 675
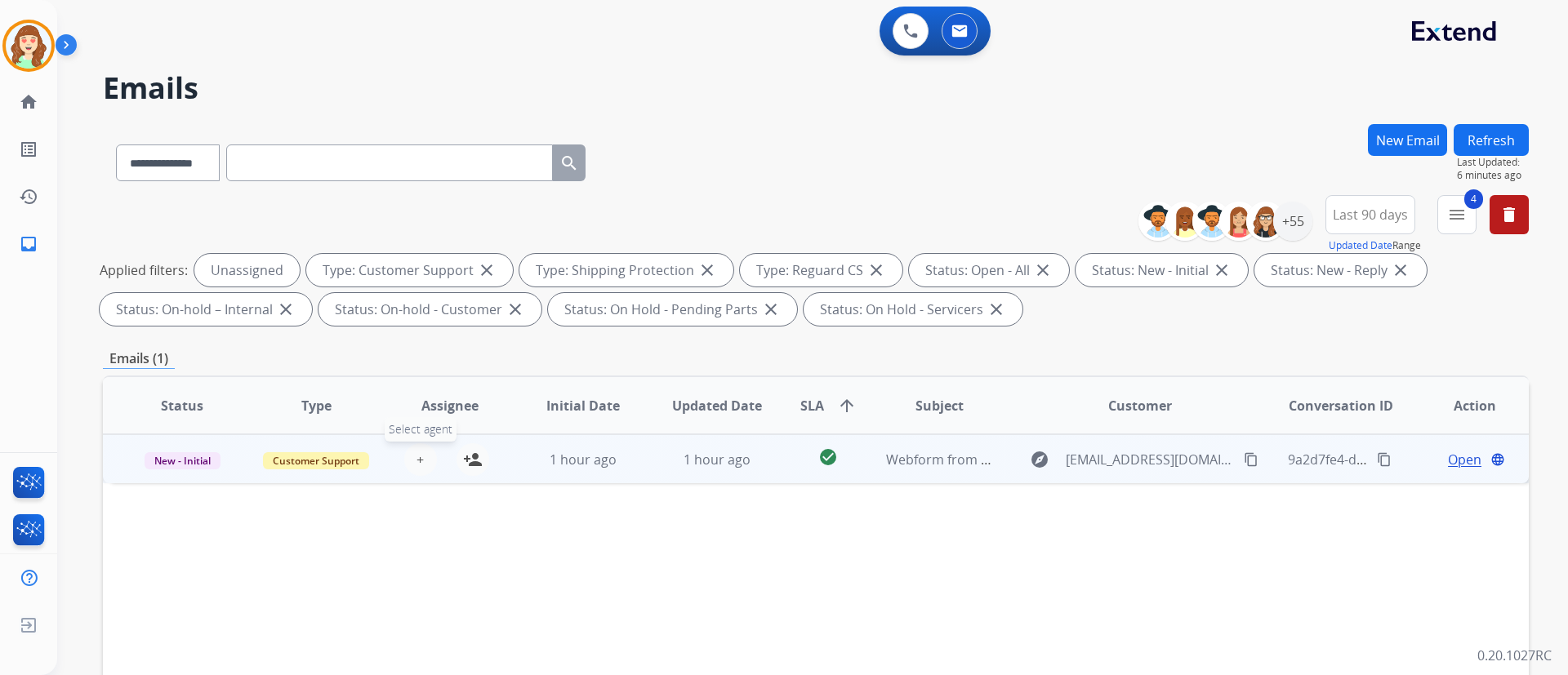
click at [416, 454] on span "+" at bounding box center [420, 459] width 8 height 20
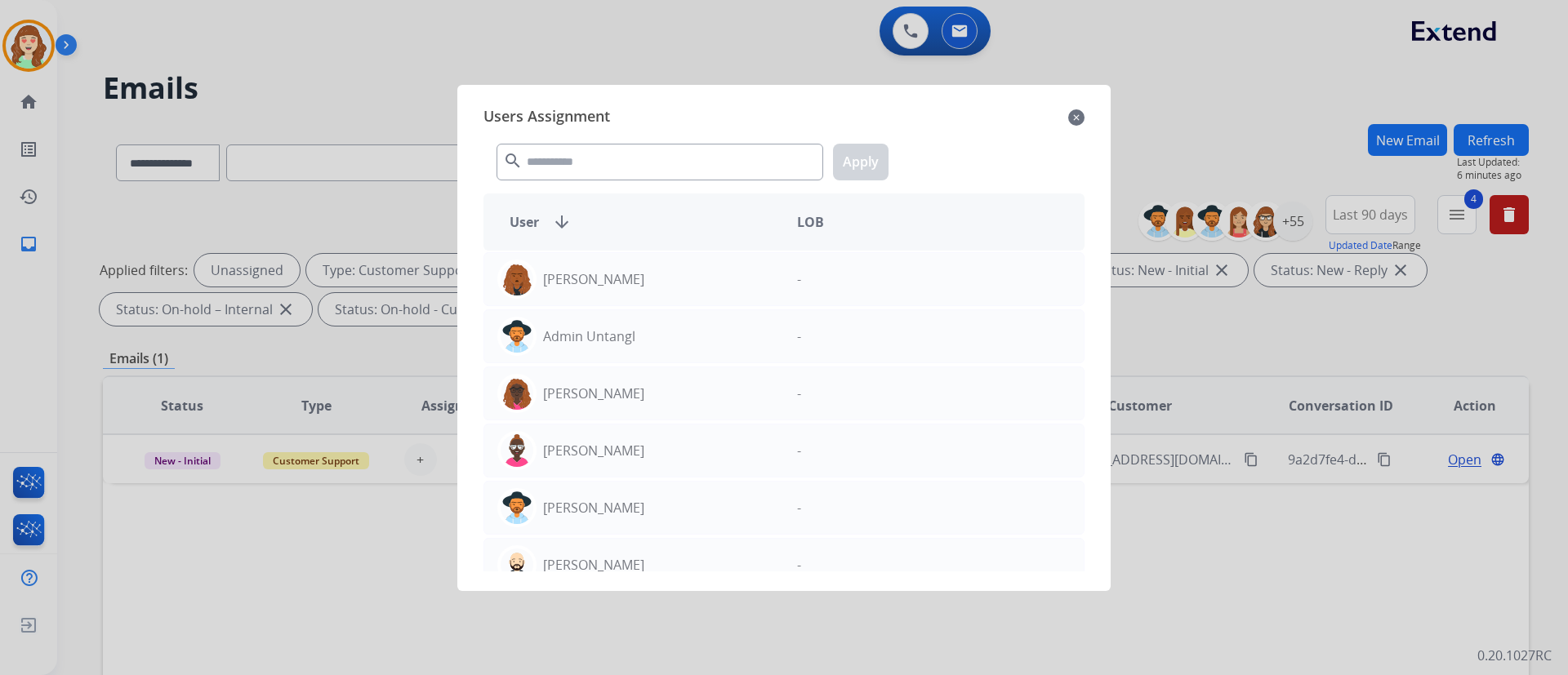
click at [655, 133] on div "search Apply" at bounding box center [783, 158] width 601 height 57
click at [619, 183] on div "search Apply" at bounding box center [783, 158] width 601 height 57
click at [605, 167] on input "text" at bounding box center [659, 162] width 326 height 37
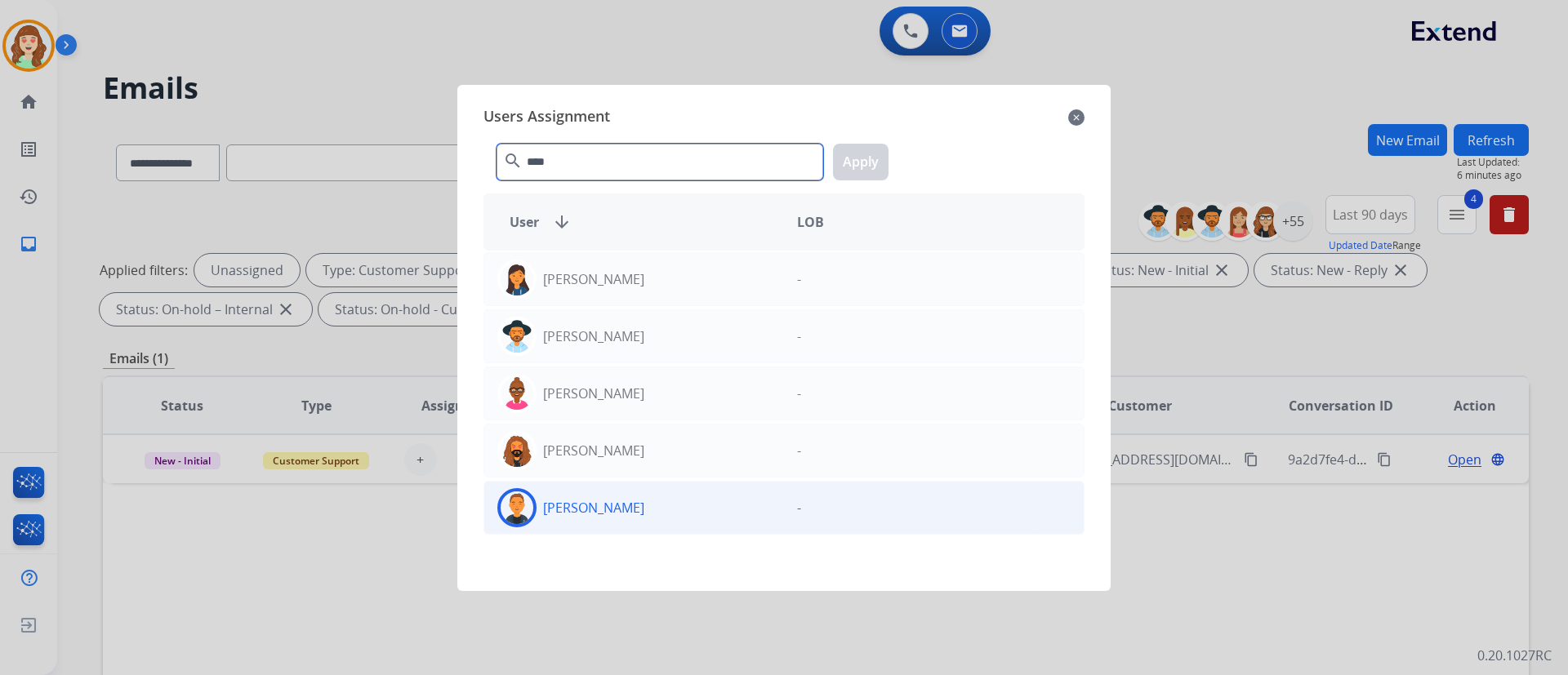
type input "****"
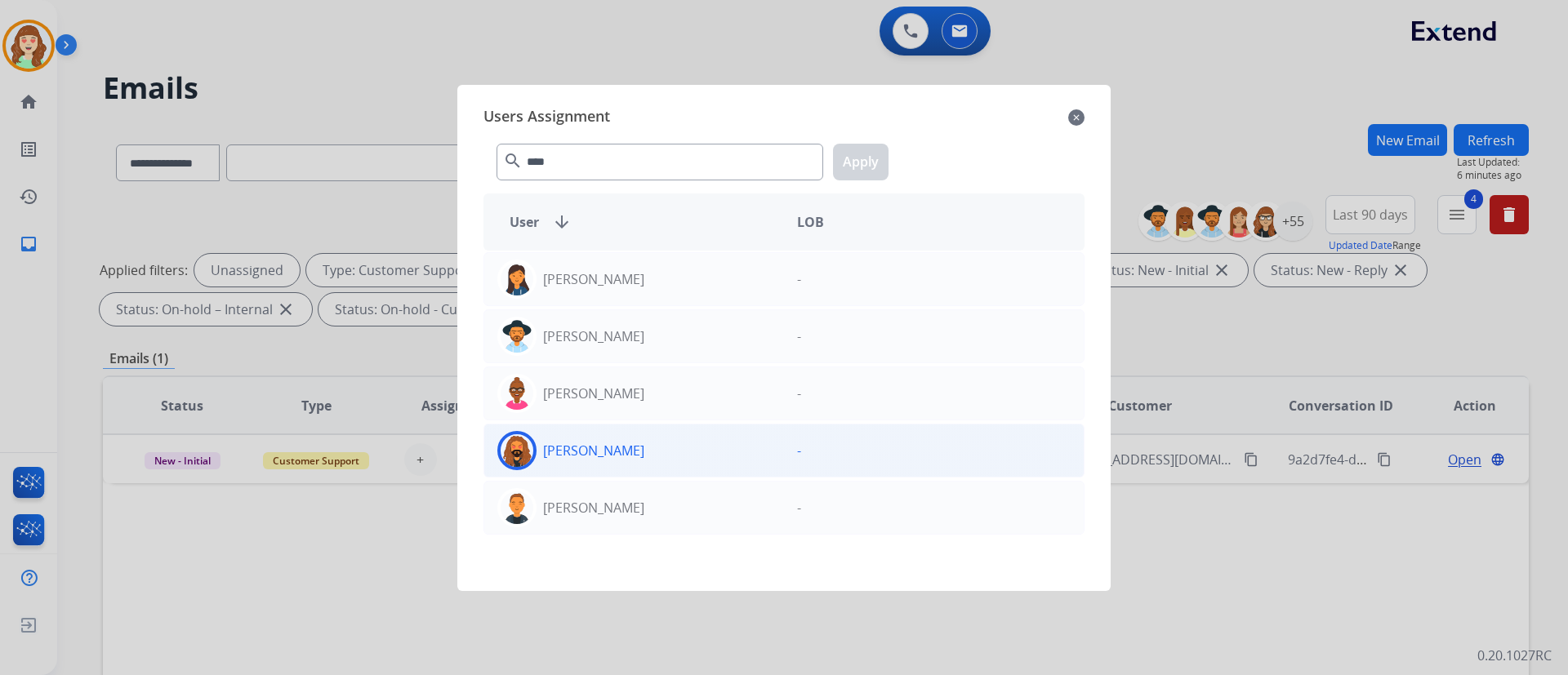
drag, startPoint x: 678, startPoint y: 495, endPoint x: 844, endPoint y: 247, distance: 298.4
click at [721, 443] on div "[PERSON_NAME] - [PERSON_NAME] - [PERSON_NAME] - [PERSON_NAME] - [PERSON_NAME] -" at bounding box center [783, 411] width 601 height 320
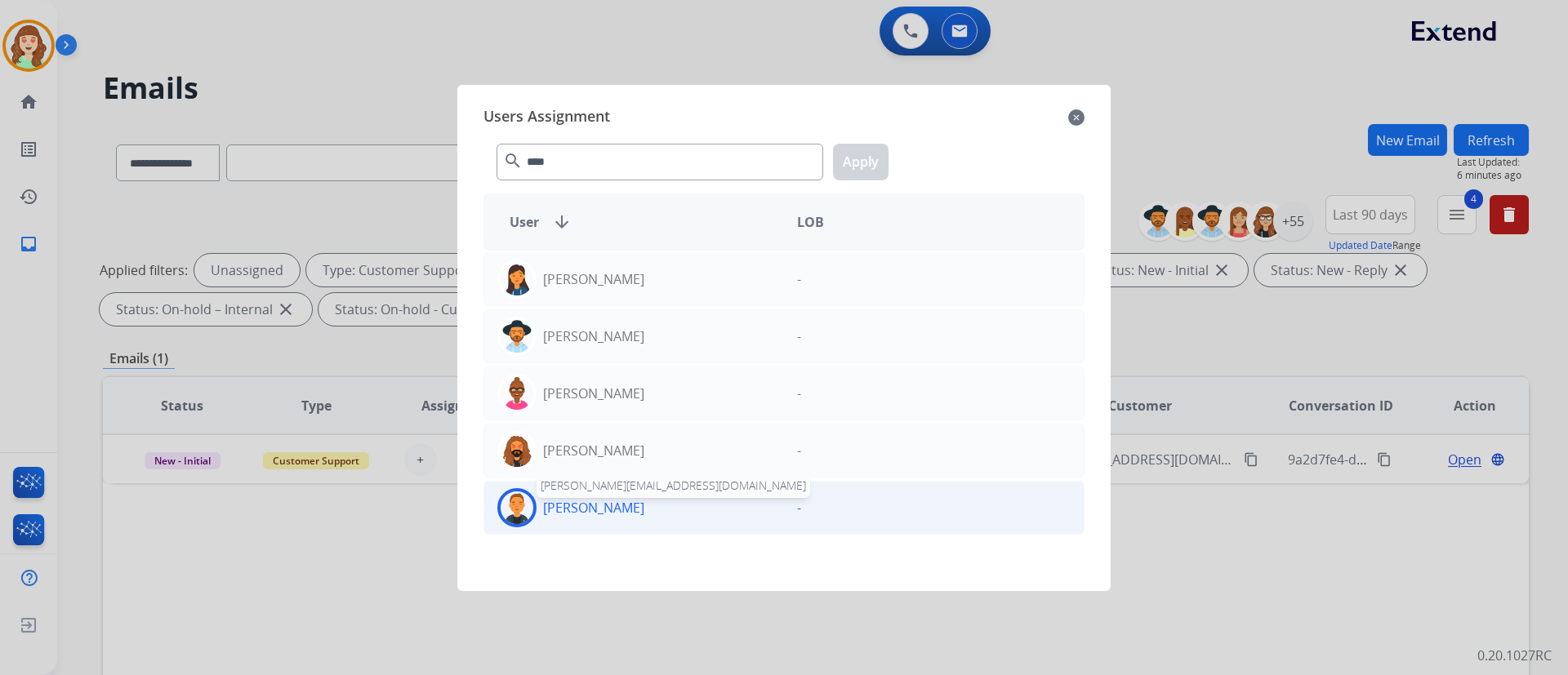
click at [608, 499] on p "[PERSON_NAME]" at bounding box center [594, 507] width 101 height 20
click at [860, 160] on button "Apply" at bounding box center [860, 162] width 56 height 37
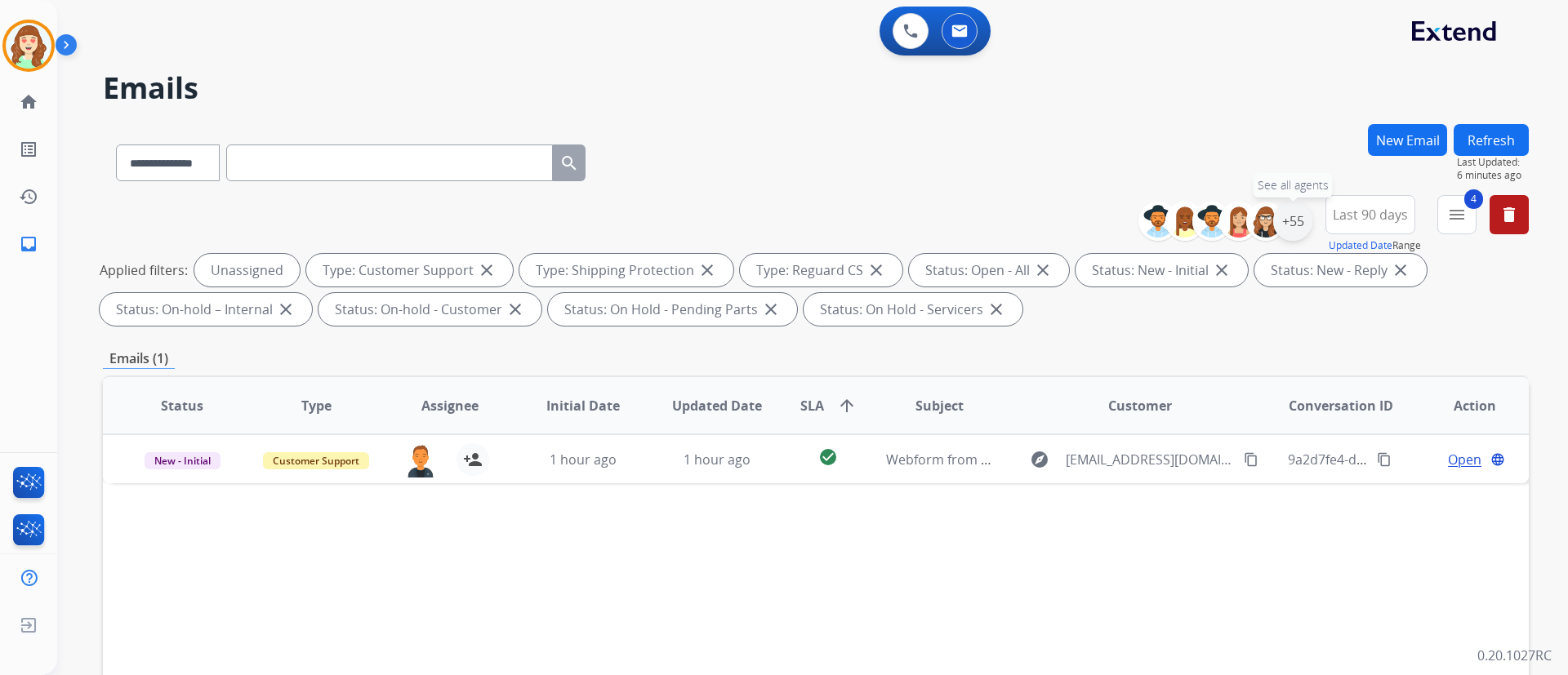
click at [1160, 212] on div "+55" at bounding box center [1293, 221] width 39 height 39
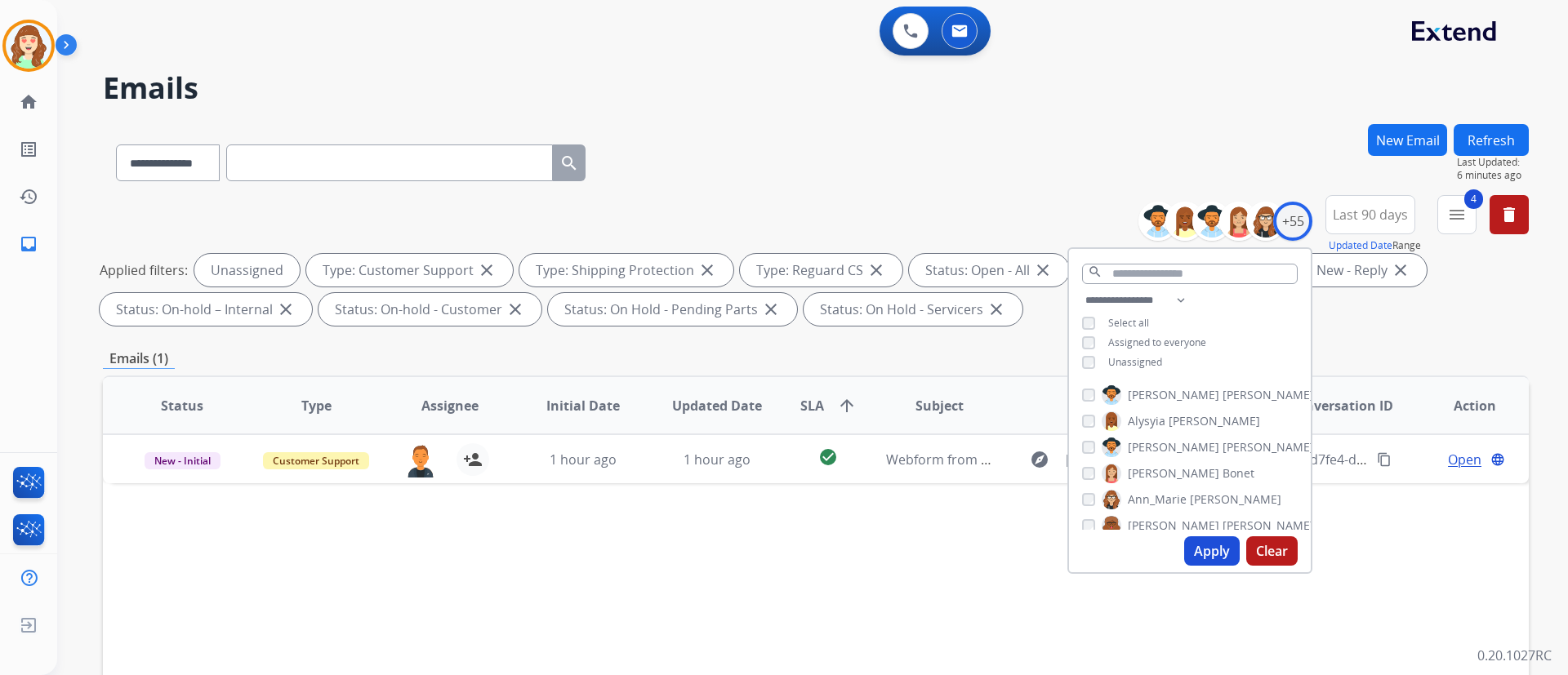
click at [1160, 499] on button "Apply" at bounding box center [1212, 551] width 56 height 29
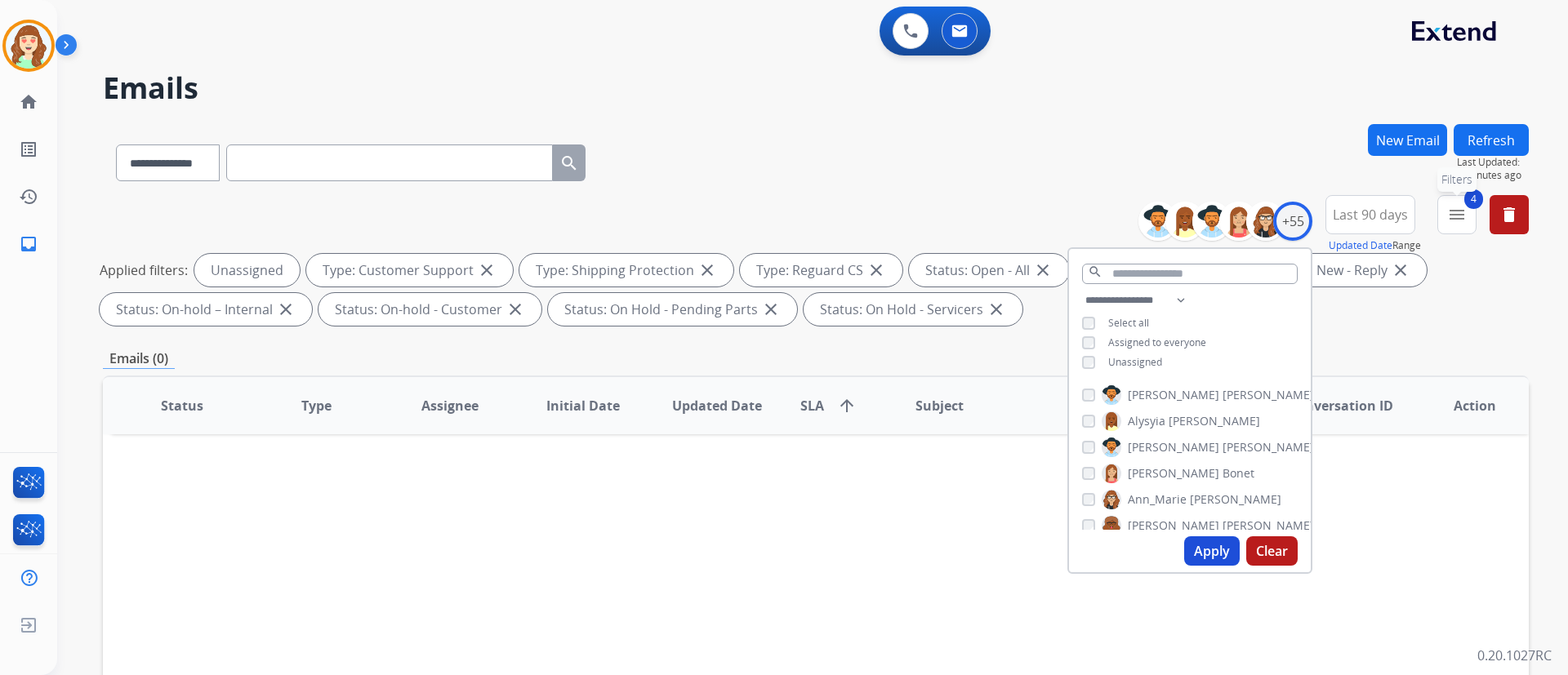
click at [1160, 208] on mat-icon "menu" at bounding box center [1457, 214] width 20 height 20
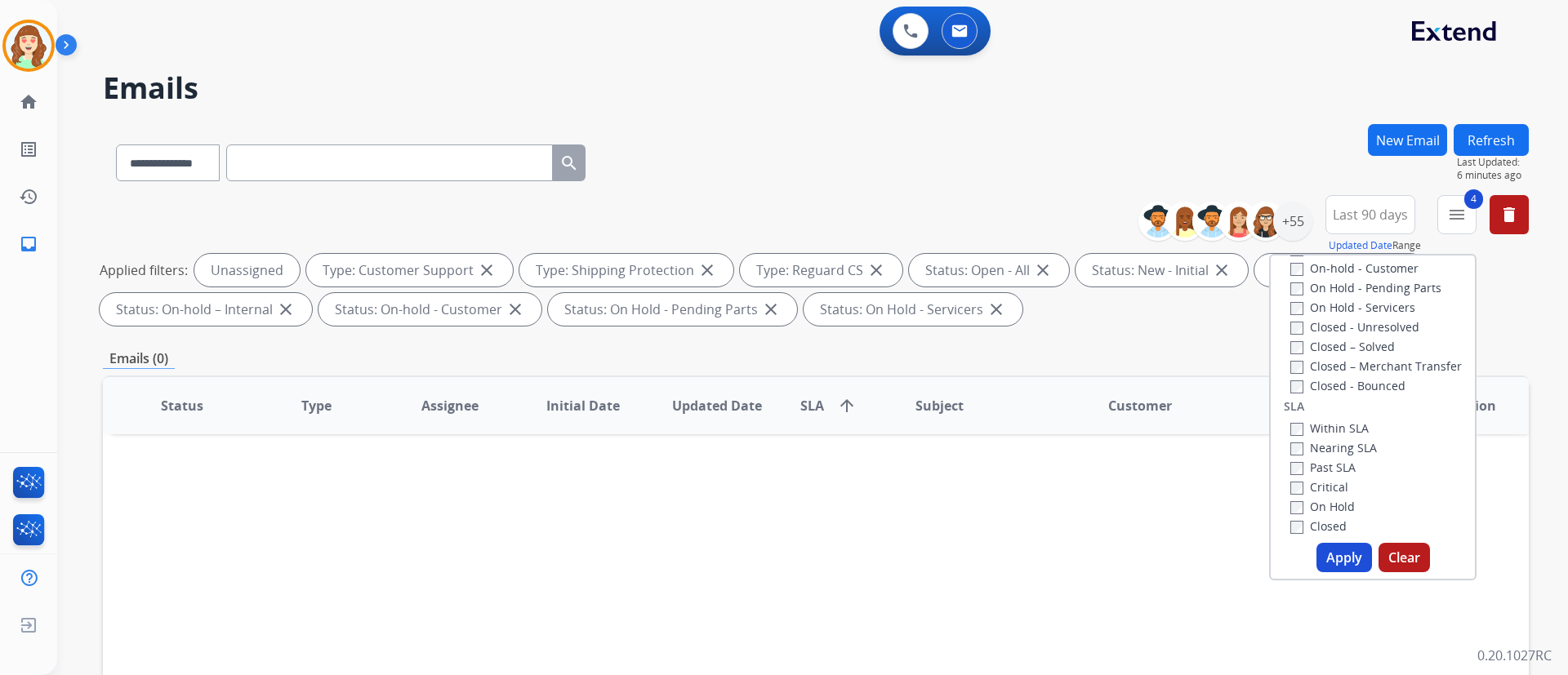
scroll to position [366, 0]
click at [1160, 499] on button "Apply" at bounding box center [1344, 558] width 56 height 29
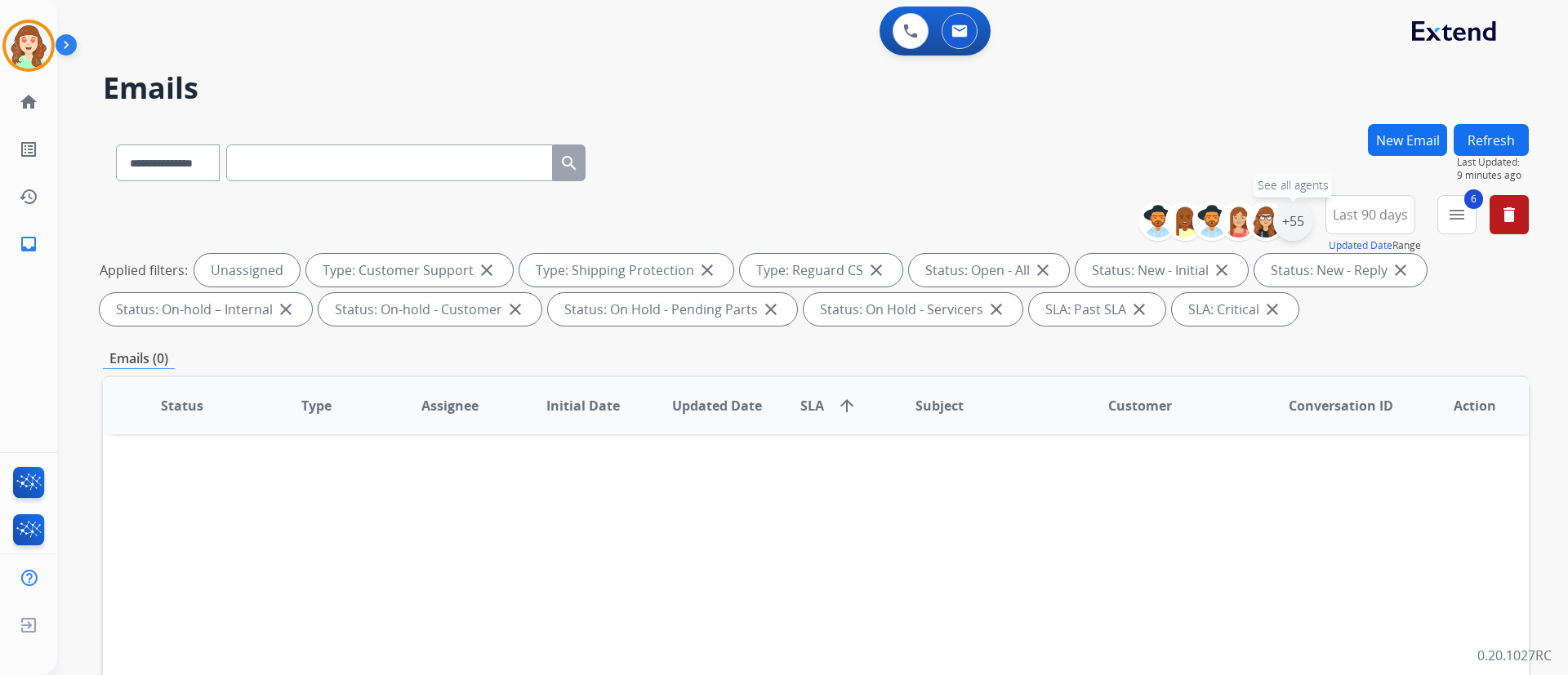
click at [1160, 227] on div "+55" at bounding box center [1293, 221] width 39 height 39
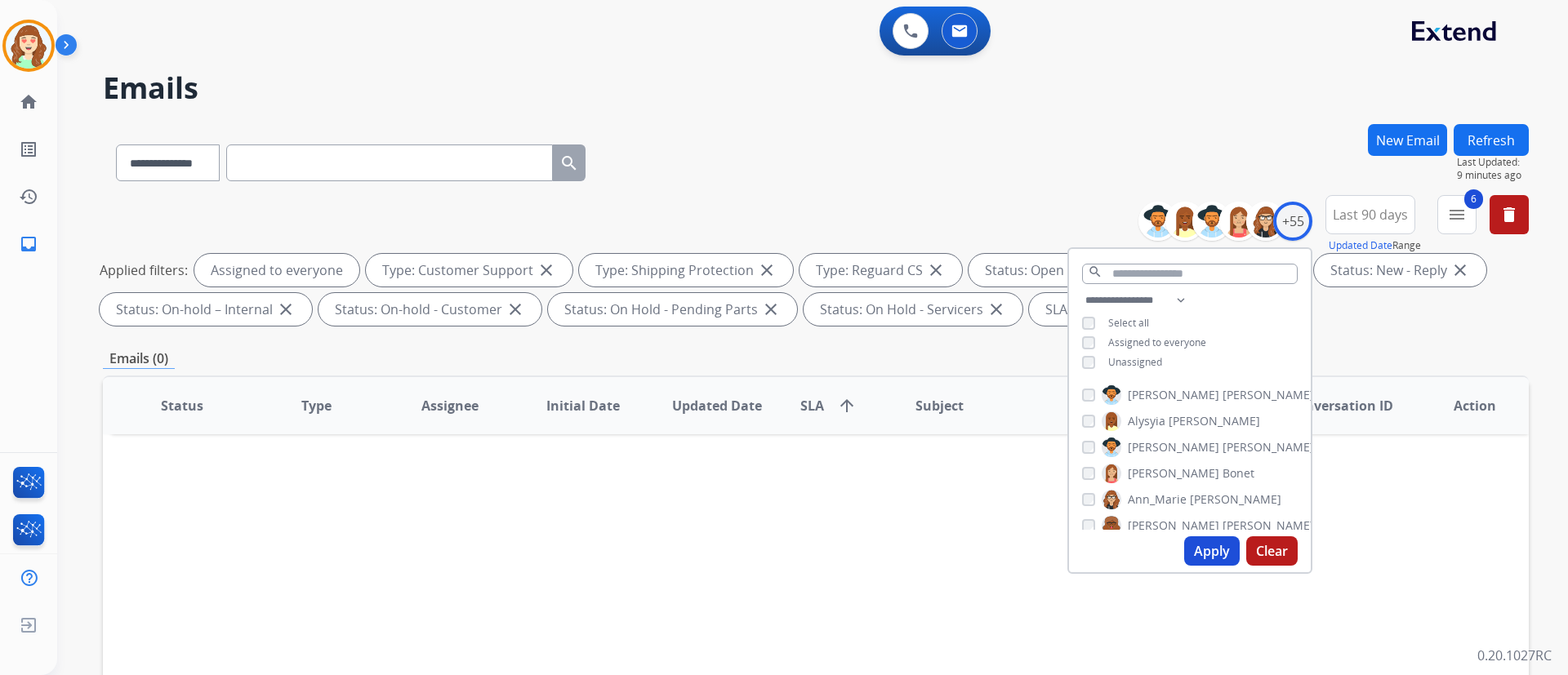
click at [1160, 499] on button "Apply" at bounding box center [1212, 551] width 56 height 29
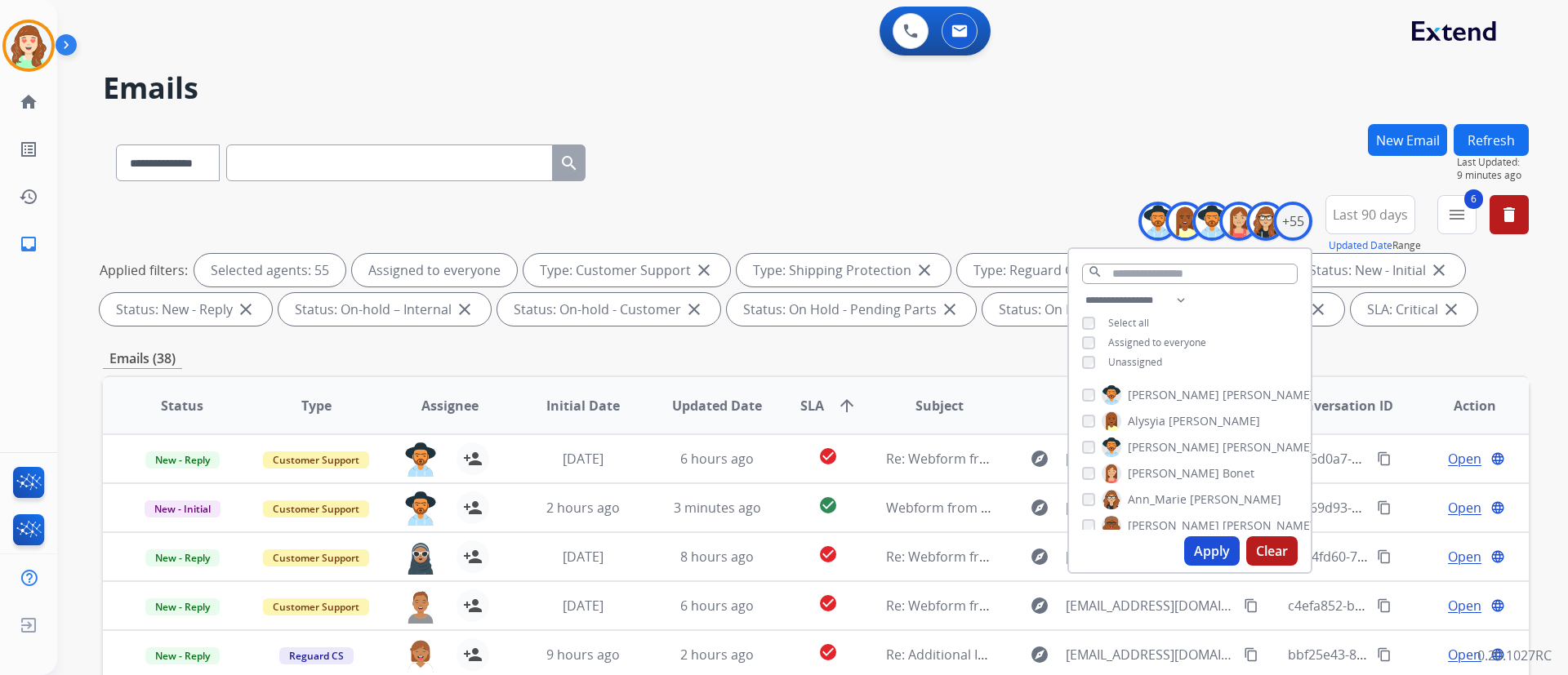
click at [1160, 126] on div "**********" at bounding box center [816, 159] width 1426 height 71
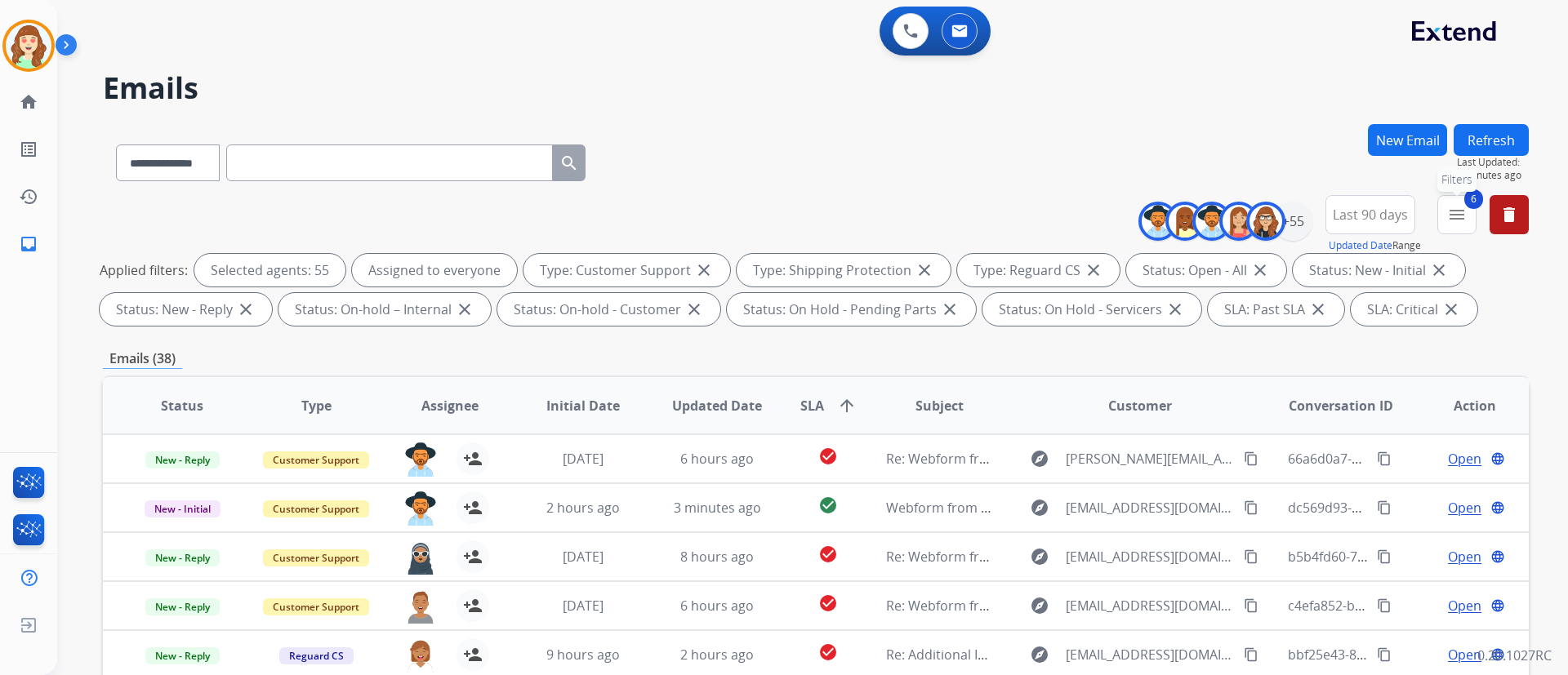
click at [1160, 213] on button "6 menu Filters" at bounding box center [1457, 215] width 39 height 39
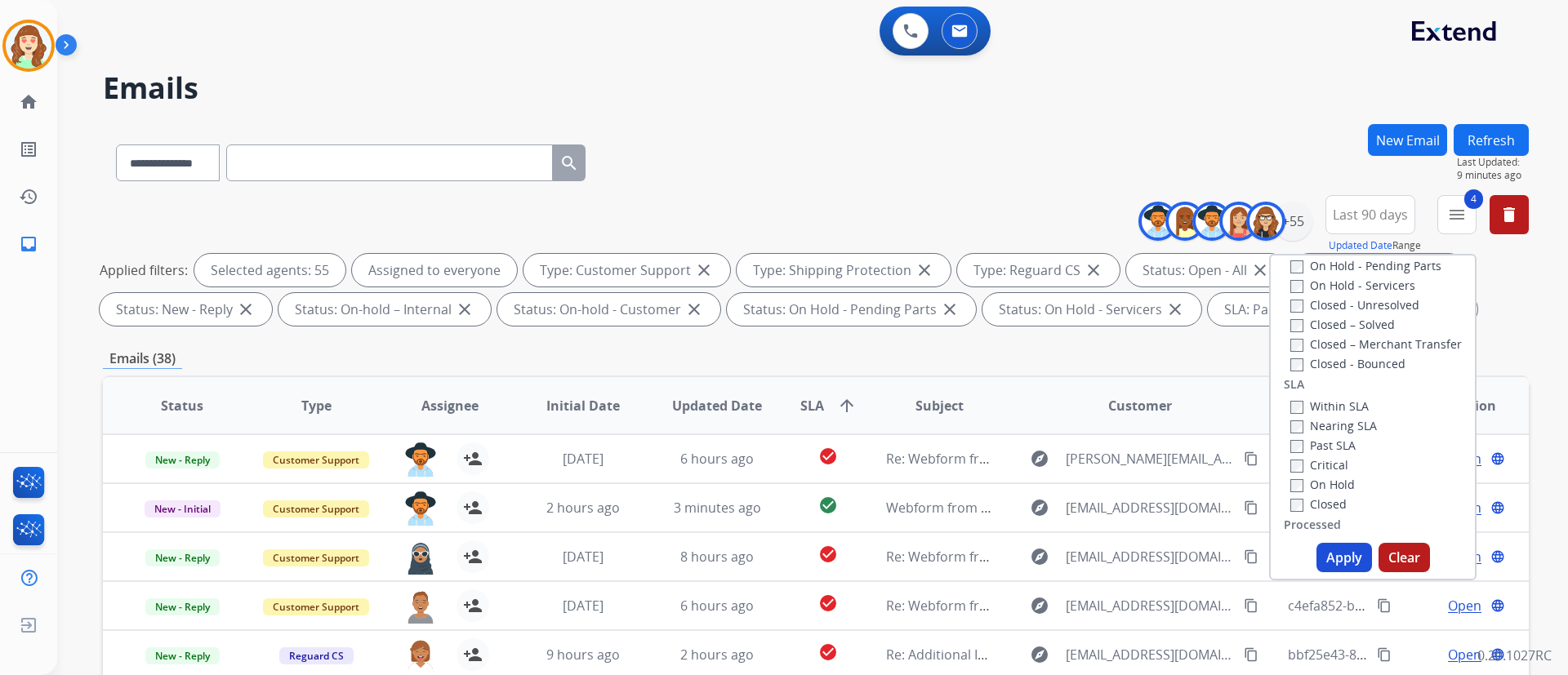
click at [1160, 499] on button "Apply" at bounding box center [1344, 558] width 56 height 29
